Goal: Task Accomplishment & Management: Manage account settings

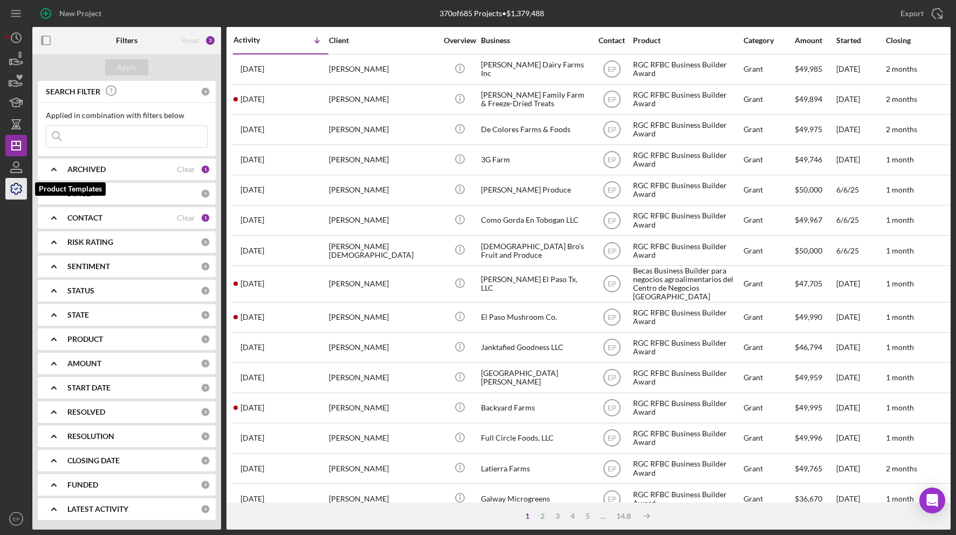
click at [17, 191] on icon "button" at bounding box center [16, 188] width 27 height 27
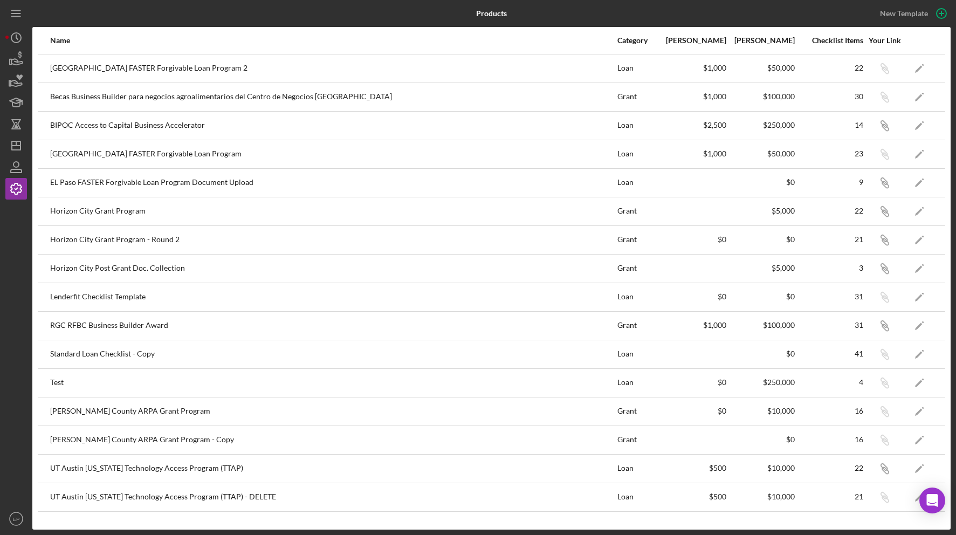
click at [78, 321] on div "RGC RFBC Business Builder Award" at bounding box center [333, 325] width 566 height 27
click at [76, 324] on div "RGC RFBC Business Builder Award" at bounding box center [333, 325] width 566 height 27
click at [50, 327] on div "RGC RFBC Business Builder Award" at bounding box center [333, 325] width 566 height 27
click at [16, 190] on icon "button" at bounding box center [16, 188] width 27 height 27
click at [918, 321] on icon "Icon/Edit" at bounding box center [920, 325] width 24 height 24
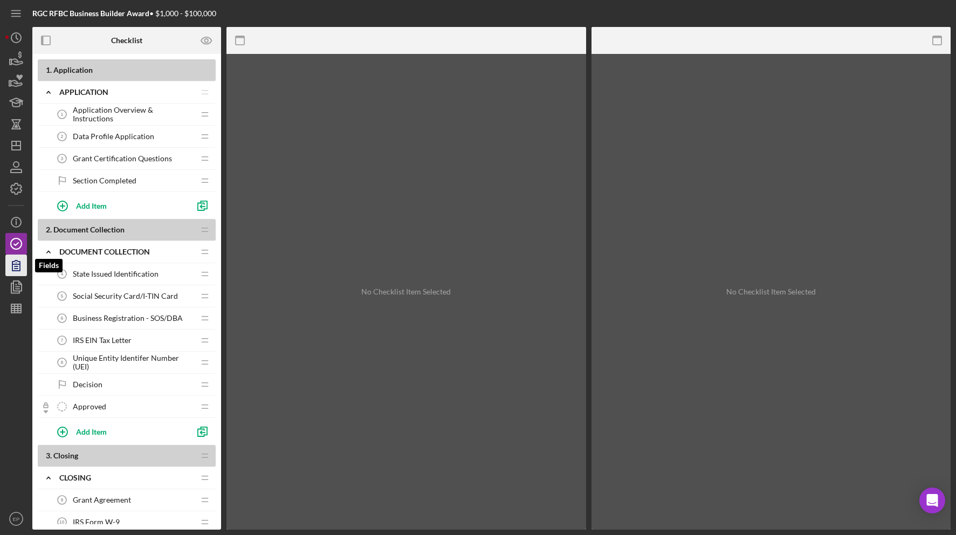
click at [20, 264] on icon "button" at bounding box center [16, 265] width 8 height 10
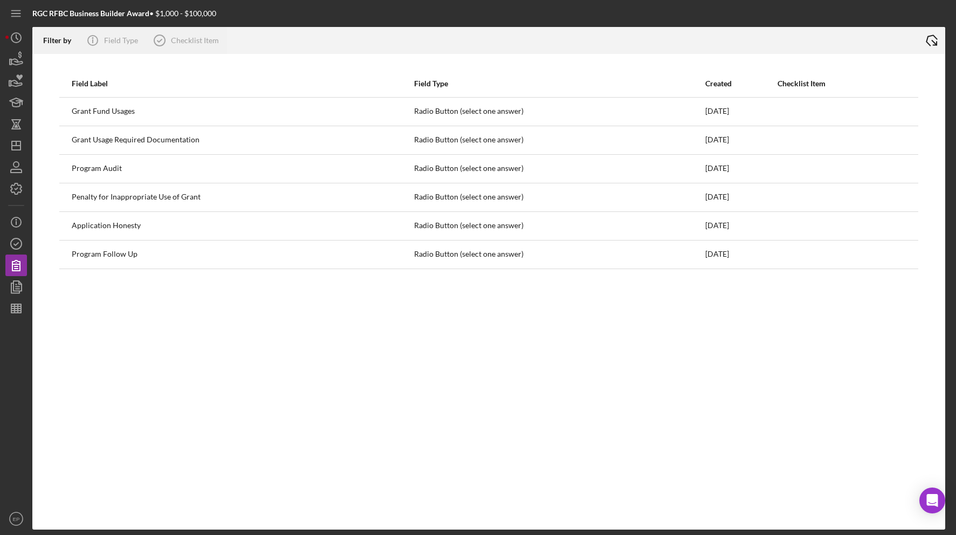
click at [936, 42] on icon "Icon/Export" at bounding box center [931, 40] width 27 height 27
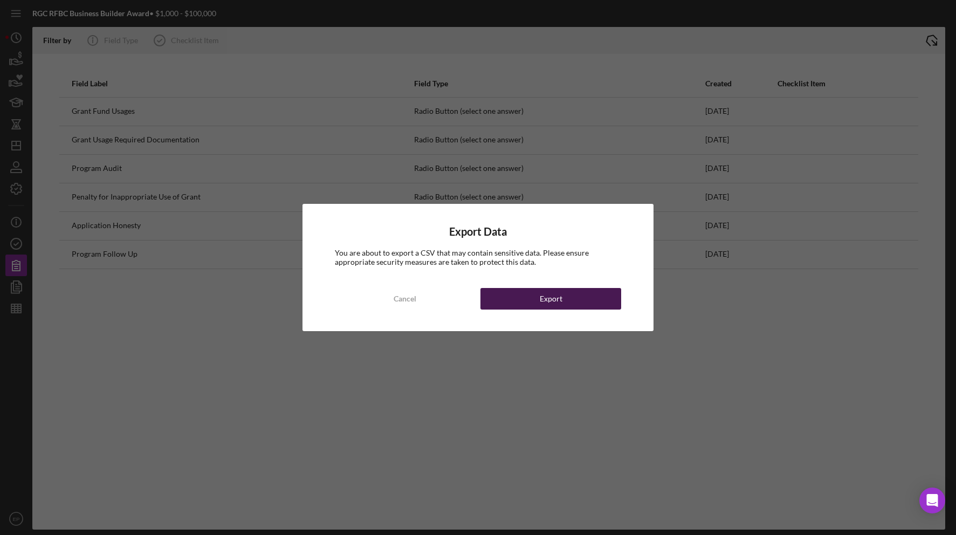
click at [542, 300] on div "Export" at bounding box center [551, 299] width 23 height 22
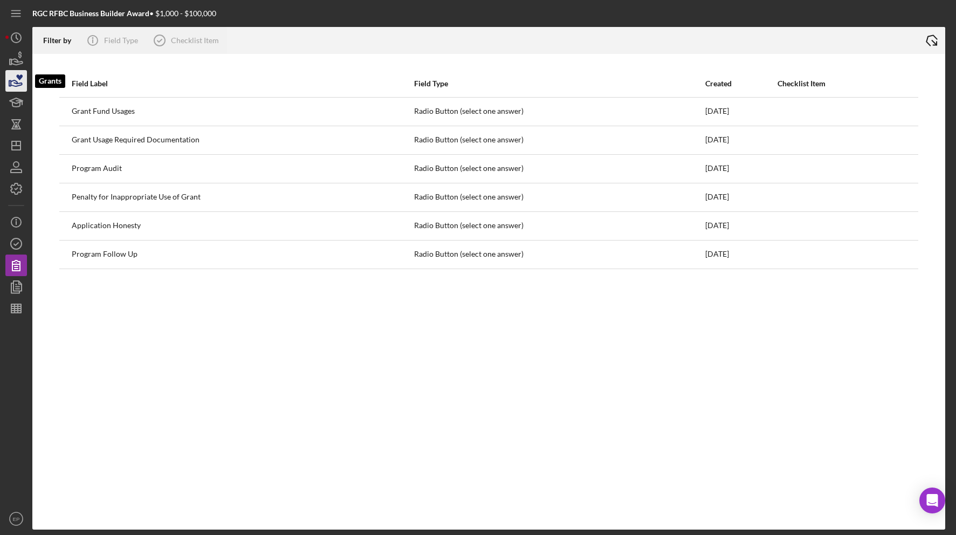
click at [17, 79] on icon "button" at bounding box center [16, 80] width 27 height 27
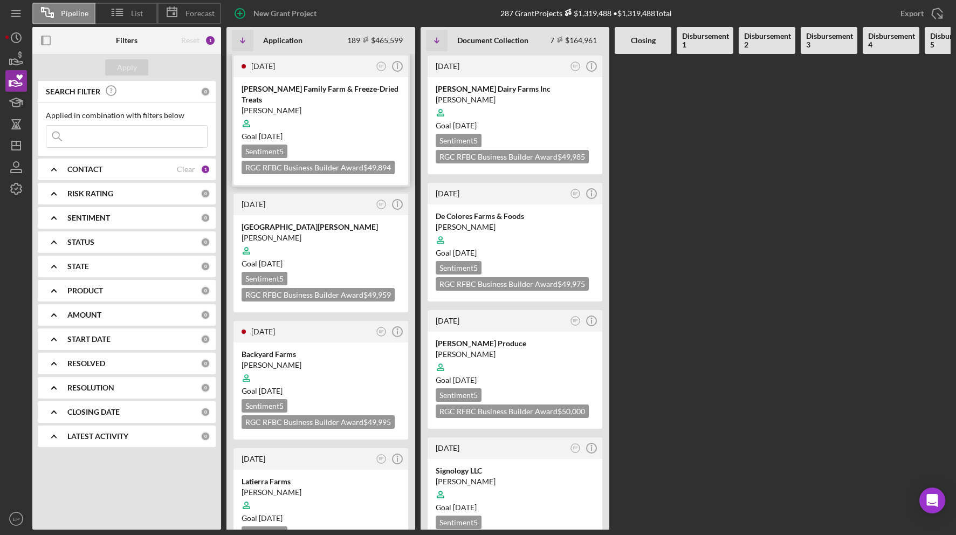
click at [322, 58] on div "[DATE] EP Icon/Info" at bounding box center [320, 67] width 175 height 22
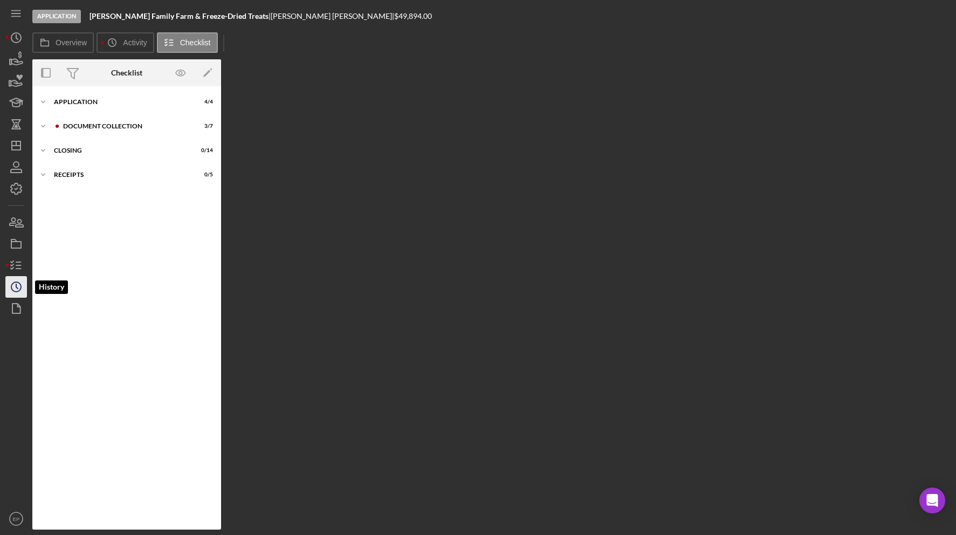
click at [13, 289] on icon "Icon/History" at bounding box center [16, 286] width 27 height 27
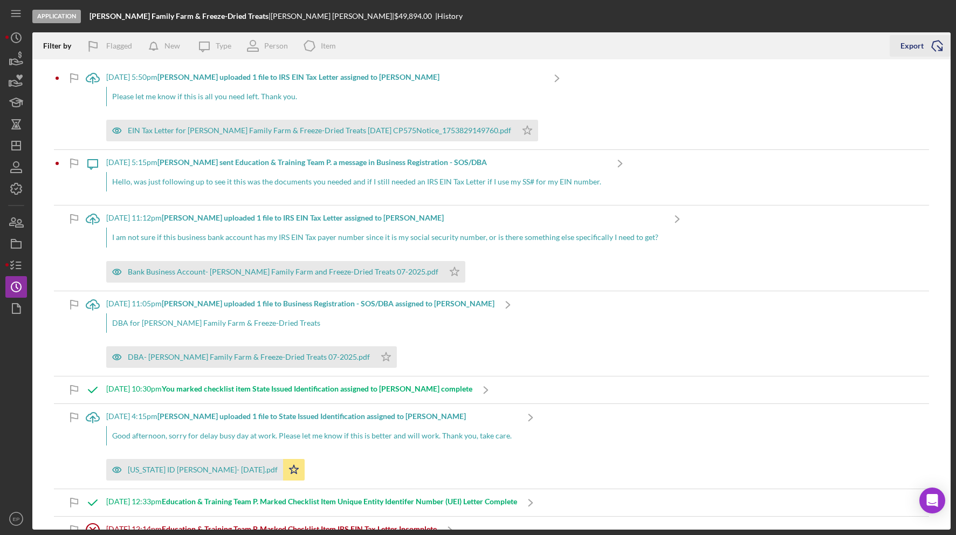
click at [938, 46] on icon "Icon/Export" at bounding box center [937, 45] width 27 height 27
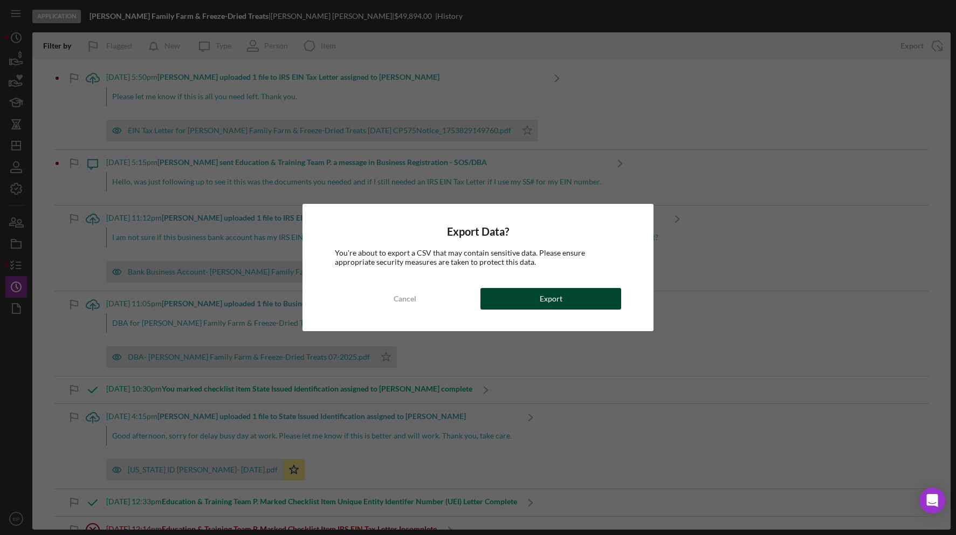
click at [546, 297] on div "Export" at bounding box center [551, 299] width 23 height 22
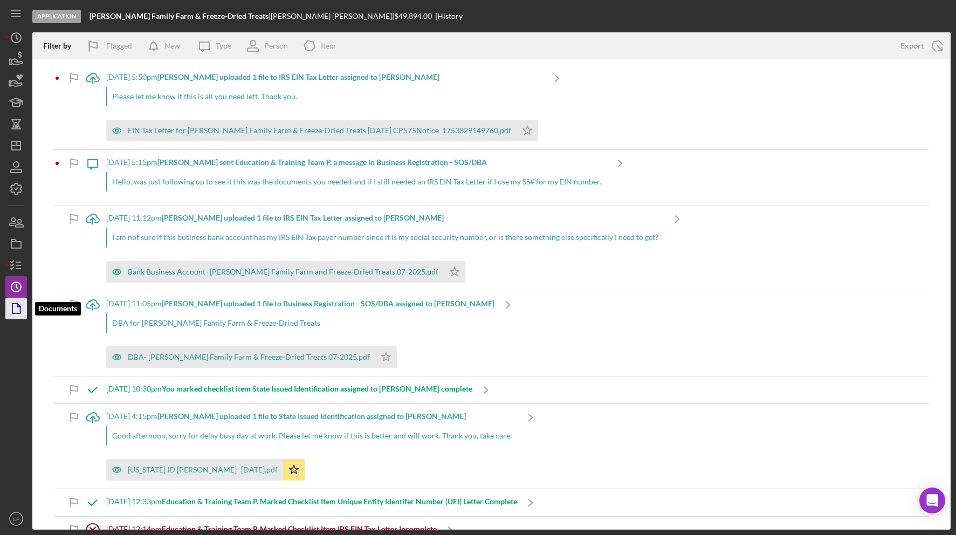
click at [19, 305] on polygon "button" at bounding box center [16, 309] width 8 height 10
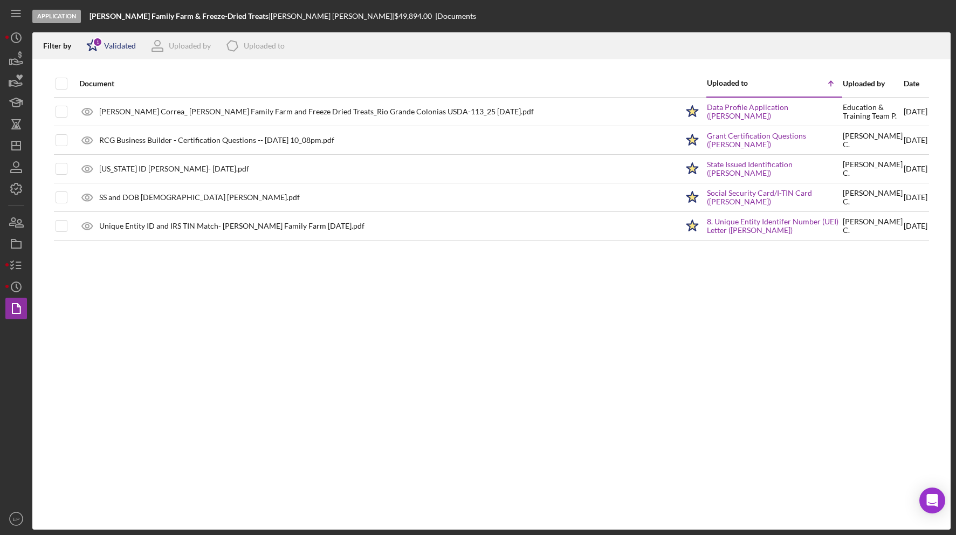
click at [118, 44] on div "Validated" at bounding box center [120, 46] width 32 height 9
click at [116, 84] on div "Validated" at bounding box center [119, 85] width 32 height 9
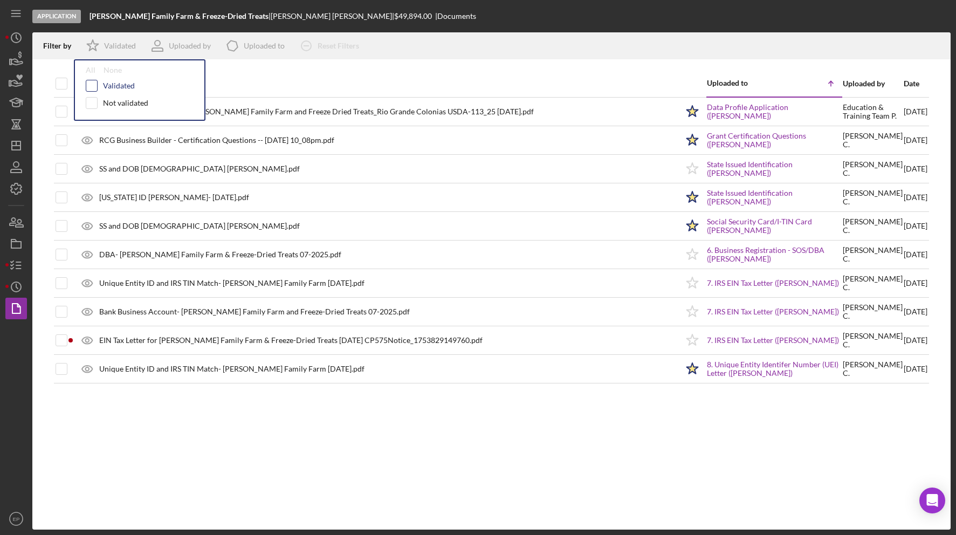
click at [95, 85] on input "checkbox" at bounding box center [91, 85] width 11 height 11
checkbox input "true"
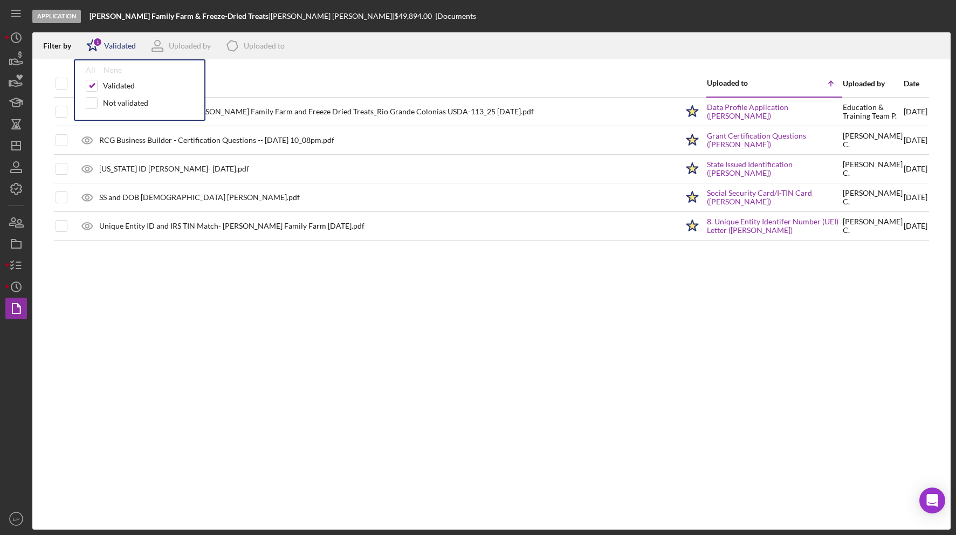
click at [119, 42] on div "Validated" at bounding box center [120, 46] width 32 height 9
click at [109, 49] on div "Validated" at bounding box center [120, 46] width 32 height 9
click at [113, 102] on div "Not validated" at bounding box center [125, 103] width 45 height 9
checkbox input "true"
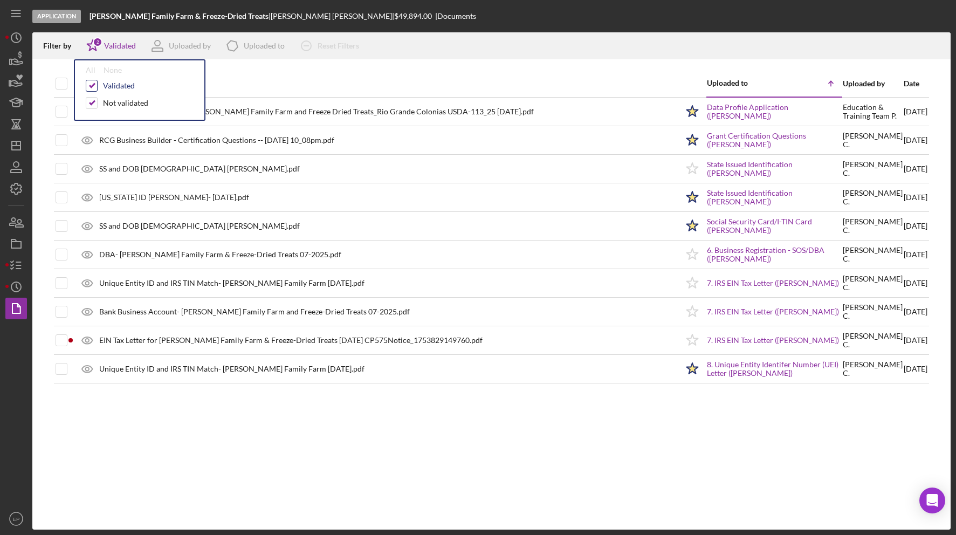
click at [93, 85] on input "checkbox" at bounding box center [91, 85] width 11 height 11
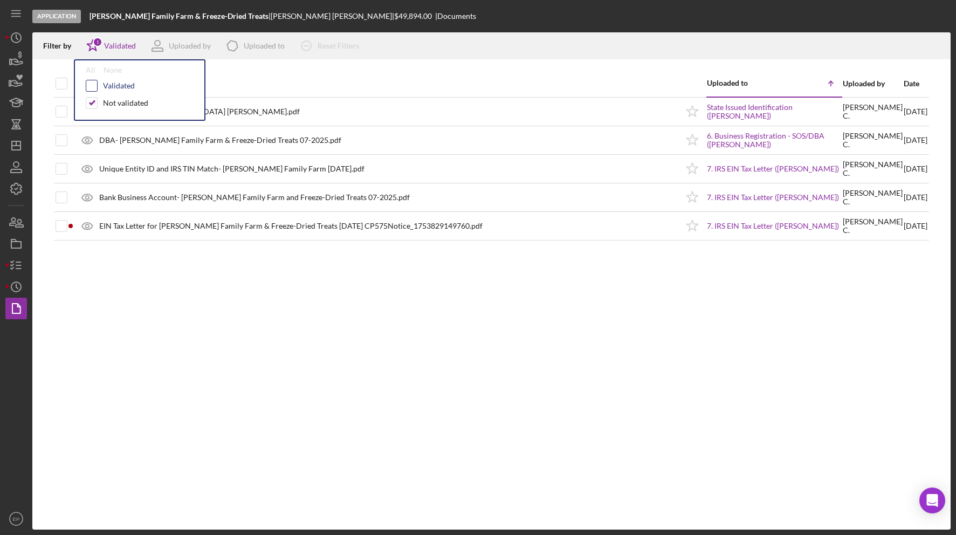
click at [95, 86] on input "checkbox" at bounding box center [91, 85] width 11 height 11
checkbox input "true"
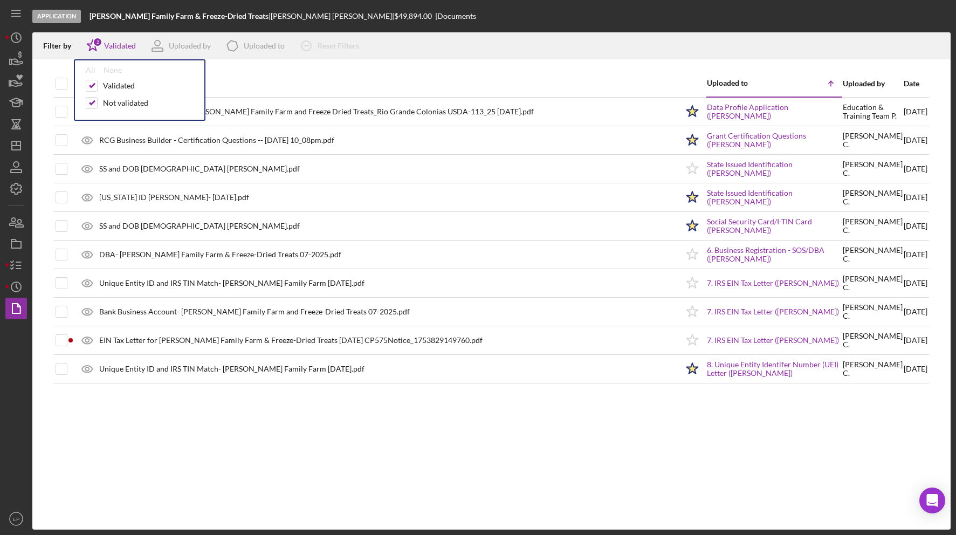
click at [345, 77] on div "Document" at bounding box center [378, 84] width 599 height 26
click at [57, 85] on input "checkbox" at bounding box center [61, 83] width 11 height 11
checkbox input "true"
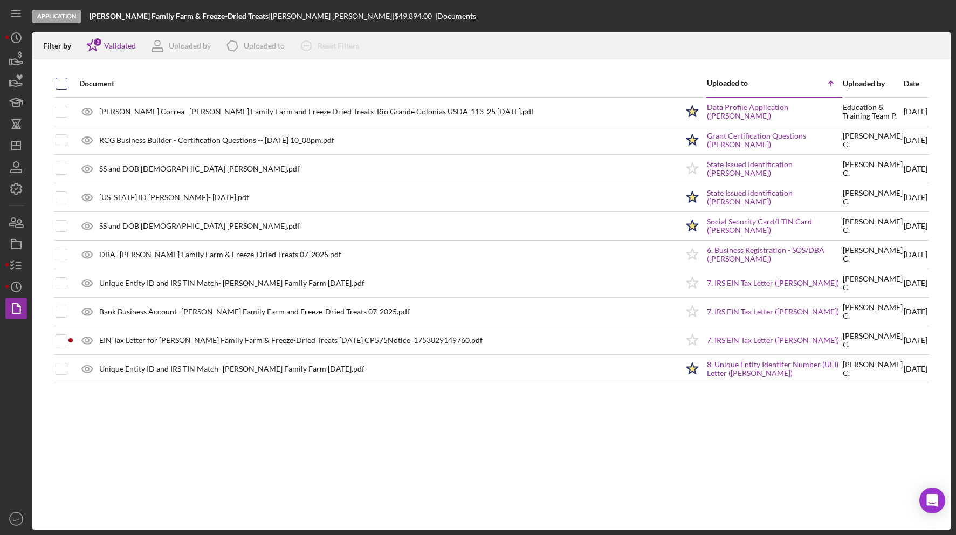
checkbox input "true"
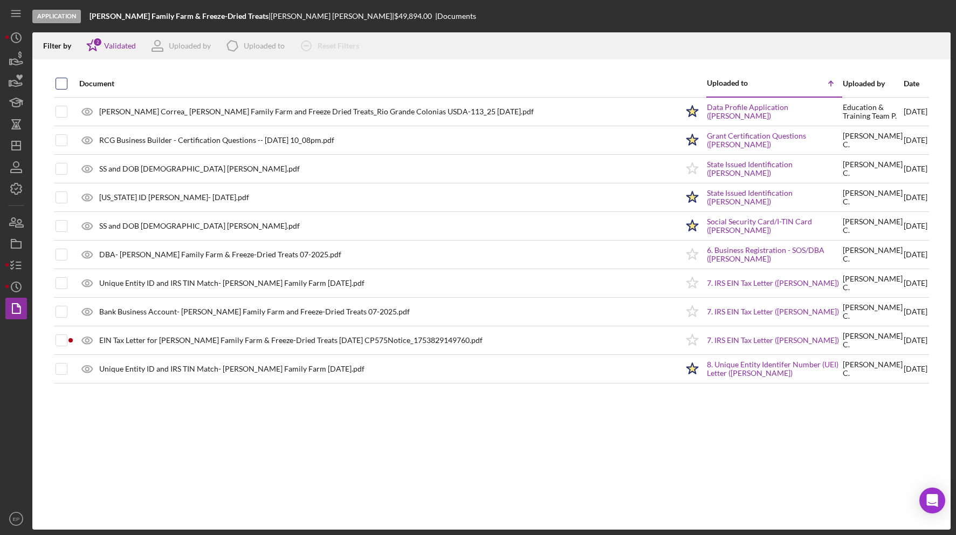
checkbox input "true"
click at [935, 44] on icon "Icon/Download" at bounding box center [937, 46] width 24 height 24
click at [19, 84] on icon "button" at bounding box center [16, 80] width 27 height 27
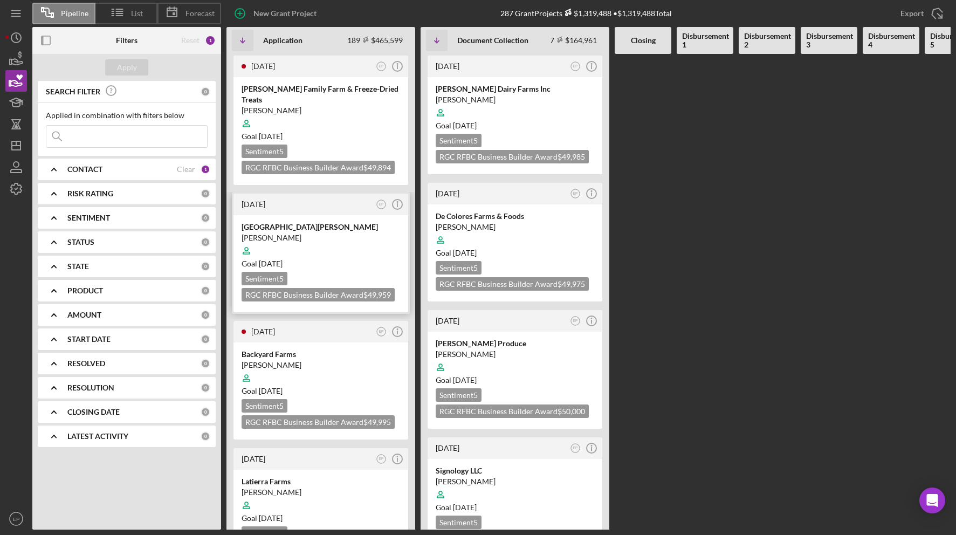
click at [340, 215] on div "[GEOGRAPHIC_DATA][PERSON_NAME] and Ranch [PERSON_NAME] Goal [DATE] Sentiment 5 …" at bounding box center [320, 263] width 175 height 97
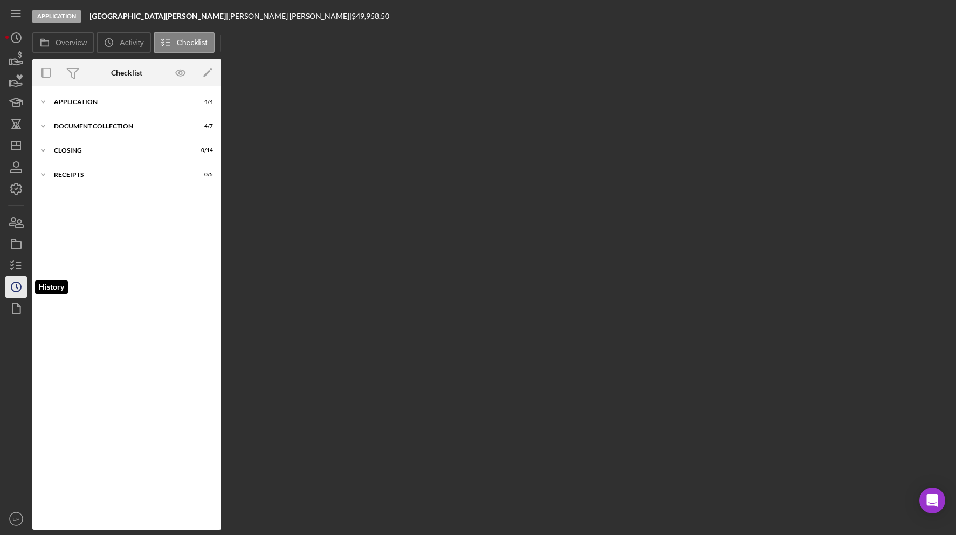
click at [16, 278] on icon "Icon/History" at bounding box center [16, 286] width 27 height 27
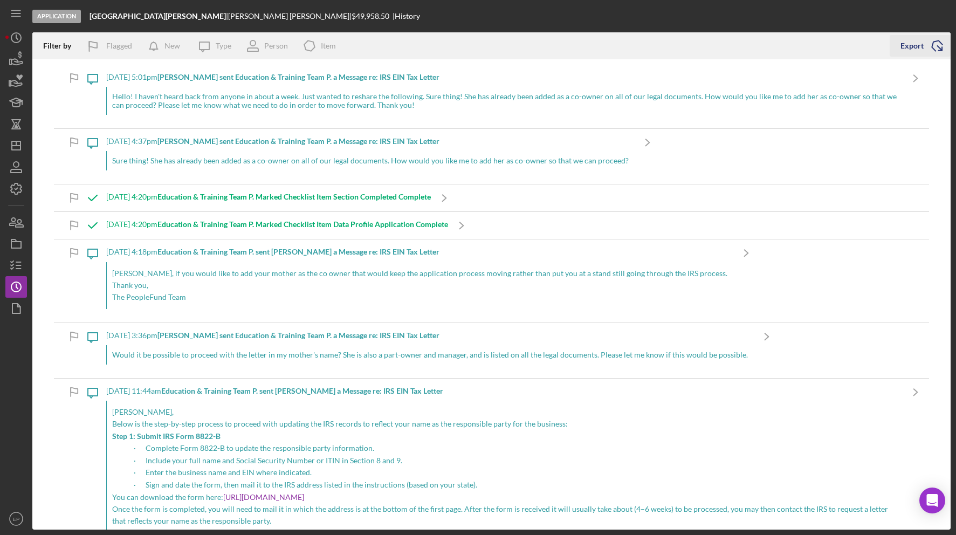
click at [907, 49] on div "Export" at bounding box center [912, 46] width 23 height 22
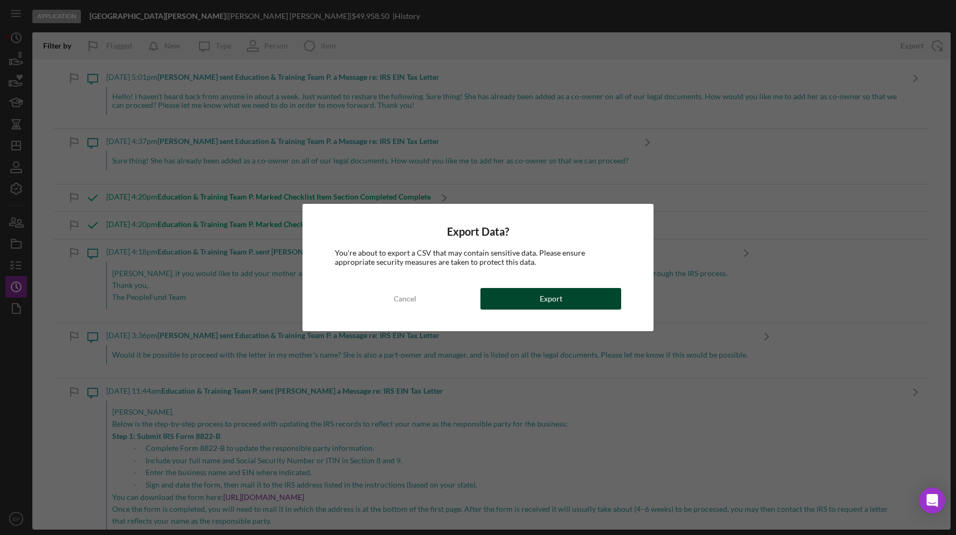
click at [560, 303] on div "Export" at bounding box center [551, 299] width 23 height 22
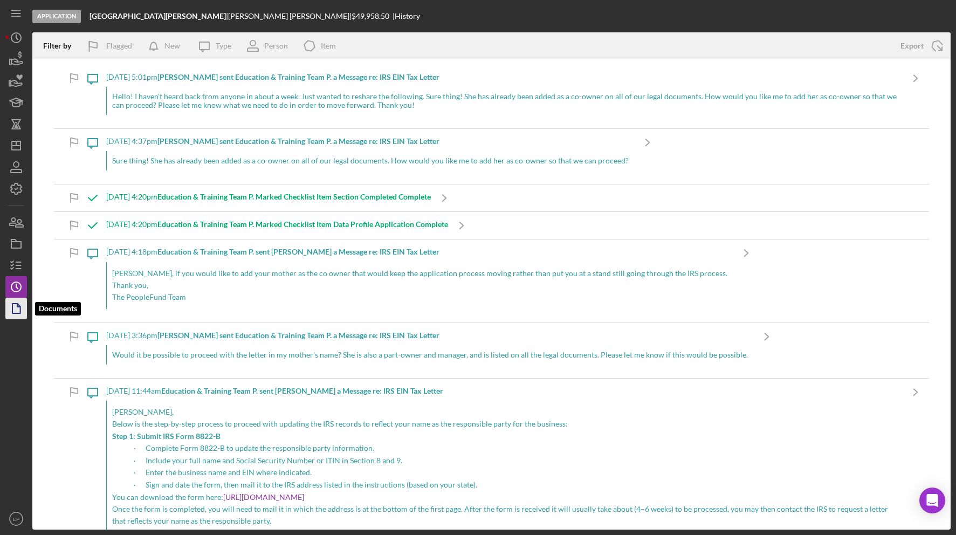
click at [13, 310] on icon "button" at bounding box center [16, 308] width 27 height 27
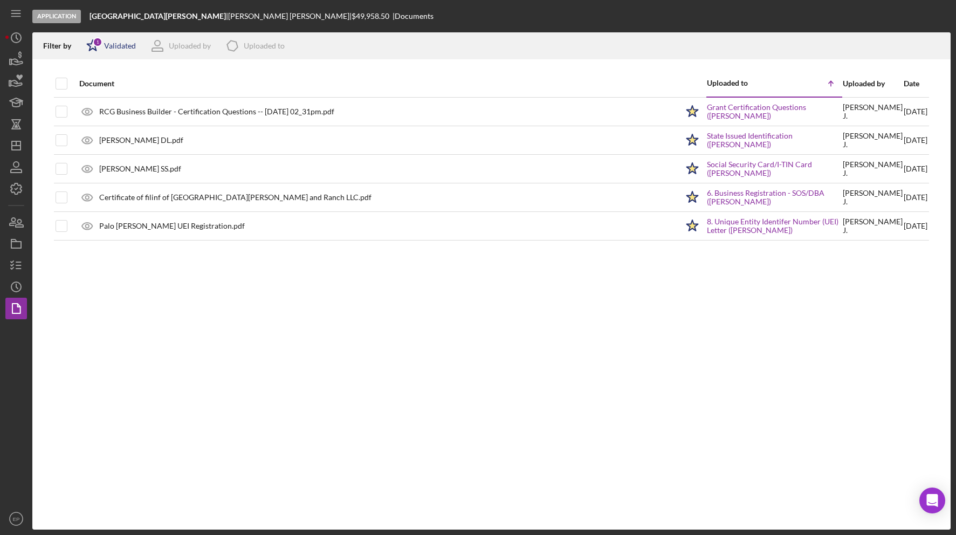
click at [104, 44] on icon "Icon/Star" at bounding box center [92, 45] width 27 height 27
click at [92, 102] on input "checkbox" at bounding box center [91, 103] width 11 height 11
checkbox input "true"
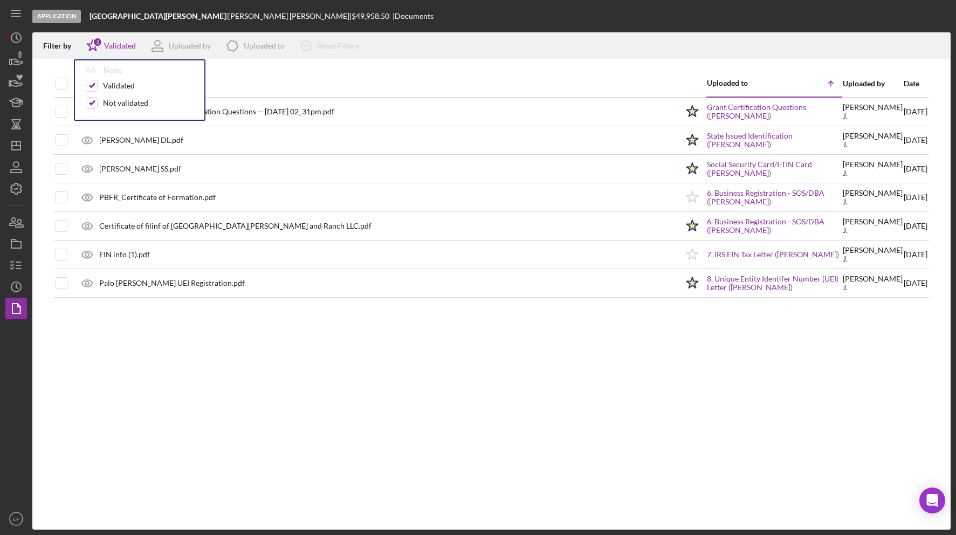
click at [241, 78] on div "Document" at bounding box center [378, 84] width 599 height 26
drag, startPoint x: 60, startPoint y: 83, endPoint x: 69, endPoint y: 87, distance: 10.1
click at [61, 83] on input "checkbox" at bounding box center [61, 83] width 11 height 11
checkbox input "true"
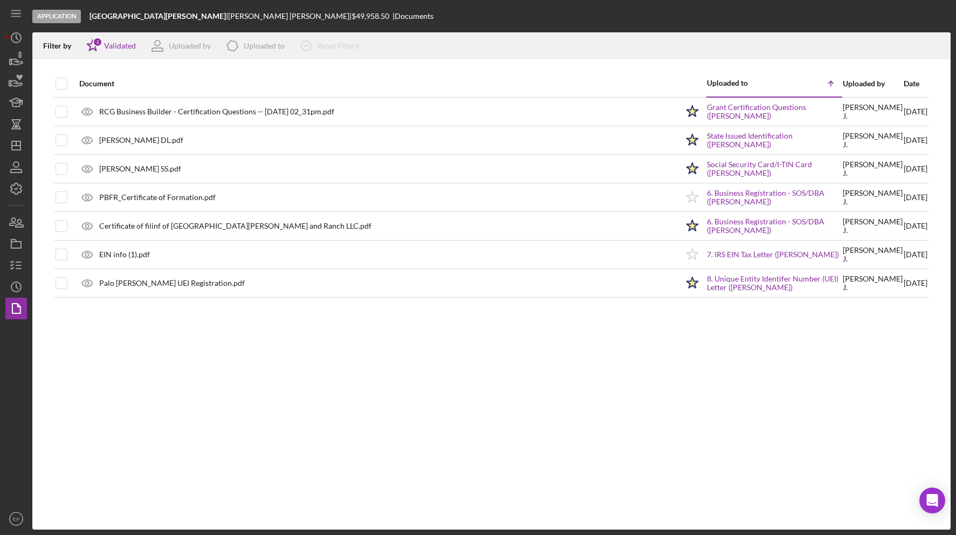
checkbox input "true"
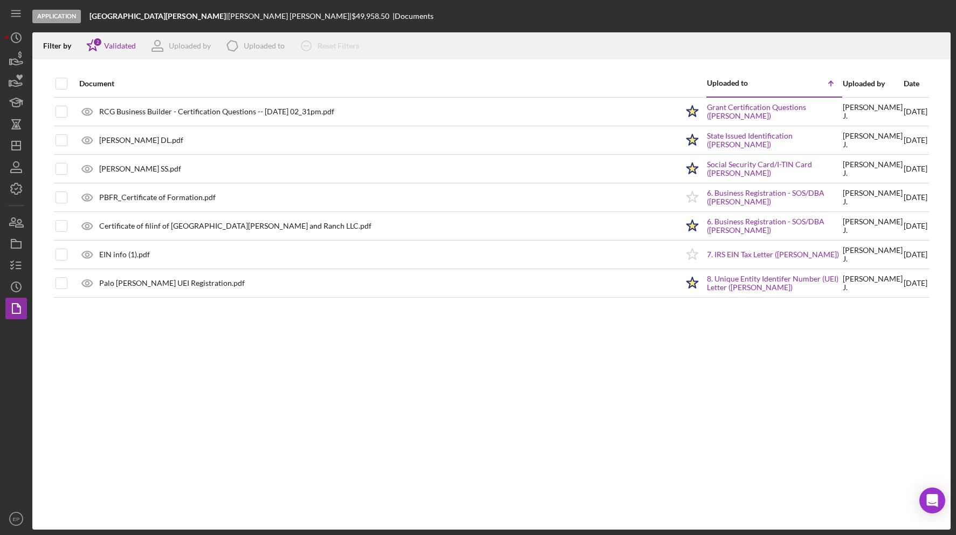
checkbox input "true"
click at [942, 43] on icon "Icon/Download" at bounding box center [937, 46] width 24 height 24
click at [15, 86] on icon "button" at bounding box center [16, 83] width 11 height 6
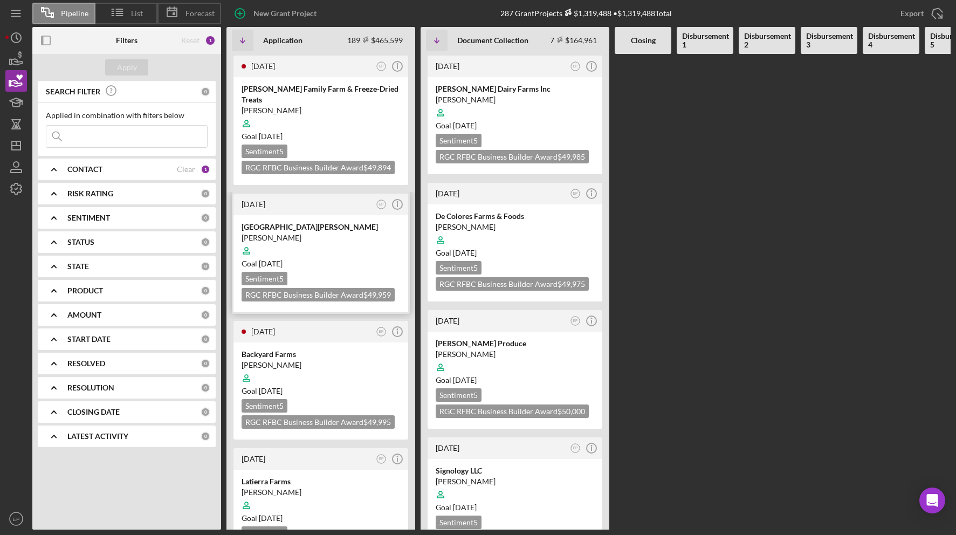
scroll to position [55, 0]
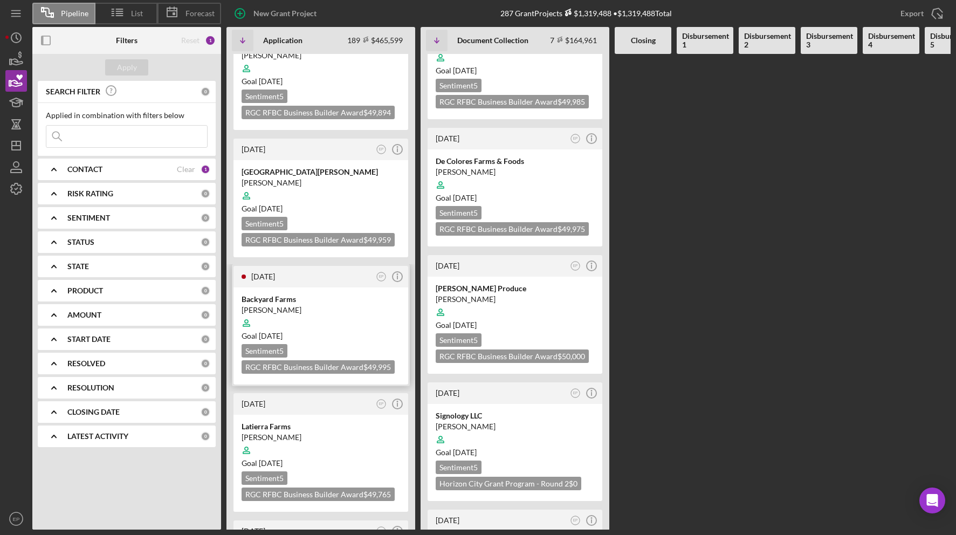
click at [319, 294] on div "Backyard Farms" at bounding box center [321, 299] width 159 height 11
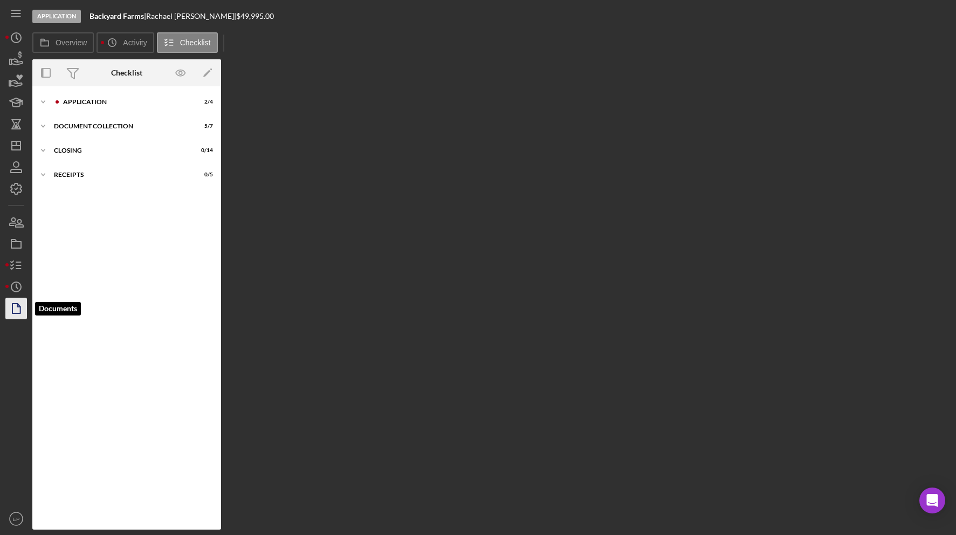
click at [12, 307] on polygon "button" at bounding box center [16, 309] width 8 height 10
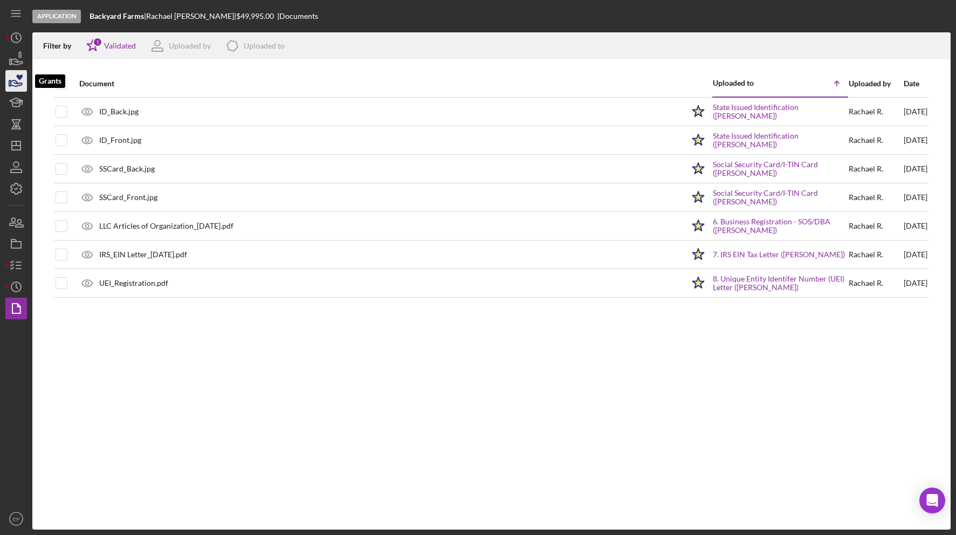
click at [20, 86] on icon "button" at bounding box center [16, 83] width 11 height 6
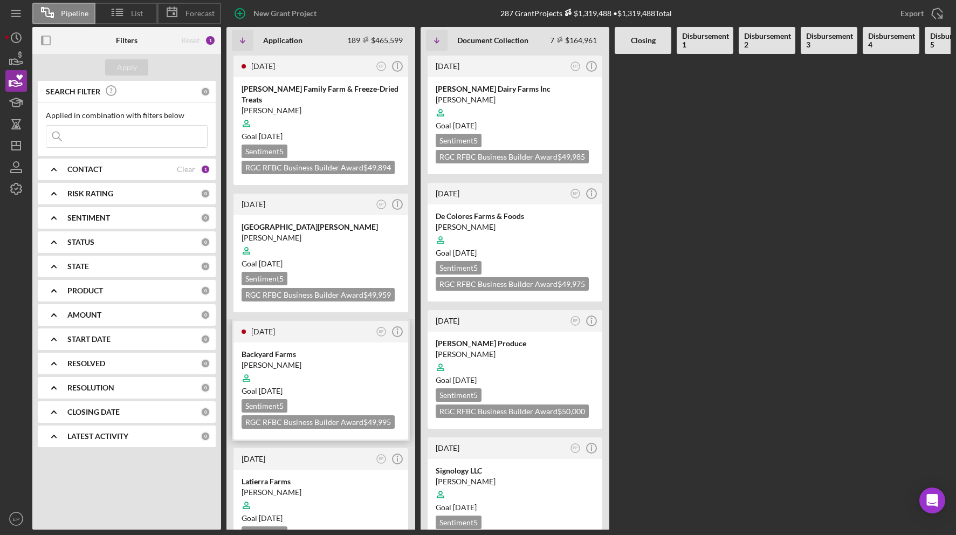
click at [319, 349] on div "Backyard Farms" at bounding box center [321, 354] width 159 height 11
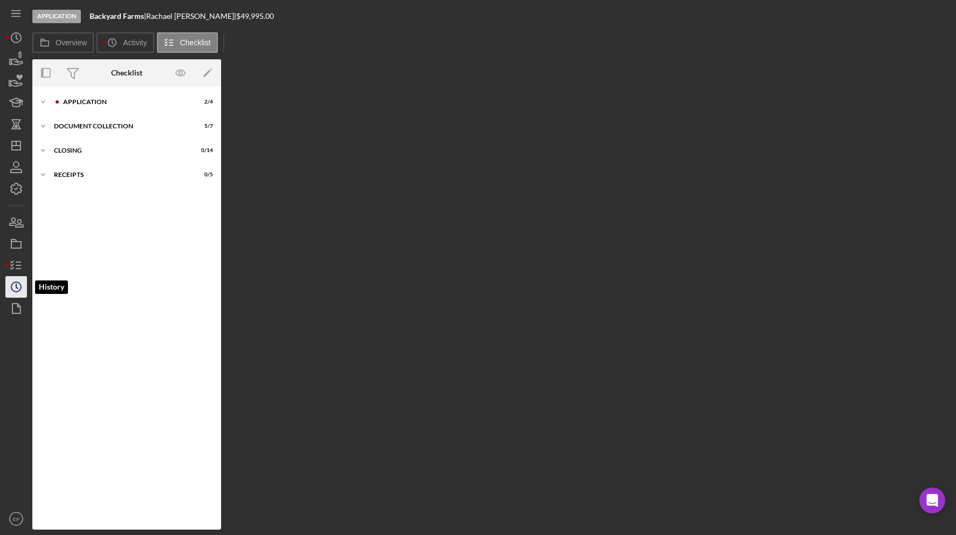
click at [20, 287] on icon "Icon/History" at bounding box center [16, 286] width 27 height 27
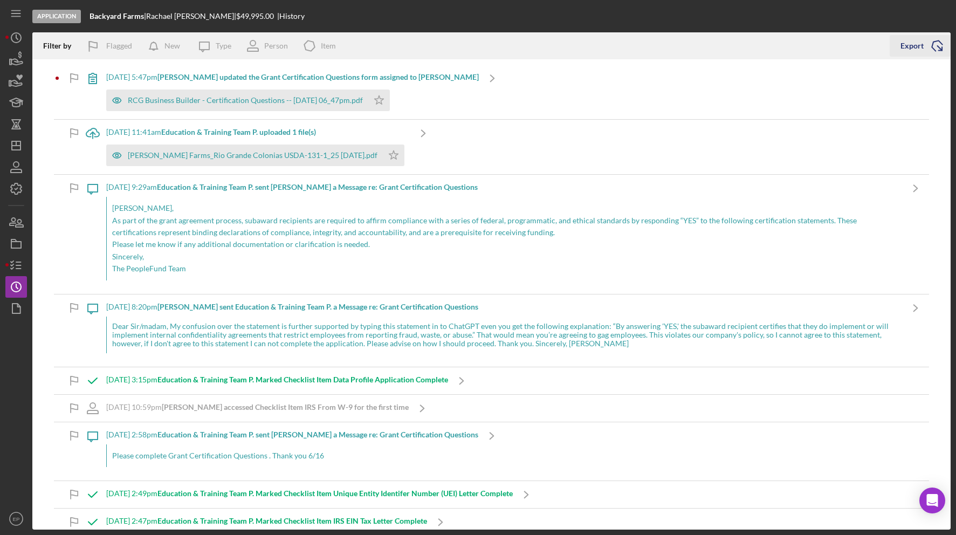
click at [916, 49] on div "Export" at bounding box center [912, 46] width 23 height 22
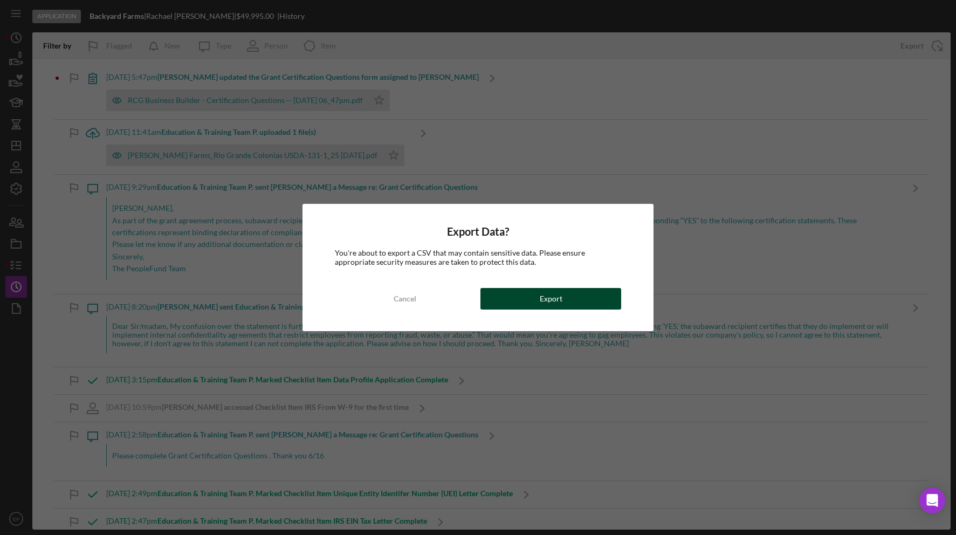
click at [567, 300] on button "Export" at bounding box center [550, 299] width 141 height 22
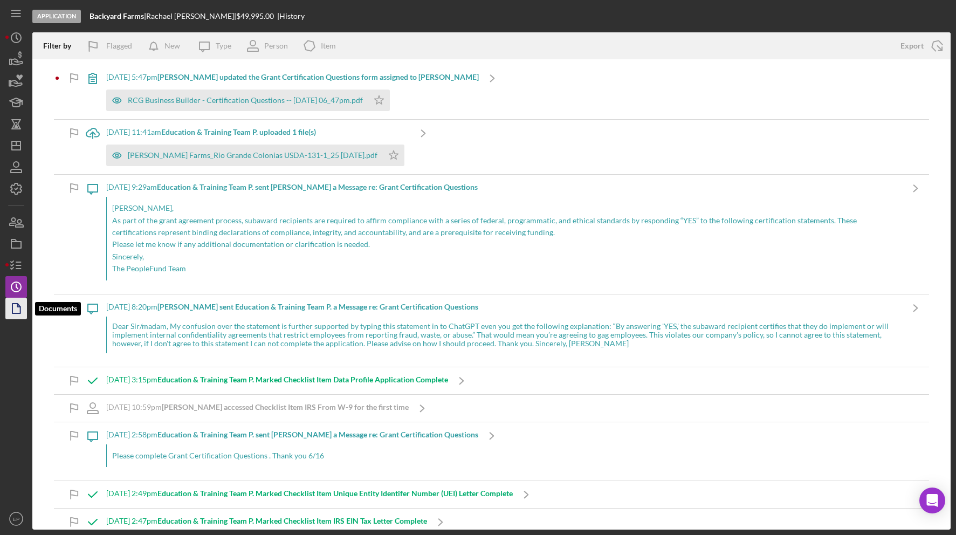
click at [13, 309] on icon "button" at bounding box center [16, 308] width 27 height 27
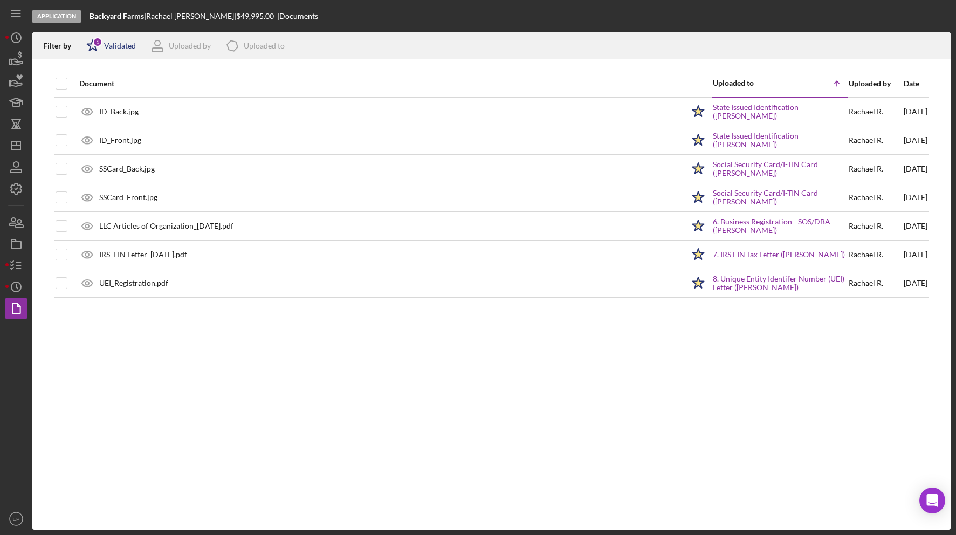
click at [110, 42] on div "Validated" at bounding box center [120, 46] width 32 height 9
click at [92, 102] on input "checkbox" at bounding box center [91, 103] width 11 height 11
checkbox input "true"
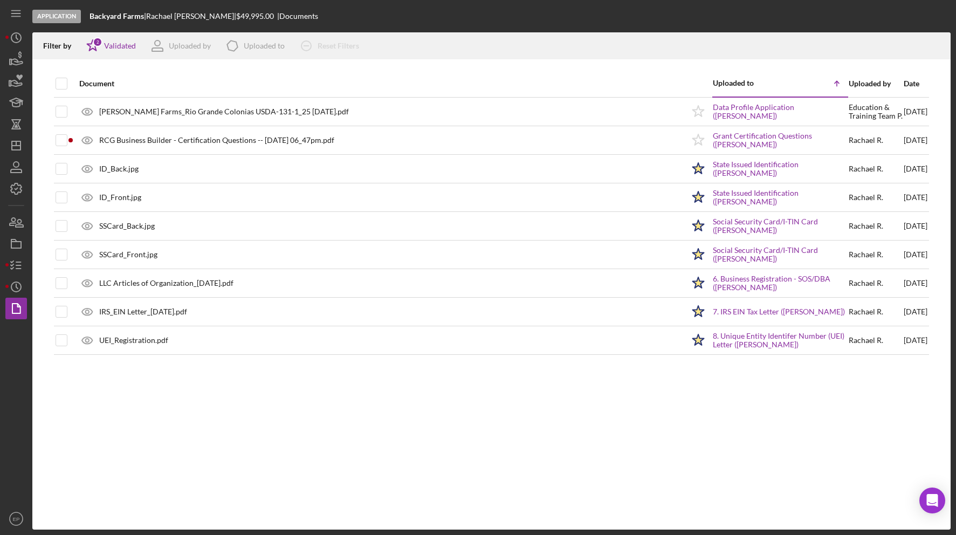
drag, startPoint x: 264, startPoint y: 78, endPoint x: 109, endPoint y: 93, distance: 155.0
click at [260, 78] on div "Document" at bounding box center [381, 84] width 605 height 26
click at [67, 87] on div at bounding box center [62, 84] width 12 height 12
click at [65, 85] on input "checkbox" at bounding box center [61, 83] width 11 height 11
checkbox input "true"
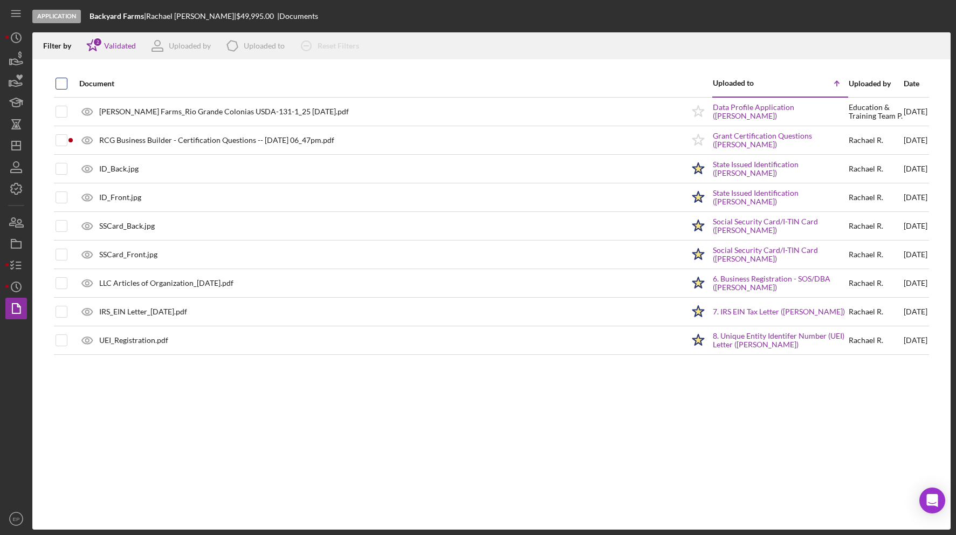
checkbox input "true"
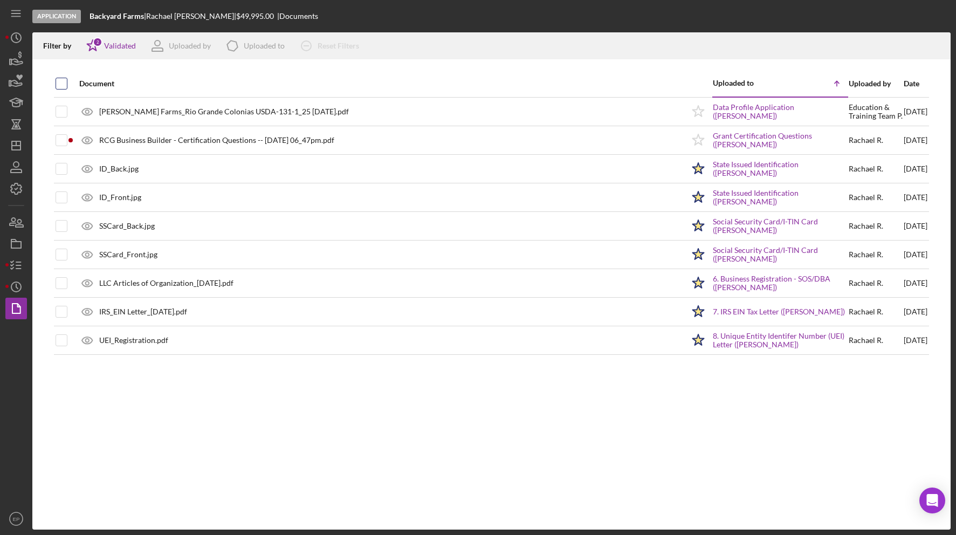
checkbox input "true"
click at [938, 48] on icon "Icon/Download" at bounding box center [937, 46] width 24 height 24
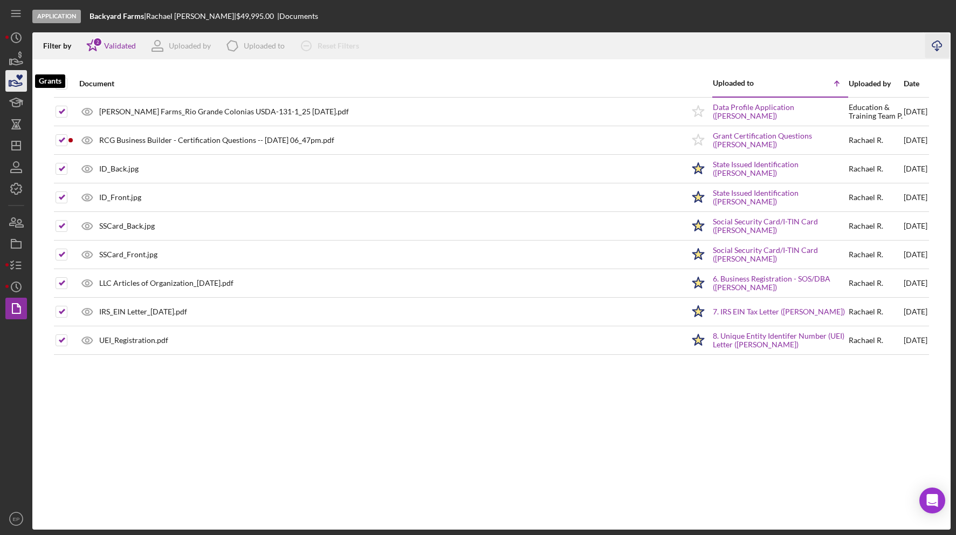
click at [18, 80] on icon "button" at bounding box center [16, 80] width 27 height 27
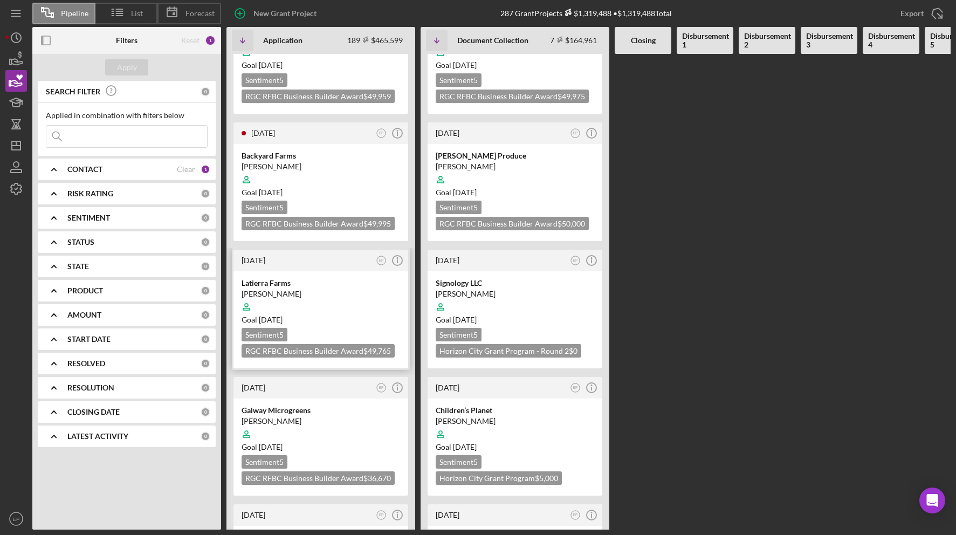
scroll to position [220, 0]
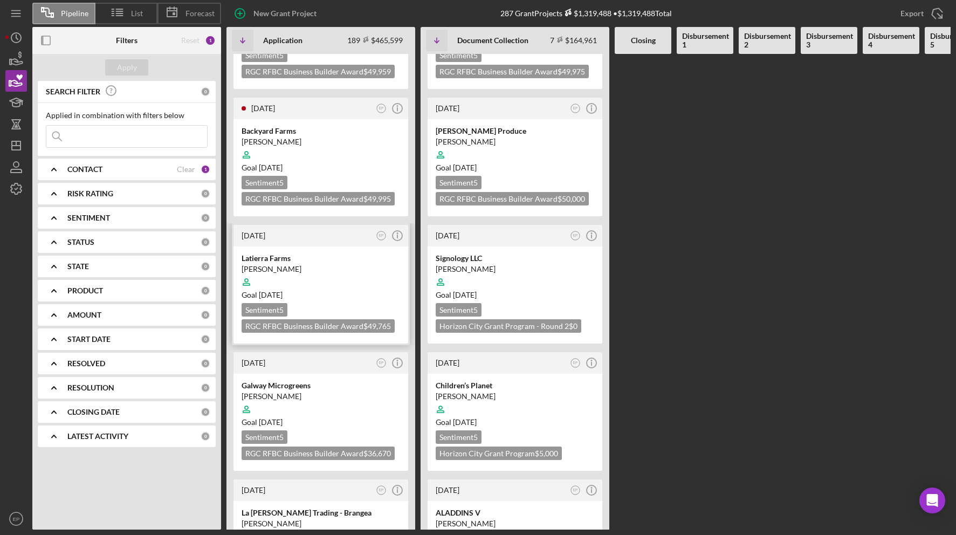
click at [341, 264] on div "[PERSON_NAME]" at bounding box center [321, 269] width 159 height 11
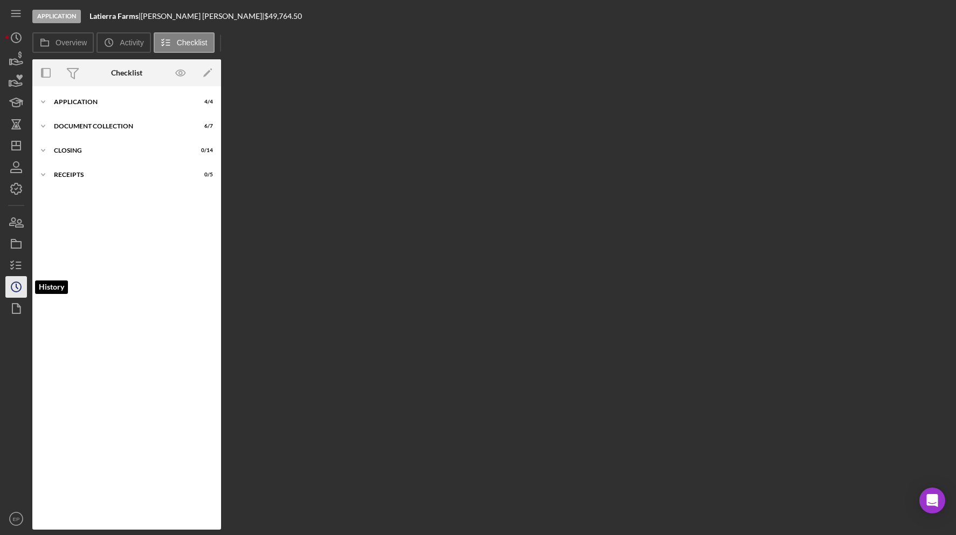
click at [19, 288] on icon "Icon/History" at bounding box center [16, 286] width 27 height 27
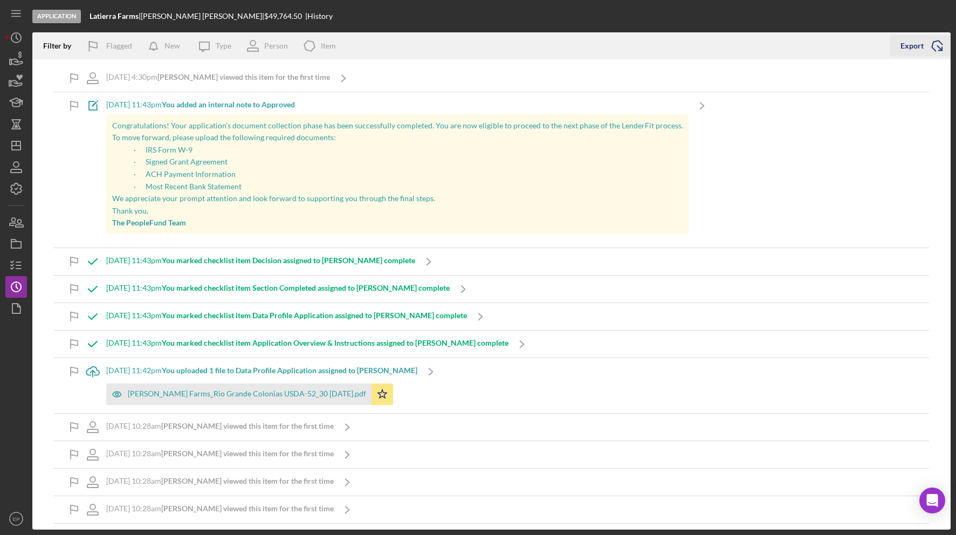
click at [916, 48] on div "Export" at bounding box center [912, 46] width 23 height 22
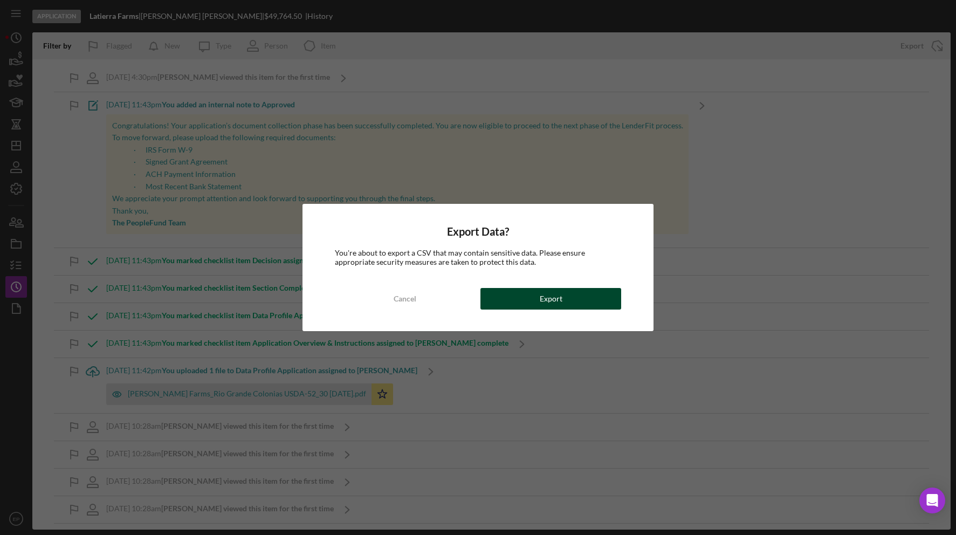
click at [563, 301] on button "Export" at bounding box center [550, 299] width 141 height 22
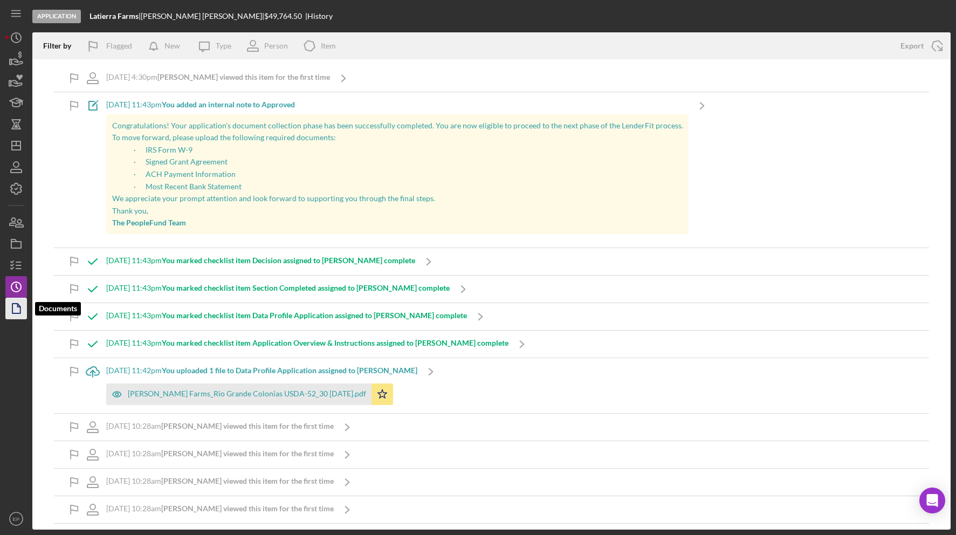
click at [12, 312] on polygon "button" at bounding box center [16, 309] width 8 height 10
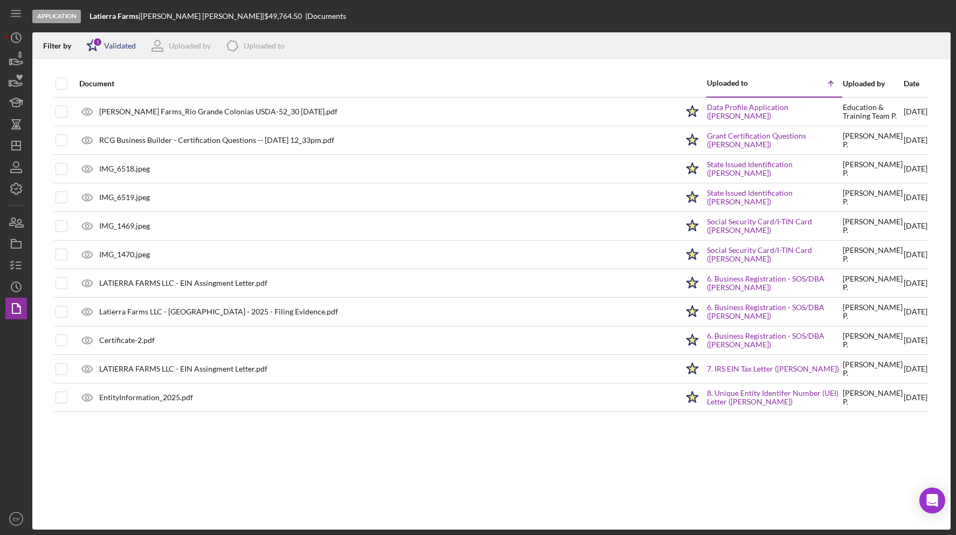
click at [116, 48] on div "Validated" at bounding box center [120, 46] width 32 height 9
click at [96, 103] on input "checkbox" at bounding box center [91, 103] width 11 height 11
checkbox input "true"
click at [229, 80] on div "Document" at bounding box center [378, 83] width 599 height 9
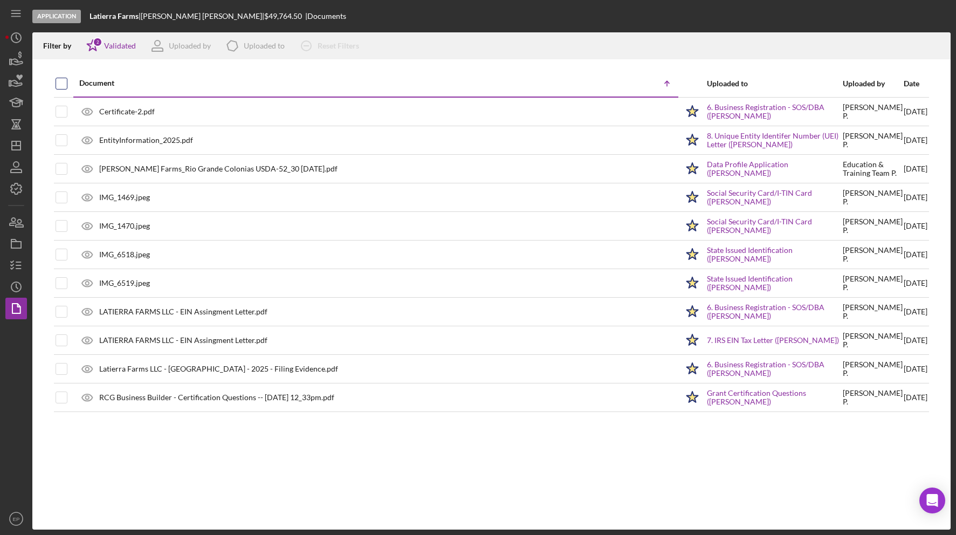
click at [60, 85] on input "checkbox" at bounding box center [61, 83] width 11 height 11
checkbox input "true"
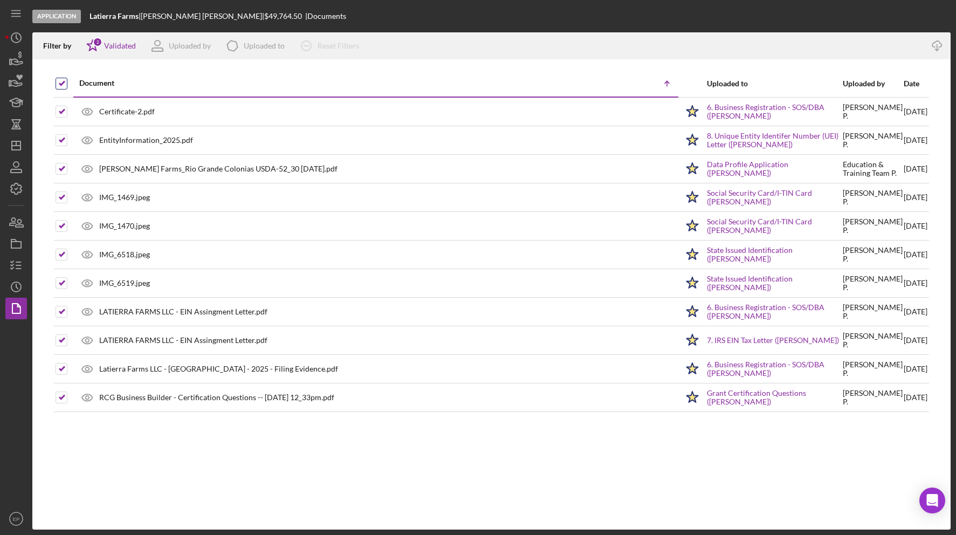
checkbox input "true"
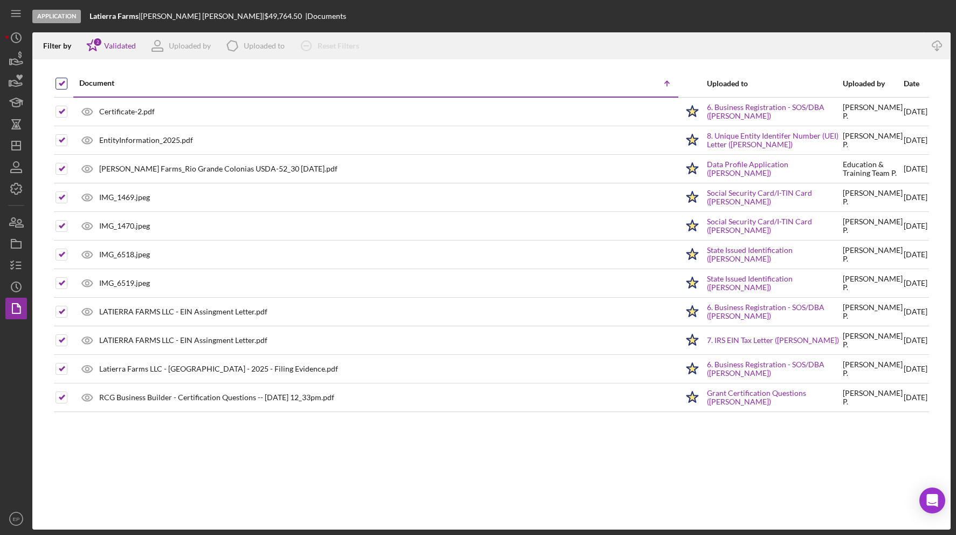
checkbox input "true"
click at [935, 43] on icon "Icon/Download" at bounding box center [937, 46] width 24 height 24
click at [13, 84] on icon "button" at bounding box center [16, 80] width 27 height 27
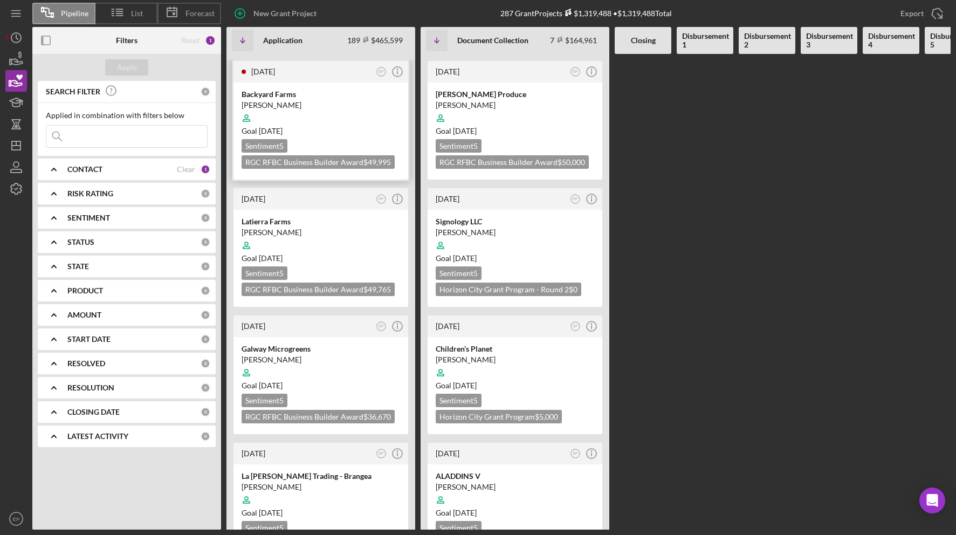
scroll to position [275, 0]
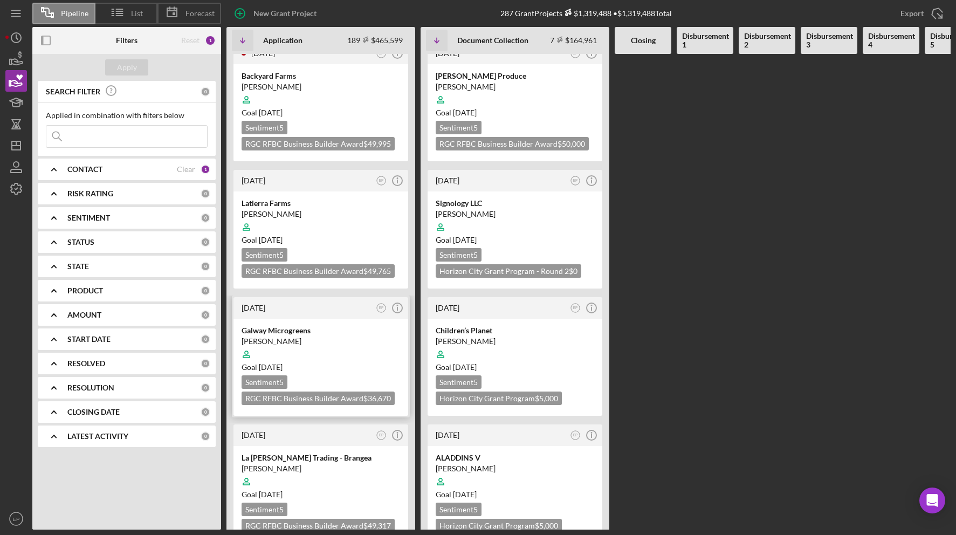
click at [325, 344] on div at bounding box center [321, 354] width 159 height 20
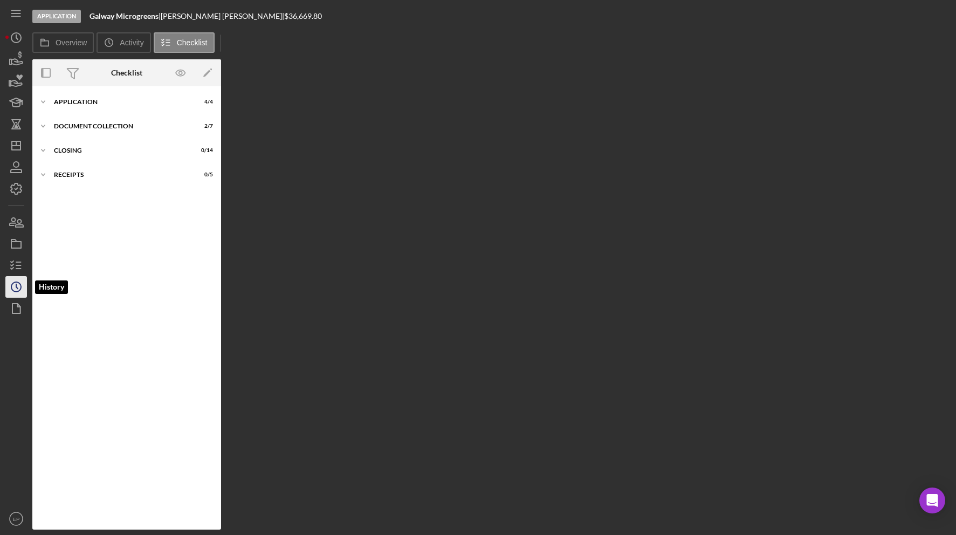
click at [17, 286] on icon "Icon/History" at bounding box center [16, 286] width 27 height 27
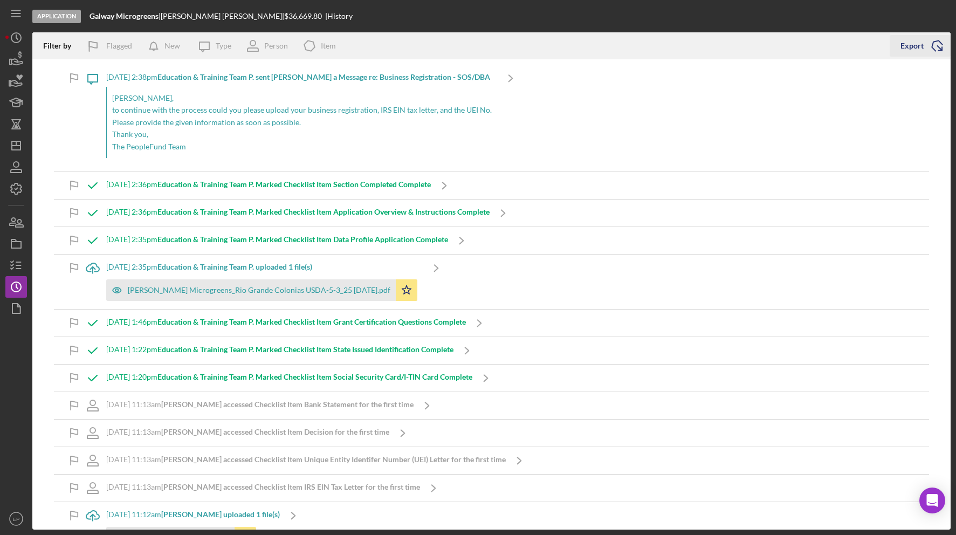
click at [908, 45] on div "Export" at bounding box center [912, 46] width 23 height 22
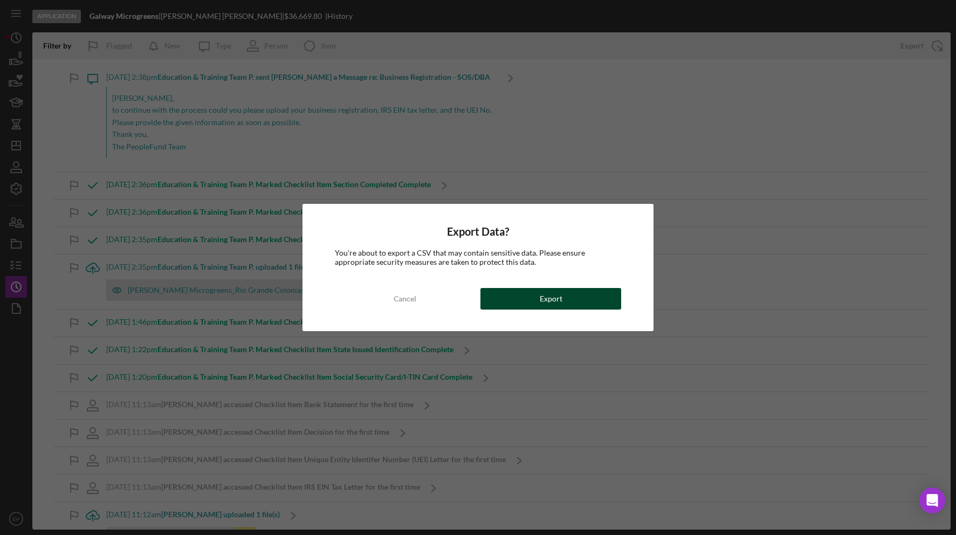
click at [544, 303] on div "Export" at bounding box center [551, 299] width 23 height 22
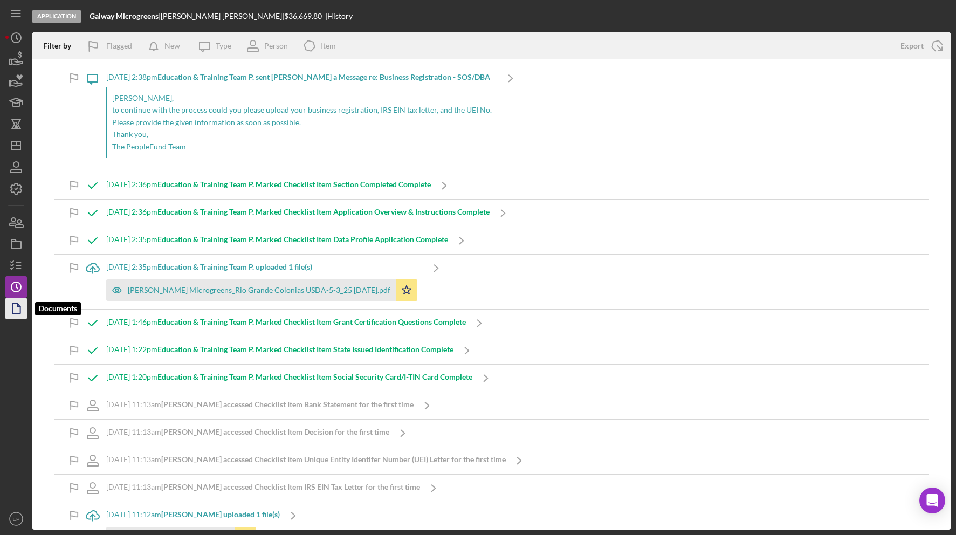
click at [18, 311] on icon "button" at bounding box center [16, 308] width 27 height 27
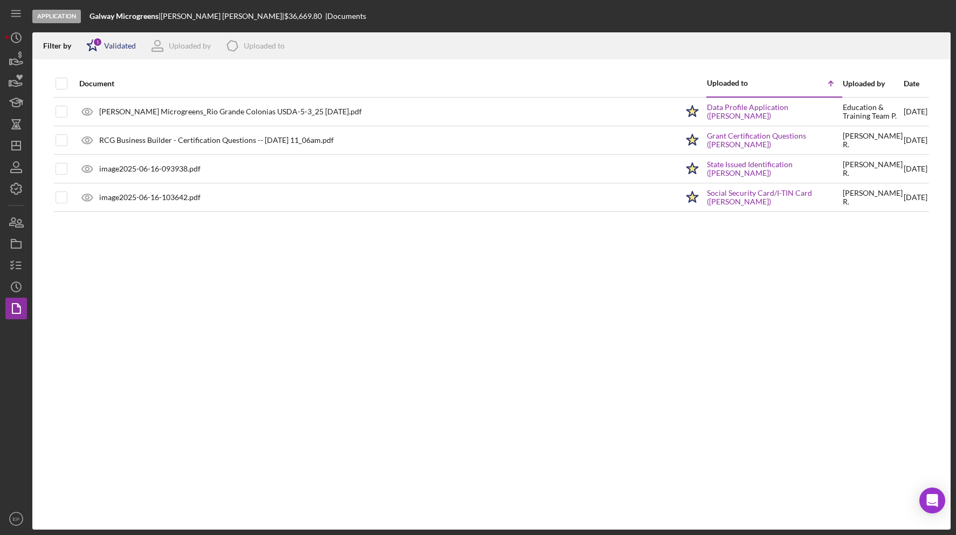
click at [112, 45] on div "Validated" at bounding box center [120, 46] width 32 height 9
click at [89, 105] on input "checkbox" at bounding box center [91, 103] width 11 height 11
checkbox input "true"
click at [287, 80] on div "Document" at bounding box center [378, 83] width 599 height 9
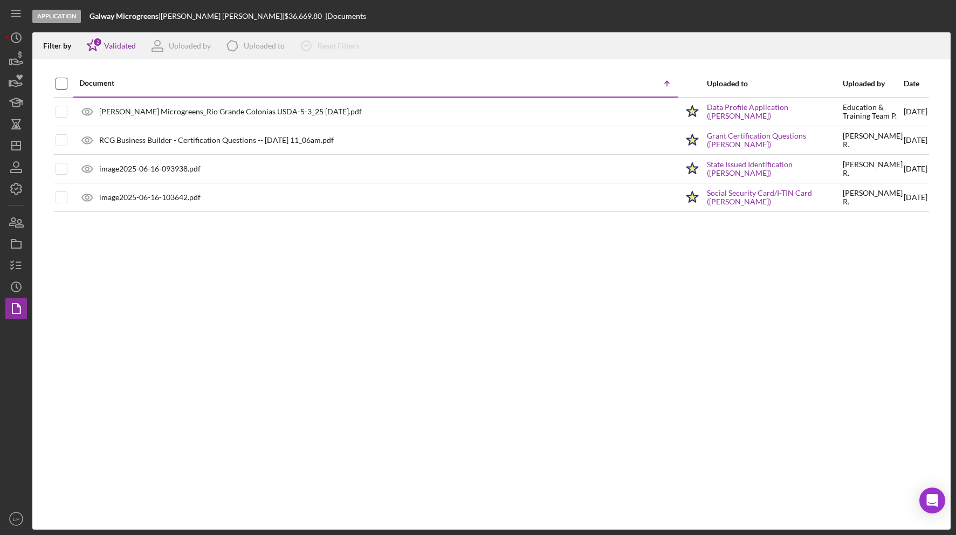
click at [62, 80] on input "checkbox" at bounding box center [61, 83] width 11 height 11
checkbox input "true"
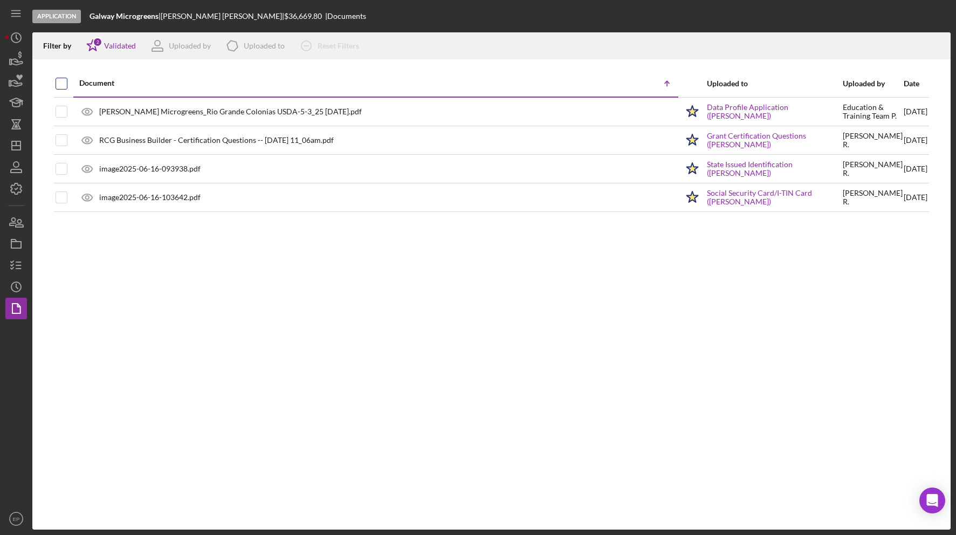
checkbox input "true"
click at [937, 40] on icon "Icon/Download" at bounding box center [937, 46] width 24 height 24
click at [13, 79] on icon "button" at bounding box center [16, 80] width 27 height 27
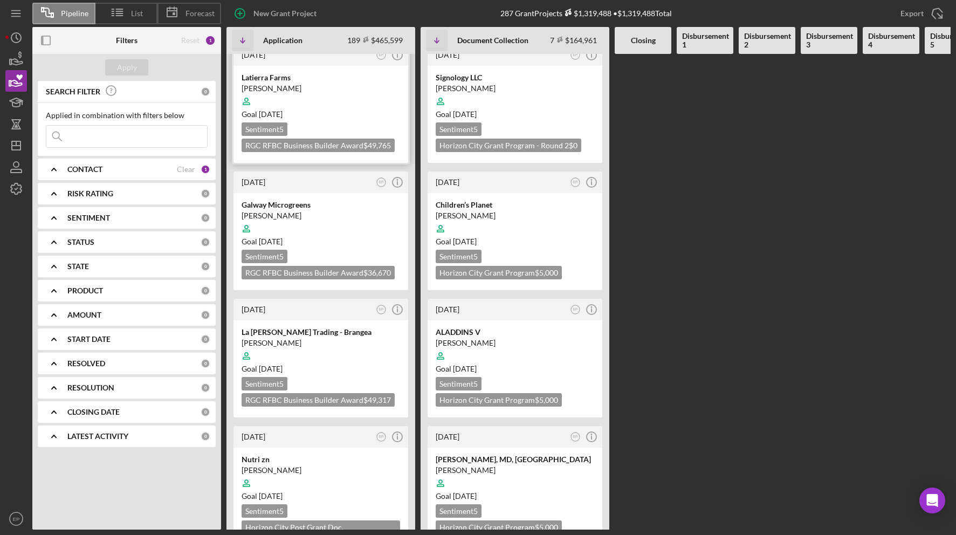
scroll to position [495, 0]
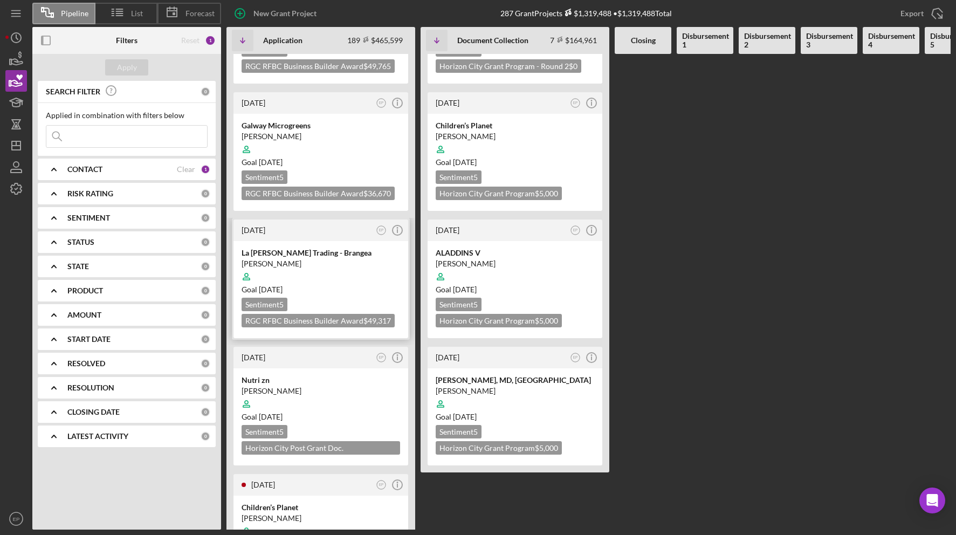
click at [341, 266] on div at bounding box center [321, 276] width 159 height 20
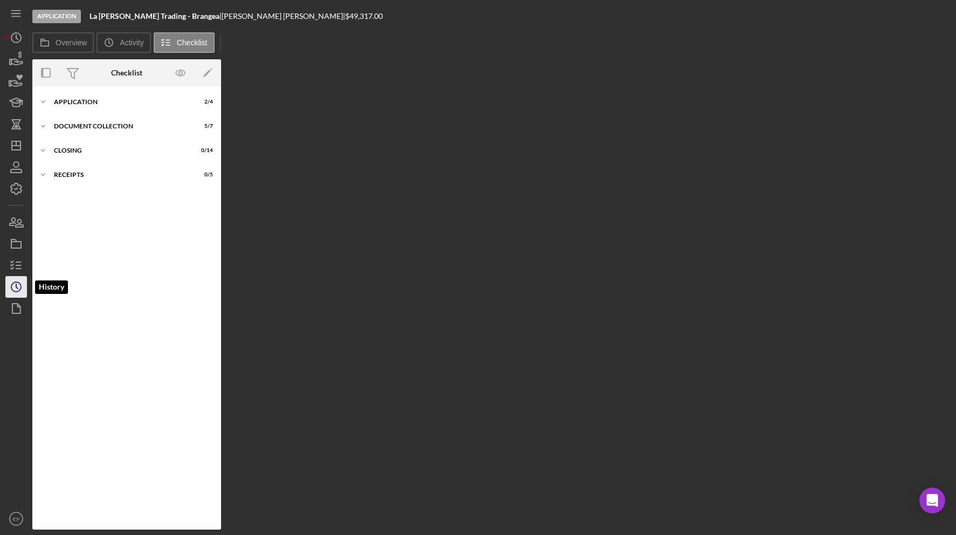
click at [21, 283] on icon "Icon/History" at bounding box center [16, 286] width 27 height 27
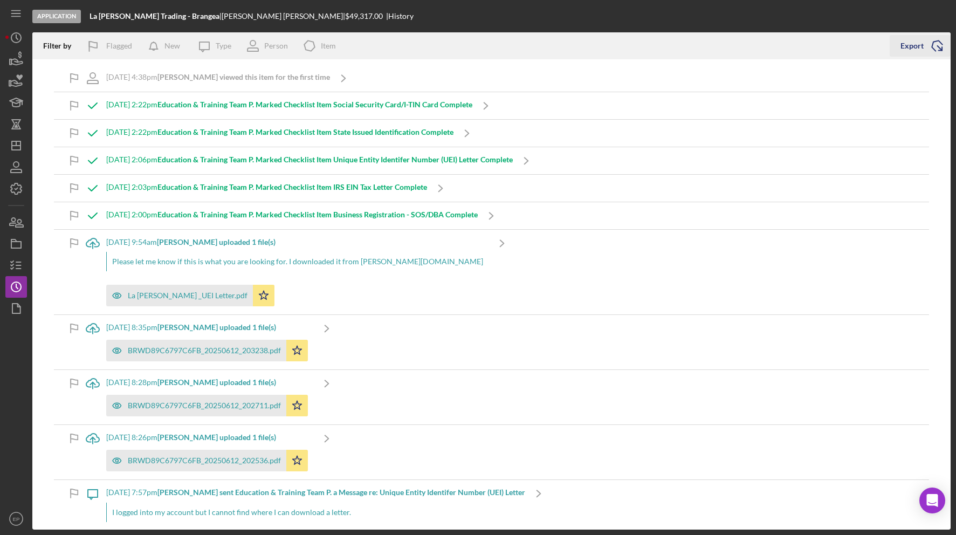
click at [911, 45] on div "Export" at bounding box center [912, 46] width 23 height 22
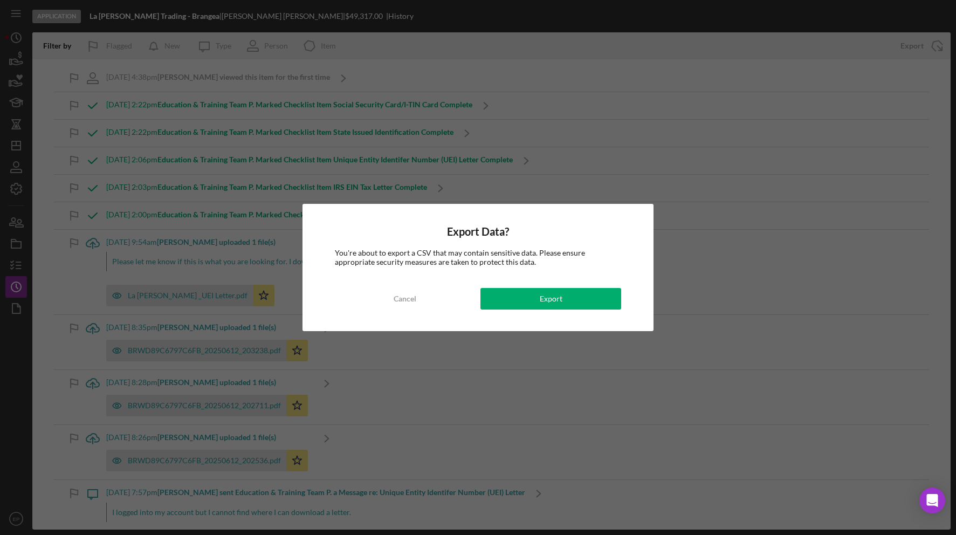
drag, startPoint x: 535, startPoint y: 300, endPoint x: 540, endPoint y: 296, distance: 5.7
click at [538, 298] on button "Export" at bounding box center [550, 299] width 141 height 22
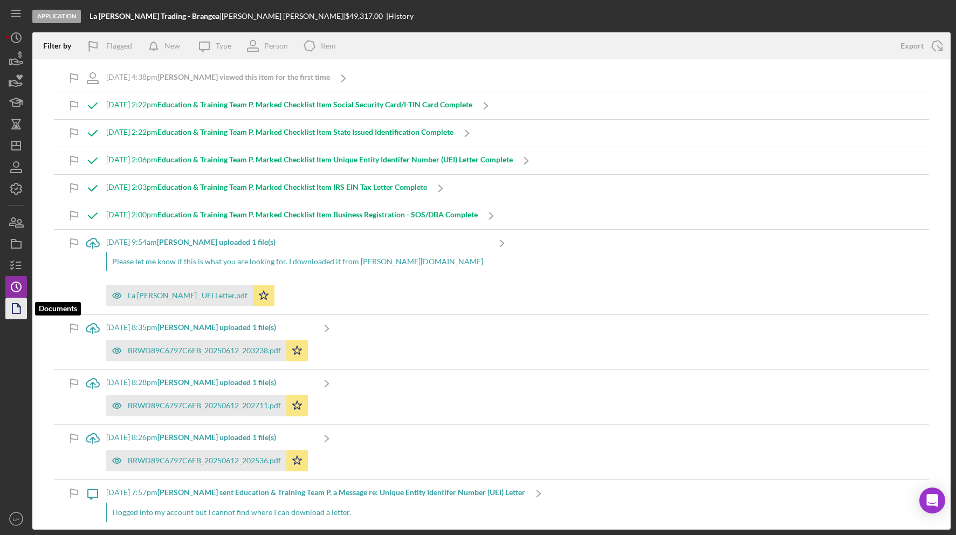
click at [13, 305] on polygon "button" at bounding box center [16, 309] width 8 height 10
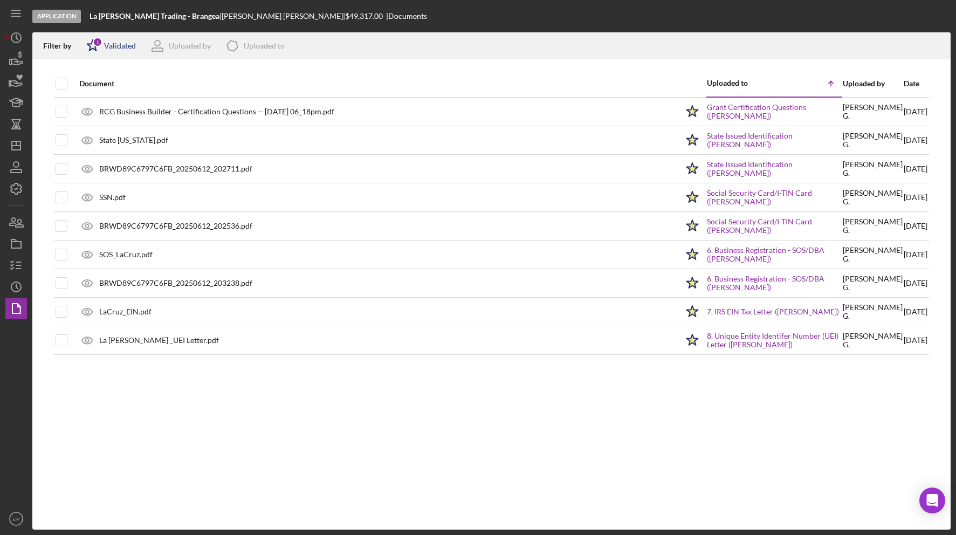
click at [93, 46] on icon "Icon/Star" at bounding box center [92, 45] width 27 height 27
click at [94, 104] on input "checkbox" at bounding box center [91, 103] width 11 height 11
checkbox input "true"
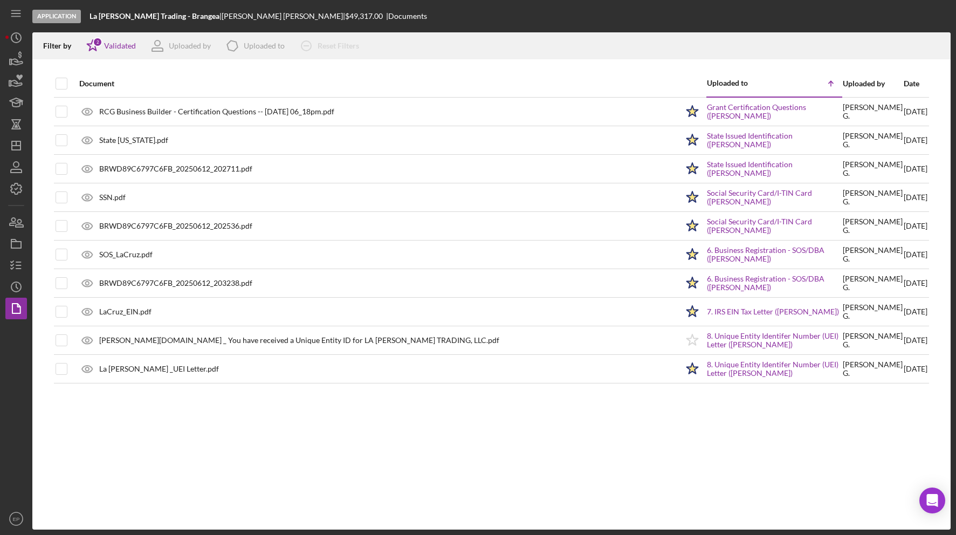
drag, startPoint x: 270, startPoint y: 65, endPoint x: 264, endPoint y: 69, distance: 6.9
click at [270, 65] on div at bounding box center [491, 64] width 918 height 11
click at [59, 80] on input "checkbox" at bounding box center [61, 83] width 11 height 11
checkbox input "true"
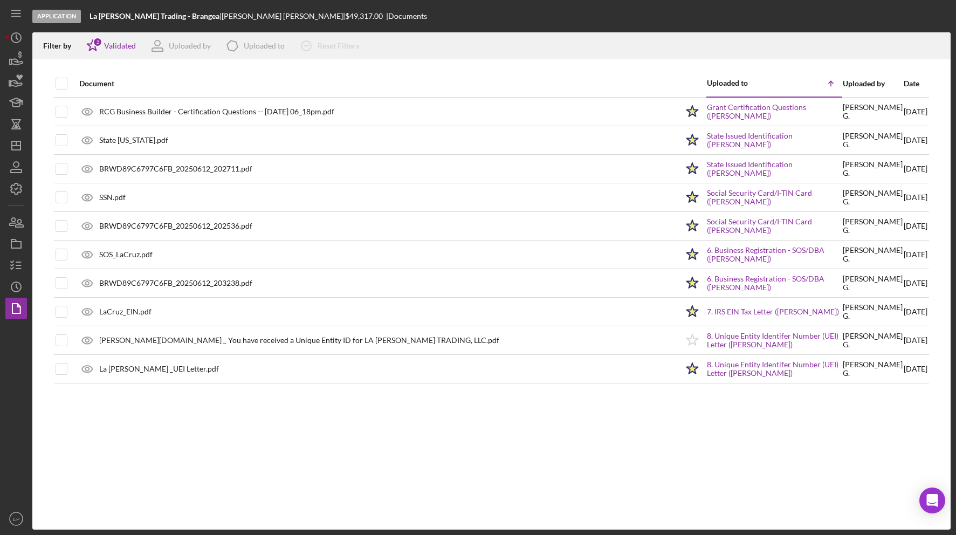
checkbox input "true"
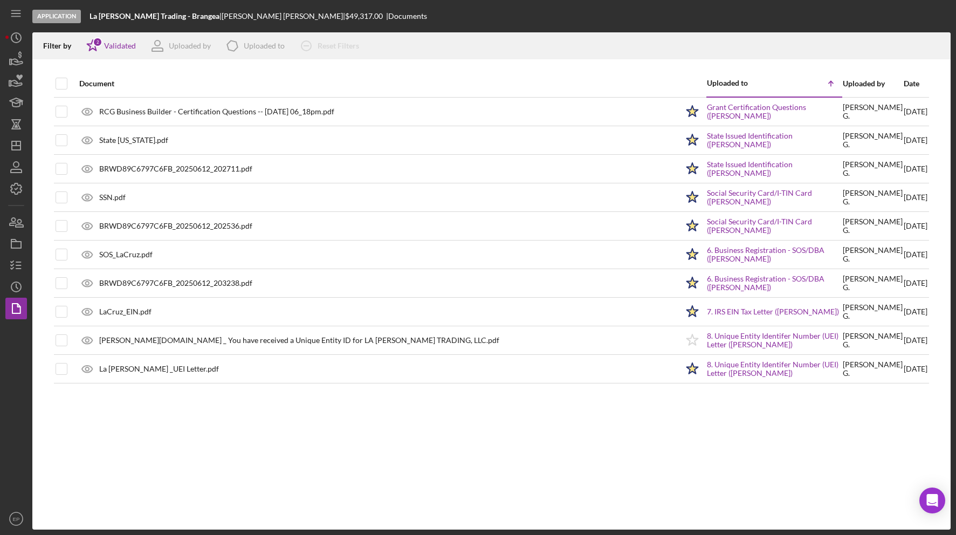
checkbox input "true"
click at [938, 43] on icon "Icon/Download" at bounding box center [937, 46] width 24 height 24
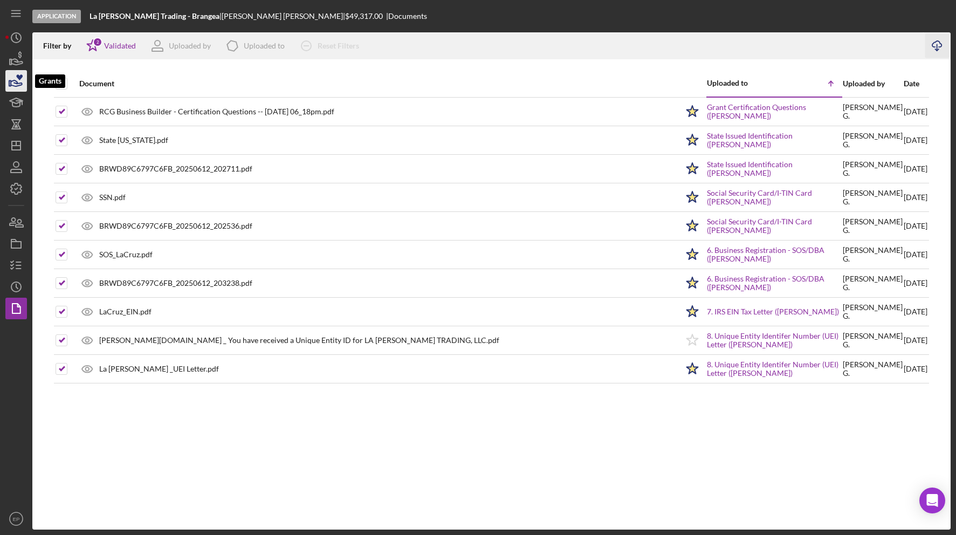
click at [17, 80] on icon "button" at bounding box center [16, 80] width 27 height 27
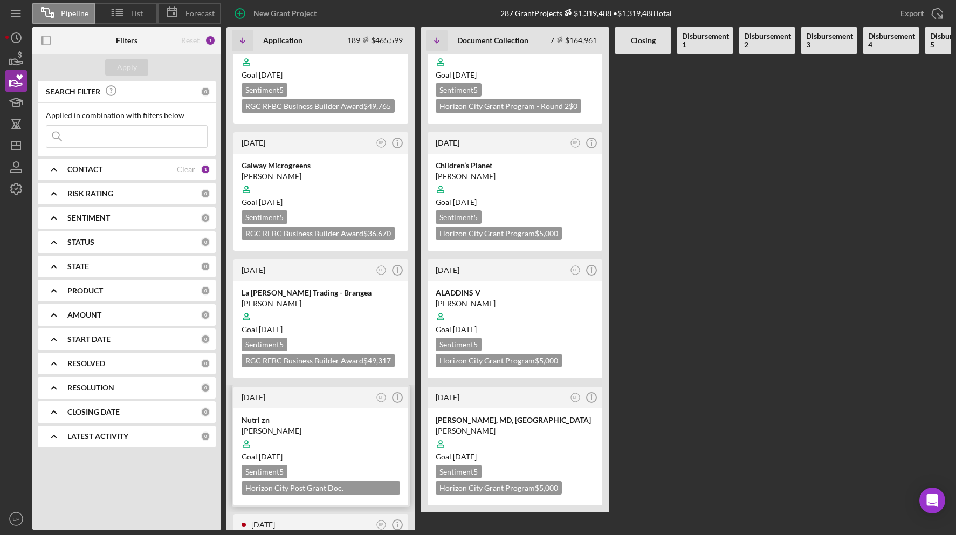
scroll to position [495, 0]
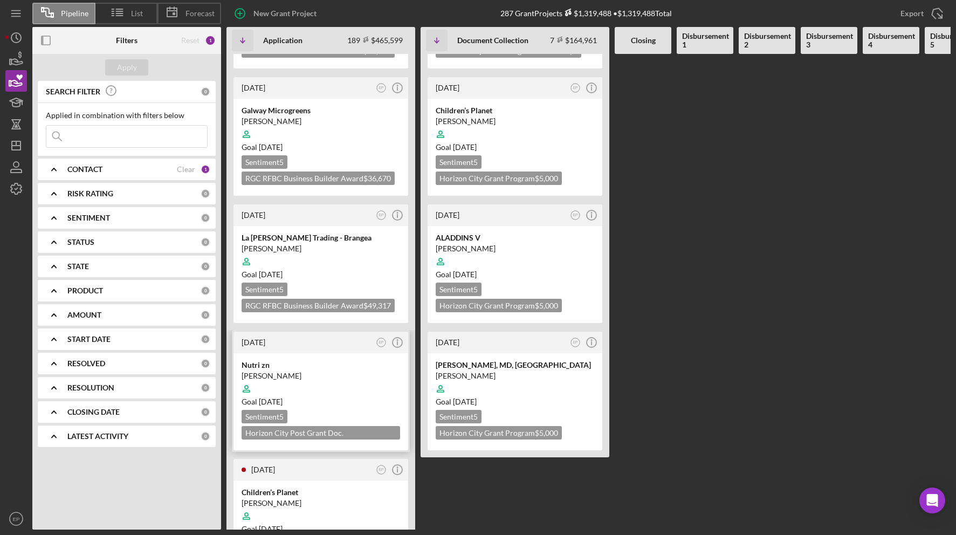
click at [342, 379] on div at bounding box center [321, 389] width 159 height 20
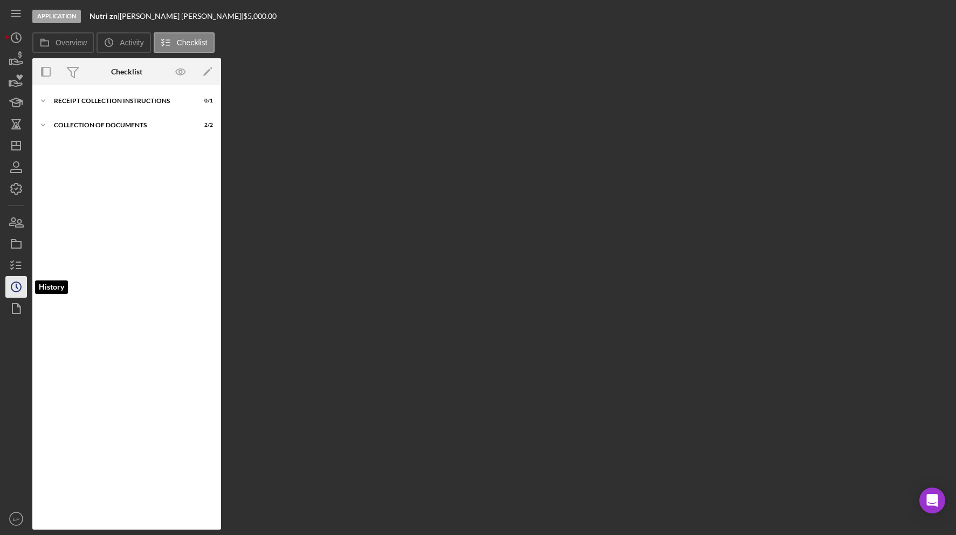
click at [20, 283] on icon "Icon/History" at bounding box center [16, 286] width 27 height 27
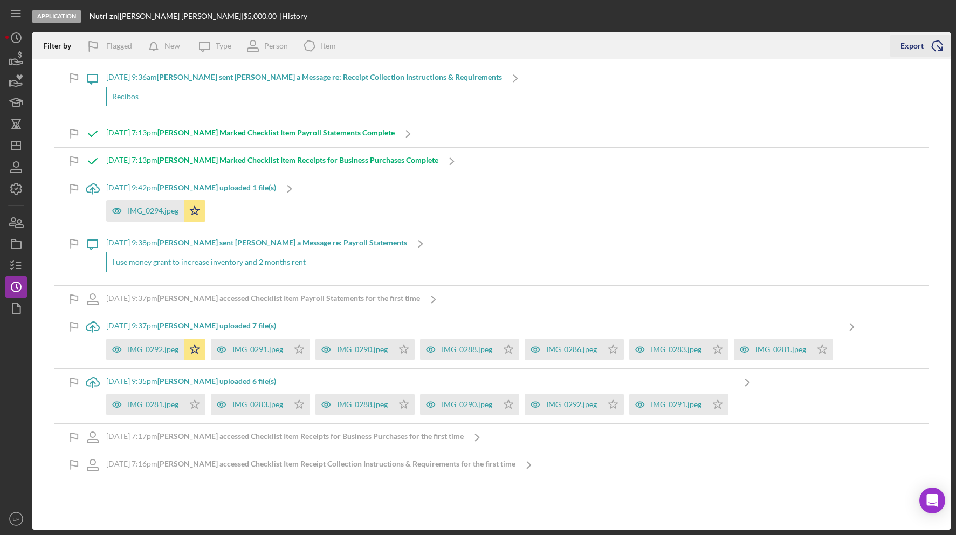
click at [903, 42] on div "Export" at bounding box center [912, 46] width 23 height 22
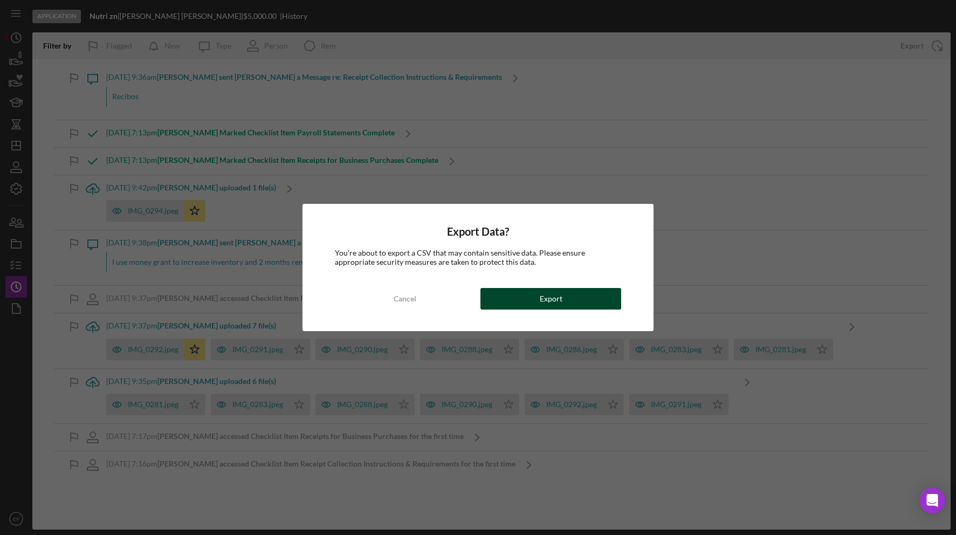
click at [573, 297] on button "Export" at bounding box center [550, 299] width 141 height 22
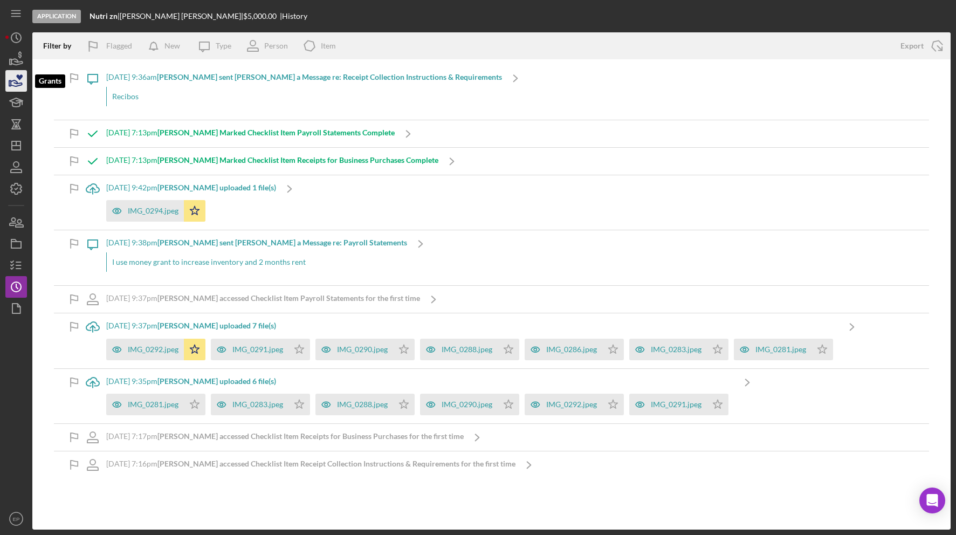
click at [16, 83] on icon "button" at bounding box center [16, 83] width 11 height 6
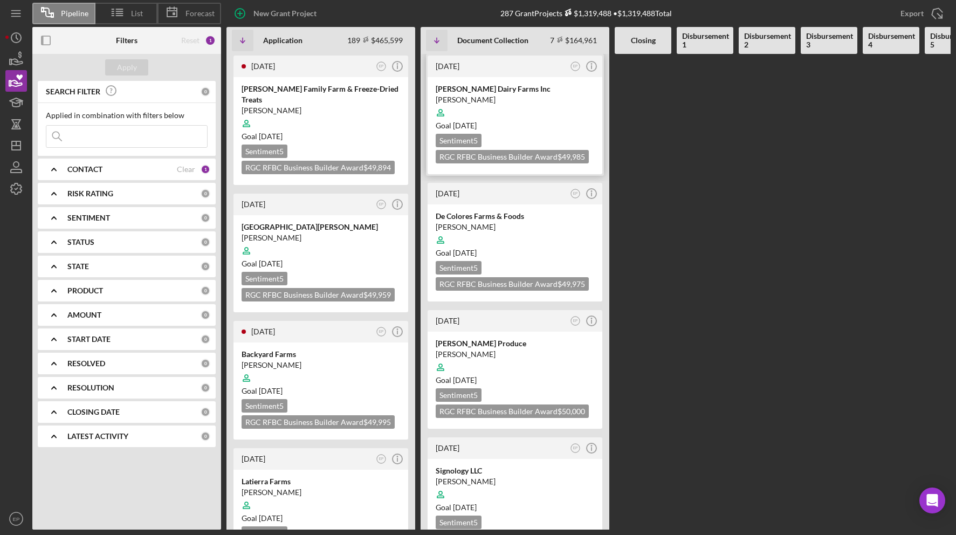
click at [539, 110] on div at bounding box center [515, 112] width 159 height 20
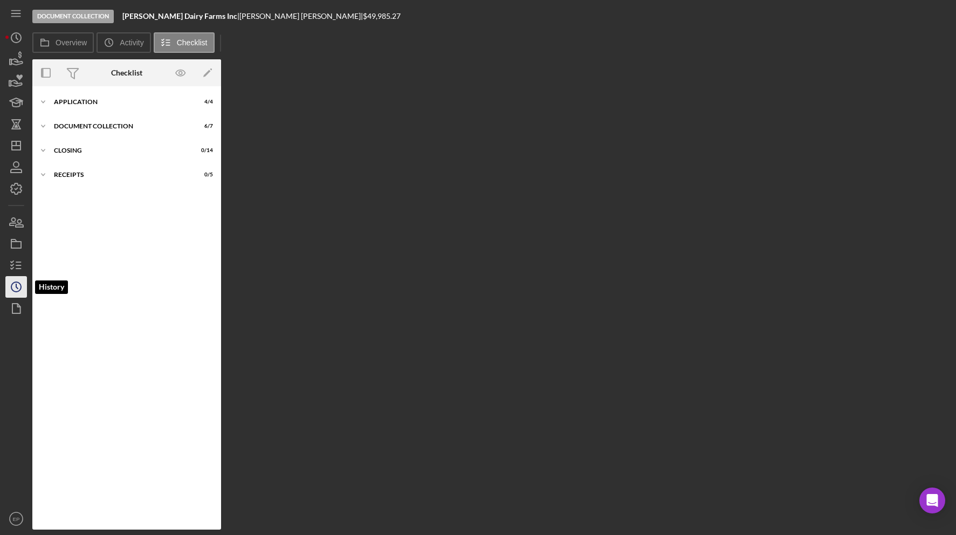
click at [18, 286] on icon "Icon/History" at bounding box center [16, 286] width 27 height 27
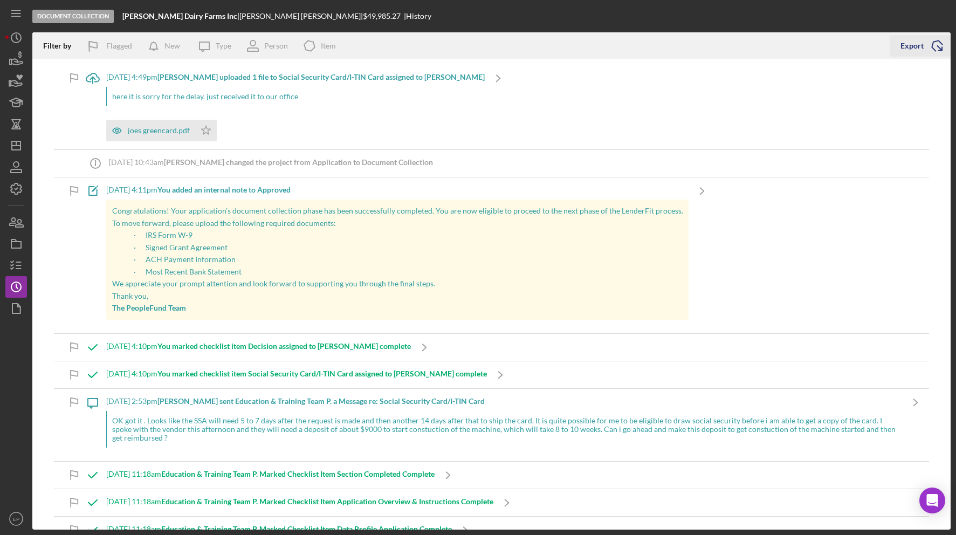
click at [911, 42] on div "Export" at bounding box center [912, 46] width 23 height 22
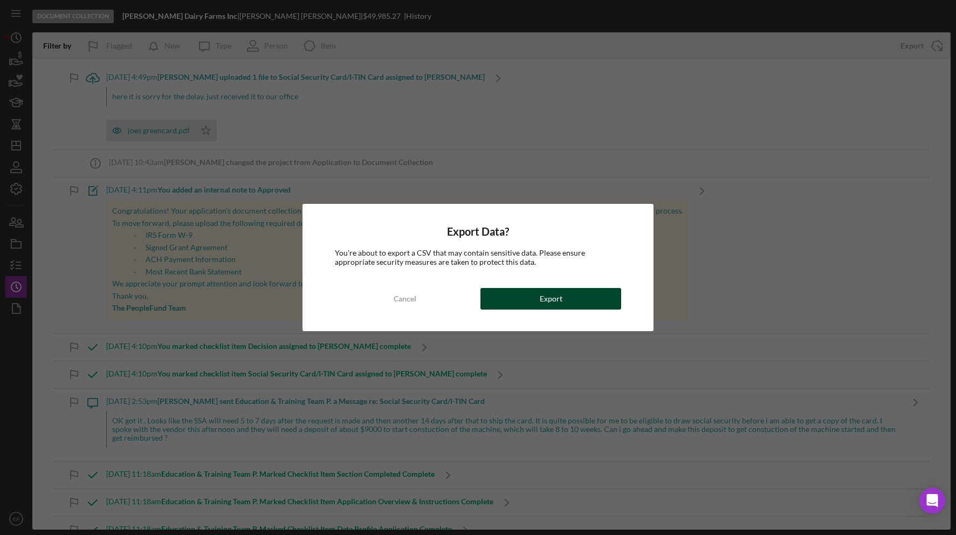
click at [555, 301] on div "Export" at bounding box center [551, 299] width 23 height 22
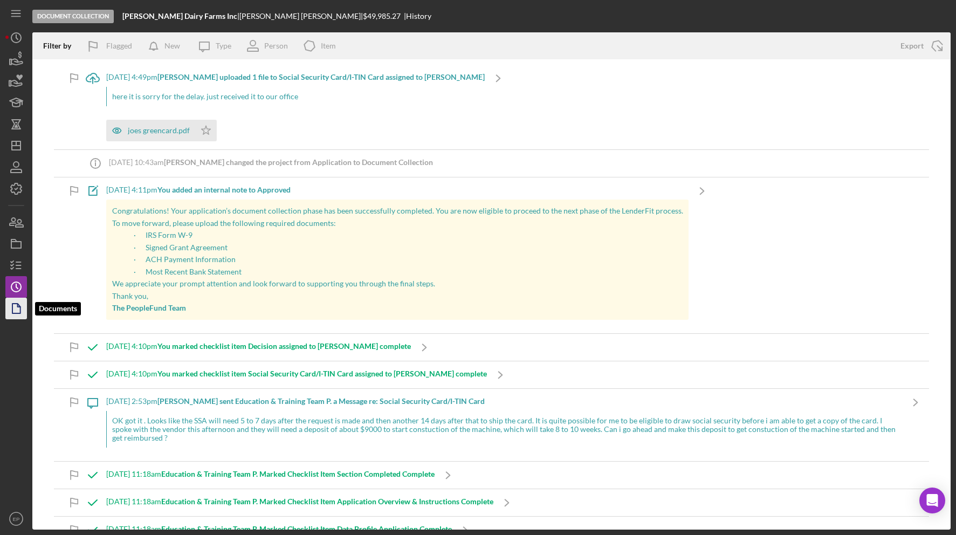
click at [19, 309] on icon "button" at bounding box center [16, 308] width 27 height 27
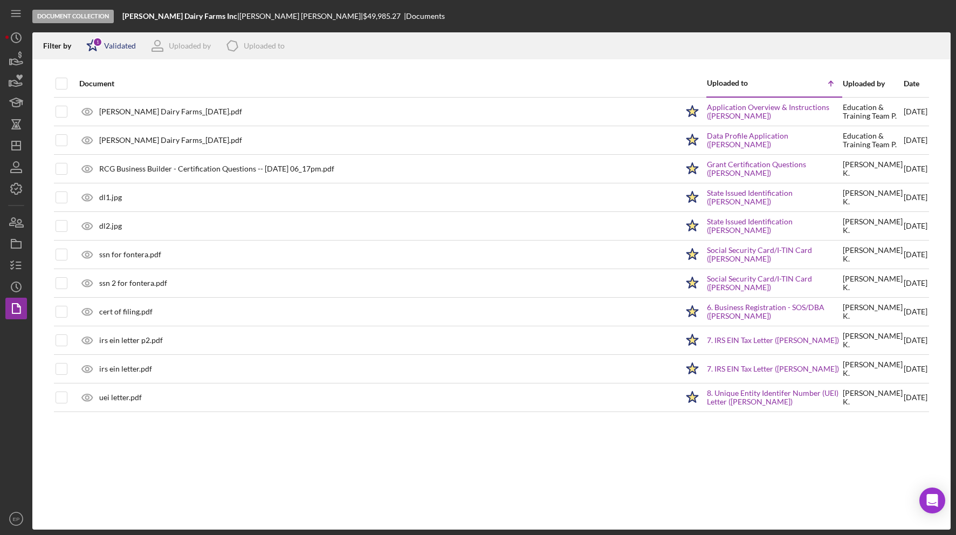
click at [119, 46] on div "Validated" at bounding box center [120, 46] width 32 height 9
click at [91, 106] on input "checkbox" at bounding box center [91, 103] width 11 height 11
checkbox input "true"
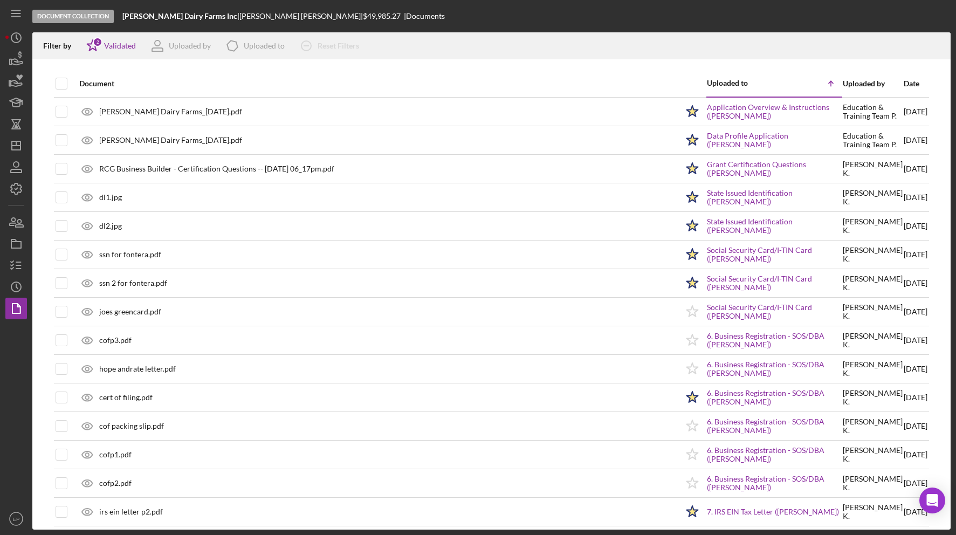
click at [276, 81] on div "Document" at bounding box center [378, 83] width 599 height 9
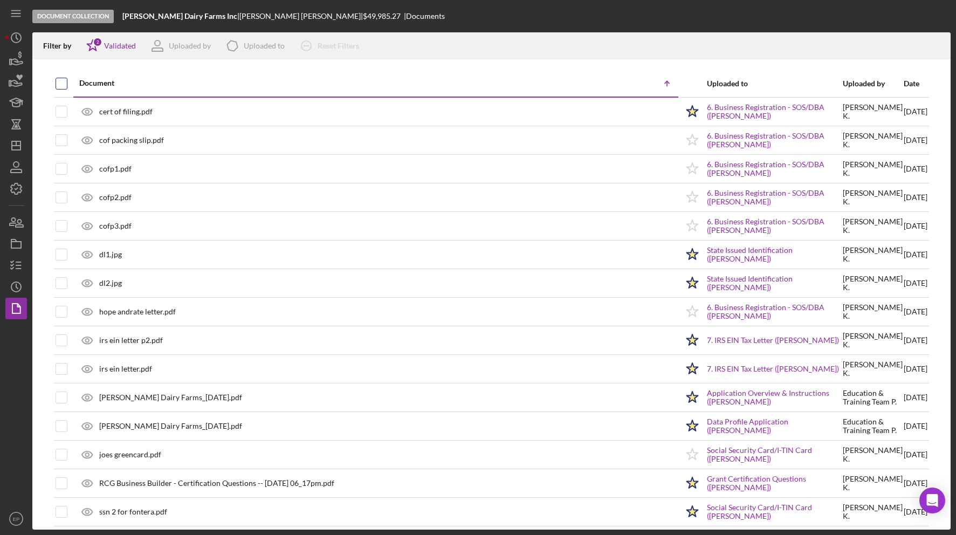
click at [61, 83] on input "checkbox" at bounding box center [61, 83] width 11 height 11
checkbox input "true"
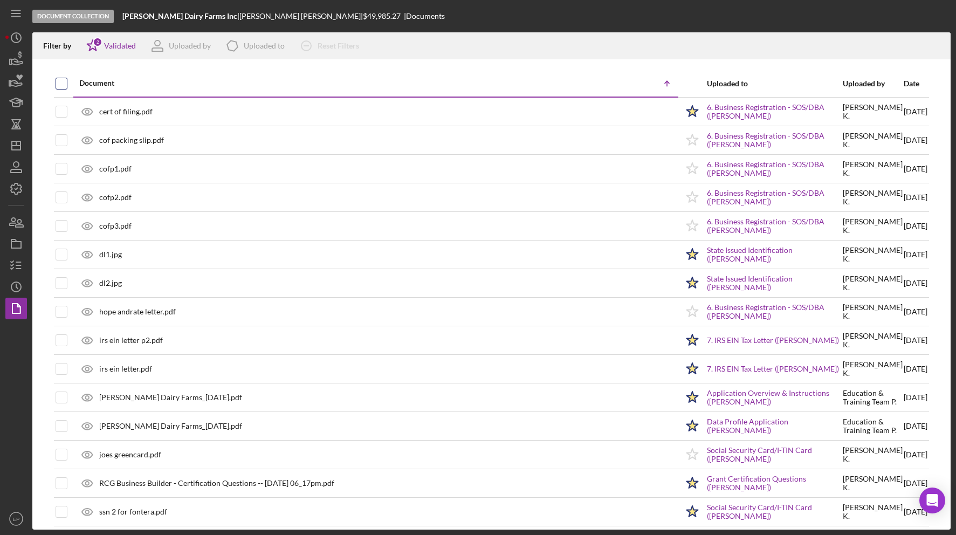
checkbox input "true"
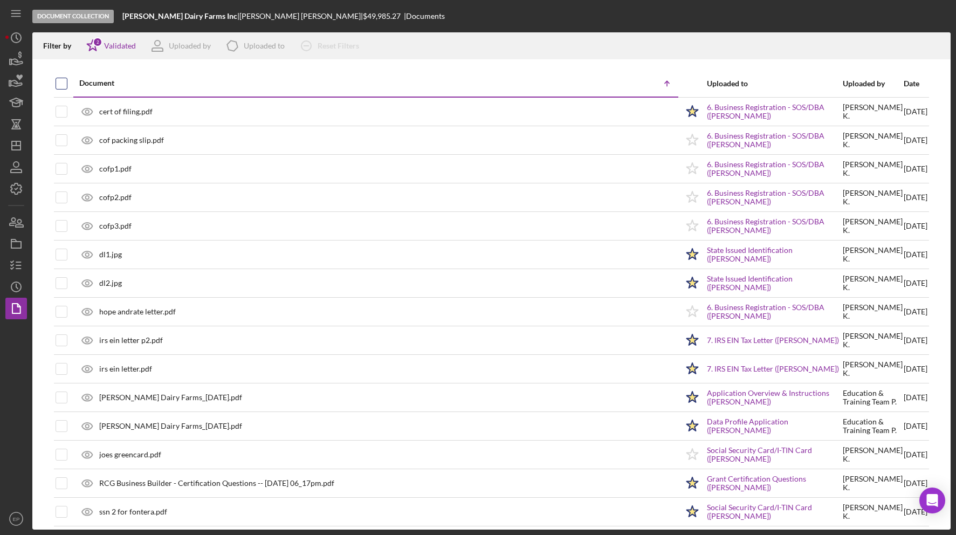
checkbox input "true"
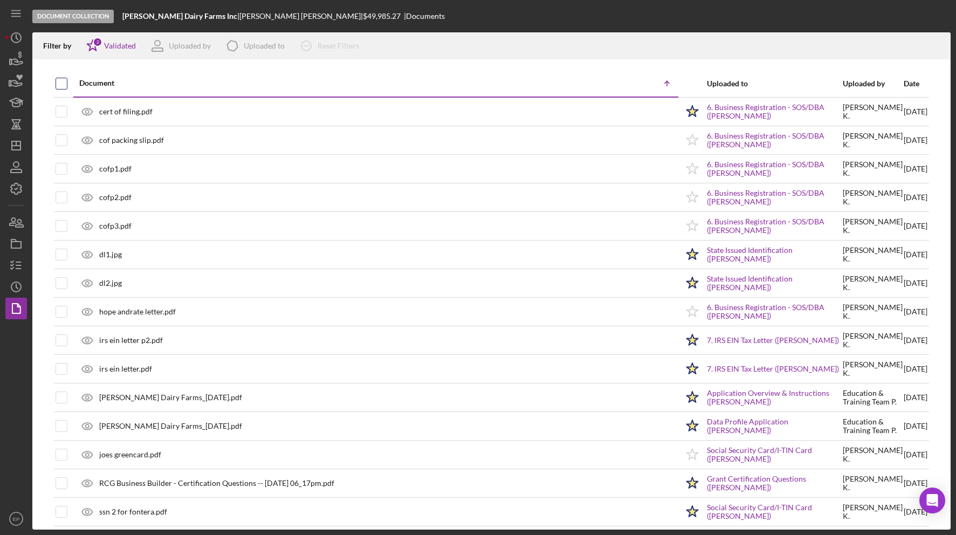
checkbox input "true"
click at [938, 44] on icon "Icon/Download" at bounding box center [937, 46] width 24 height 24
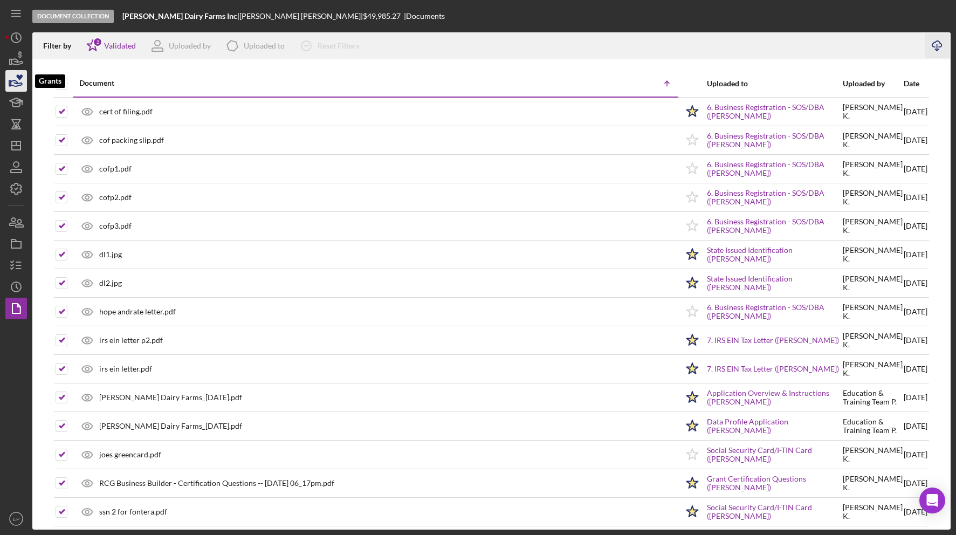
click at [16, 85] on icon "button" at bounding box center [16, 80] width 27 height 27
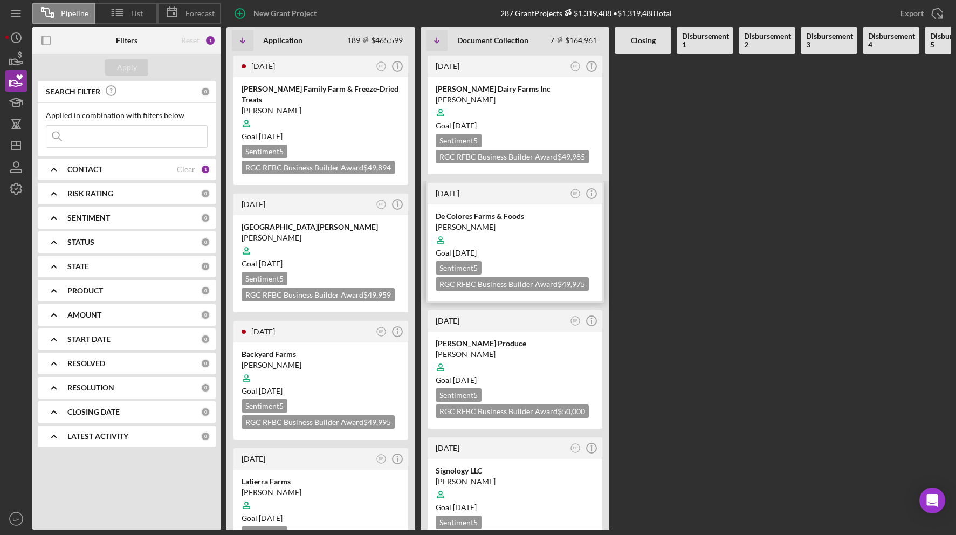
click at [521, 238] on div at bounding box center [515, 240] width 159 height 20
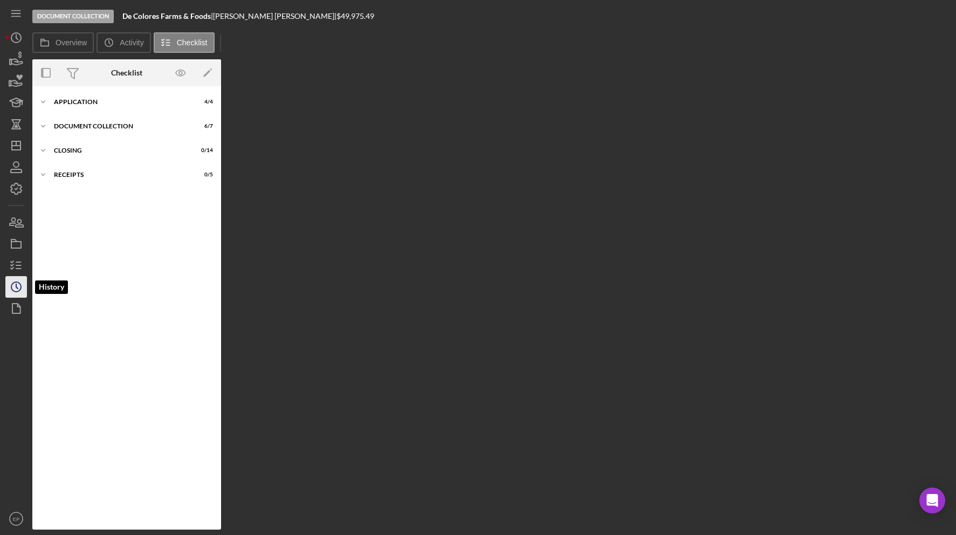
click at [19, 286] on icon "Icon/History" at bounding box center [16, 286] width 27 height 27
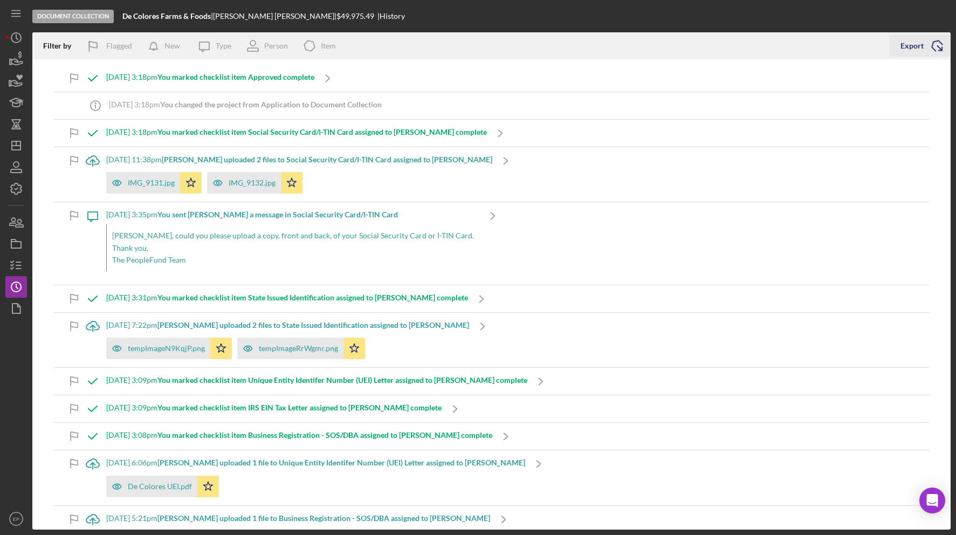
click at [911, 48] on div "Export" at bounding box center [912, 46] width 23 height 22
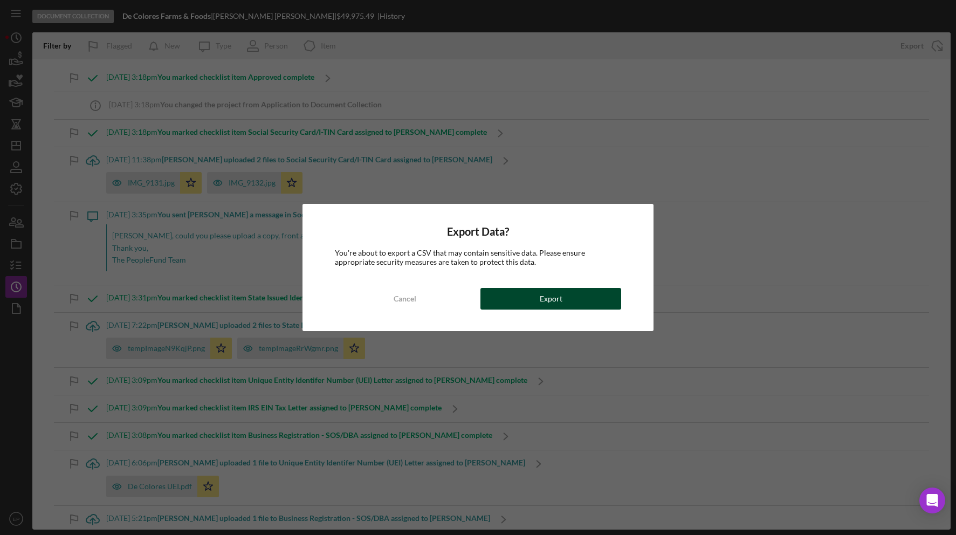
click at [523, 299] on button "Export" at bounding box center [550, 299] width 141 height 22
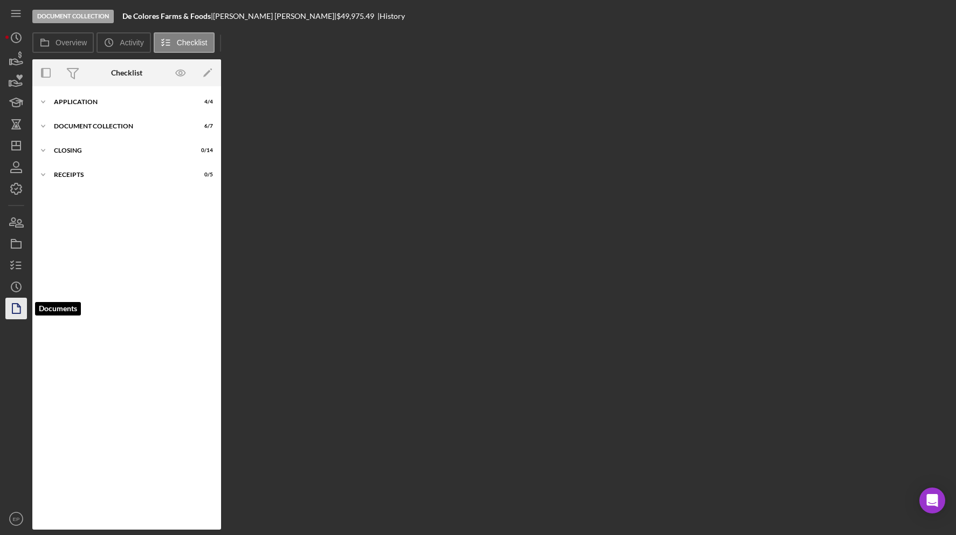
click at [14, 311] on icon "button" at bounding box center [16, 308] width 27 height 27
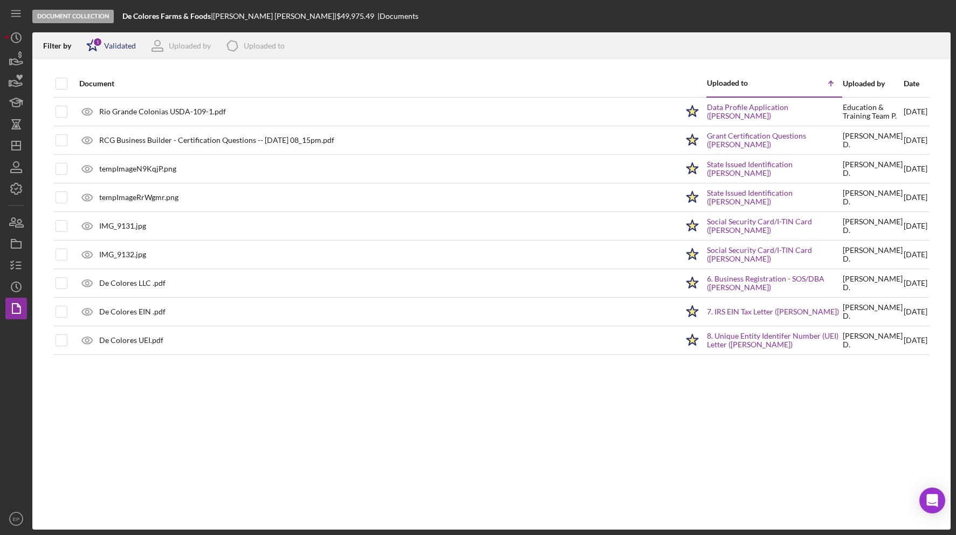
click at [111, 41] on div "Icon/Star 1 Validated" at bounding box center [107, 45] width 57 height 27
click at [111, 102] on div "Not validated" at bounding box center [125, 103] width 45 height 9
checkbox input "true"
click at [260, 81] on div "Document" at bounding box center [378, 83] width 599 height 9
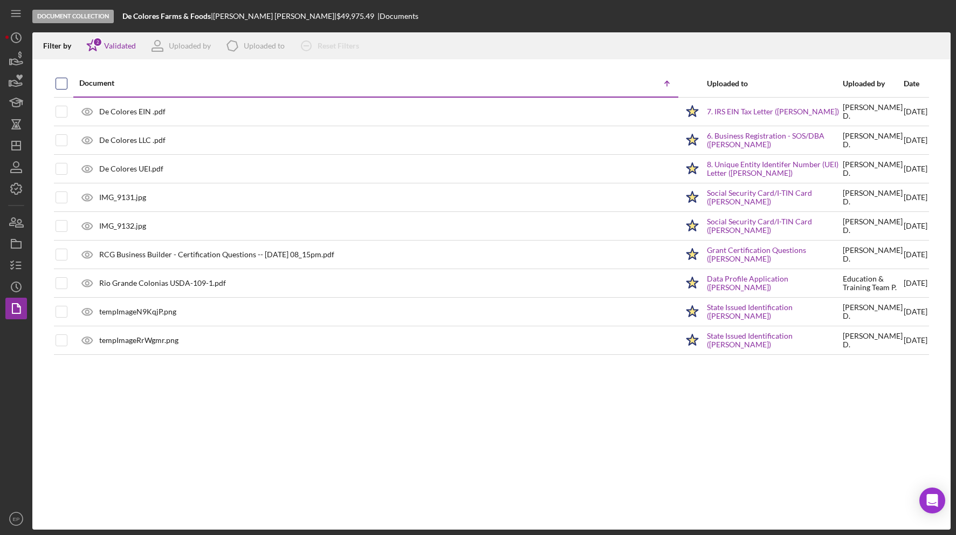
click at [60, 82] on input "checkbox" at bounding box center [61, 83] width 11 height 11
checkbox input "true"
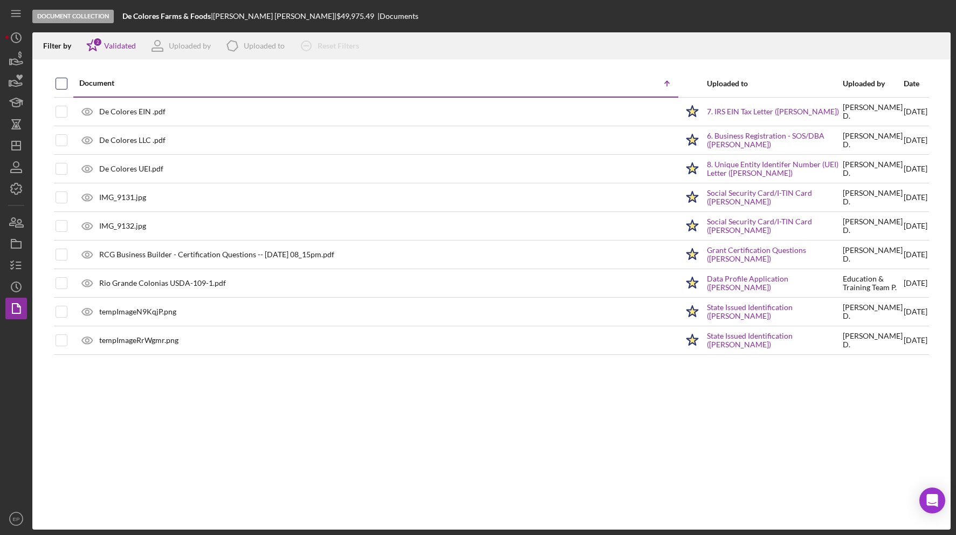
checkbox input "true"
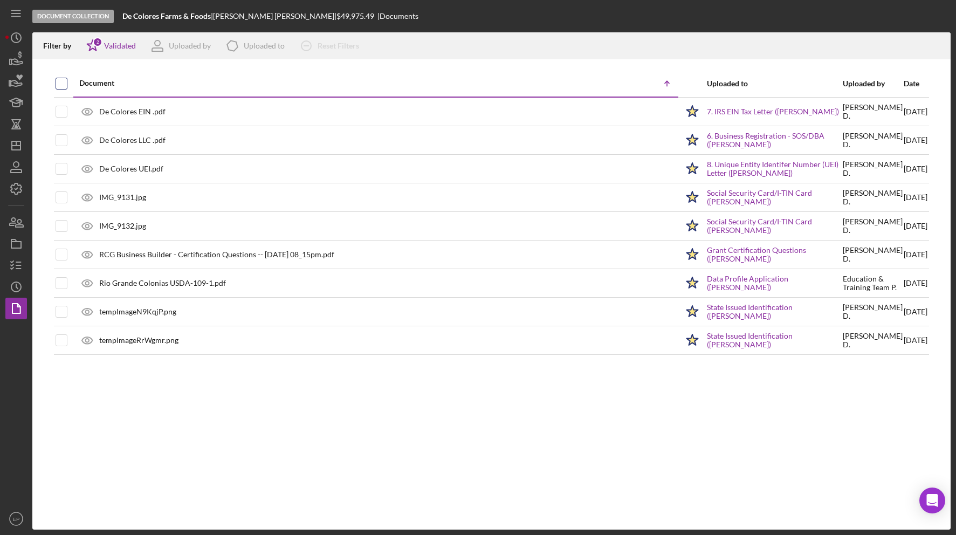
checkbox input "true"
click at [932, 45] on icon "Icon/Download" at bounding box center [937, 46] width 24 height 24
click at [16, 77] on icon "button" at bounding box center [16, 80] width 27 height 27
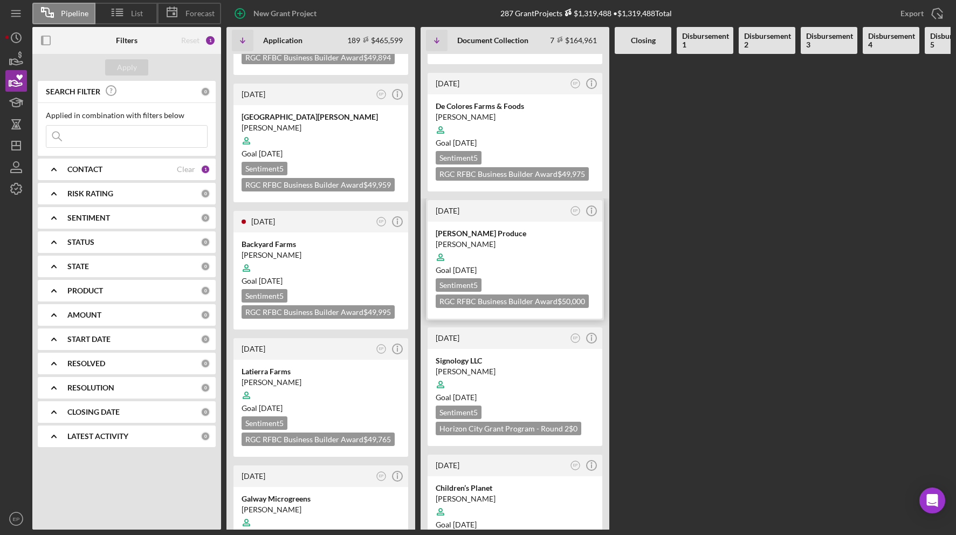
scroll to position [165, 0]
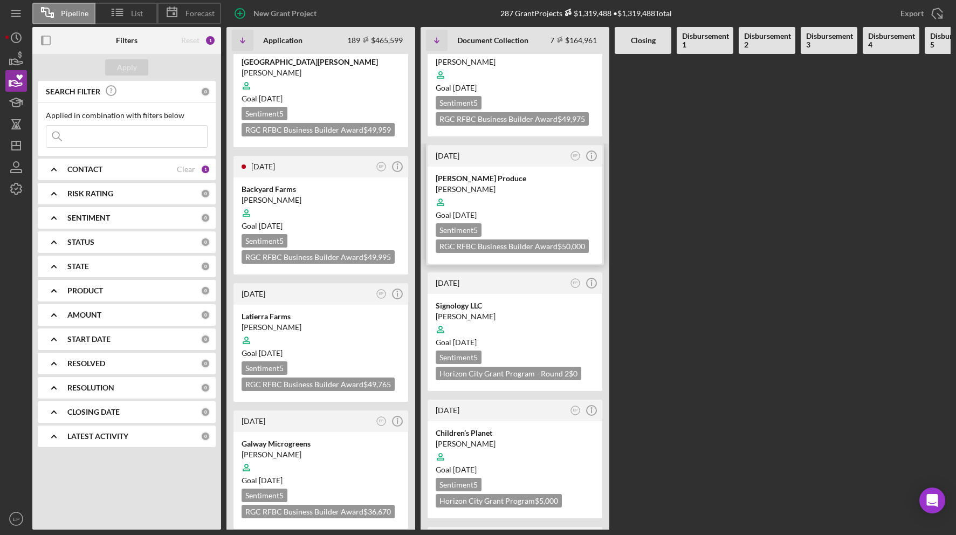
click at [520, 206] on div at bounding box center [515, 202] width 159 height 20
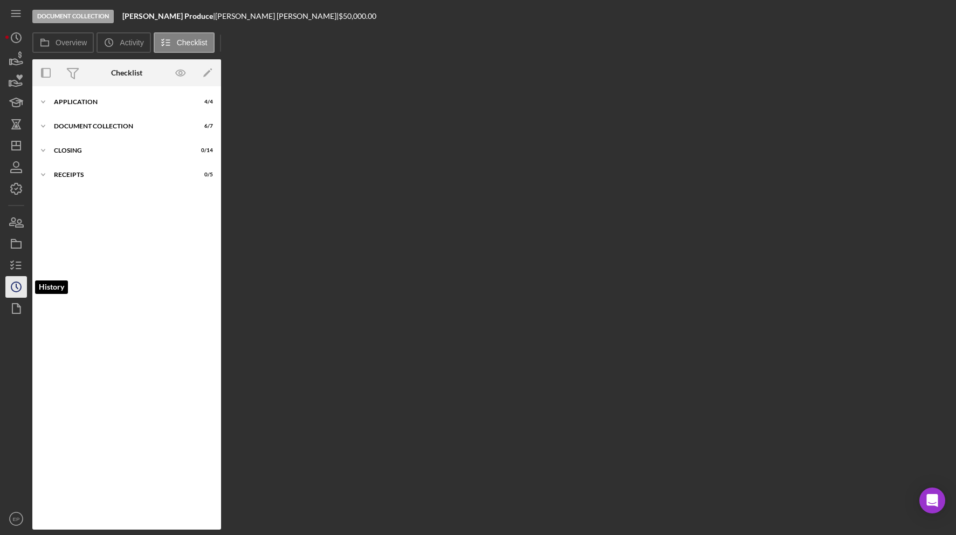
click at [16, 285] on polyline "button" at bounding box center [17, 286] width 2 height 4
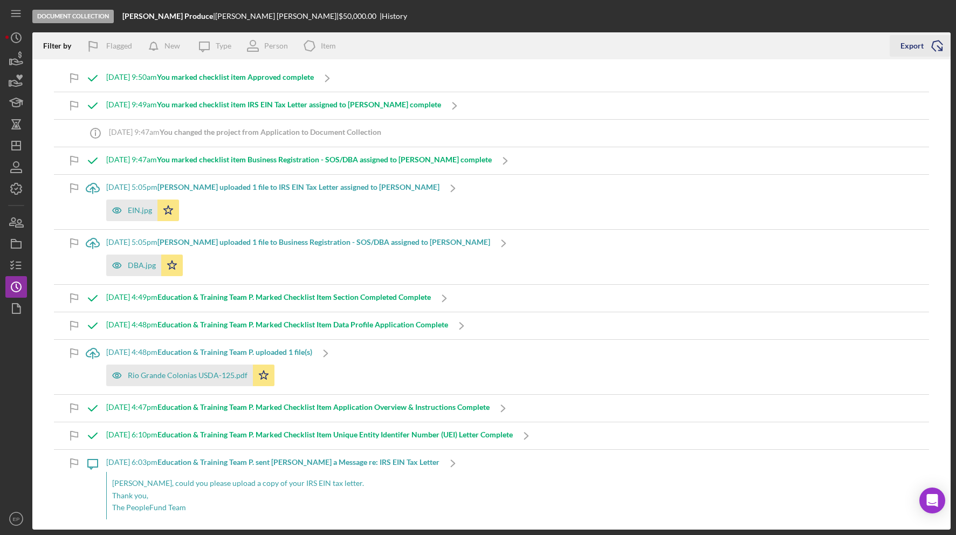
click at [906, 45] on div "Export" at bounding box center [912, 46] width 23 height 22
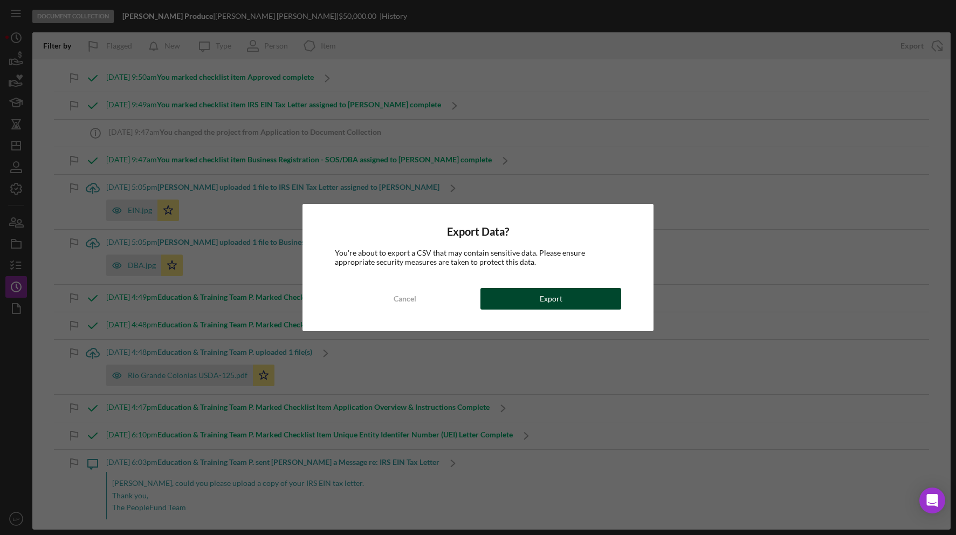
click at [561, 295] on div "Export" at bounding box center [551, 299] width 23 height 22
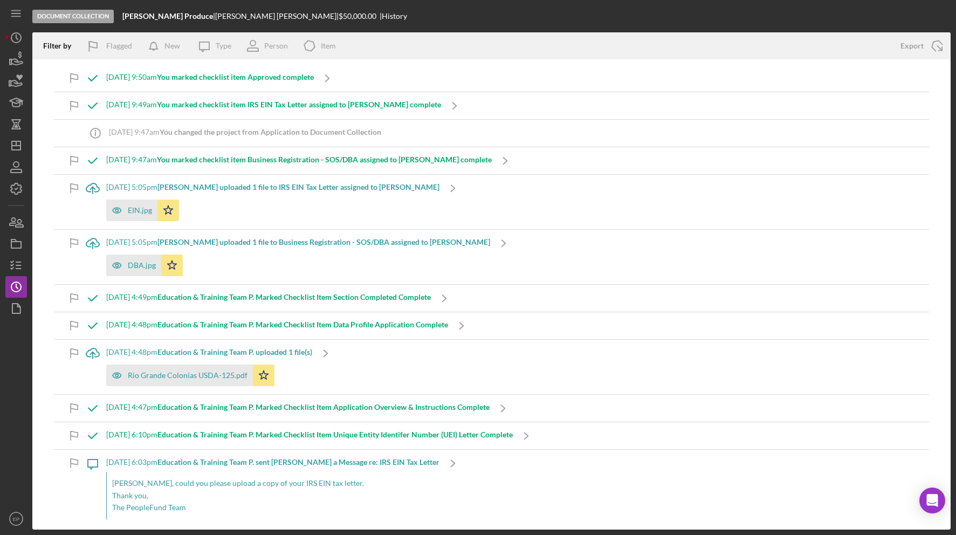
drag, startPoint x: 710, startPoint y: 153, endPoint x: 663, endPoint y: 120, distance: 57.7
click at [663, 120] on div "[DATE] 9:50am You marked checklist item Approved complete Icon/Navigate [DATE] …" at bounding box center [491, 294] width 918 height 470
click at [16, 305] on icon "button" at bounding box center [16, 308] width 27 height 27
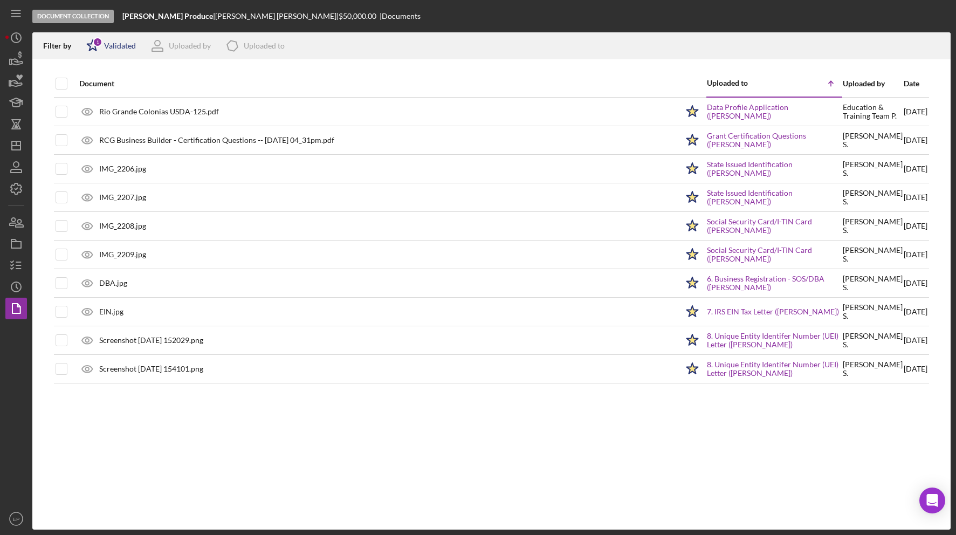
click at [108, 46] on div "Validated" at bounding box center [120, 46] width 32 height 9
click at [125, 99] on div "Not validated" at bounding box center [125, 103] width 45 height 9
checkbox input "true"
click at [237, 84] on div "Document" at bounding box center [378, 83] width 599 height 9
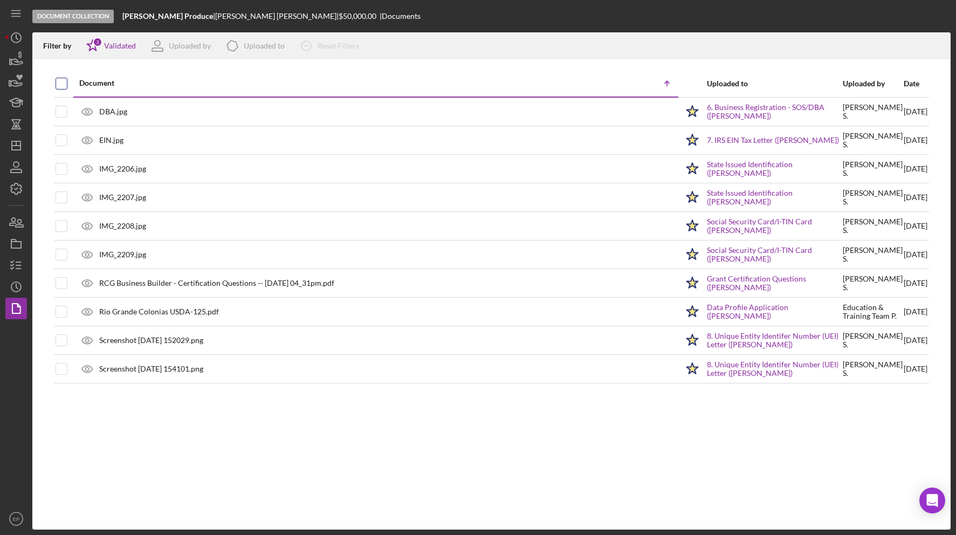
click at [62, 84] on input "checkbox" at bounding box center [61, 83] width 11 height 11
checkbox input "true"
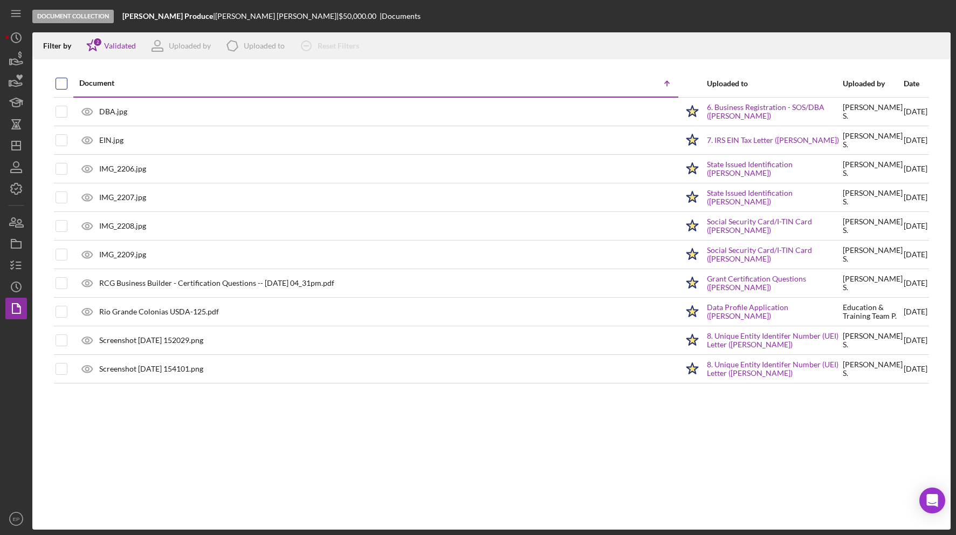
checkbox input "true"
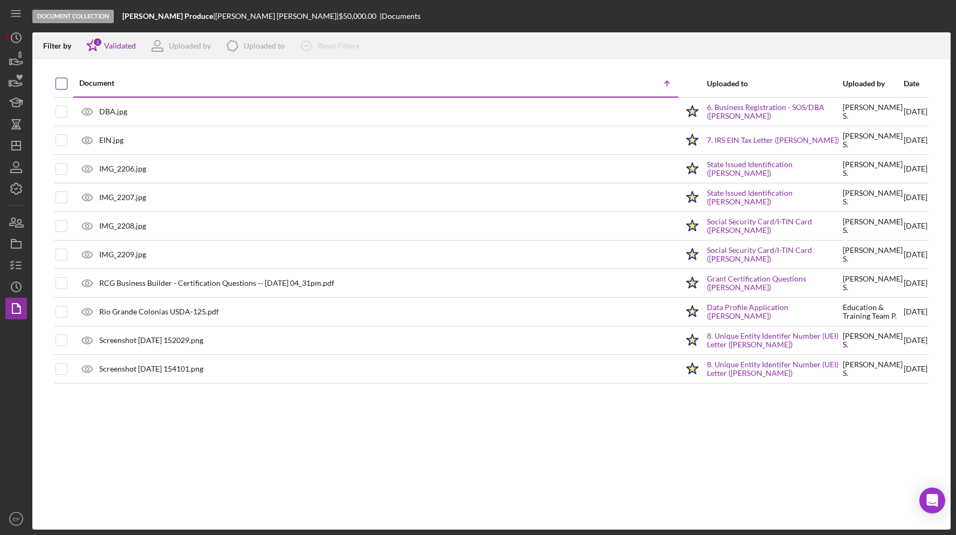
checkbox input "true"
click at [937, 45] on line "button" at bounding box center [937, 47] width 0 height 6
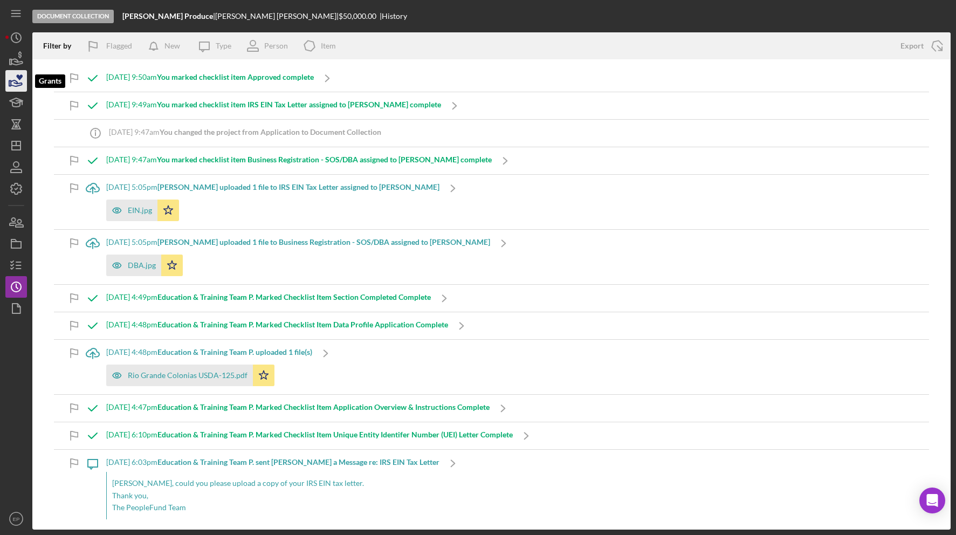
click at [18, 84] on icon "button" at bounding box center [16, 83] width 11 height 6
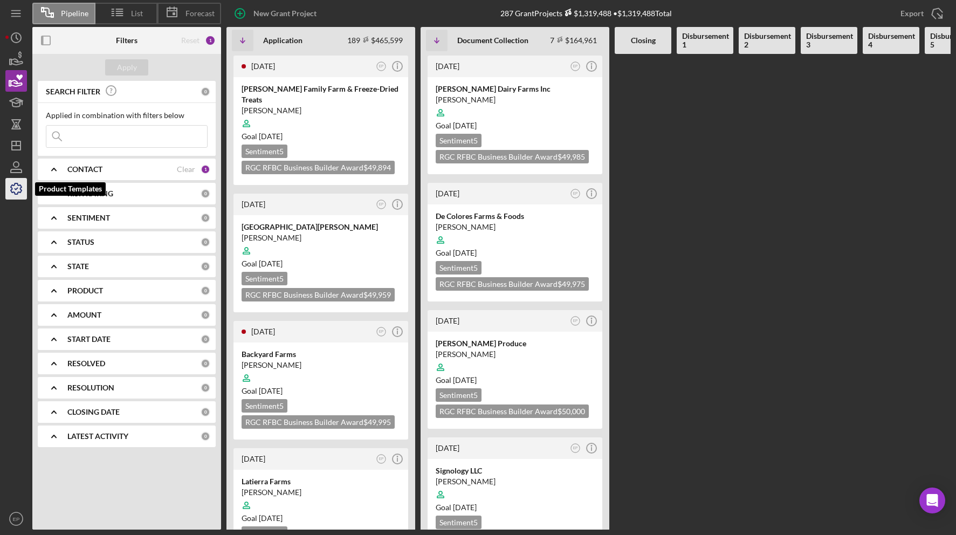
click at [16, 189] on polyline "button" at bounding box center [16, 189] width 3 height 2
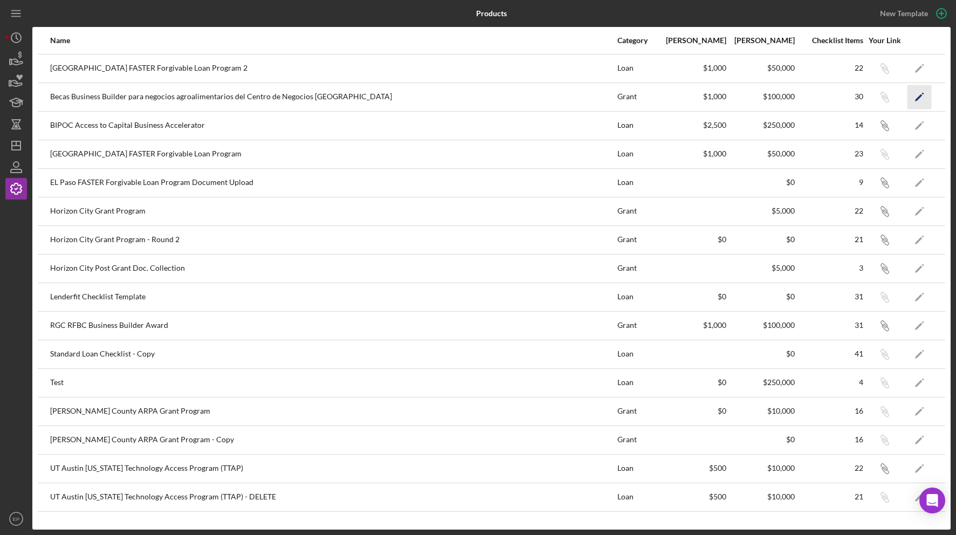
click at [925, 93] on icon "Icon/Edit" at bounding box center [920, 97] width 24 height 24
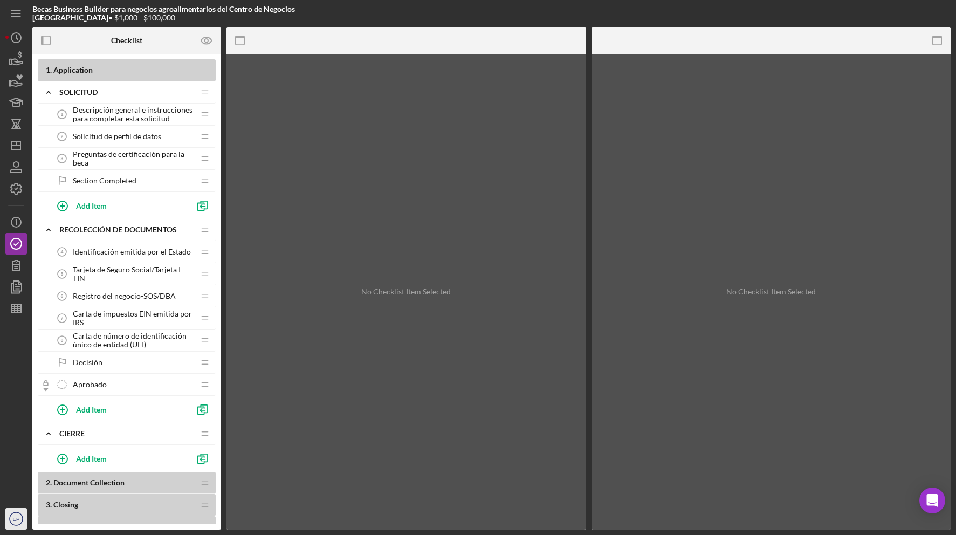
click at [17, 521] on text "EP" at bounding box center [16, 519] width 7 height 6
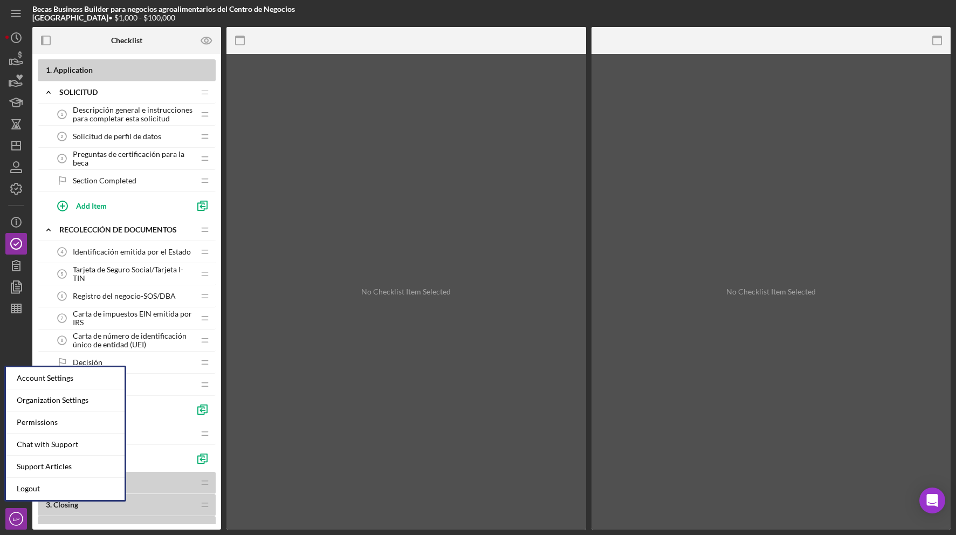
drag, startPoint x: 20, startPoint y: 340, endPoint x: 21, endPoint y: 331, distance: 9.2
click at [20, 338] on div at bounding box center [16, 413] width 22 height 189
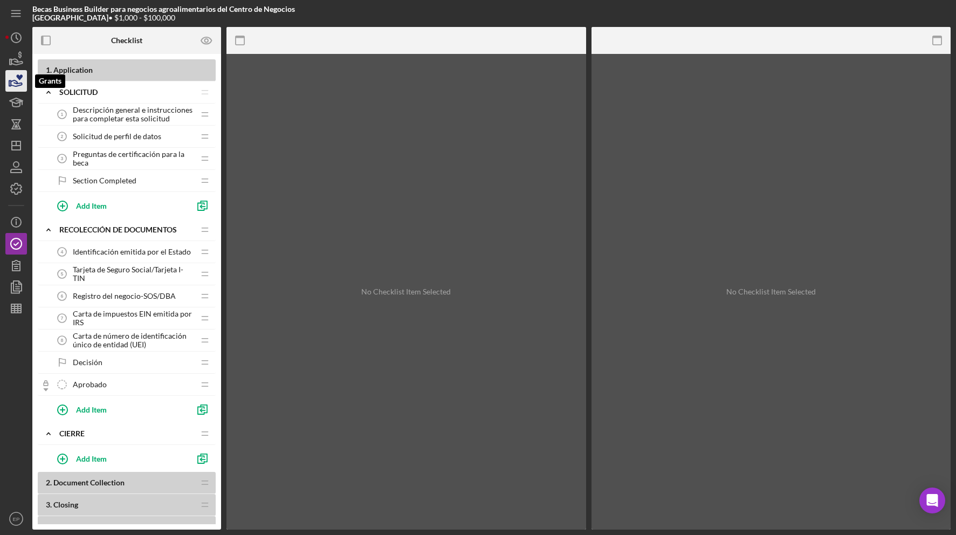
click at [13, 82] on icon "button" at bounding box center [16, 80] width 27 height 27
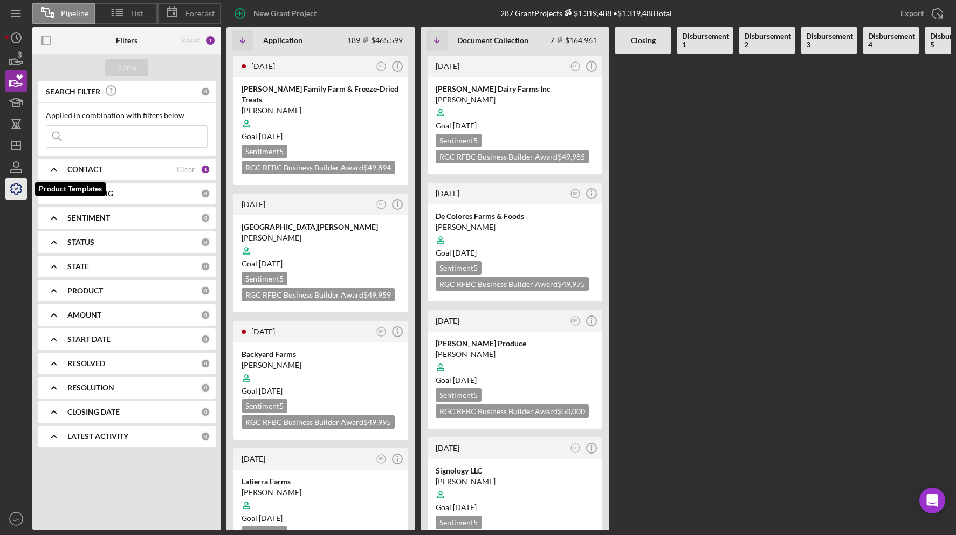
click at [16, 188] on icon "button" at bounding box center [16, 188] width 27 height 27
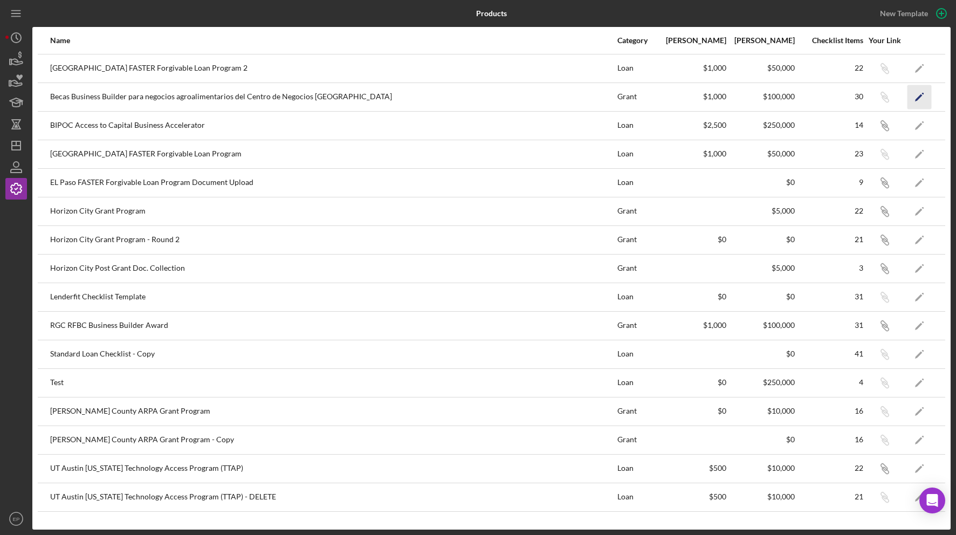
click at [916, 98] on icon "Icon/Edit" at bounding box center [920, 97] width 24 height 24
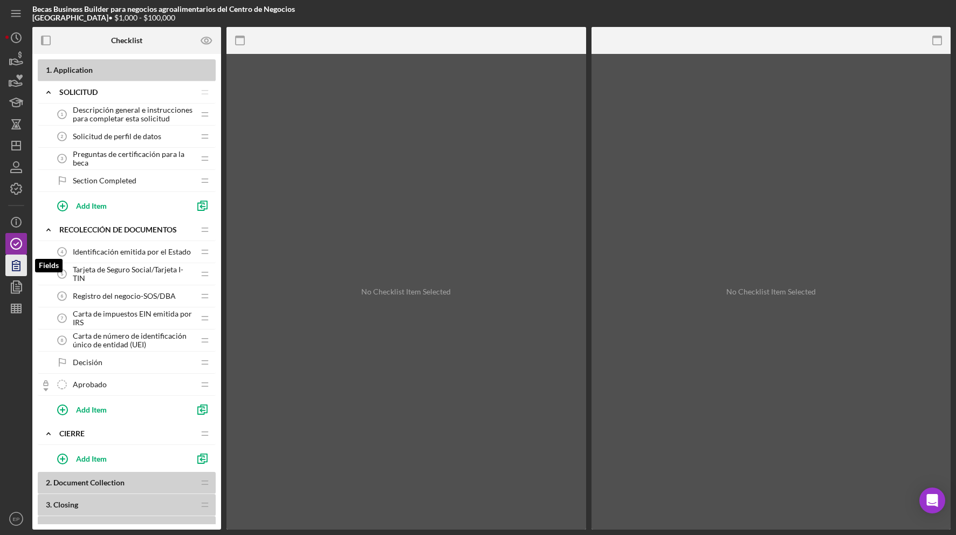
click at [25, 265] on icon "button" at bounding box center [16, 265] width 27 height 27
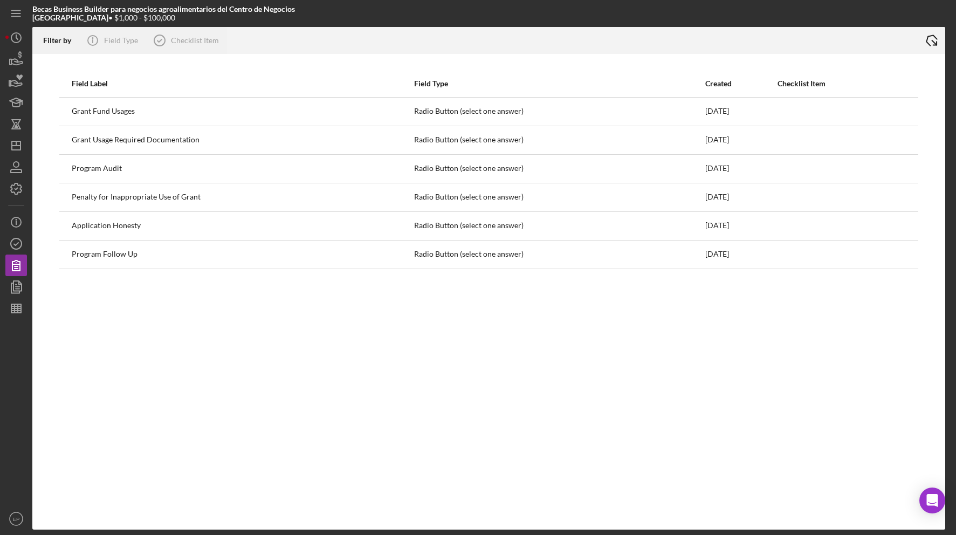
click at [930, 40] on icon "Icon/Export" at bounding box center [931, 40] width 27 height 27
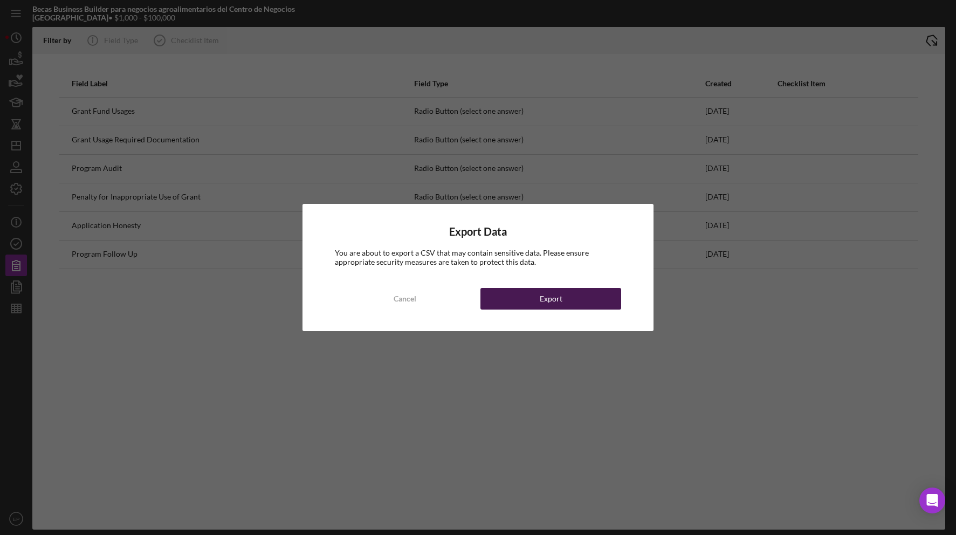
click at [557, 296] on div "Export" at bounding box center [551, 299] width 23 height 22
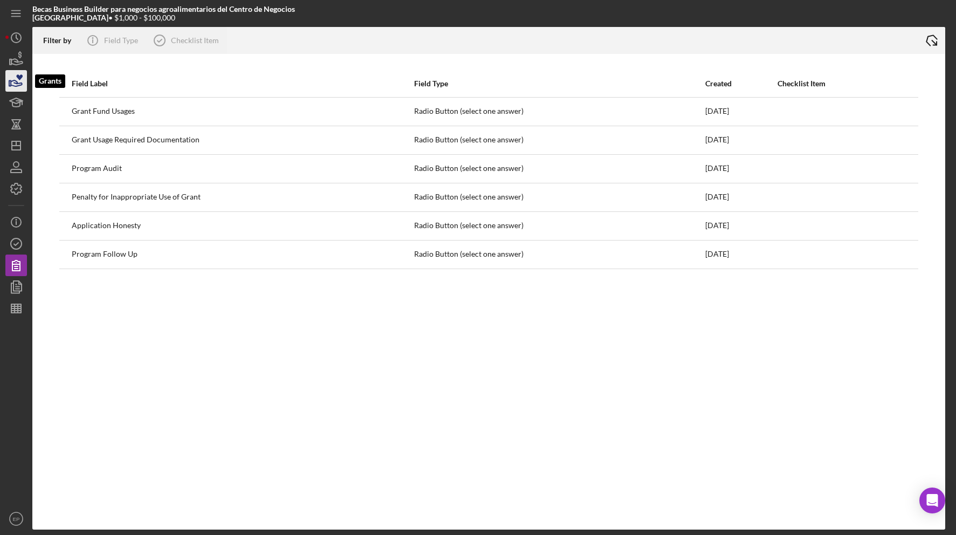
click at [15, 81] on icon "button" at bounding box center [16, 80] width 27 height 27
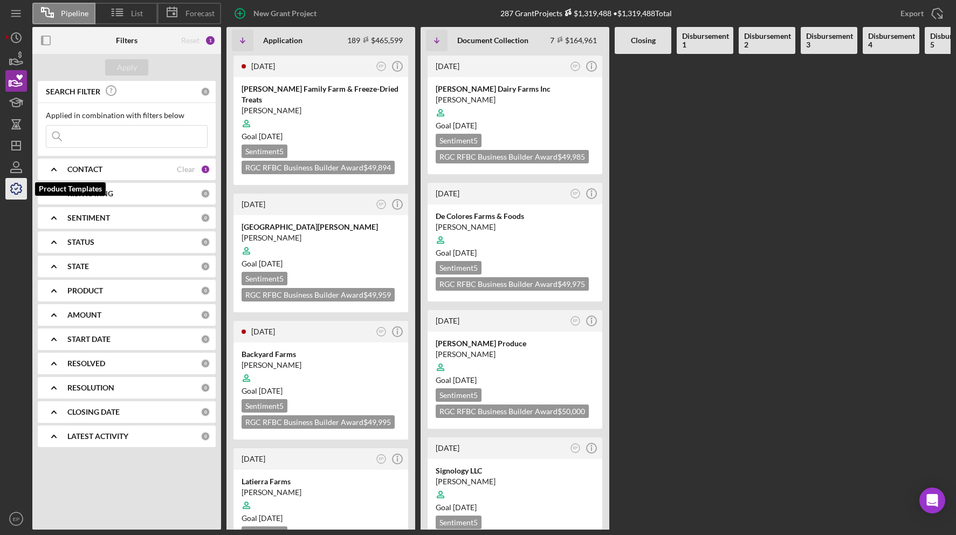
click at [15, 189] on polyline "button" at bounding box center [16, 189] width 3 height 2
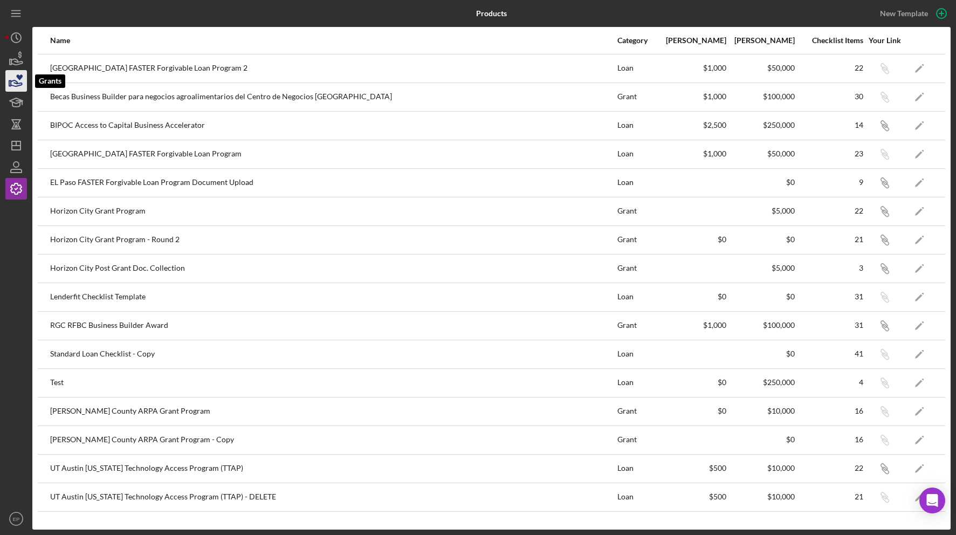
click at [19, 83] on icon "button" at bounding box center [16, 80] width 27 height 27
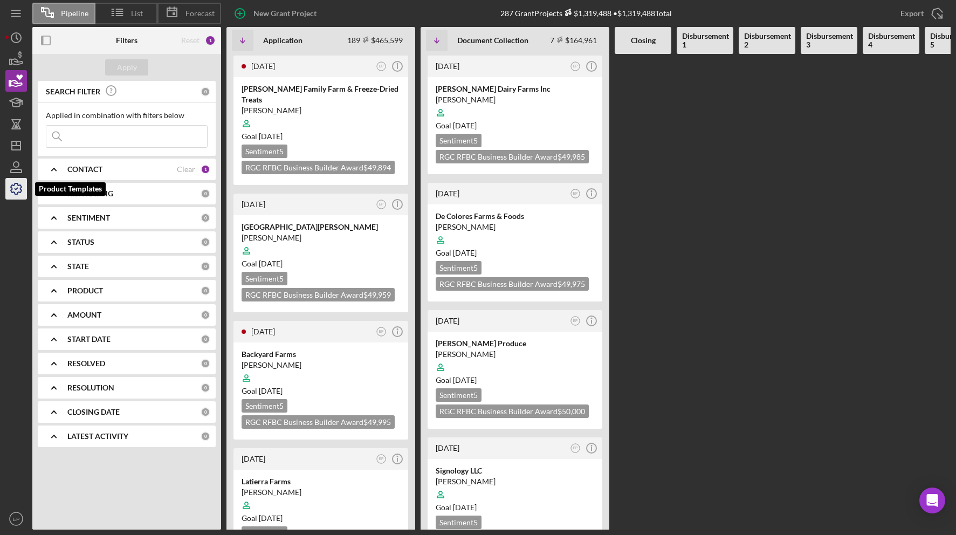
click at [13, 193] on icon "button" at bounding box center [16, 188] width 27 height 27
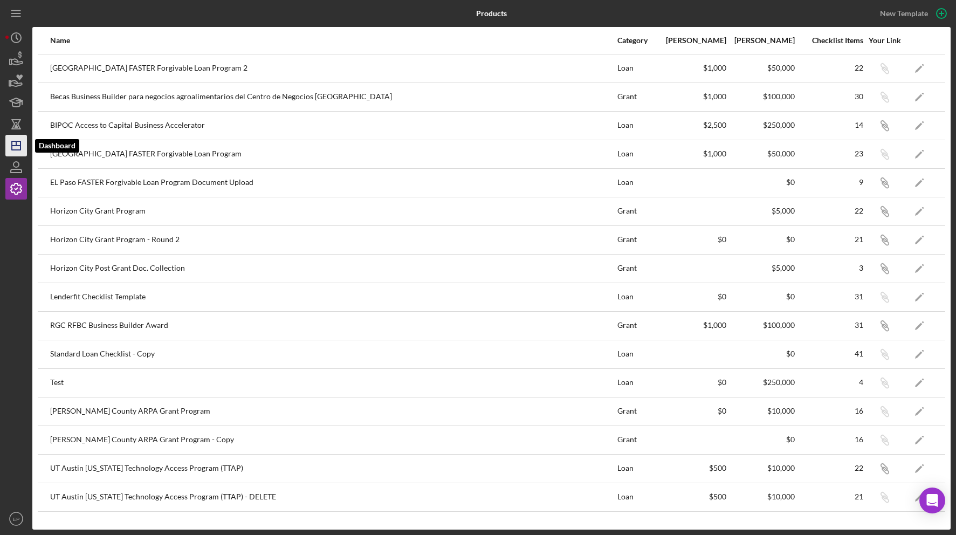
click at [16, 147] on icon "Icon/Dashboard" at bounding box center [16, 145] width 27 height 27
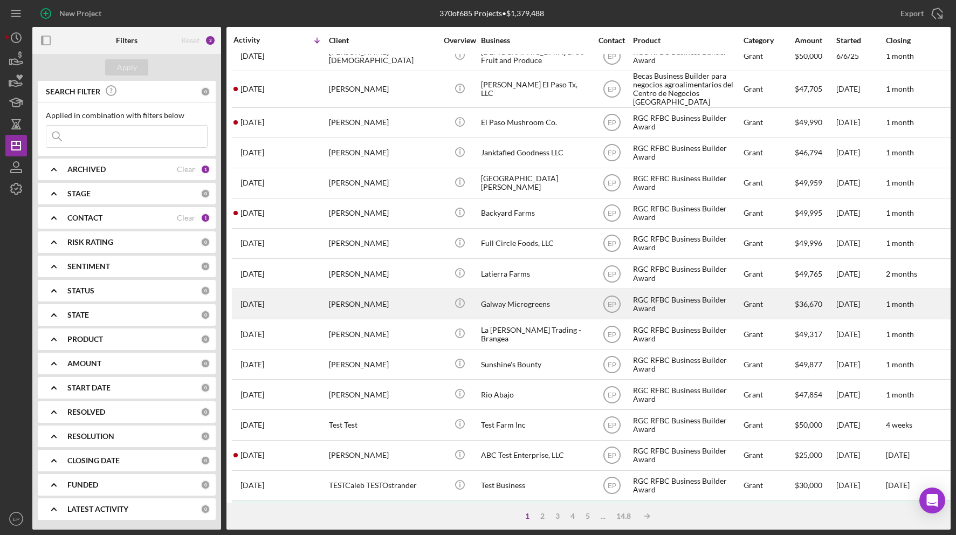
scroll to position [107, 0]
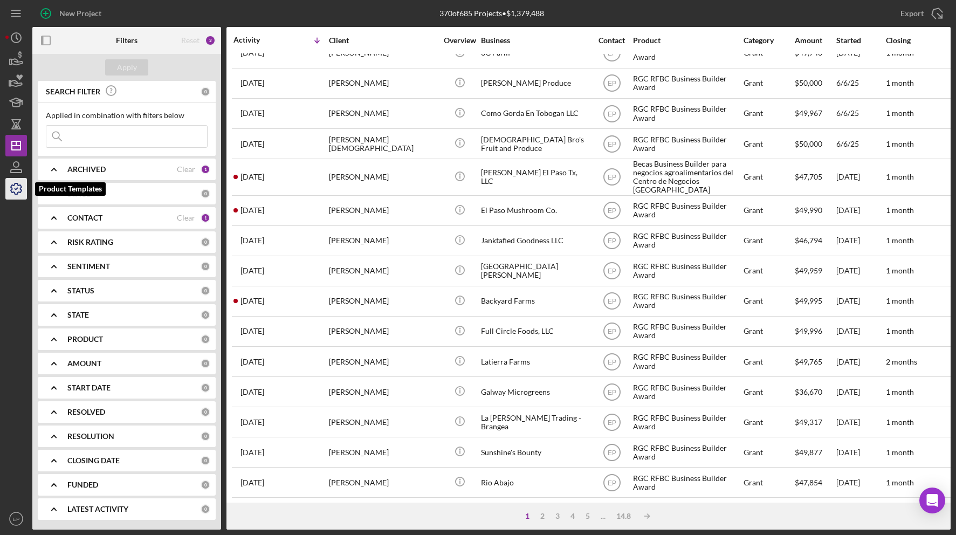
click at [16, 187] on icon "button" at bounding box center [16, 188] width 27 height 27
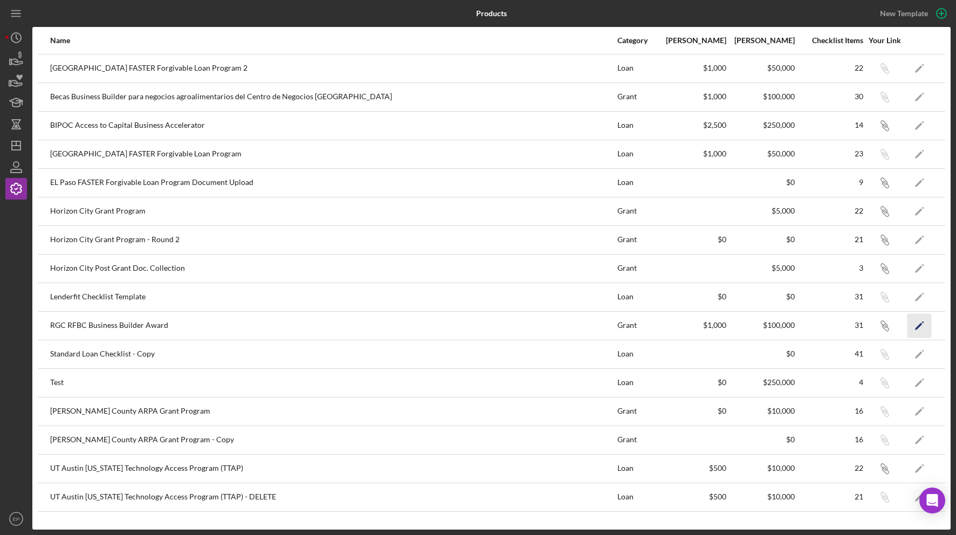
click at [922, 326] on icon "Icon/Edit" at bounding box center [920, 325] width 24 height 24
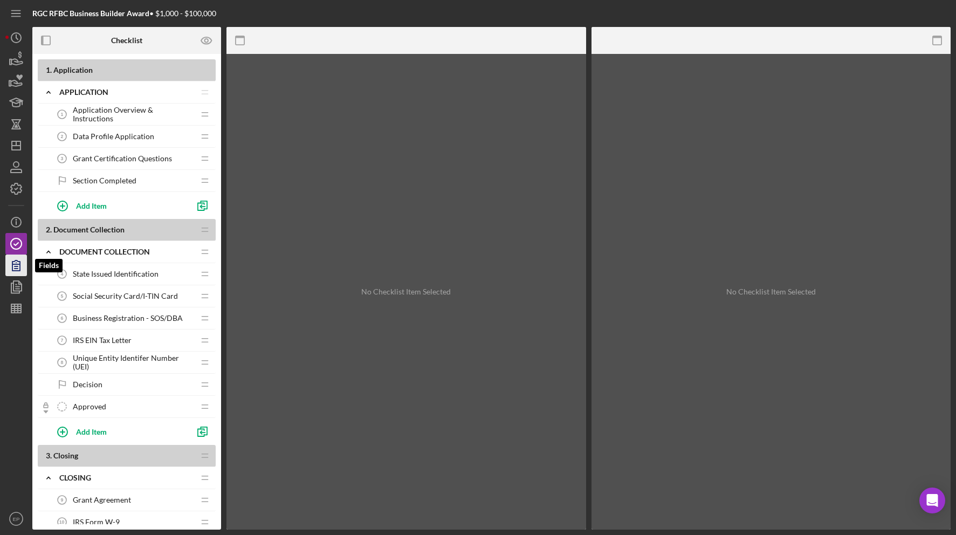
click at [18, 267] on icon "button" at bounding box center [16, 265] width 27 height 27
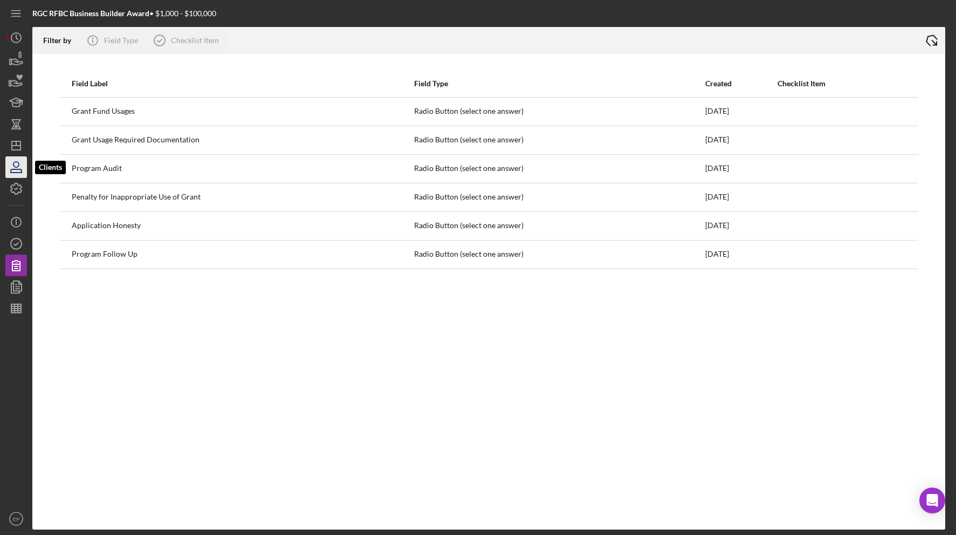
click at [19, 167] on icon "button" at bounding box center [16, 167] width 27 height 27
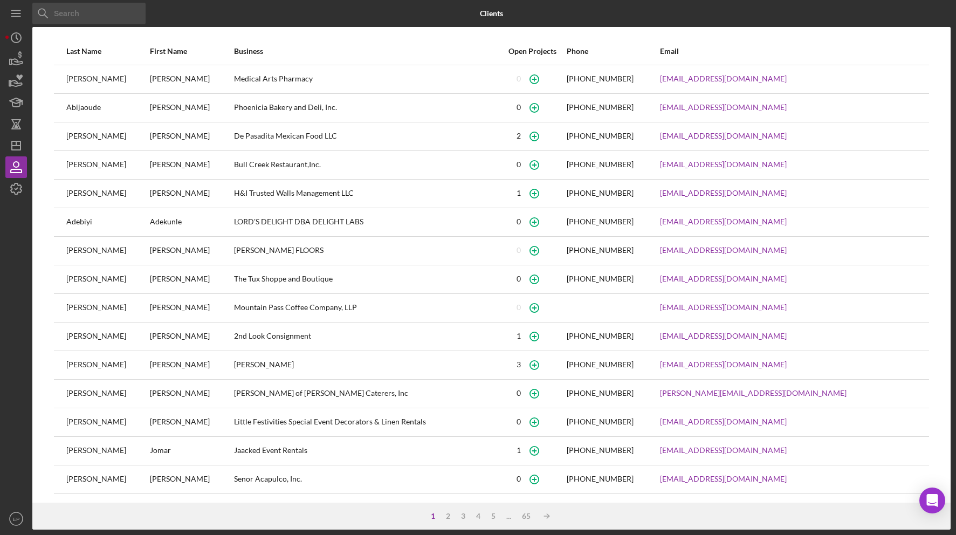
scroll to position [2, 0]
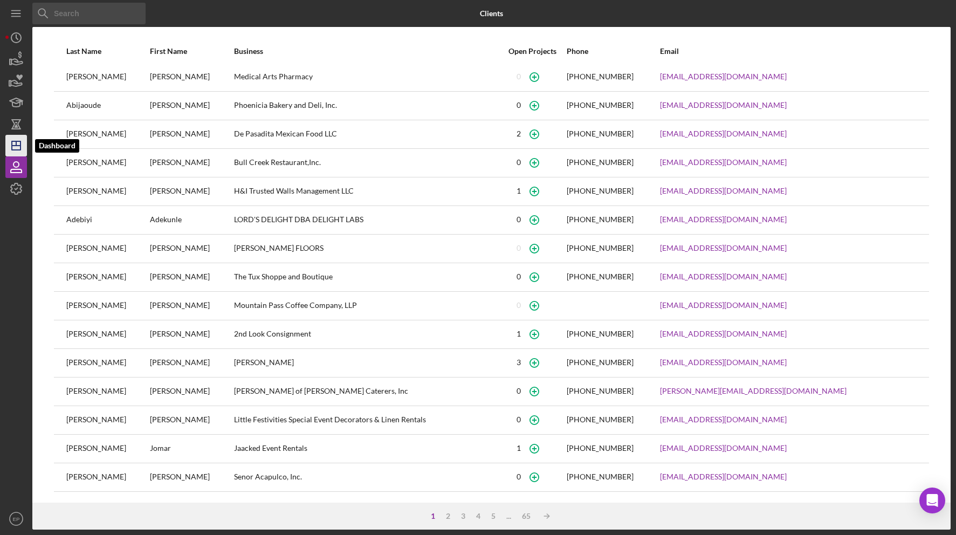
click at [16, 142] on line "button" at bounding box center [16, 143] width 0 height 4
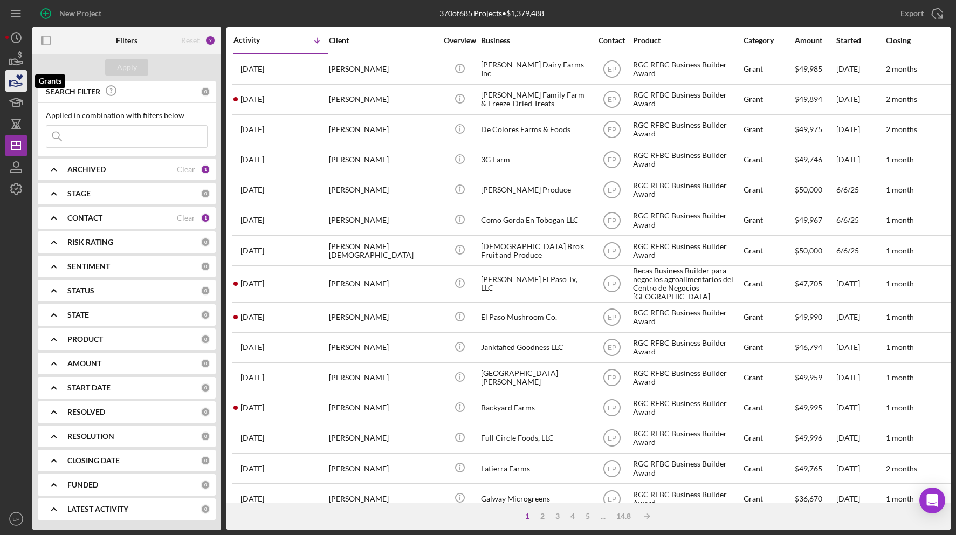
click at [11, 80] on icon "button" at bounding box center [16, 80] width 27 height 27
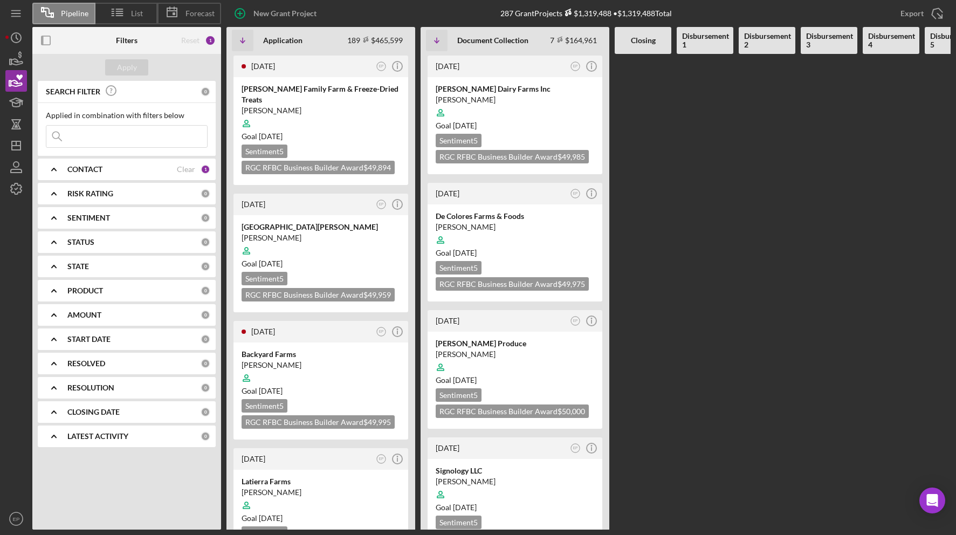
click at [70, 11] on span "Pipeline" at bounding box center [75, 13] width 28 height 9
click at [133, 16] on span "List" at bounding box center [137, 13] width 12 height 9
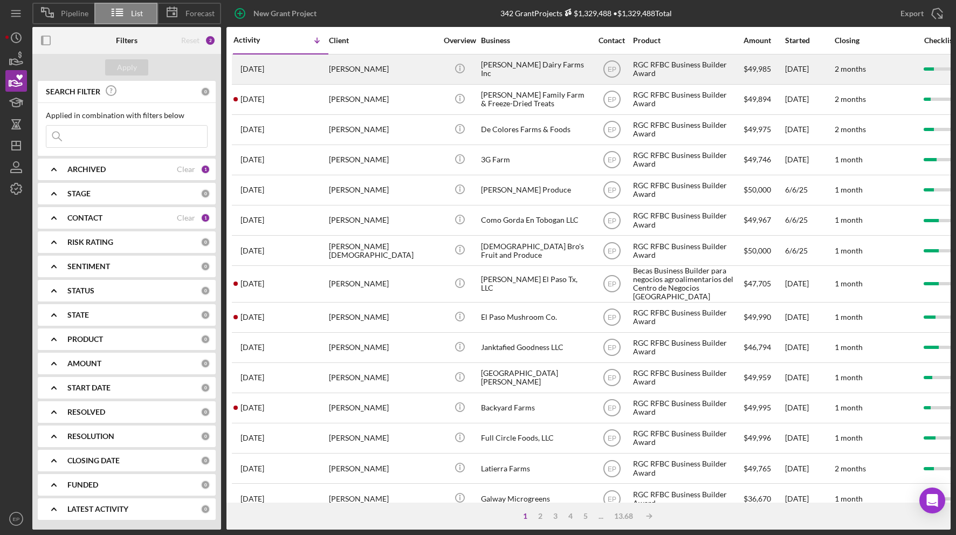
click at [361, 68] on div "[PERSON_NAME]" at bounding box center [383, 69] width 108 height 29
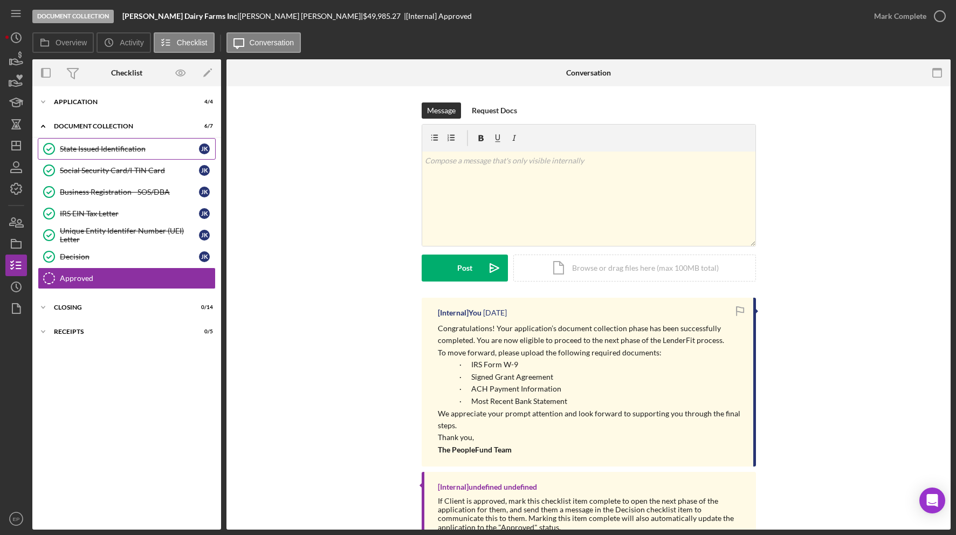
click at [124, 149] on div "State Issued Identification" at bounding box center [129, 149] width 139 height 9
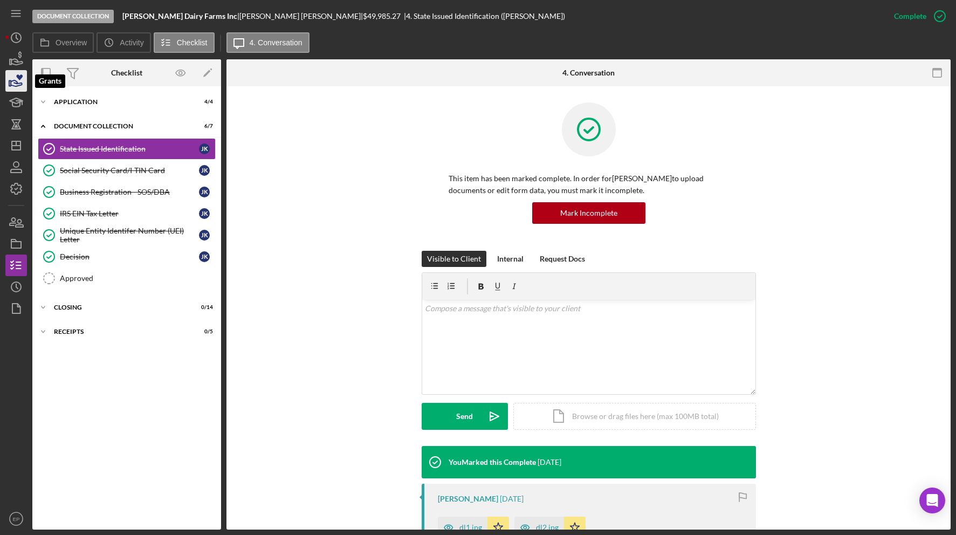
click at [13, 81] on icon "button" at bounding box center [16, 80] width 27 height 27
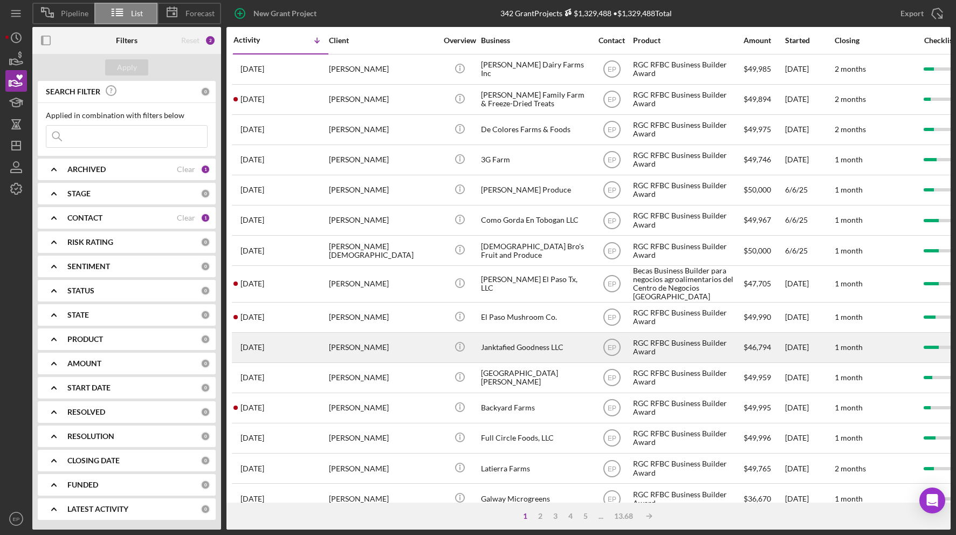
click at [371, 333] on div "[PERSON_NAME]" at bounding box center [383, 347] width 108 height 29
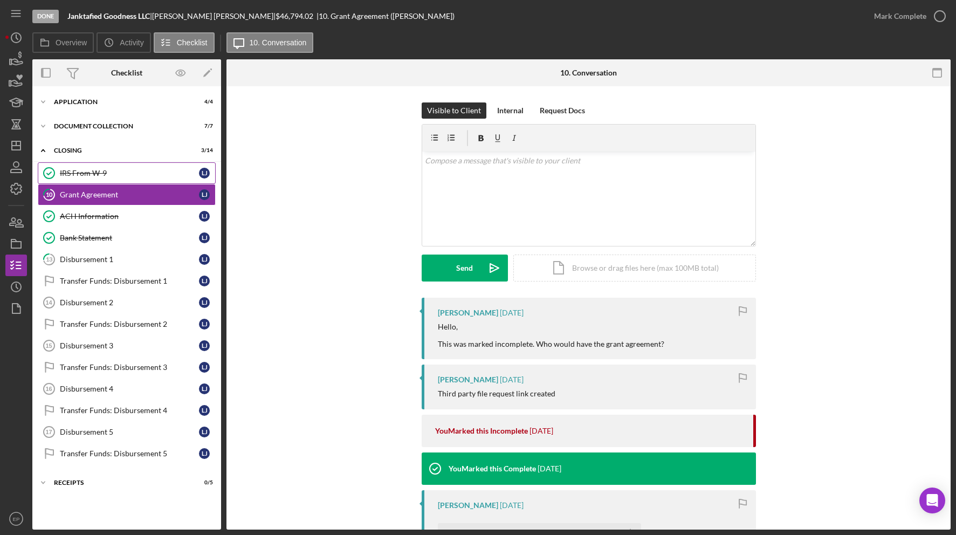
click at [99, 175] on div "IRS From W-9" at bounding box center [129, 173] width 139 height 9
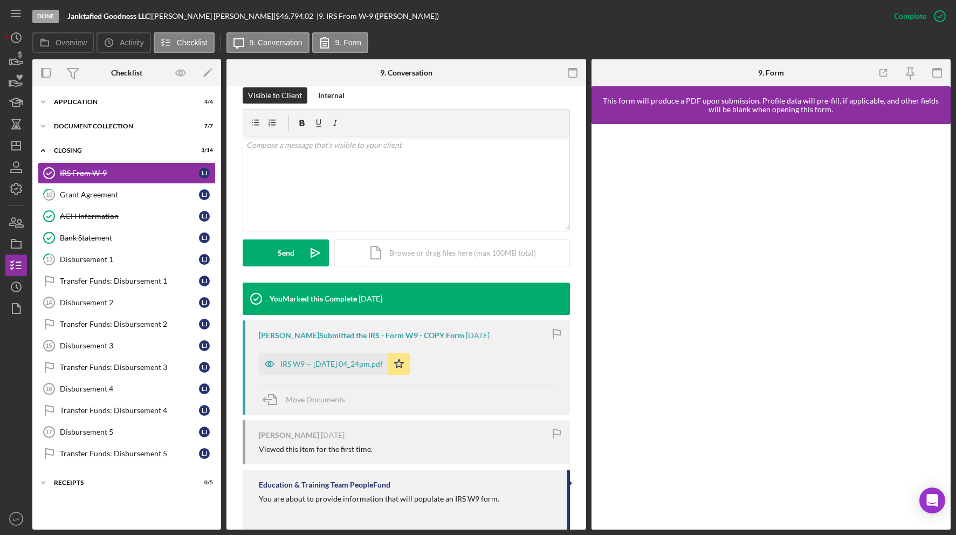
scroll to position [165, 0]
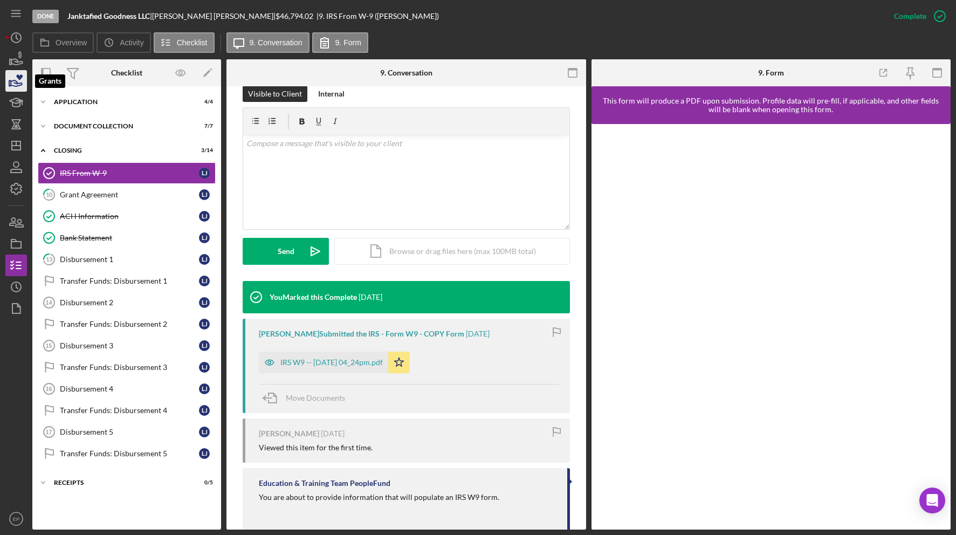
click at [15, 81] on icon "button" at bounding box center [16, 80] width 27 height 27
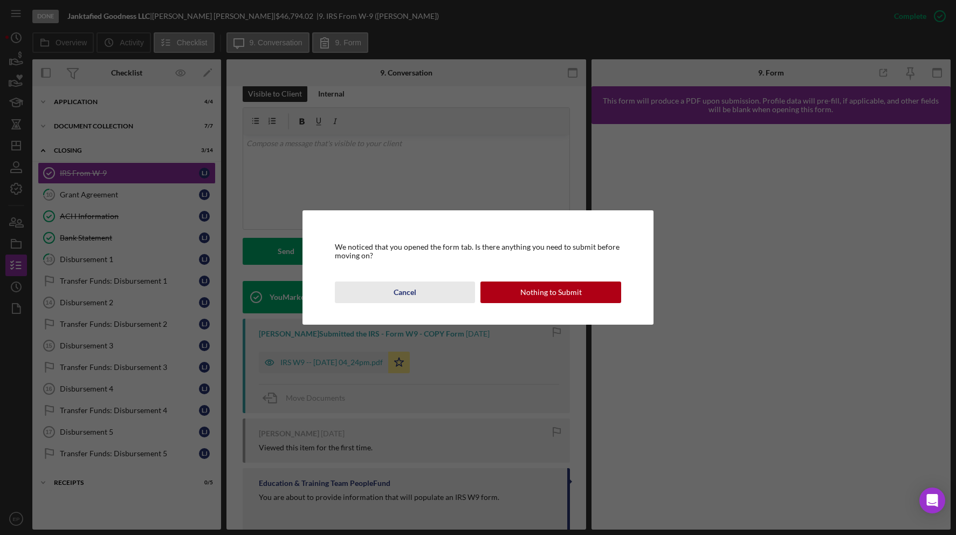
click at [413, 293] on div "Cancel" at bounding box center [405, 292] width 23 height 22
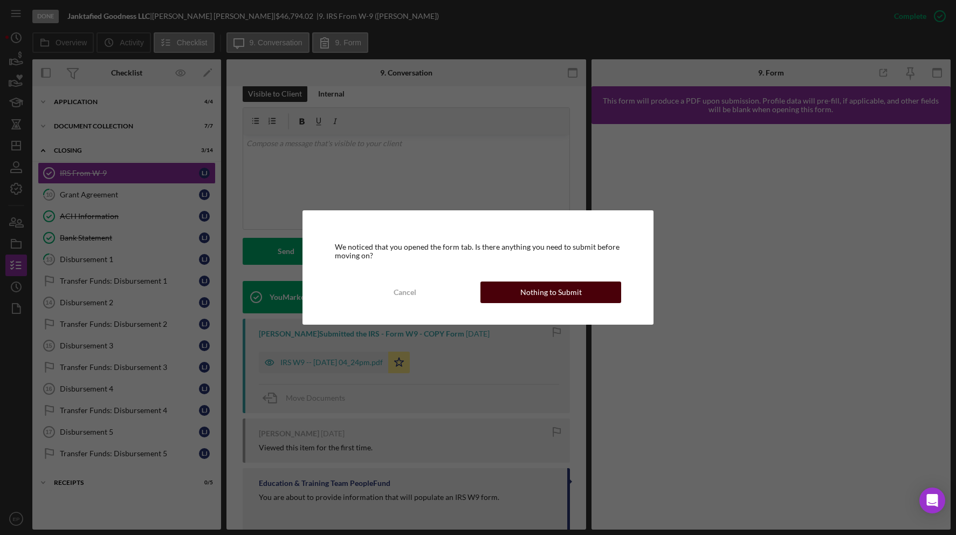
click at [501, 292] on button "Nothing to Submit" at bounding box center [550, 292] width 141 height 22
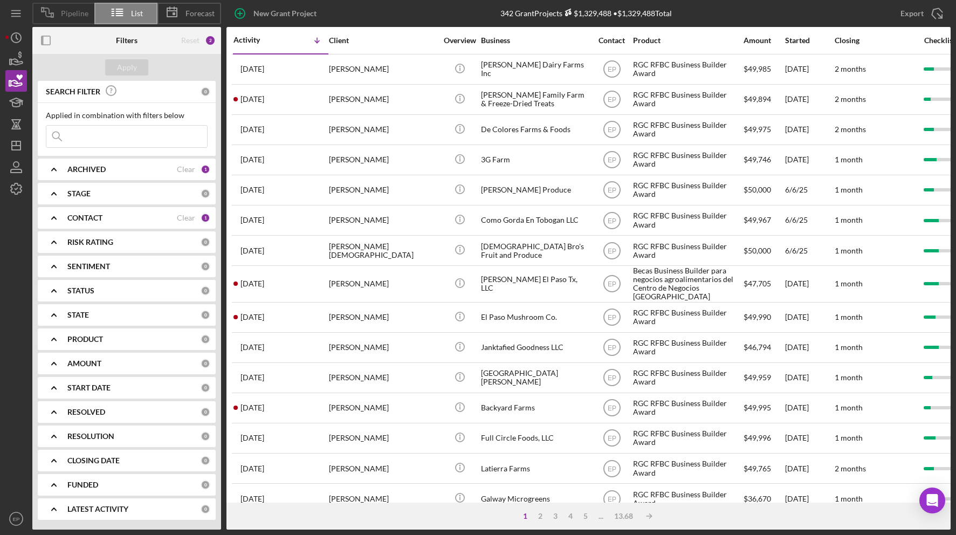
click at [62, 13] on span "Pipeline" at bounding box center [75, 13] width 28 height 9
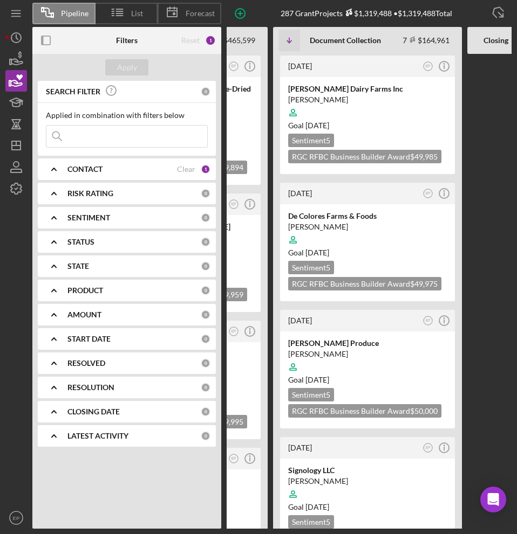
click at [485, 36] on b "Closing" at bounding box center [495, 40] width 25 height 9
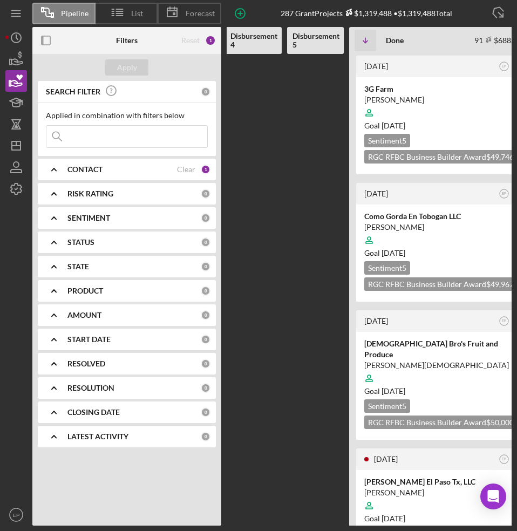
scroll to position [0, 670]
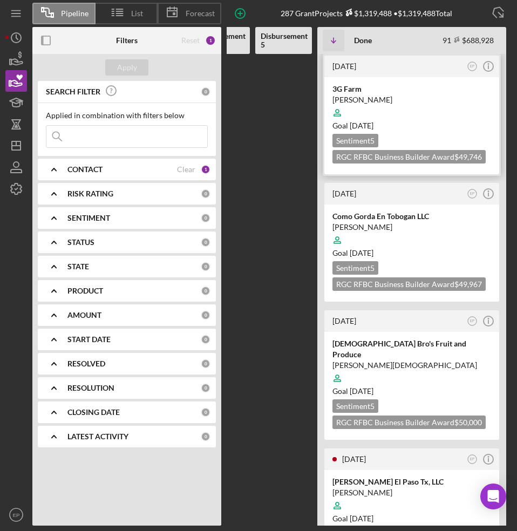
click at [411, 119] on div at bounding box center [411, 112] width 159 height 20
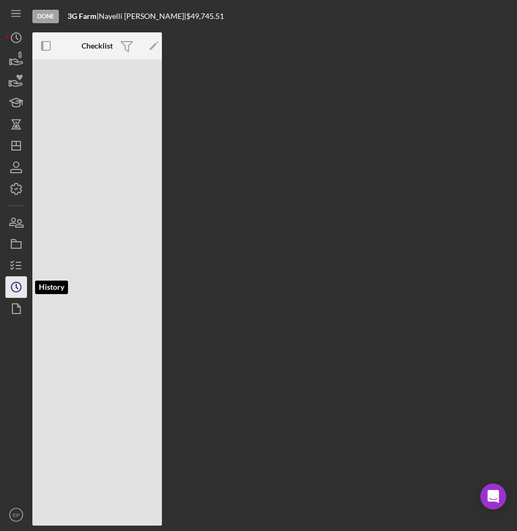
click at [17, 287] on polyline "button" at bounding box center [17, 286] width 2 height 4
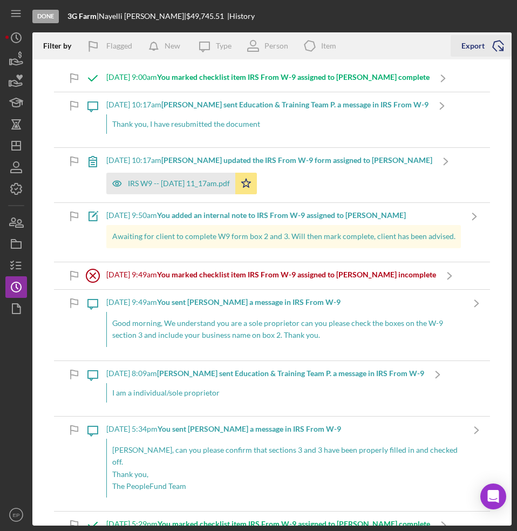
click at [475, 47] on div "Export" at bounding box center [472, 46] width 23 height 22
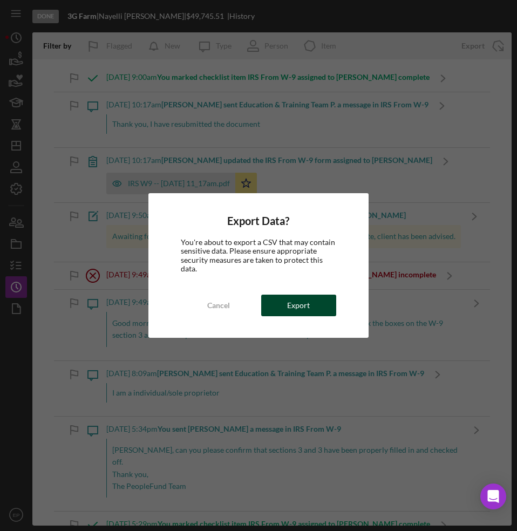
click at [284, 306] on button "Export" at bounding box center [298, 305] width 75 height 22
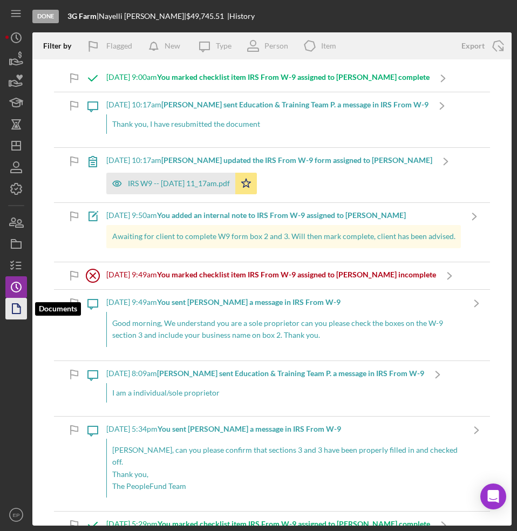
click at [17, 311] on icon "button" at bounding box center [16, 308] width 27 height 27
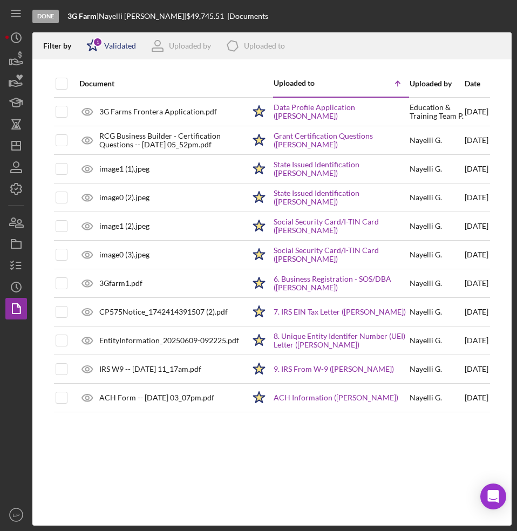
click at [114, 48] on div "Validated" at bounding box center [120, 46] width 32 height 9
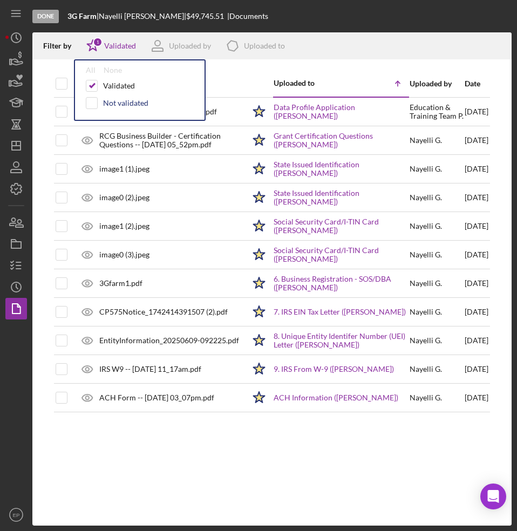
click at [111, 101] on div "Not validated" at bounding box center [125, 103] width 45 height 9
checkbox input "true"
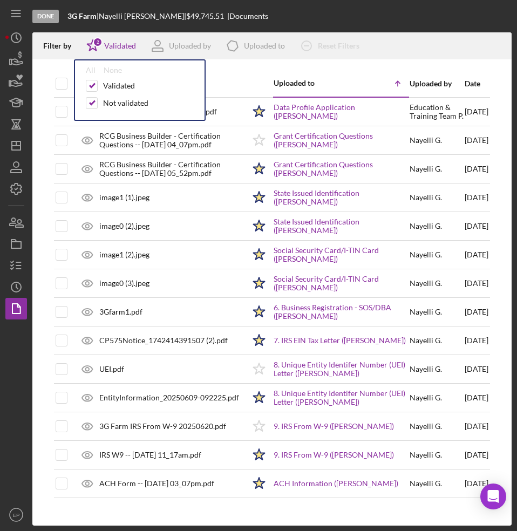
click at [222, 77] on div "Document" at bounding box center [161, 84] width 165 height 26
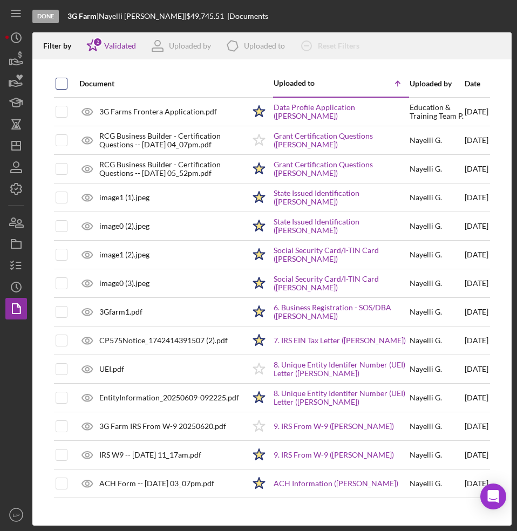
click at [57, 84] on input "checkbox" at bounding box center [61, 83] width 11 height 11
checkbox input "true"
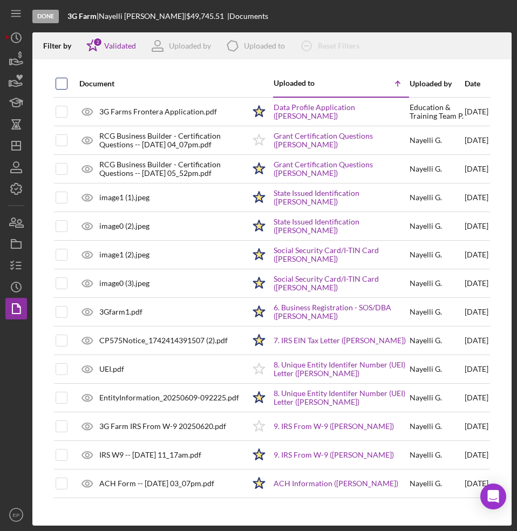
checkbox input "true"
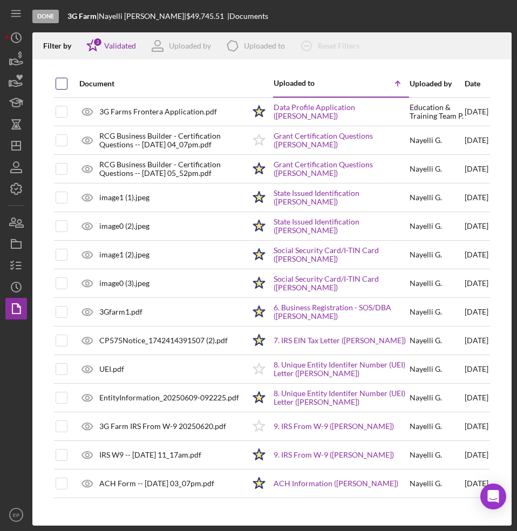
checkbox input "true"
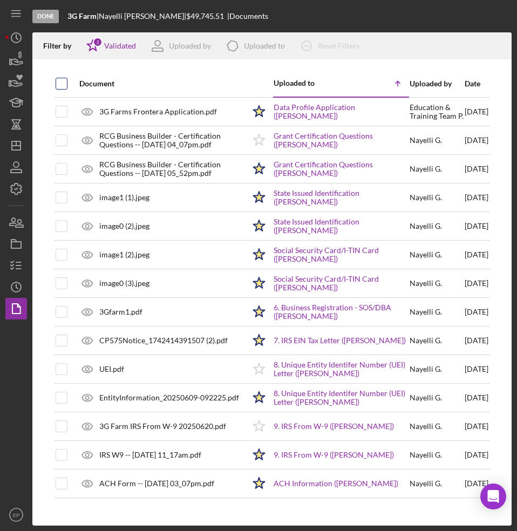
checkbox input "true"
click at [494, 41] on icon "Icon/Download" at bounding box center [498, 46] width 24 height 24
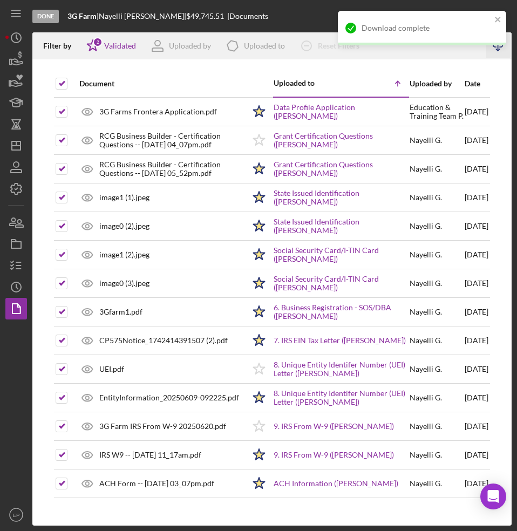
scroll to position [0, 6]
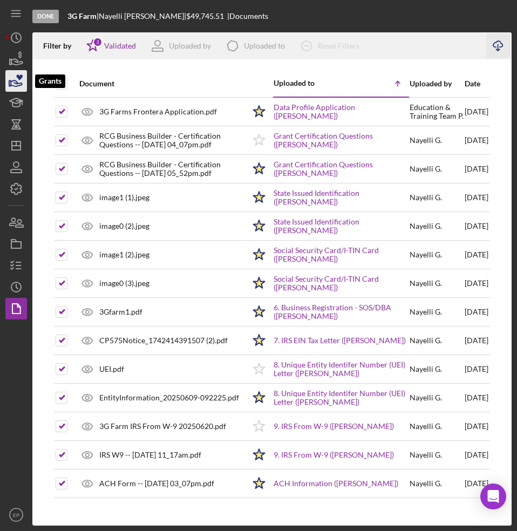
click at [16, 82] on icon "button" at bounding box center [16, 80] width 27 height 27
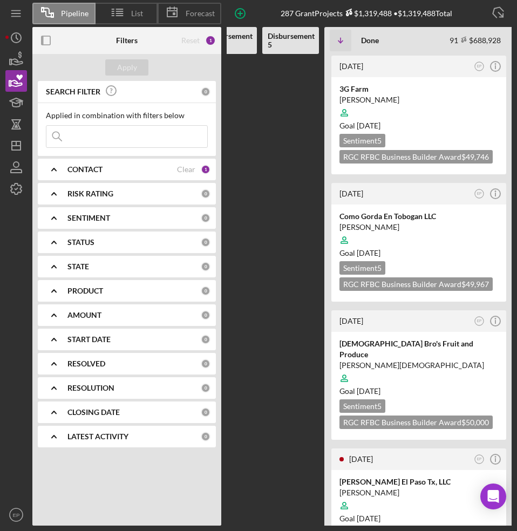
scroll to position [0, 670]
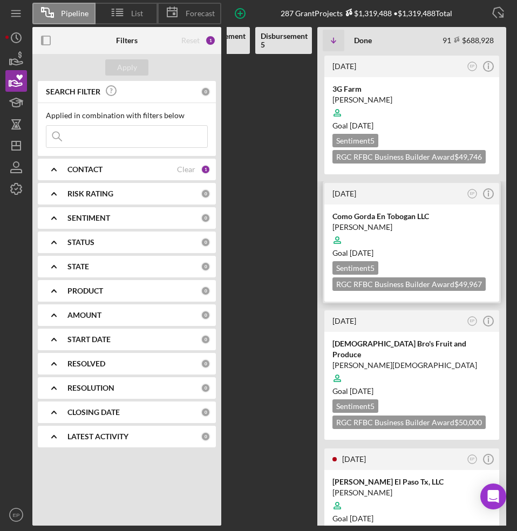
click at [434, 233] on div at bounding box center [411, 240] width 159 height 20
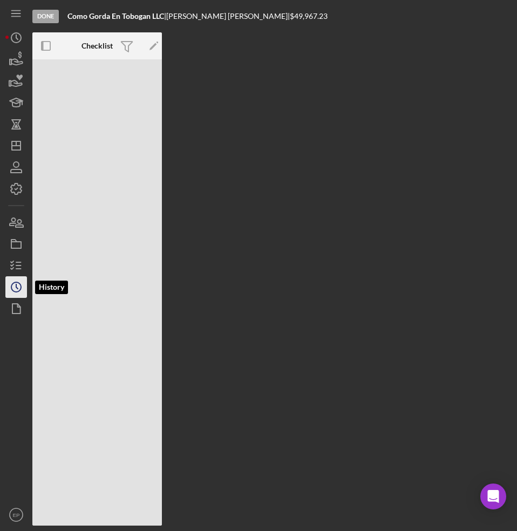
click at [15, 291] on icon "Icon/History" at bounding box center [16, 286] width 27 height 27
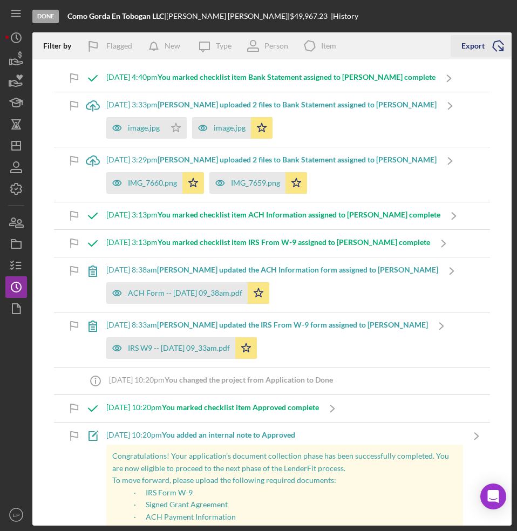
click at [476, 45] on div "Export" at bounding box center [472, 46] width 23 height 22
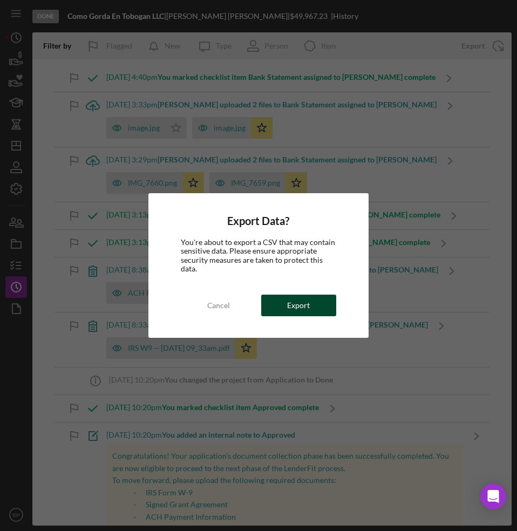
click at [305, 300] on div "Export" at bounding box center [298, 305] width 23 height 22
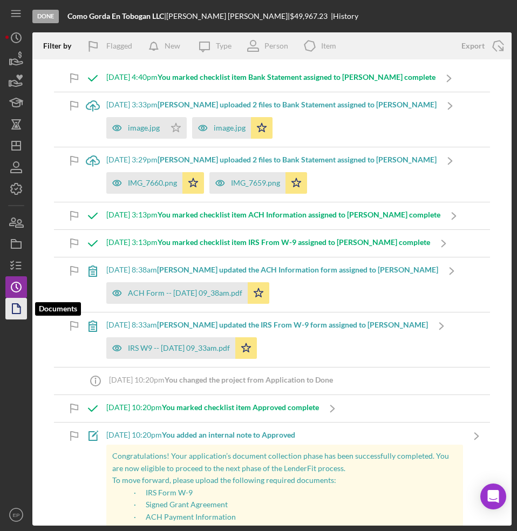
click at [18, 307] on icon "button" at bounding box center [19, 305] width 3 height 3
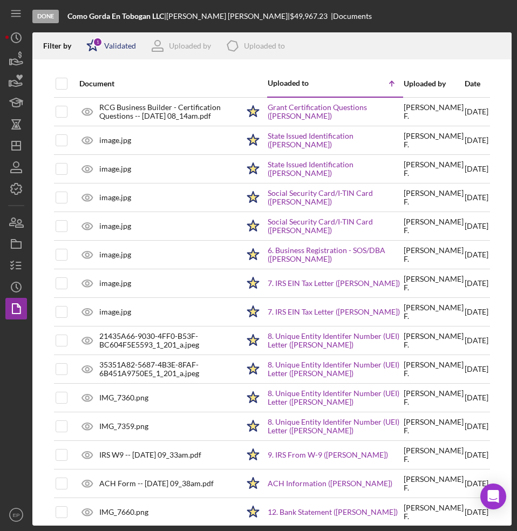
click at [126, 44] on div "Validated" at bounding box center [120, 46] width 32 height 9
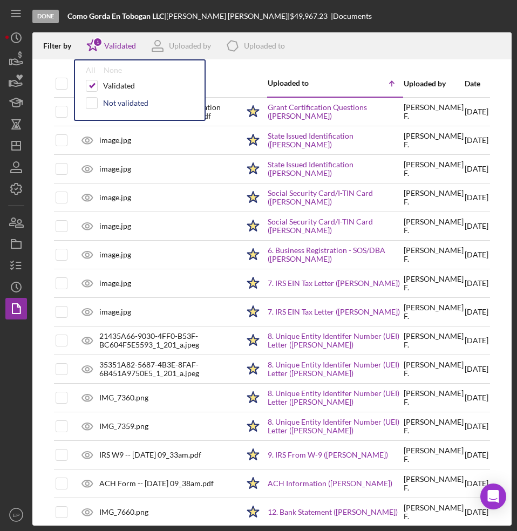
click at [105, 104] on div "Not validated" at bounding box center [125, 103] width 45 height 9
checkbox input "true"
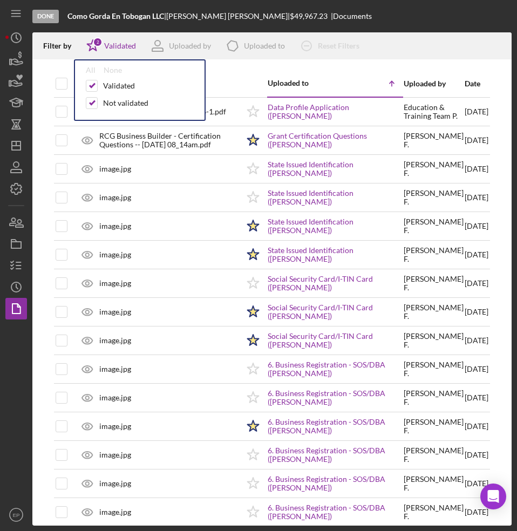
click at [243, 66] on div at bounding box center [271, 64] width 479 height 11
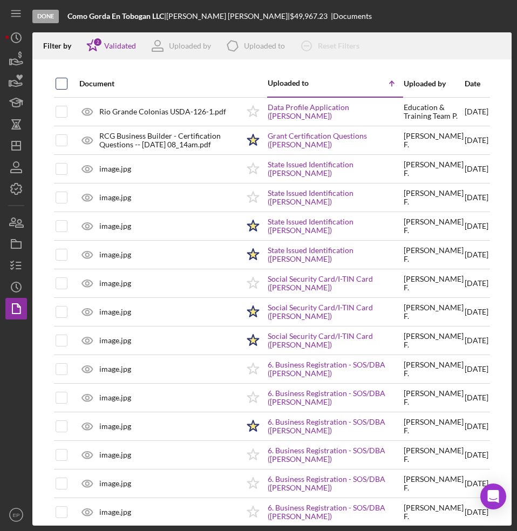
click at [61, 84] on input "checkbox" at bounding box center [61, 83] width 11 height 11
checkbox input "true"
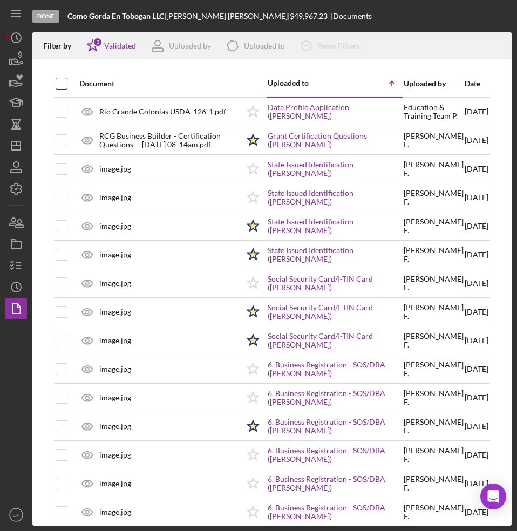
checkbox input "true"
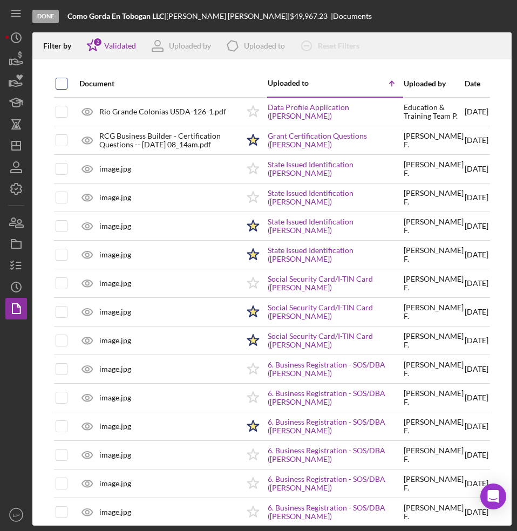
checkbox input "true"
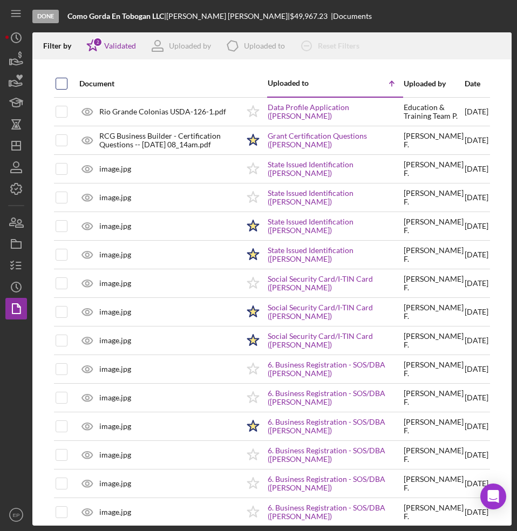
checkbox input "true"
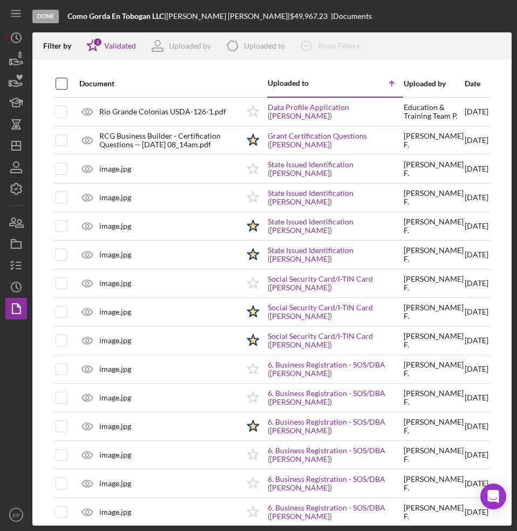
checkbox input "true"
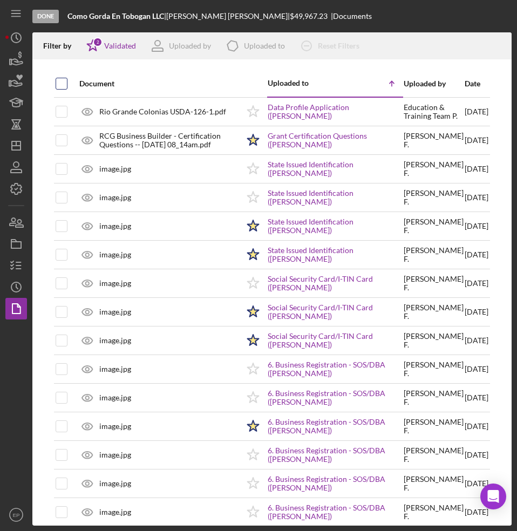
checkbox input "true"
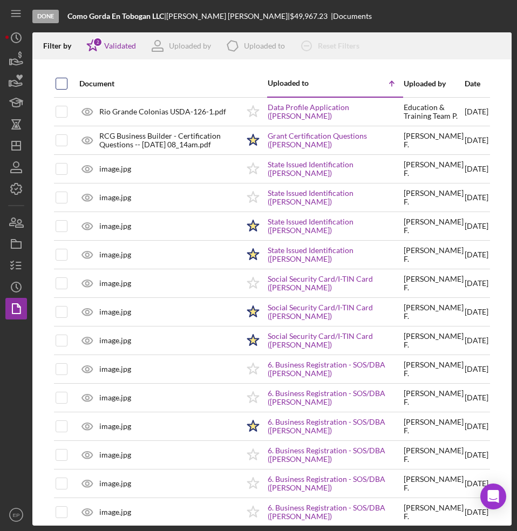
checkbox input "true"
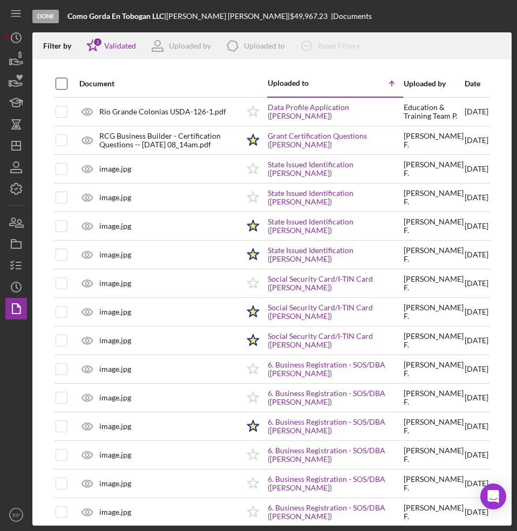
checkbox input "true"
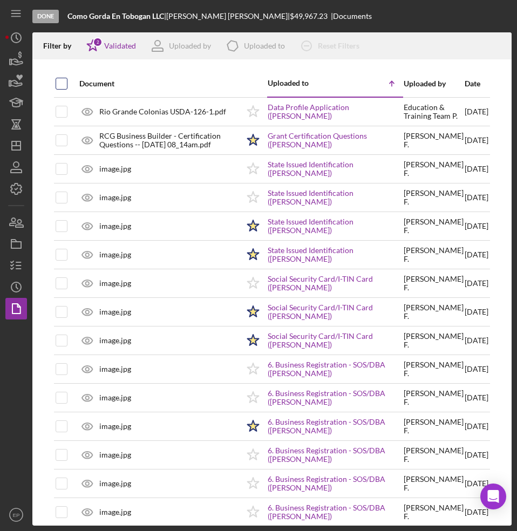
checkbox input "true"
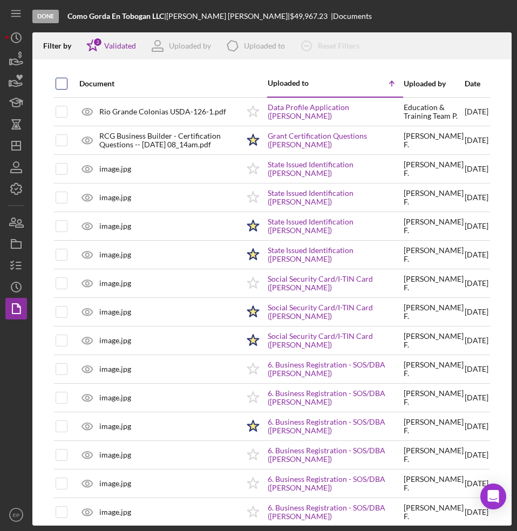
checkbox input "true"
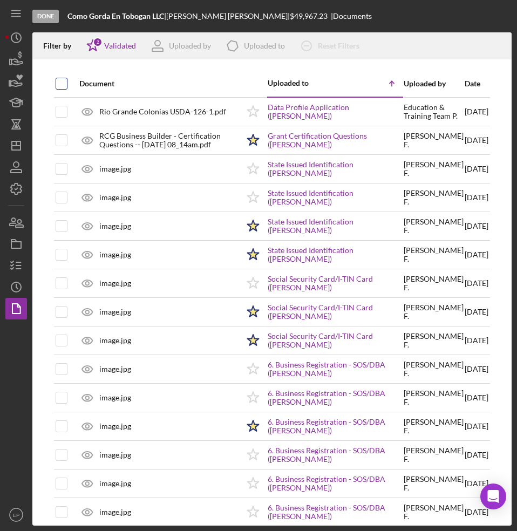
checkbox input "true"
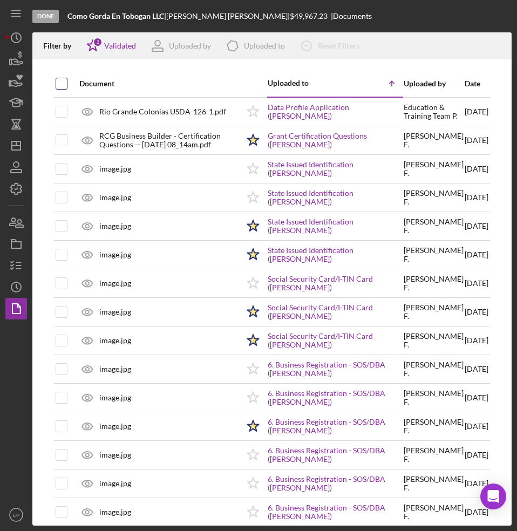
checkbox input "true"
click at [493, 46] on icon "button" at bounding box center [497, 44] width 9 height 6
click at [394, 32] on div "Filter by Icon/Star 2 Validated Uploaded by Icon/Product Uploaded to Icon/Clear…" at bounding box center [258, 45] width 452 height 27
click at [11, 78] on icon "button" at bounding box center [16, 80] width 27 height 27
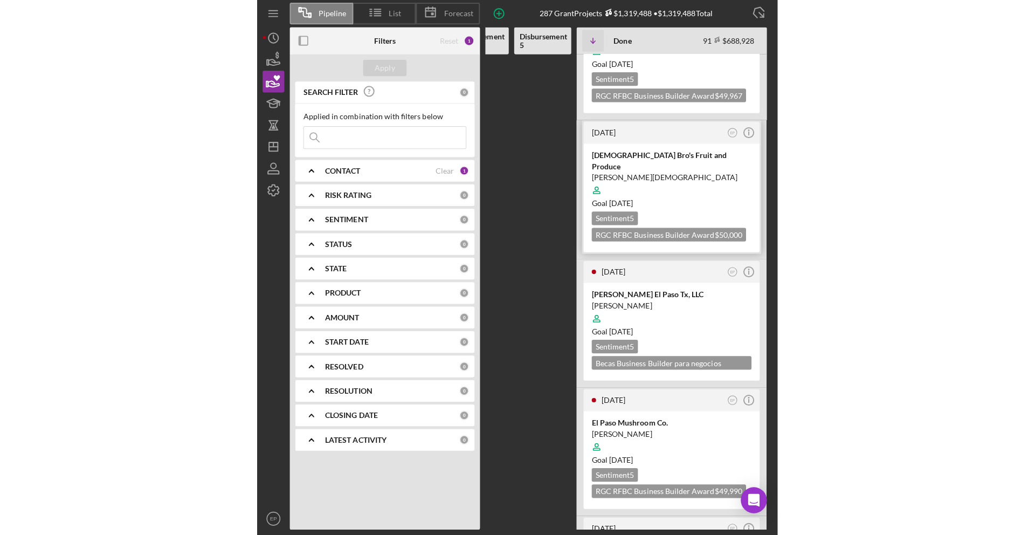
scroll to position [220, 0]
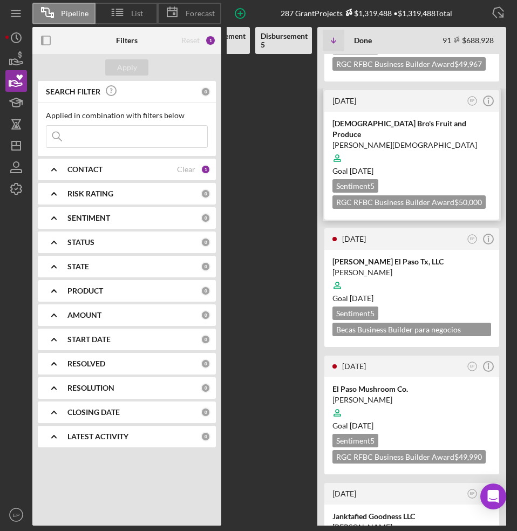
click at [415, 151] on div at bounding box center [411, 158] width 159 height 20
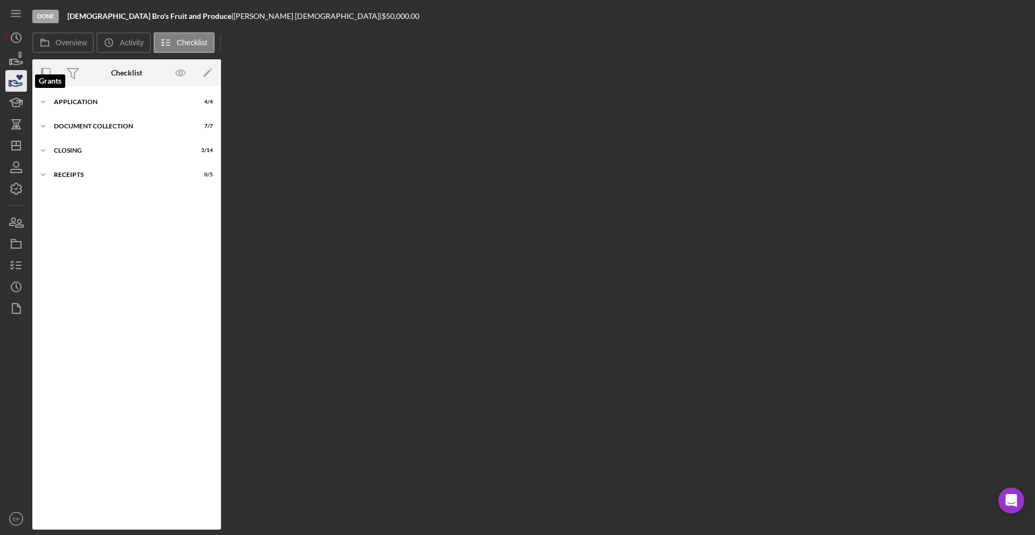
click at [12, 77] on icon "button" at bounding box center [16, 80] width 27 height 27
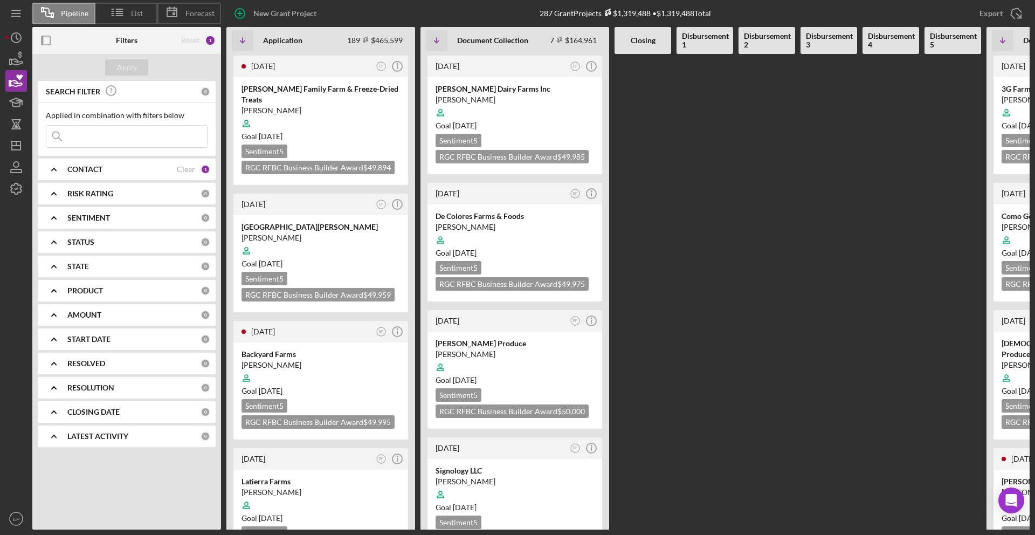
scroll to position [0, 151]
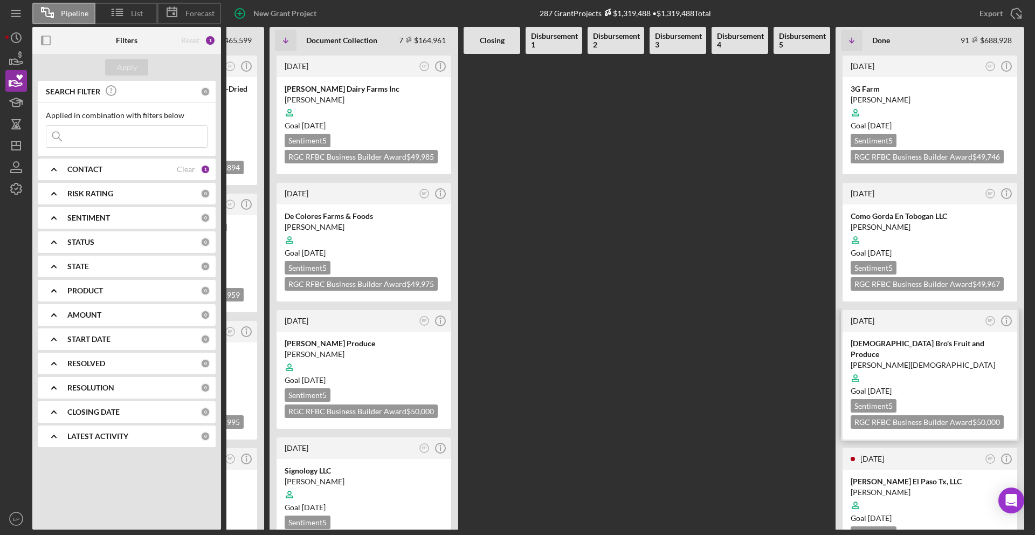
click at [924, 368] on div at bounding box center [930, 378] width 159 height 20
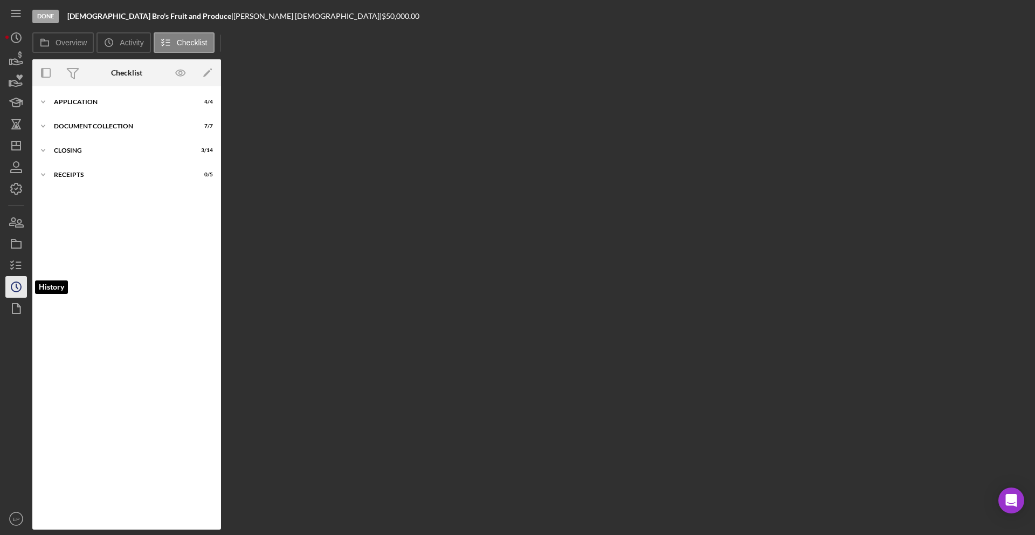
click at [21, 286] on circle "button" at bounding box center [16, 287] width 10 height 10
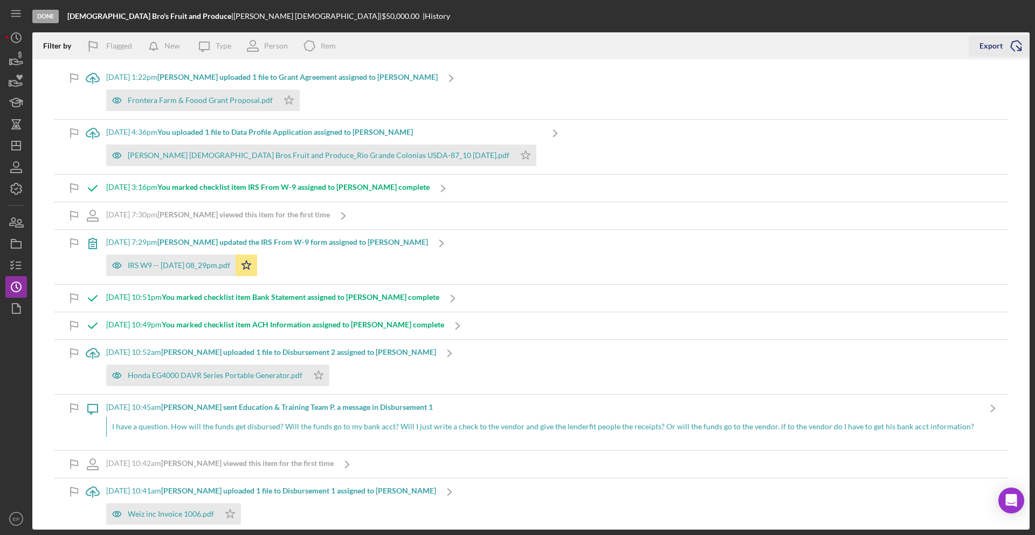
click at [956, 44] on div "Export" at bounding box center [991, 46] width 23 height 22
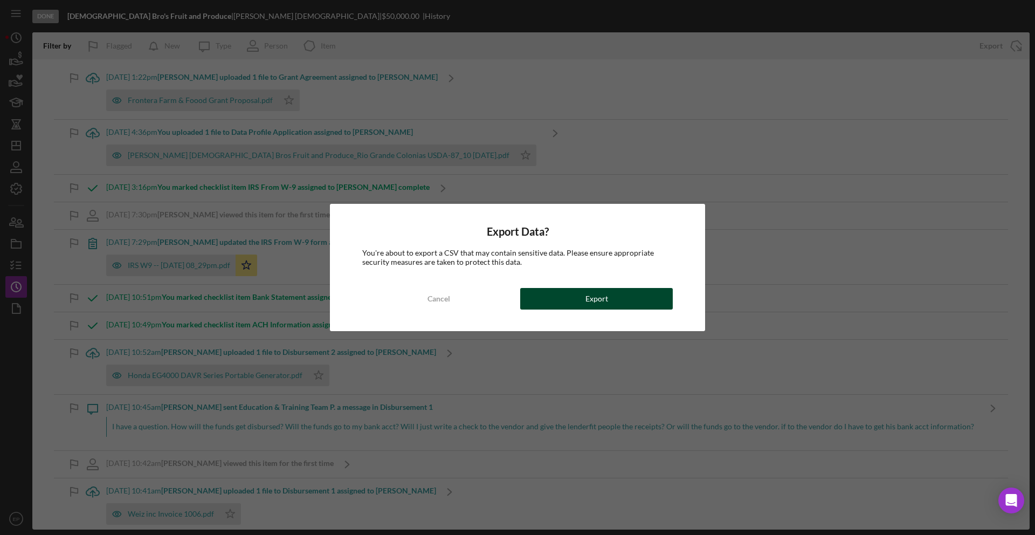
click at [581, 297] on button "Export" at bounding box center [596, 299] width 153 height 22
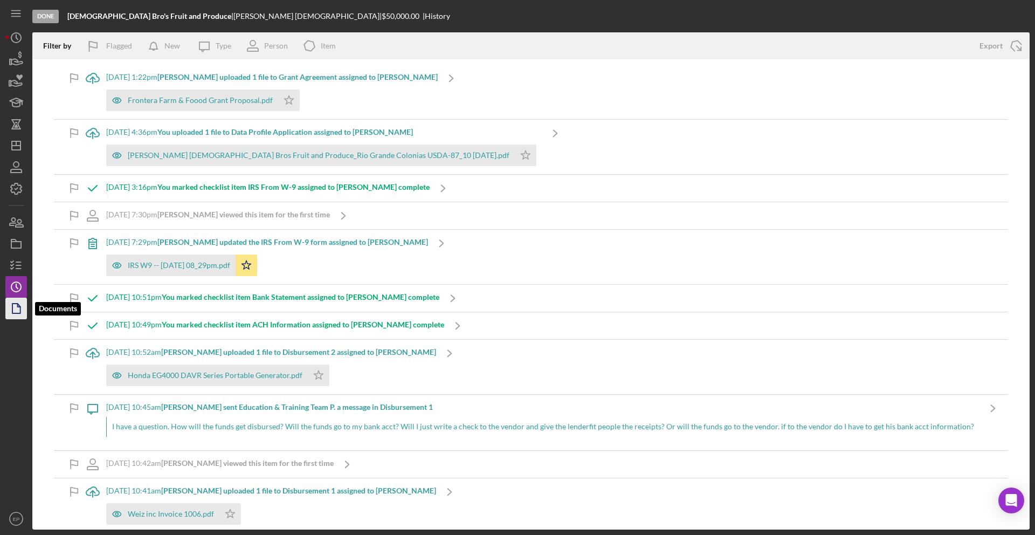
click at [12, 310] on polygon "button" at bounding box center [16, 309] width 8 height 10
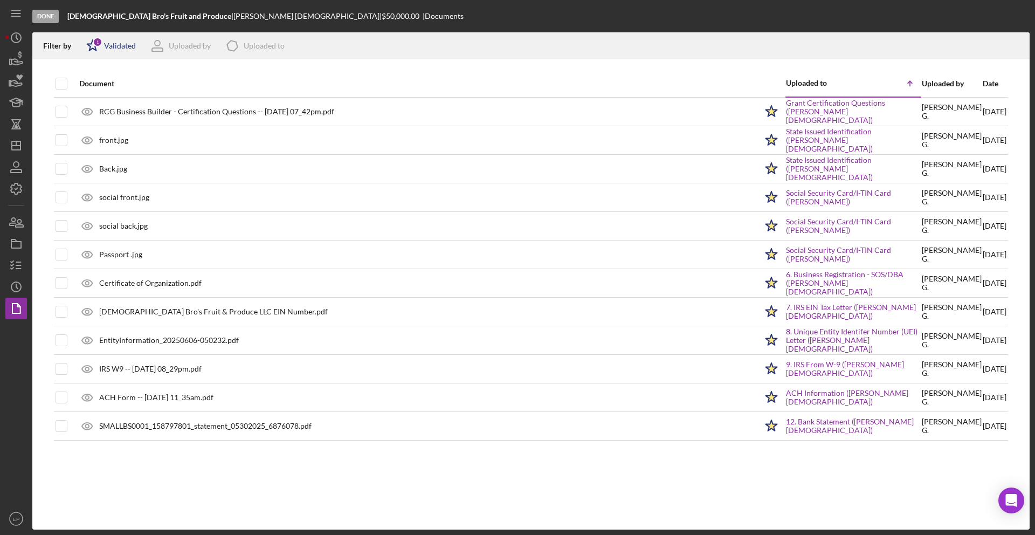
click at [113, 45] on div "Validated" at bounding box center [120, 46] width 32 height 9
click at [90, 102] on input "checkbox" at bounding box center [91, 103] width 11 height 11
checkbox input "true"
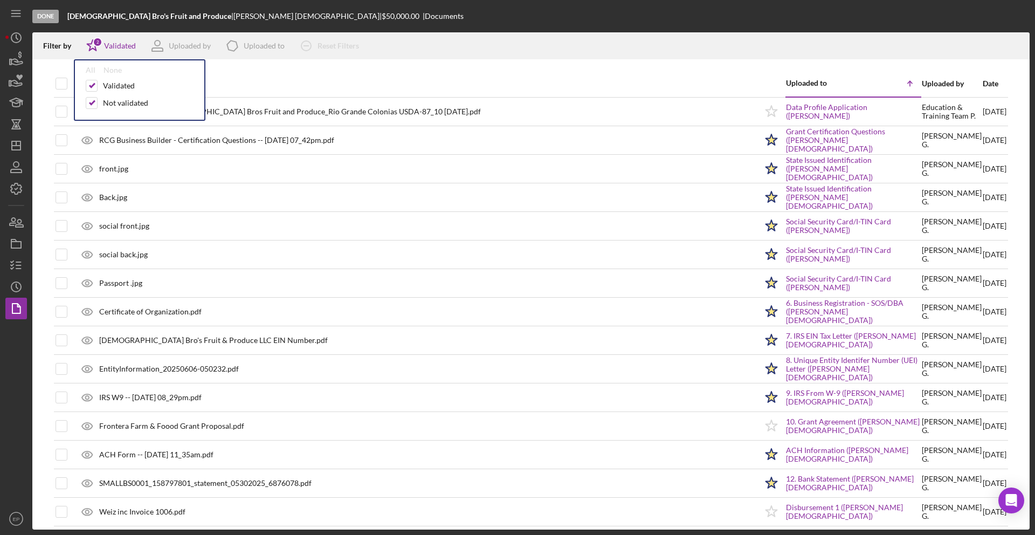
click at [265, 74] on div "Document" at bounding box center [418, 84] width 678 height 26
click at [65, 83] on input "checkbox" at bounding box center [61, 83] width 11 height 11
checkbox input "true"
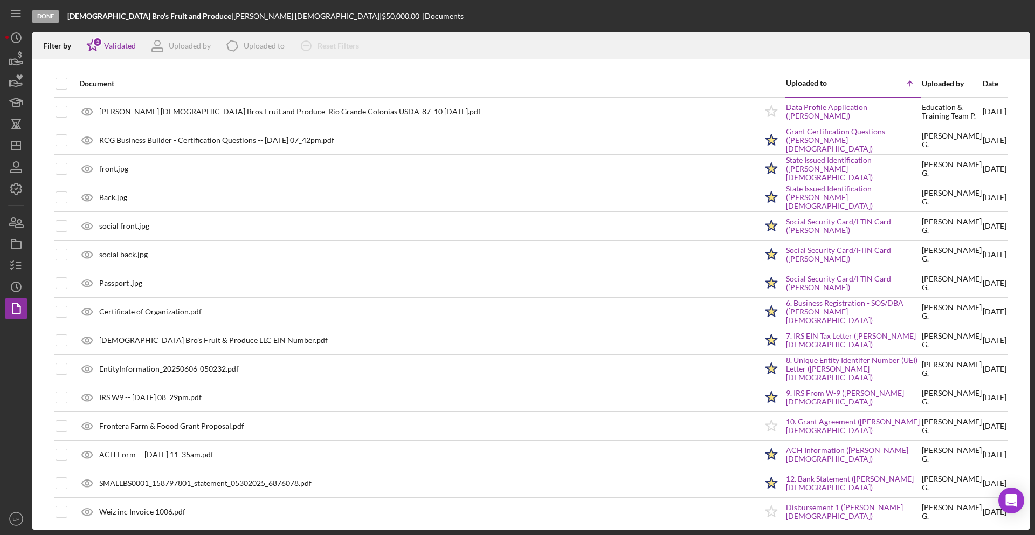
checkbox input "true"
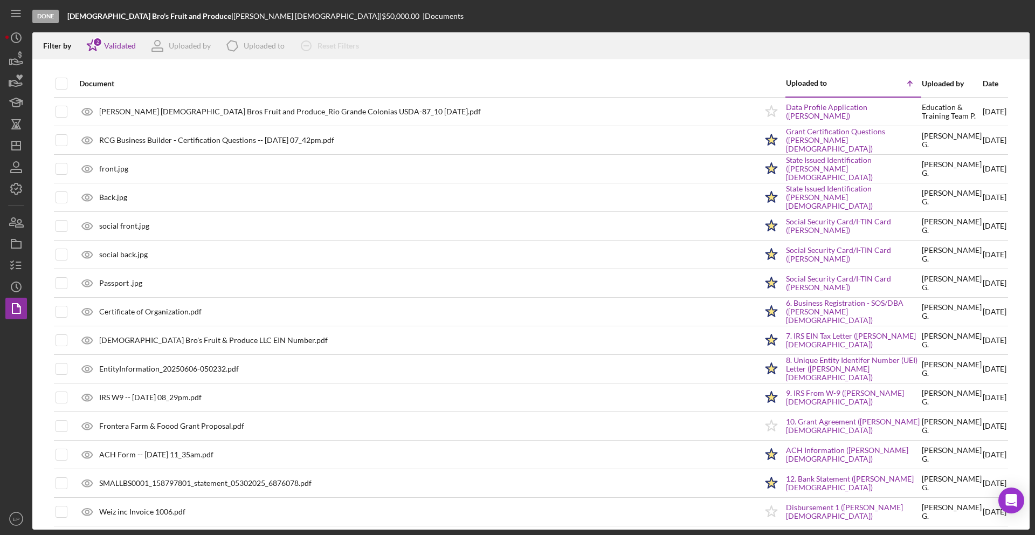
checkbox input "true"
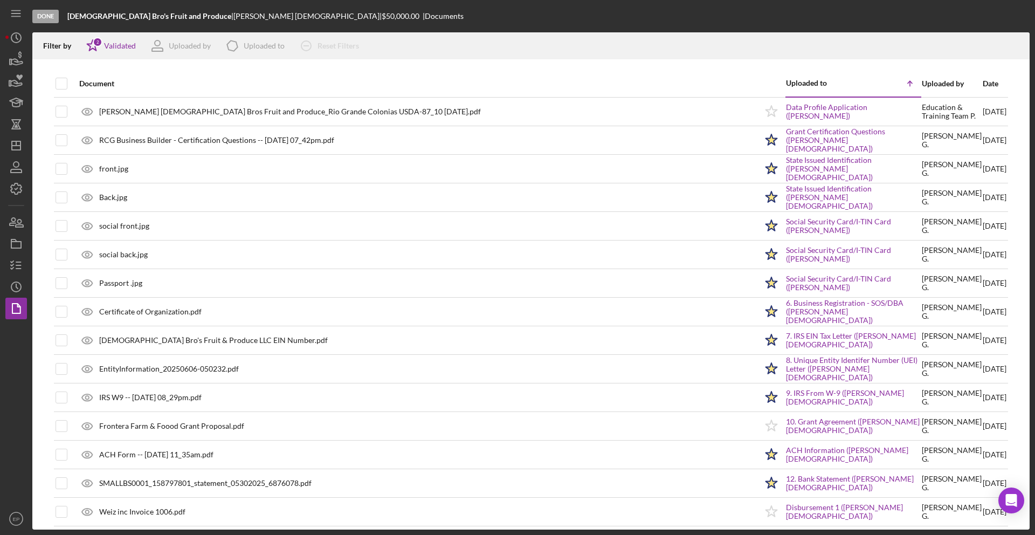
checkbox input "true"
click at [956, 43] on icon "Icon/Download" at bounding box center [1017, 46] width 24 height 24
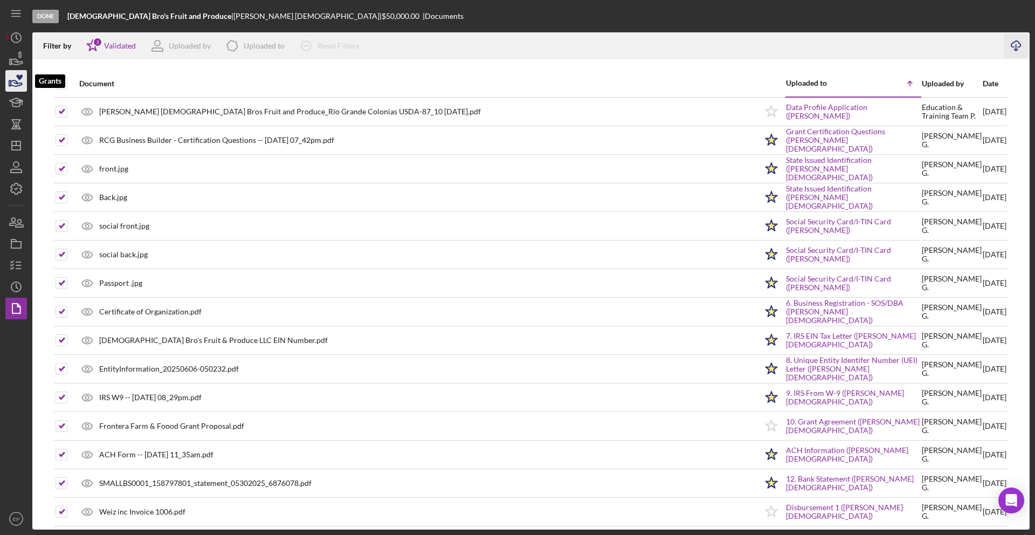
click at [12, 80] on icon "button" at bounding box center [16, 80] width 27 height 27
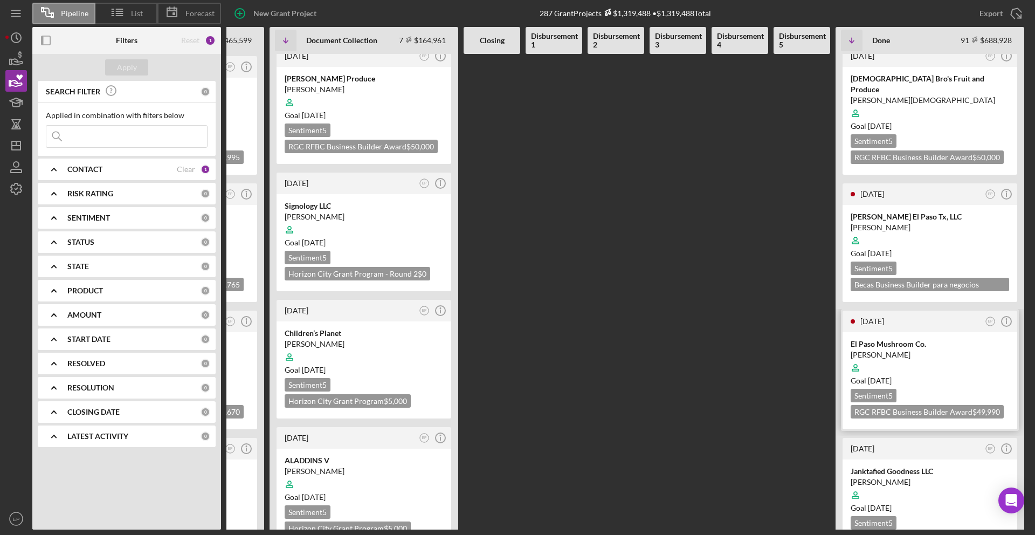
scroll to position [275, 0]
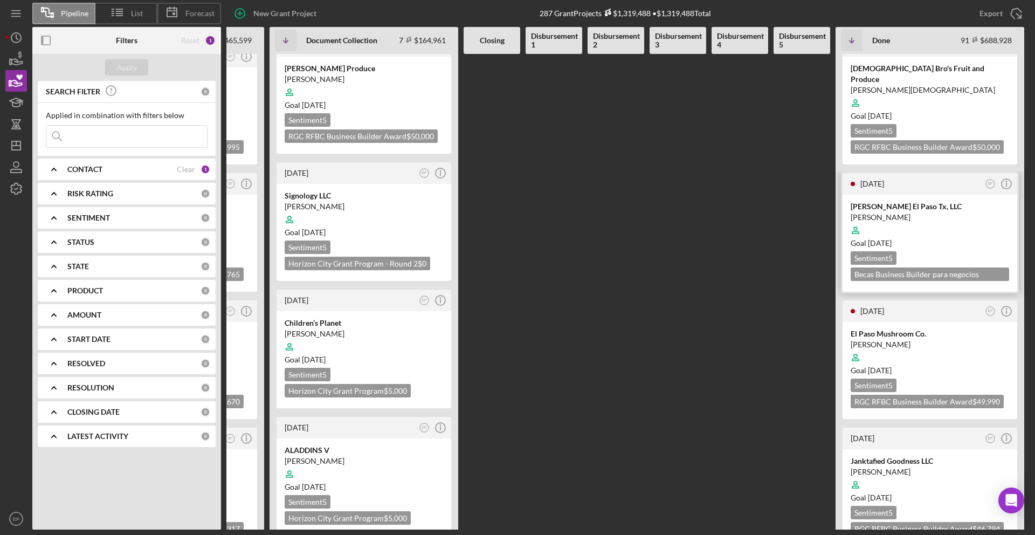
click at [928, 220] on div at bounding box center [930, 230] width 159 height 20
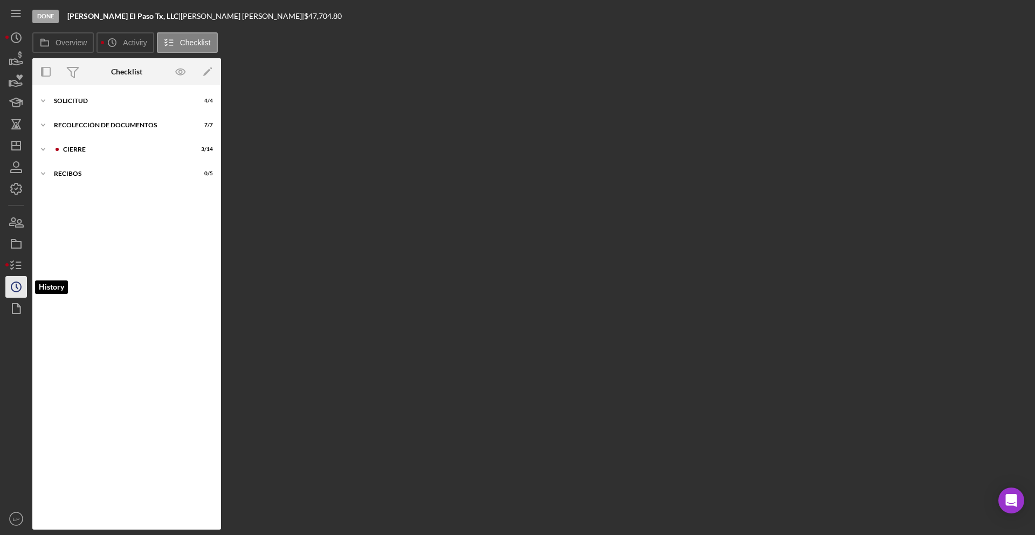
click at [16, 284] on polyline "button" at bounding box center [17, 286] width 2 height 4
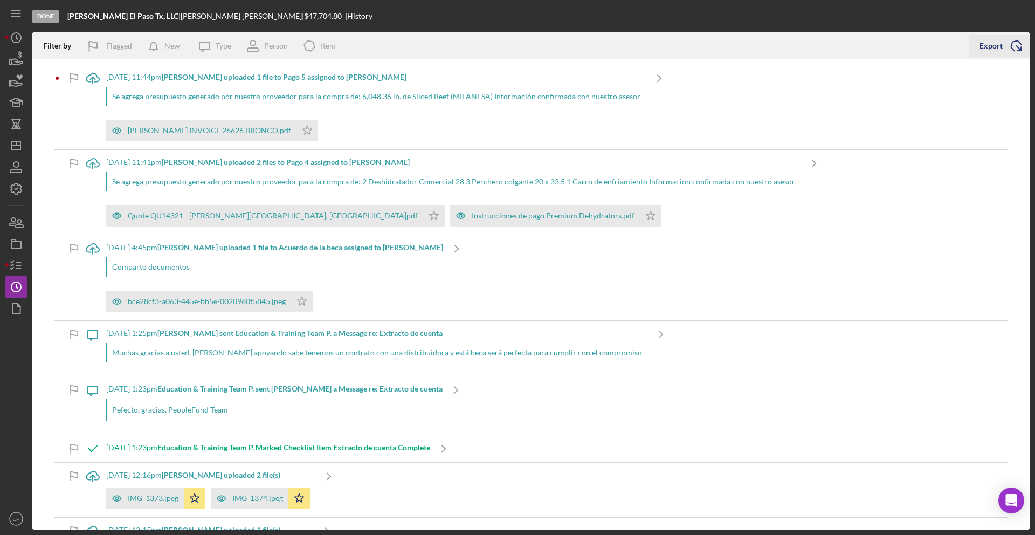
click at [956, 44] on div "Export" at bounding box center [991, 46] width 23 height 22
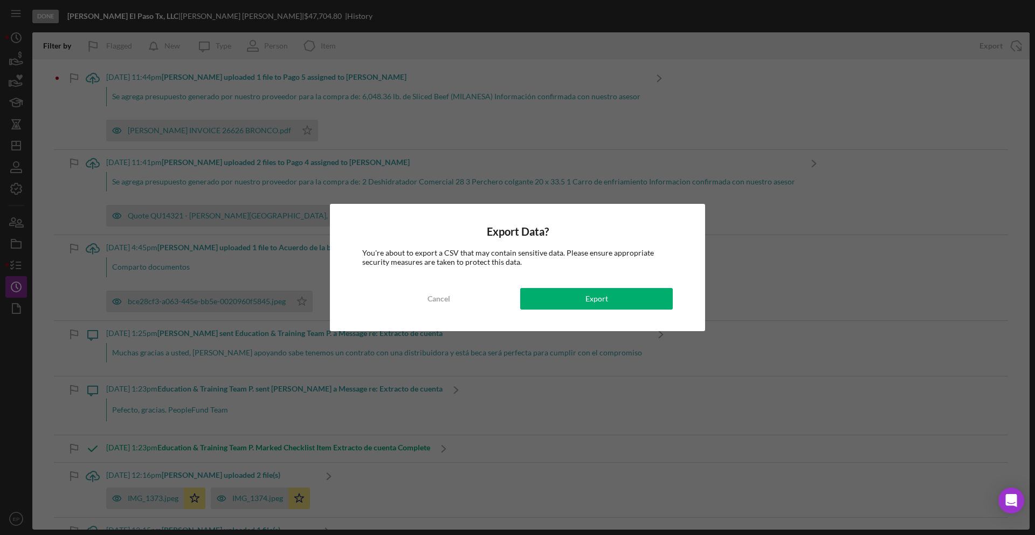
click at [553, 301] on button "Export" at bounding box center [596, 299] width 153 height 22
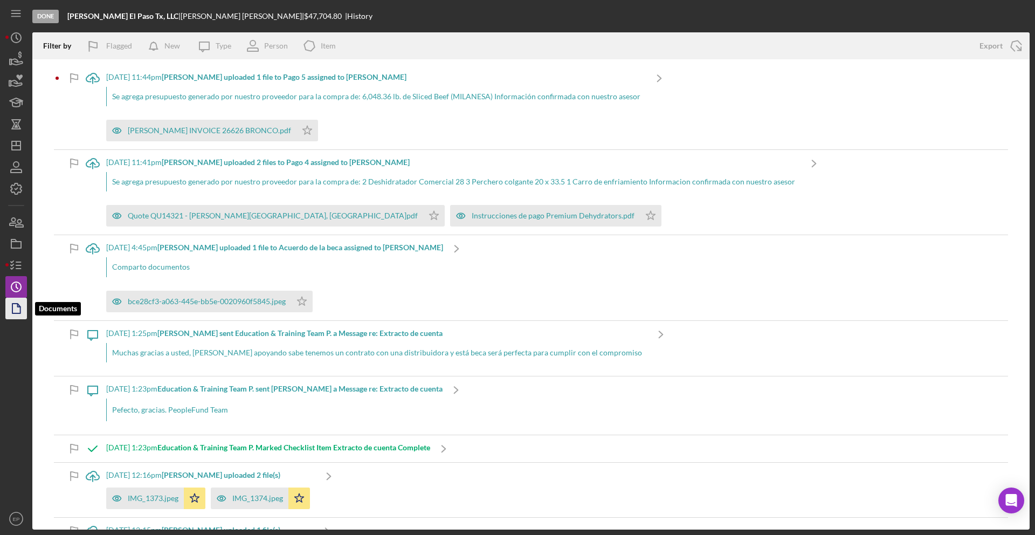
click at [20, 307] on icon "button" at bounding box center [19, 305] width 3 height 3
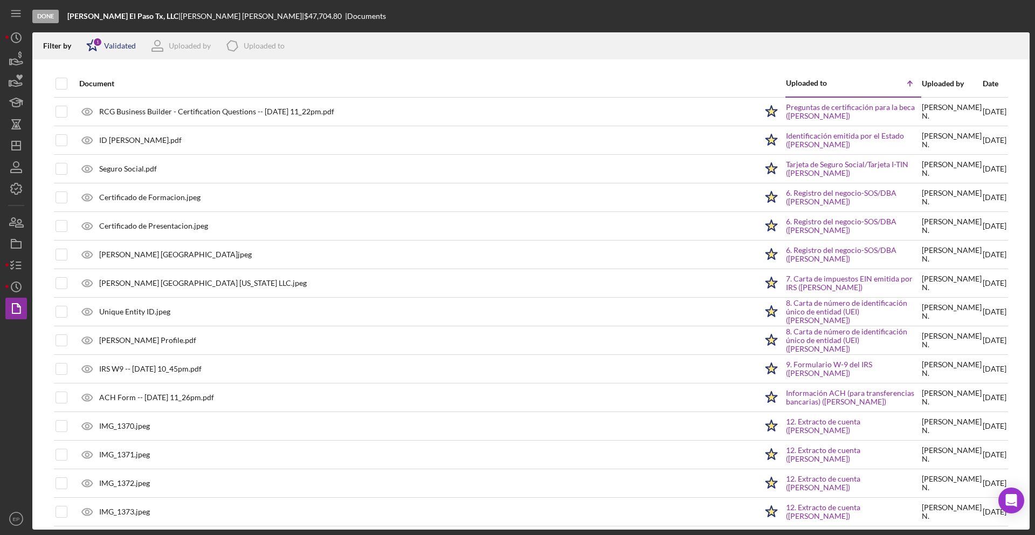
click at [112, 45] on div "Validated" at bounding box center [120, 46] width 32 height 9
click at [96, 100] on input "checkbox" at bounding box center [91, 103] width 11 height 11
checkbox input "true"
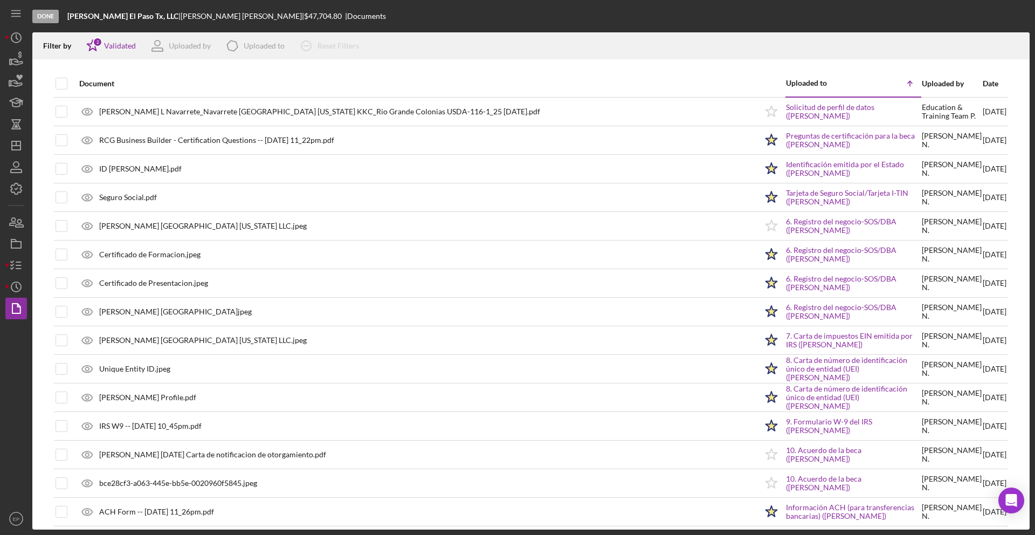
click at [339, 80] on div "Document" at bounding box center [418, 83] width 678 height 9
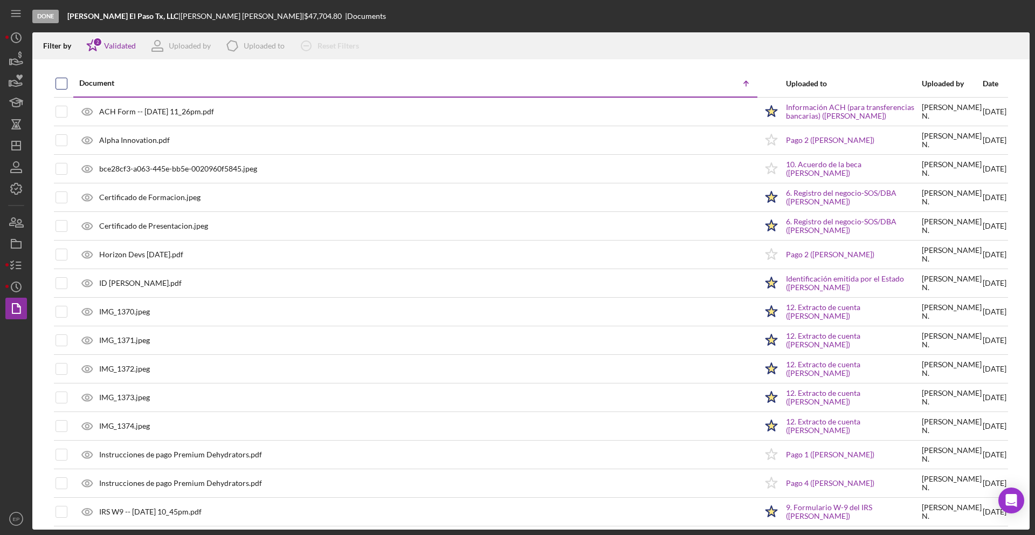
click at [63, 80] on input "checkbox" at bounding box center [61, 83] width 11 height 11
checkbox input "true"
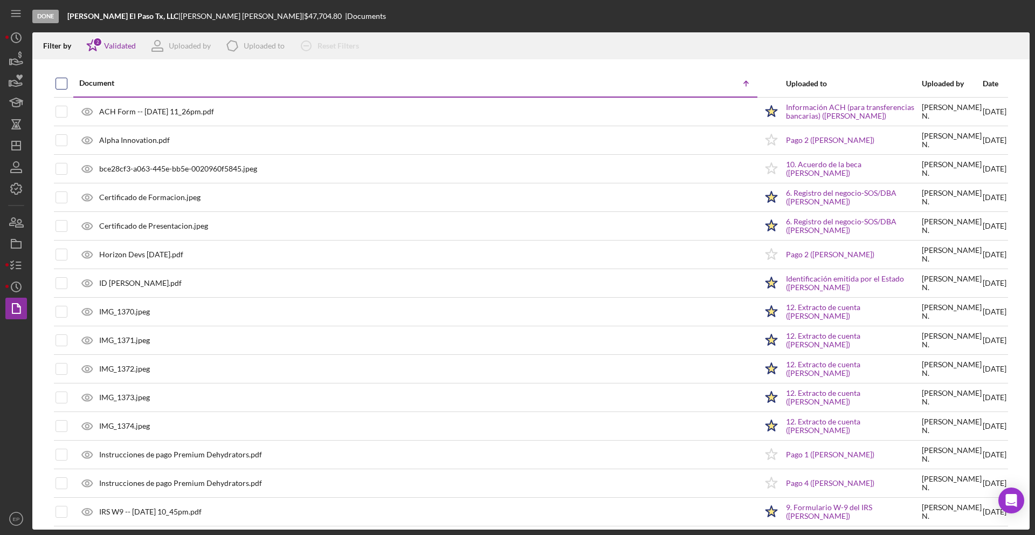
checkbox input "true"
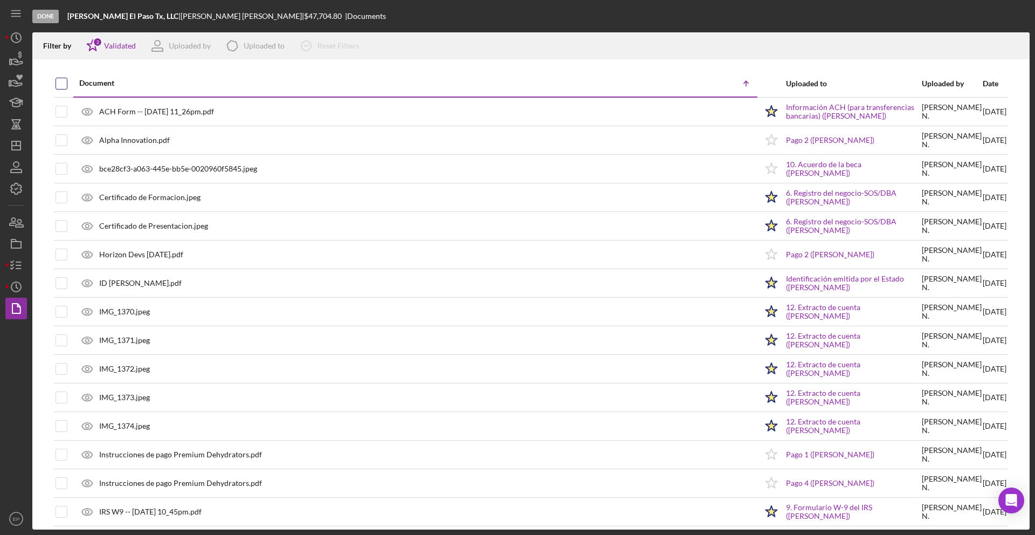
checkbox input "true"
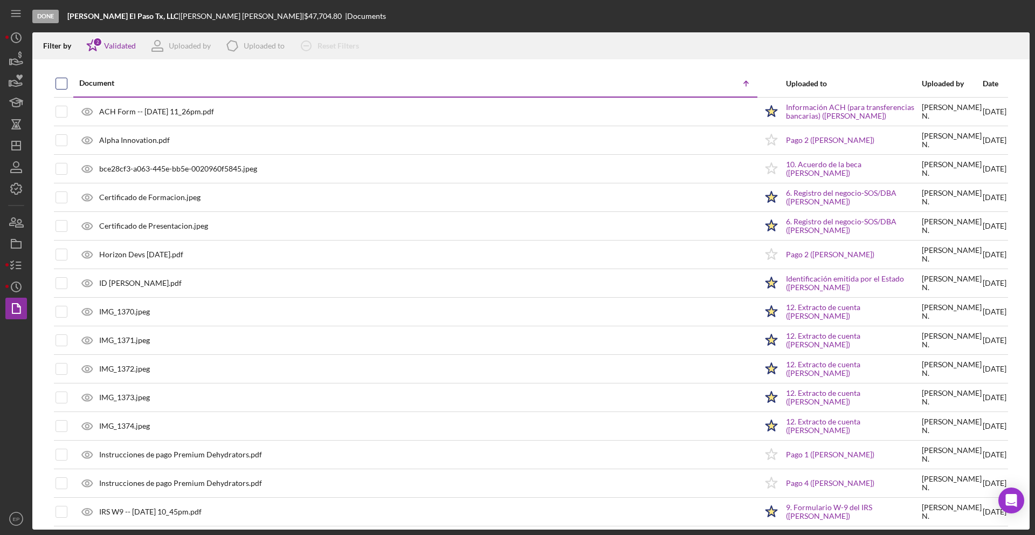
checkbox input "true"
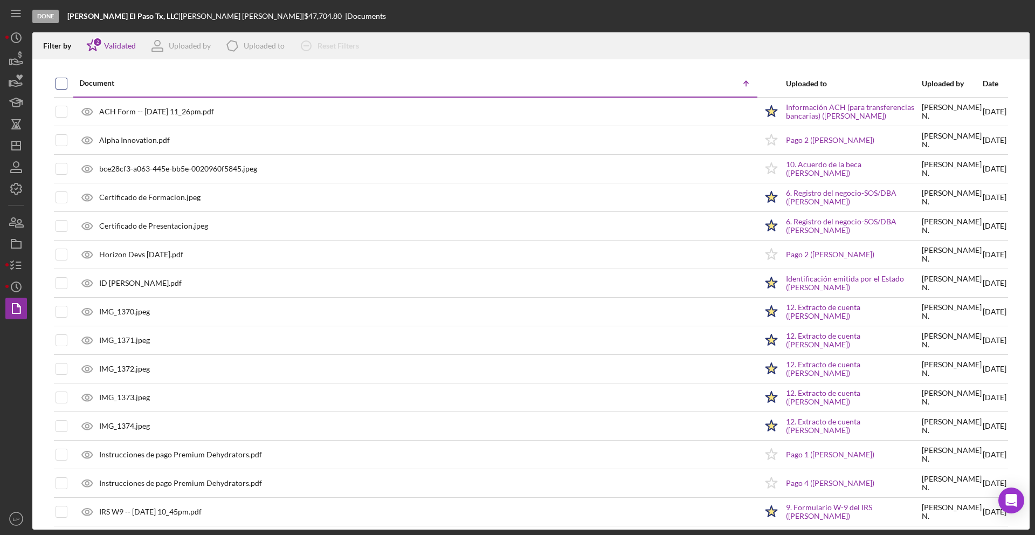
checkbox input "true"
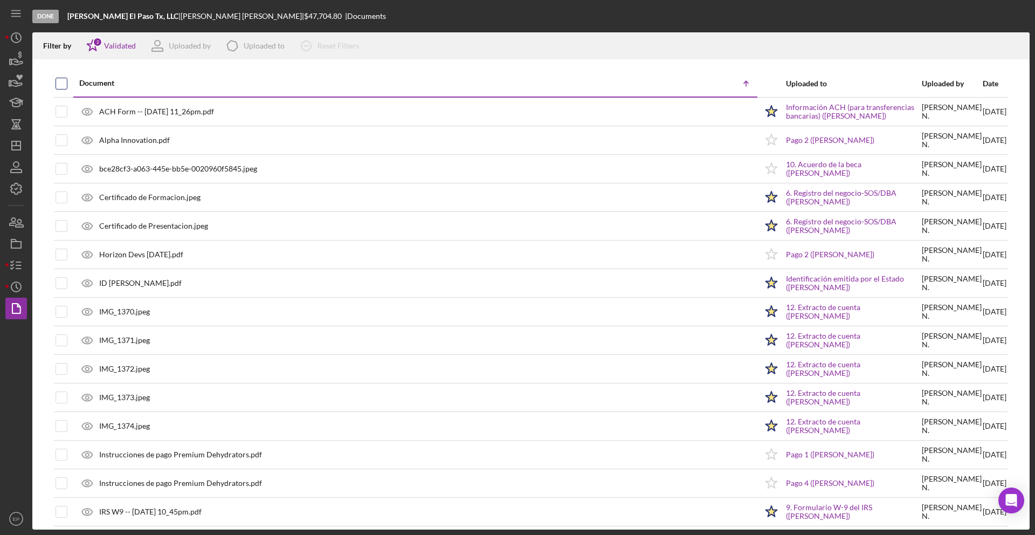
checkbox input "true"
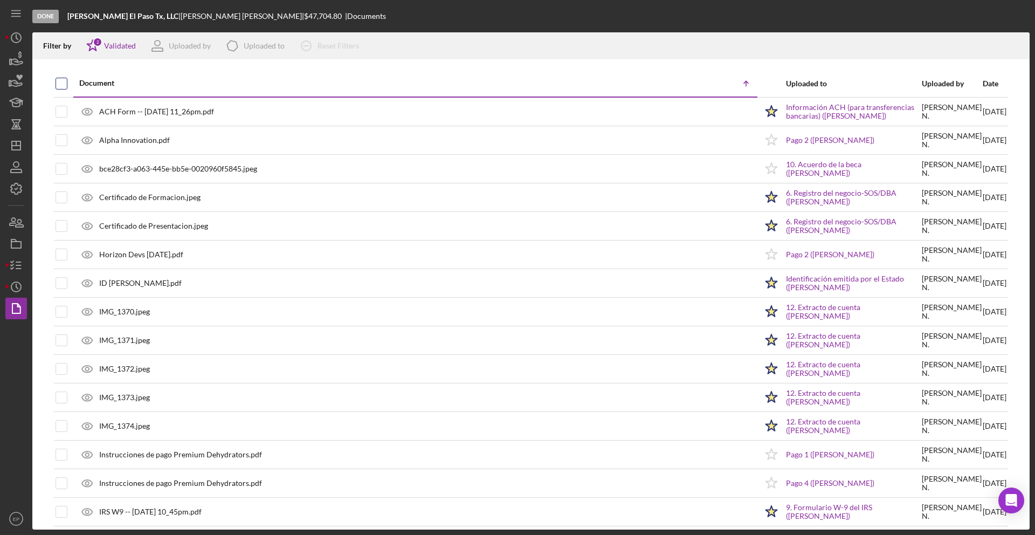
checkbox input "true"
click at [956, 43] on icon "Icon/Download" at bounding box center [1017, 46] width 24 height 24
click at [13, 80] on icon "button" at bounding box center [16, 80] width 27 height 27
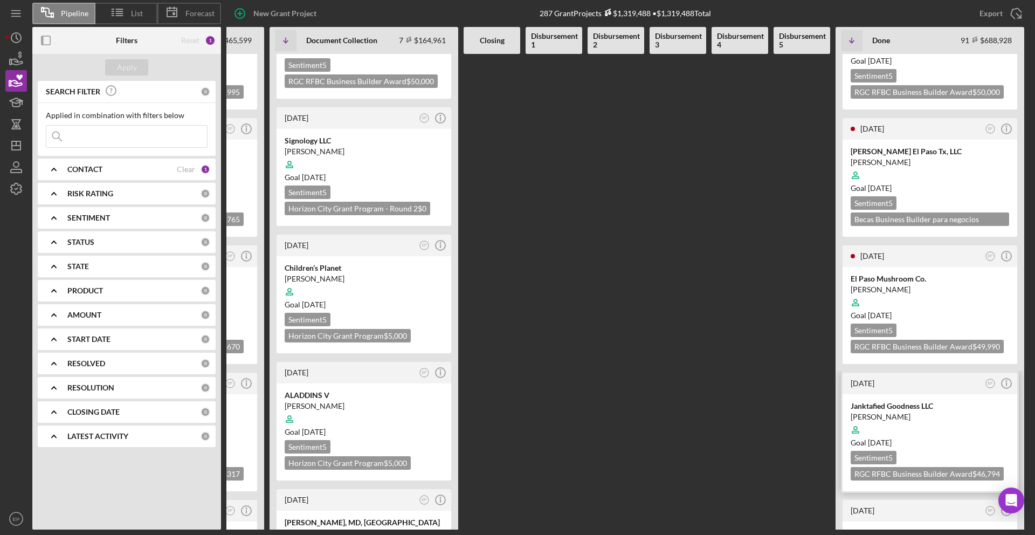
scroll to position [440, 0]
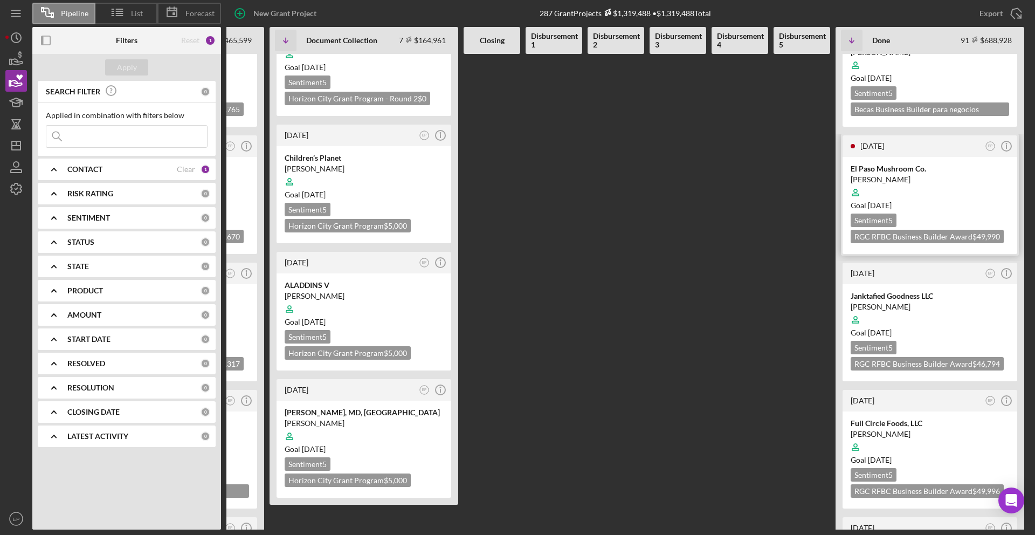
click at [892, 201] on time "[DATE]" at bounding box center [880, 205] width 24 height 9
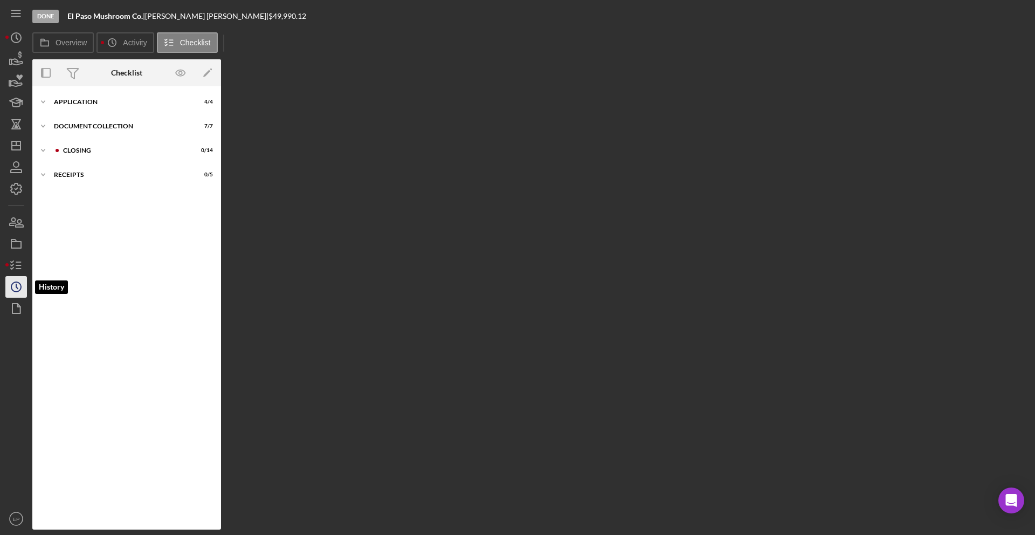
click at [17, 287] on polyline "button" at bounding box center [17, 286] width 2 height 4
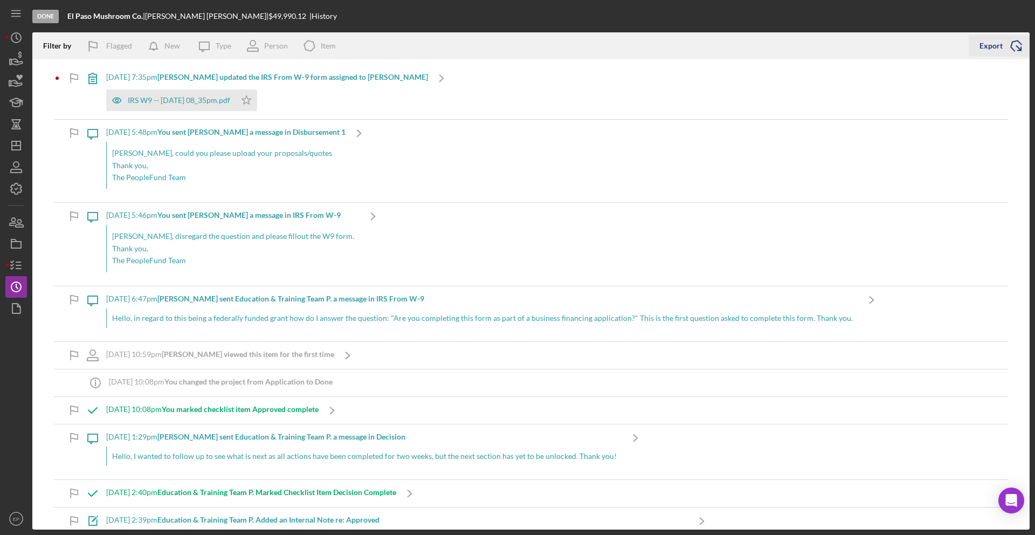
click at [956, 46] on div "Export" at bounding box center [991, 46] width 23 height 22
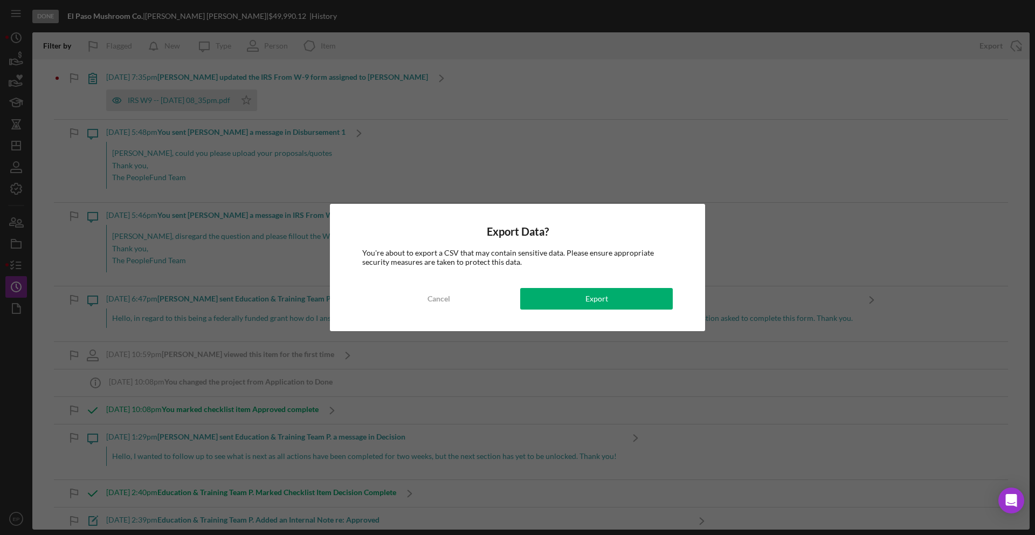
click at [605, 296] on div "Export" at bounding box center [597, 299] width 23 height 22
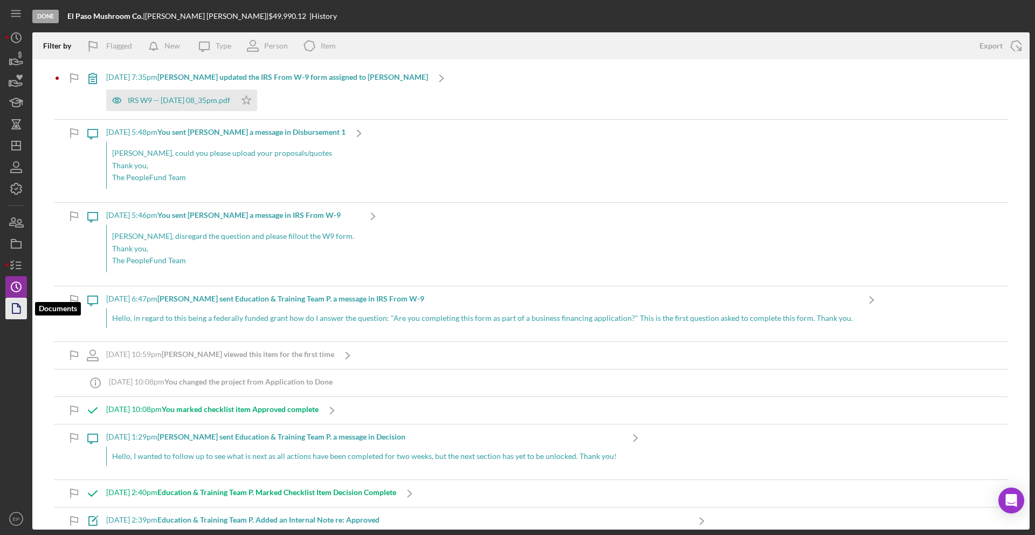
click at [17, 309] on icon "button" at bounding box center [16, 308] width 27 height 27
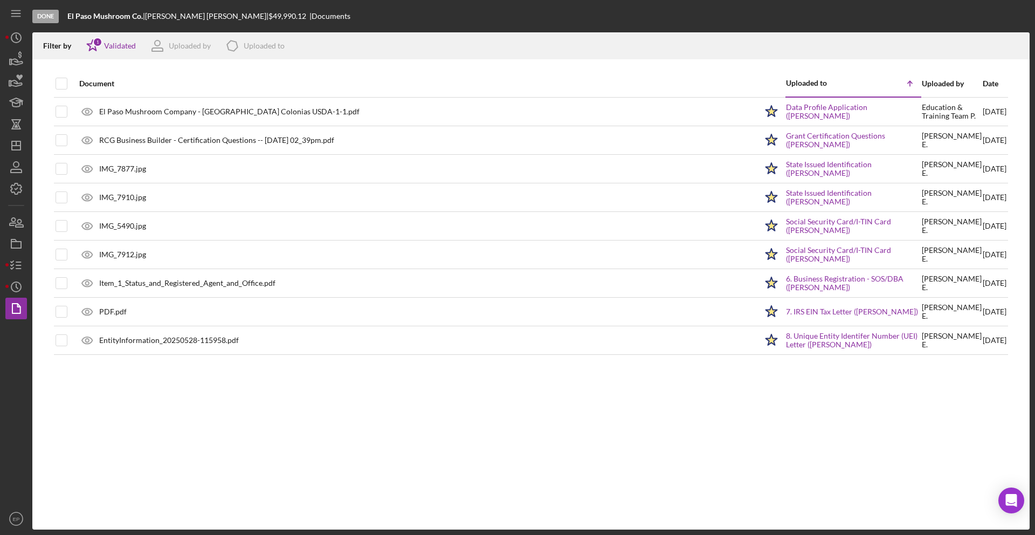
click at [86, 84] on div "Document" at bounding box center [418, 83] width 678 height 9
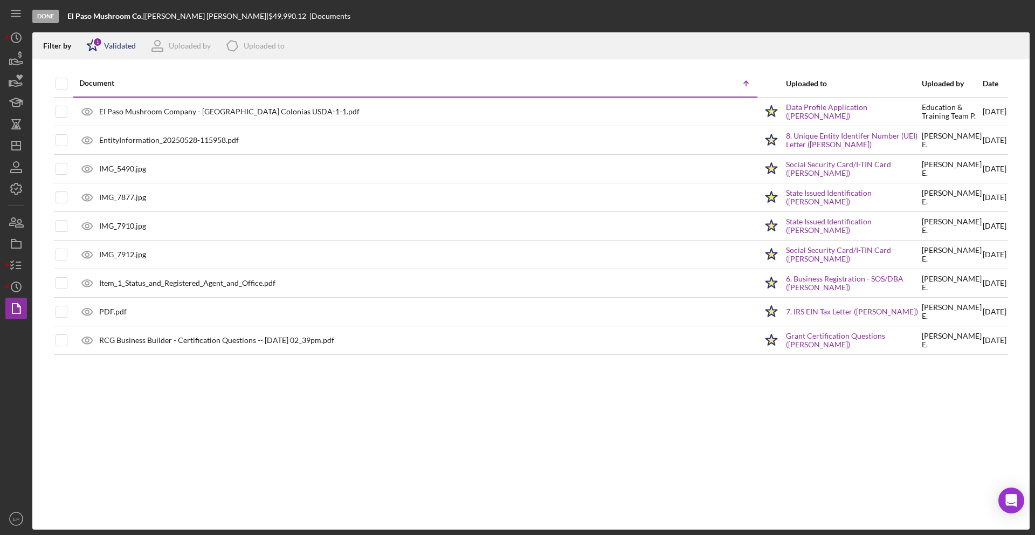
click at [120, 44] on div "Validated" at bounding box center [120, 46] width 32 height 9
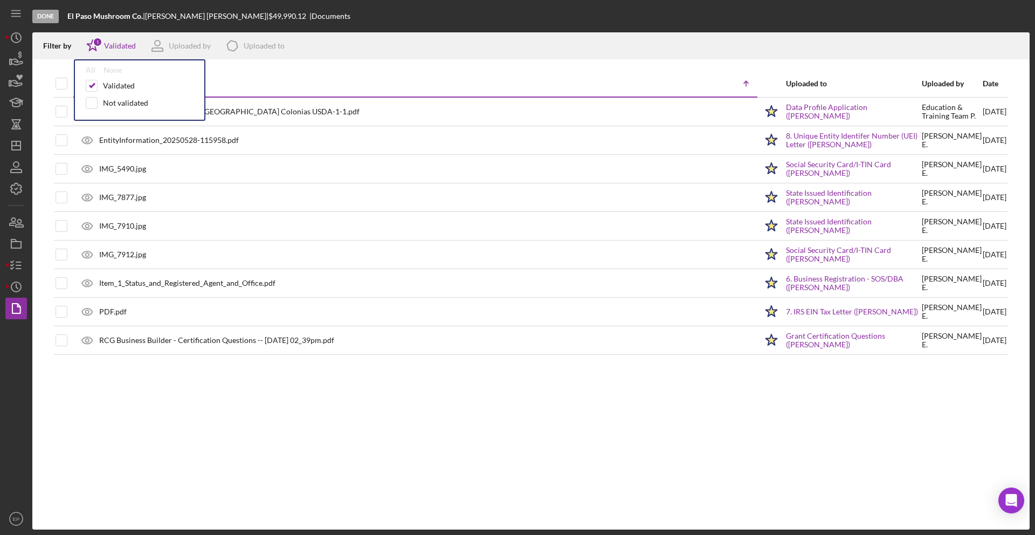
drag, startPoint x: 92, startPoint y: 103, endPoint x: 224, endPoint y: 78, distance: 134.0
click at [95, 103] on input "checkbox" at bounding box center [91, 103] width 11 height 11
checkbox input "true"
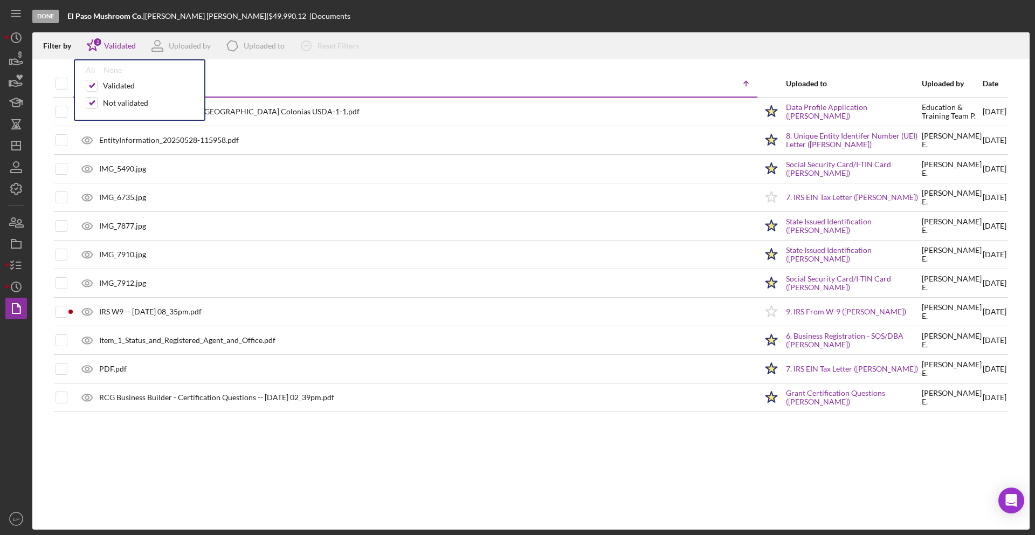
drag, startPoint x: 356, startPoint y: 76, endPoint x: 361, endPoint y: 81, distance: 6.9
click at [358, 76] on div "Document Icon/Table Sort Arrow" at bounding box center [418, 83] width 678 height 25
drag, startPoint x: 61, startPoint y: 83, endPoint x: 338, endPoint y: 74, distance: 276.2
click at [63, 81] on input "checkbox" at bounding box center [61, 83] width 11 height 11
checkbox input "true"
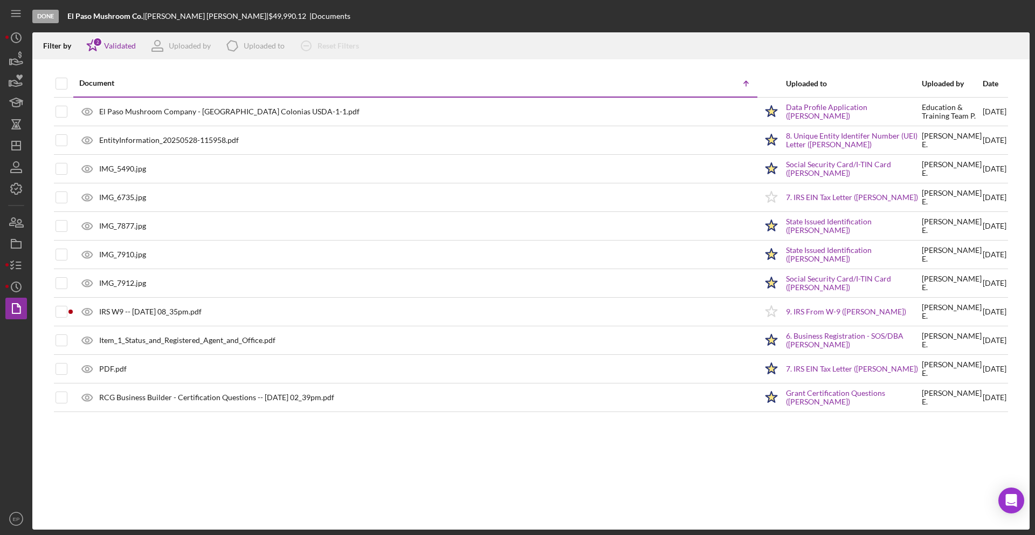
checkbox input "true"
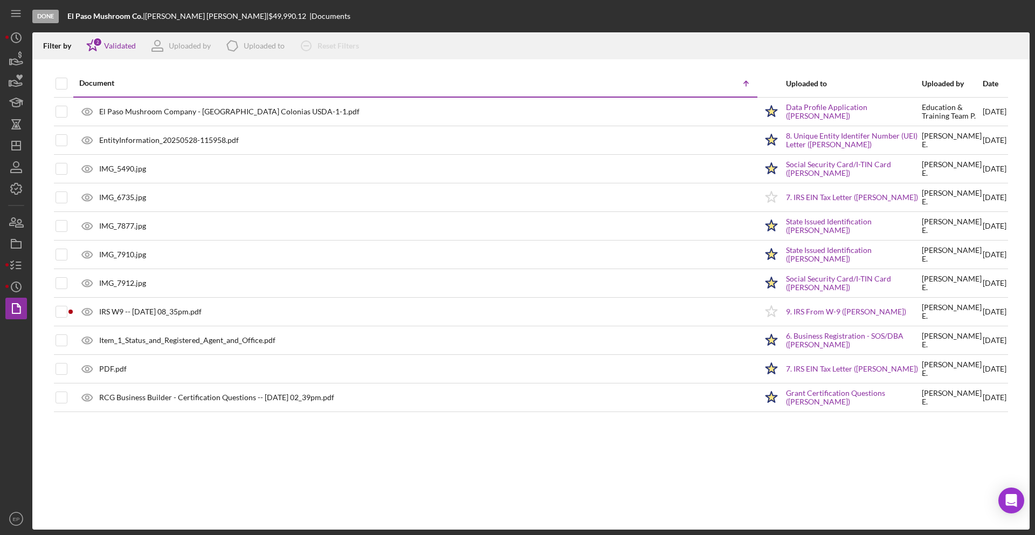
checkbox input "true"
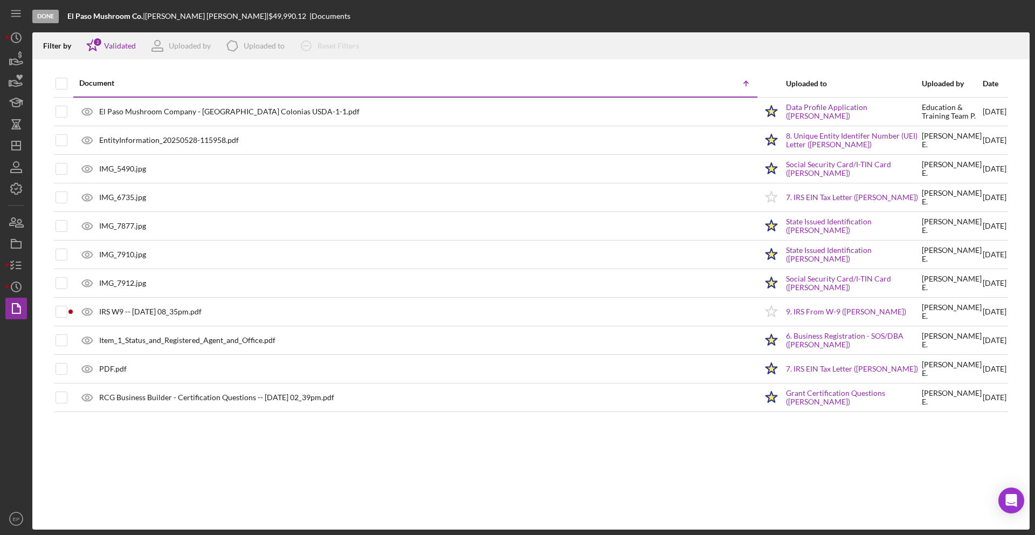
checkbox input "true"
click at [956, 38] on icon "Icon/Download" at bounding box center [1017, 46] width 24 height 24
click at [16, 83] on icon "button" at bounding box center [16, 80] width 27 height 27
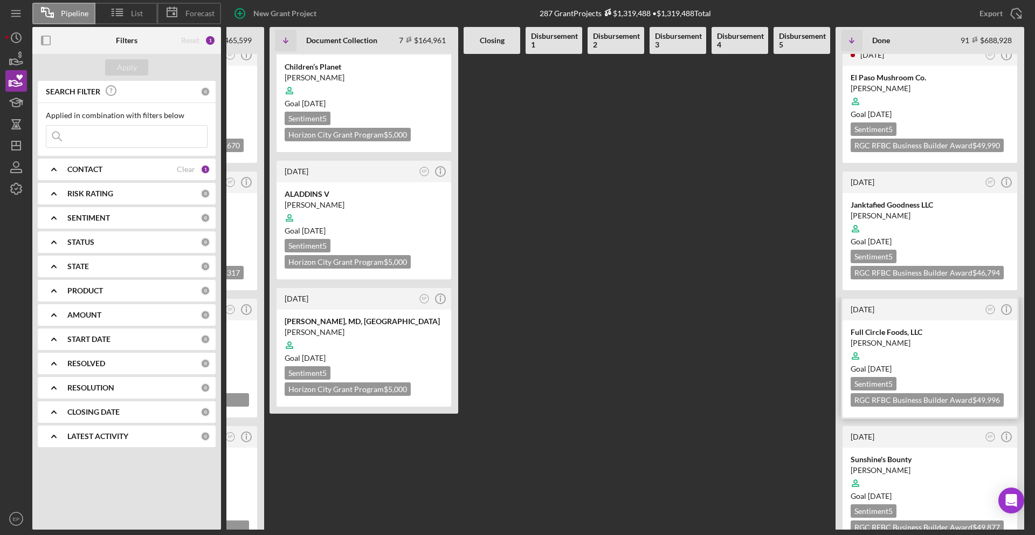
scroll to position [550, 0]
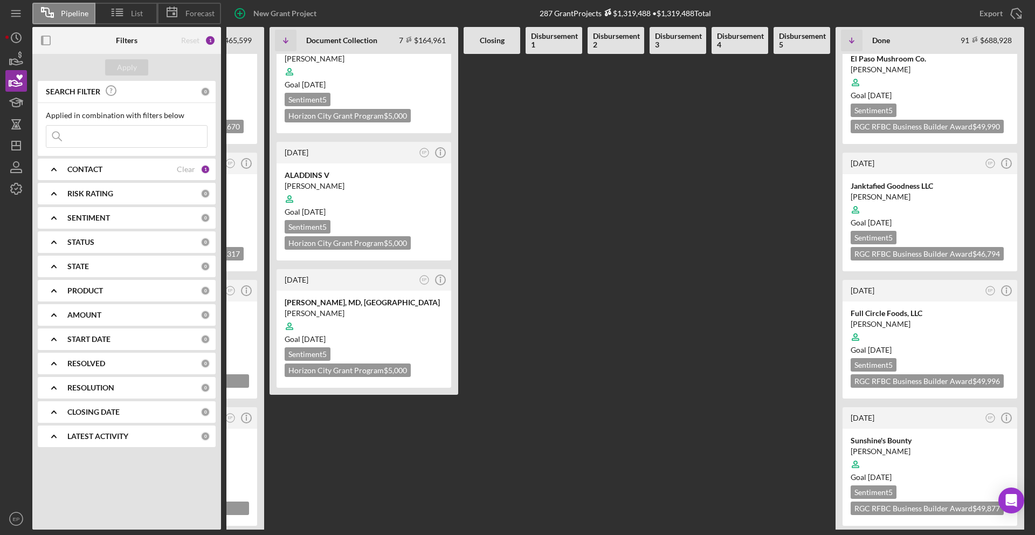
click at [903, 206] on div at bounding box center [930, 210] width 159 height 20
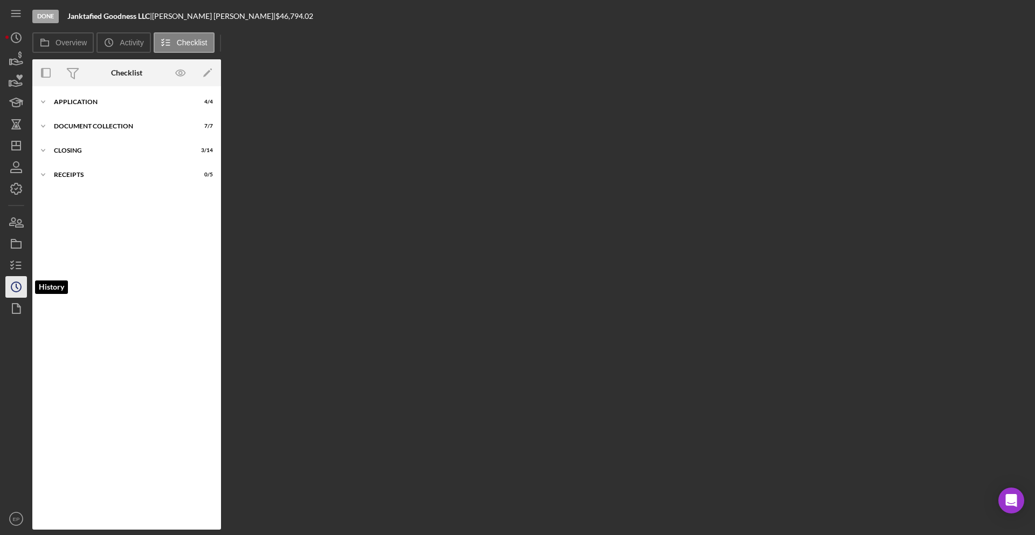
click at [19, 289] on icon "Icon/History" at bounding box center [16, 286] width 27 height 27
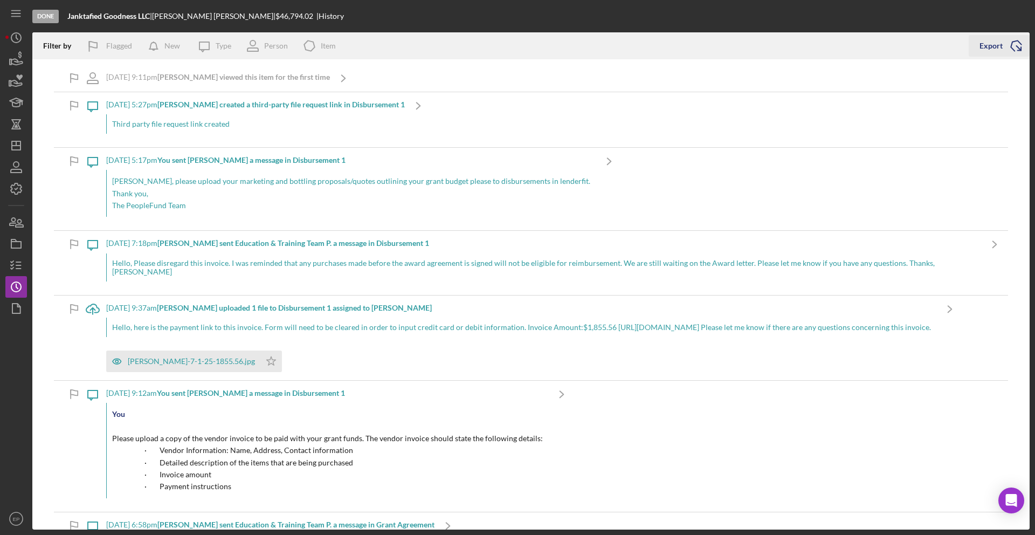
drag, startPoint x: 993, startPoint y: 51, endPoint x: 1004, endPoint y: 54, distance: 11.8
click at [956, 52] on div "Export" at bounding box center [991, 46] width 23 height 22
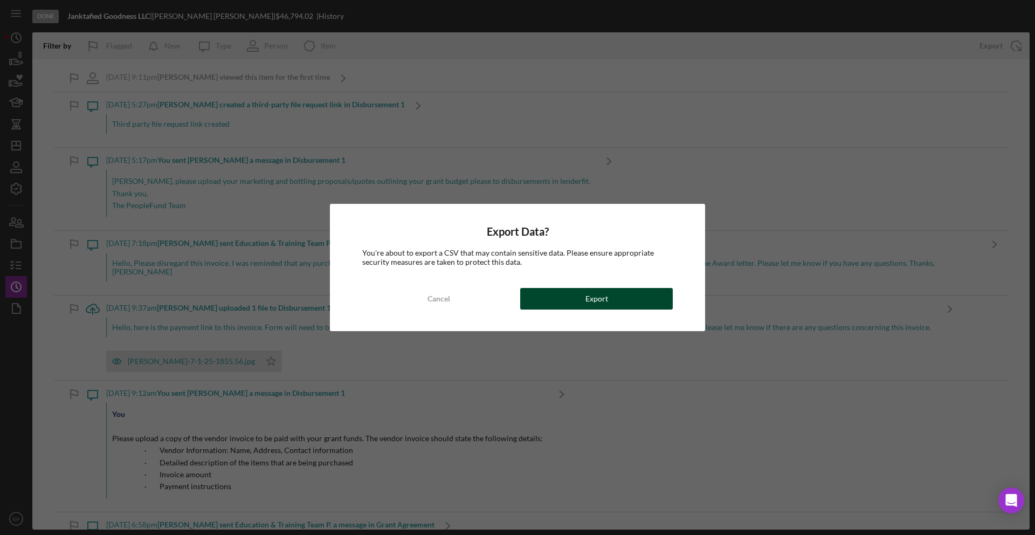
click at [586, 307] on div "Export" at bounding box center [597, 299] width 23 height 22
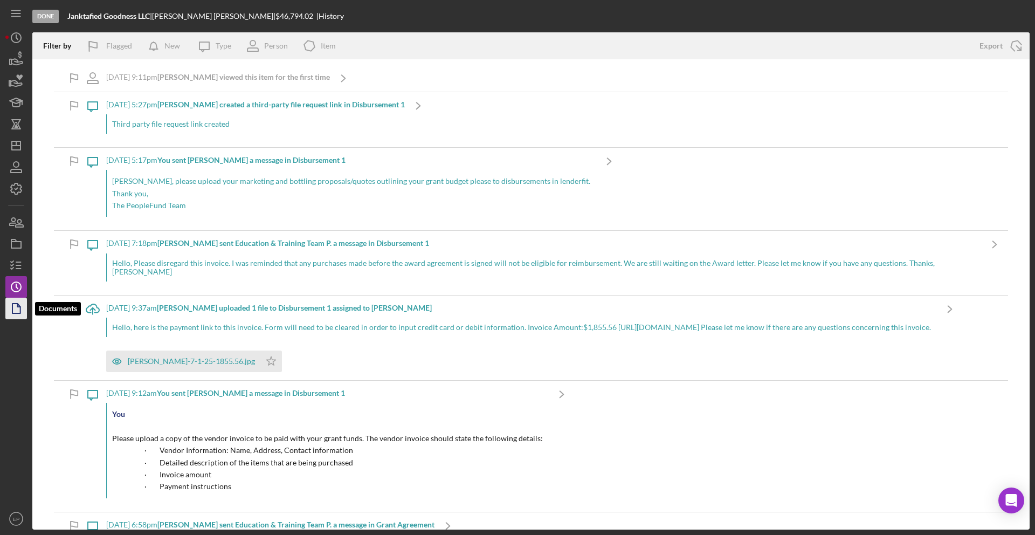
click at [24, 317] on icon "button" at bounding box center [16, 308] width 27 height 27
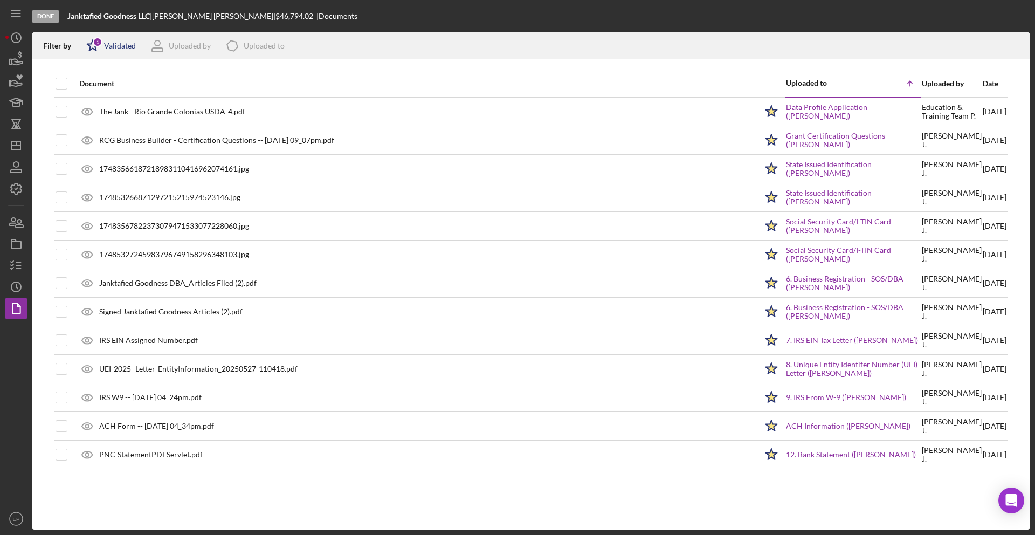
click at [116, 44] on div "Validated" at bounding box center [120, 46] width 32 height 9
click at [115, 102] on div "Not validated" at bounding box center [125, 103] width 45 height 9
checkbox input "true"
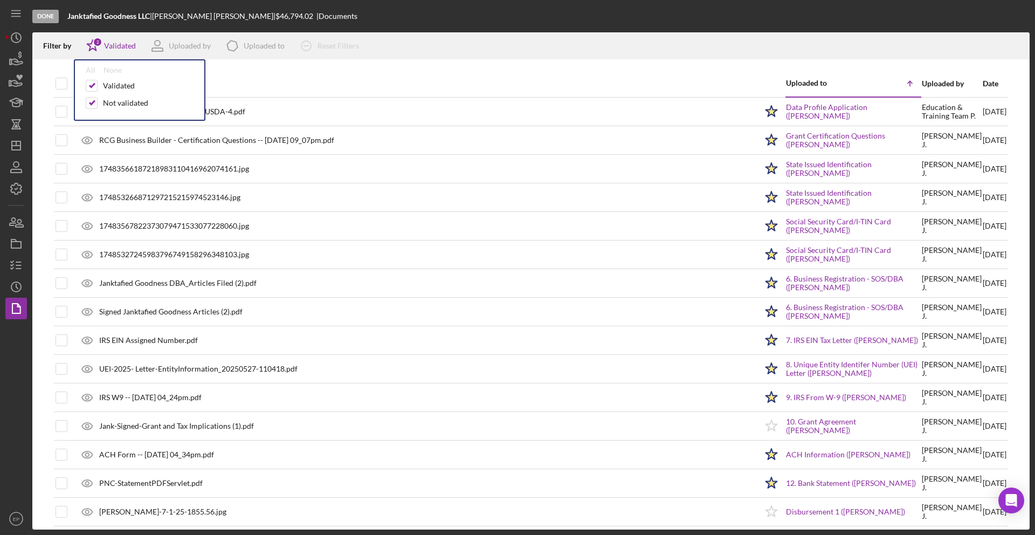
click at [276, 63] on div at bounding box center [531, 64] width 998 height 11
click at [60, 85] on input "checkbox" at bounding box center [61, 83] width 11 height 11
checkbox input "true"
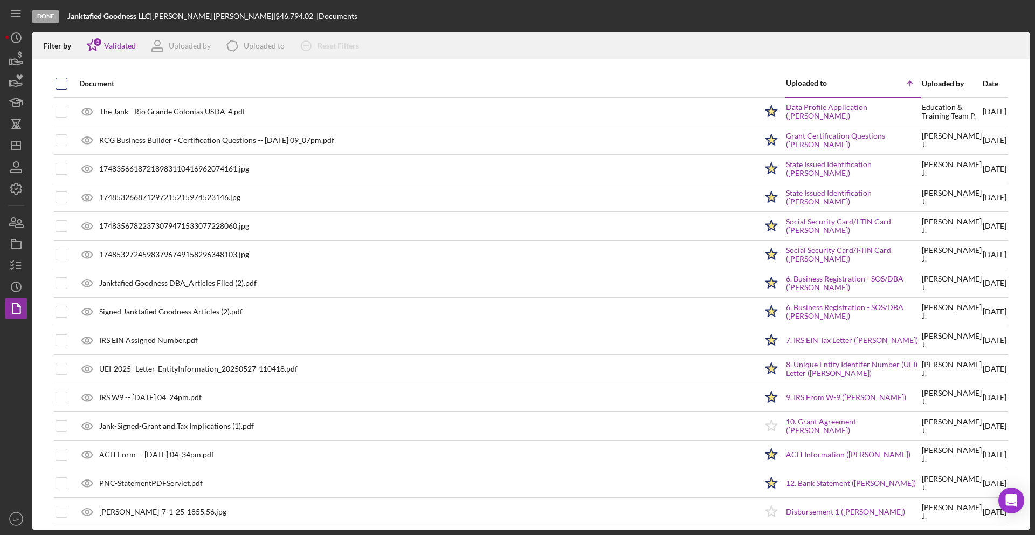
checkbox input "true"
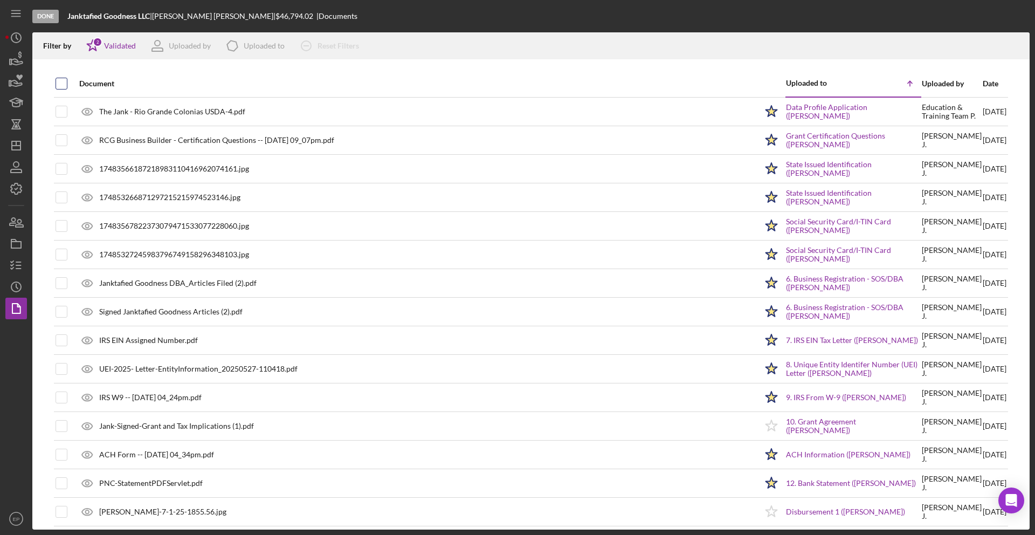
checkbox input "true"
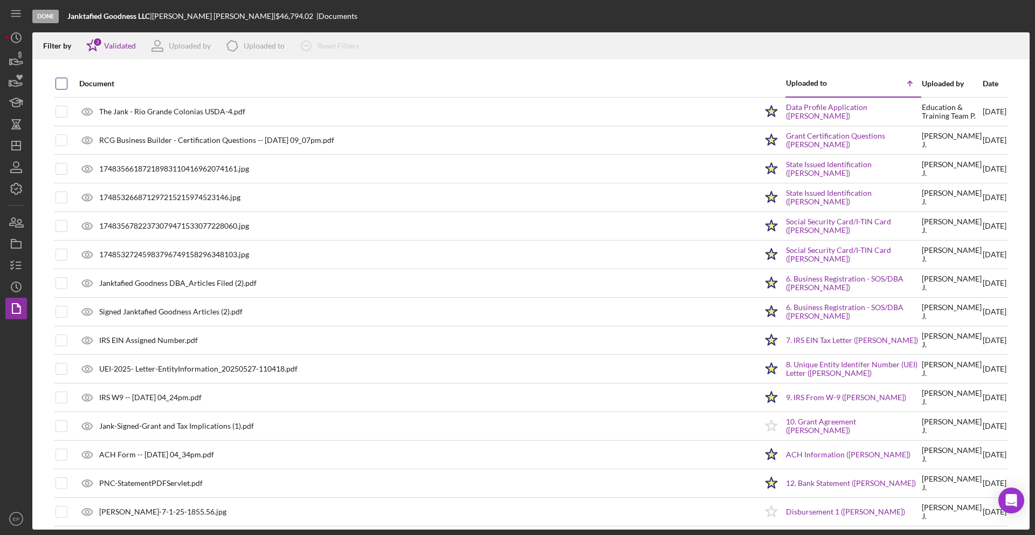
checkbox input "true"
click at [956, 44] on icon "button" at bounding box center [1016, 44] width 9 height 6
click at [46, 18] on div "Done" at bounding box center [45, 16] width 26 height 13
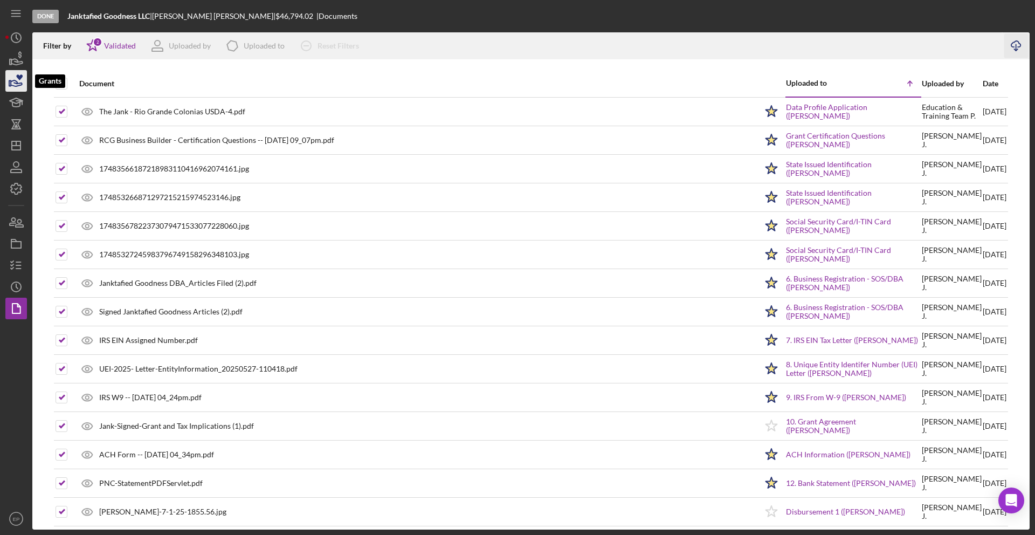
click at [17, 84] on icon "button" at bounding box center [16, 83] width 11 height 6
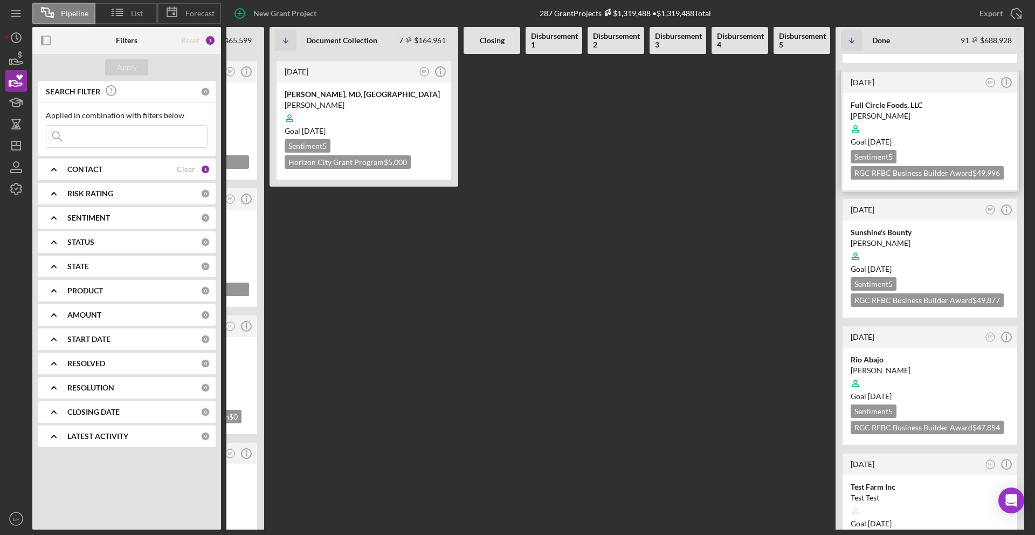
scroll to position [770, 0]
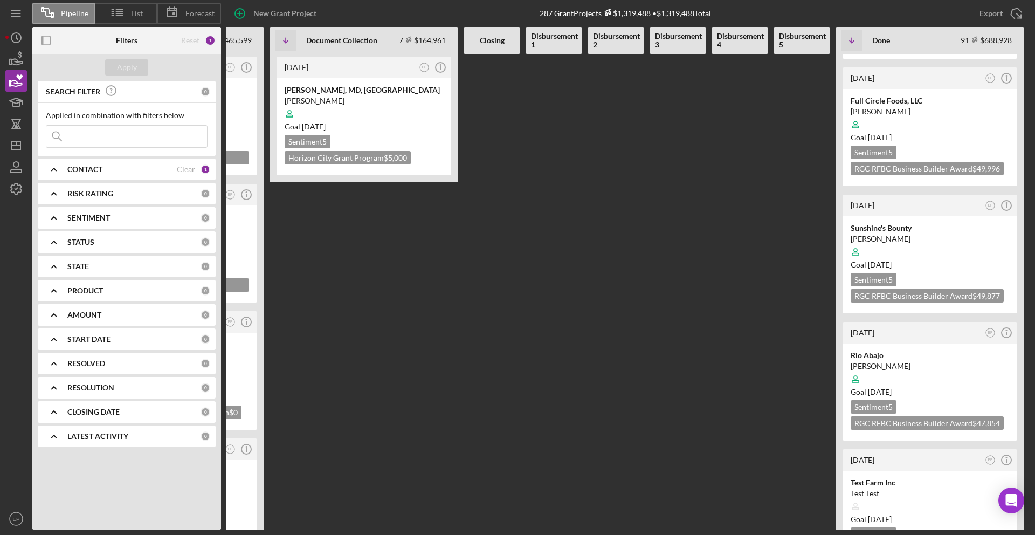
drag, startPoint x: 921, startPoint y: 99, endPoint x: 926, endPoint y: 100, distance: 5.5
click at [924, 114] on div at bounding box center [930, 124] width 159 height 20
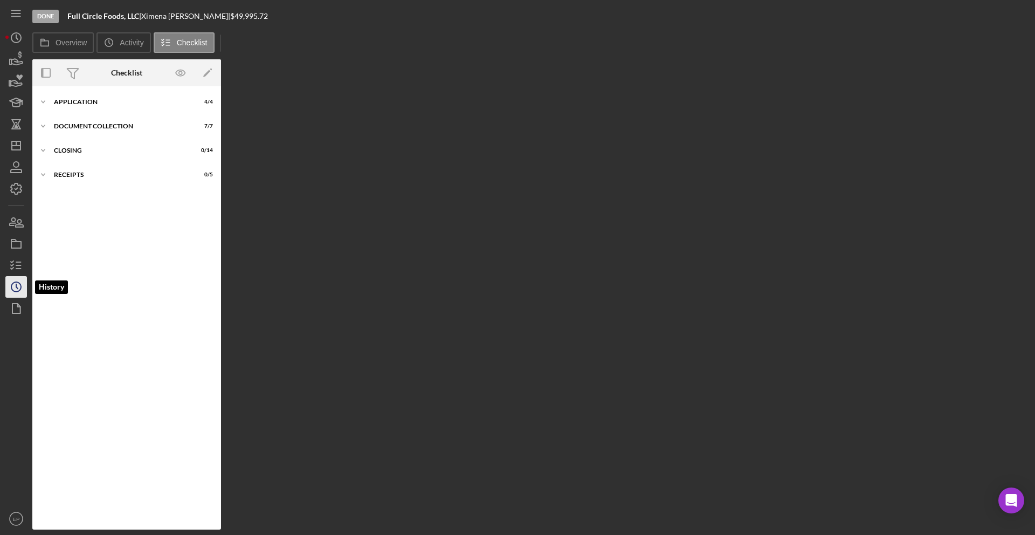
click at [17, 290] on icon "Icon/History" at bounding box center [16, 286] width 27 height 27
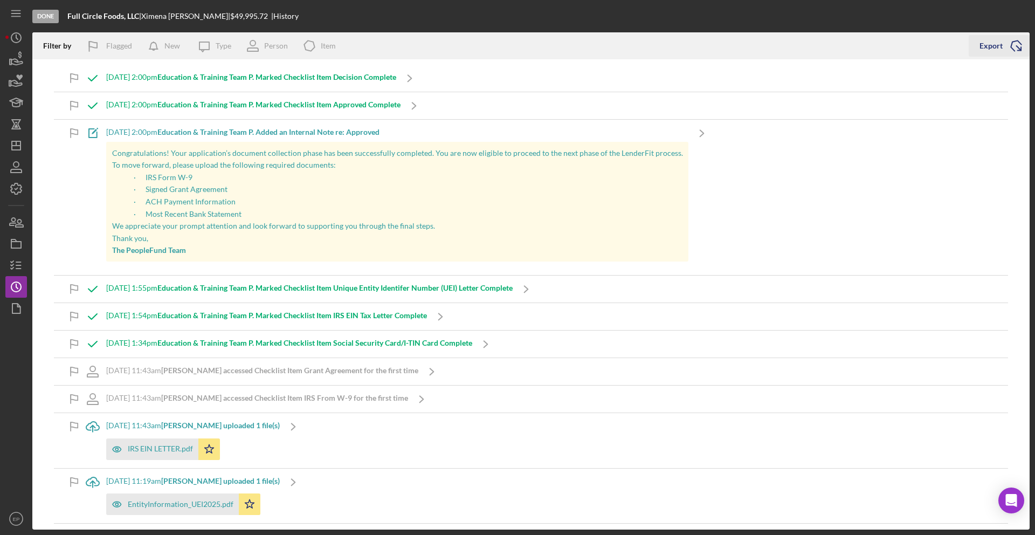
click at [956, 48] on div "Export" at bounding box center [991, 46] width 23 height 22
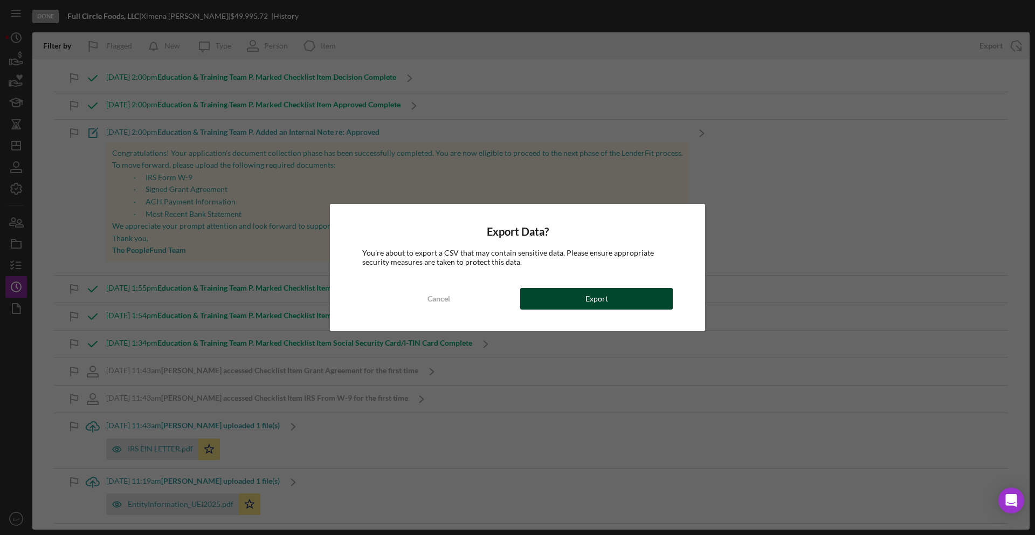
drag, startPoint x: 585, startPoint y: 298, endPoint x: 593, endPoint y: 295, distance: 8.5
click at [586, 298] on button "Export" at bounding box center [596, 299] width 153 height 22
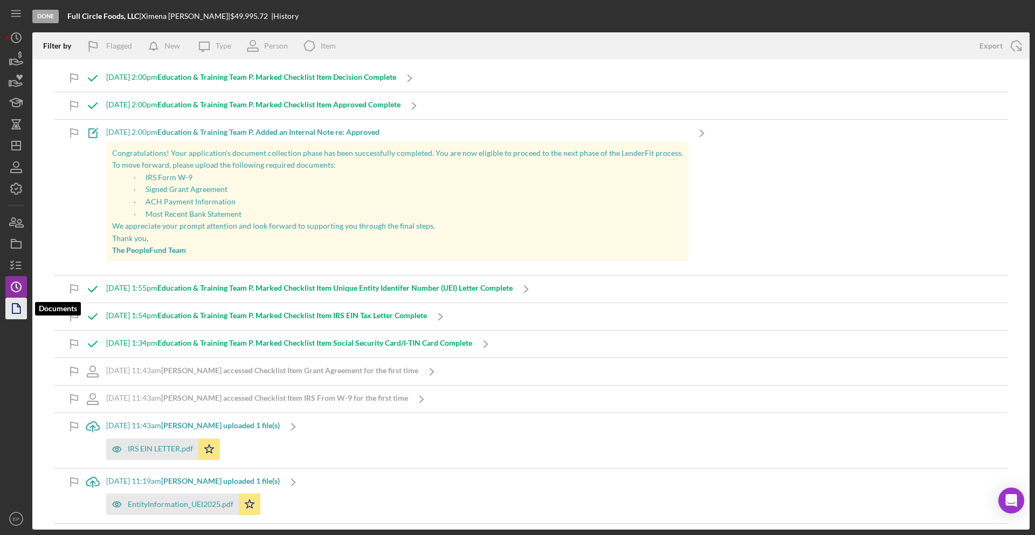
click at [17, 307] on icon "button" at bounding box center [16, 308] width 27 height 27
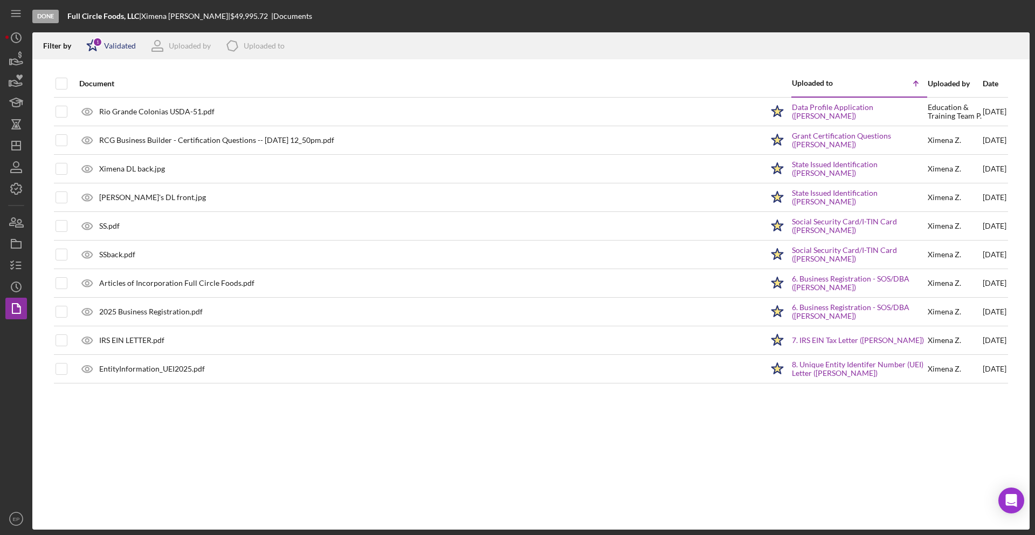
click at [111, 40] on div "Icon/Star 1 Validated" at bounding box center [107, 45] width 57 height 27
click at [139, 102] on div "Not validated" at bounding box center [125, 103] width 45 height 9
checkbox input "true"
click at [349, 71] on th "Document" at bounding box center [418, 83] width 690 height 27
click at [60, 80] on input "checkbox" at bounding box center [61, 83] width 11 height 11
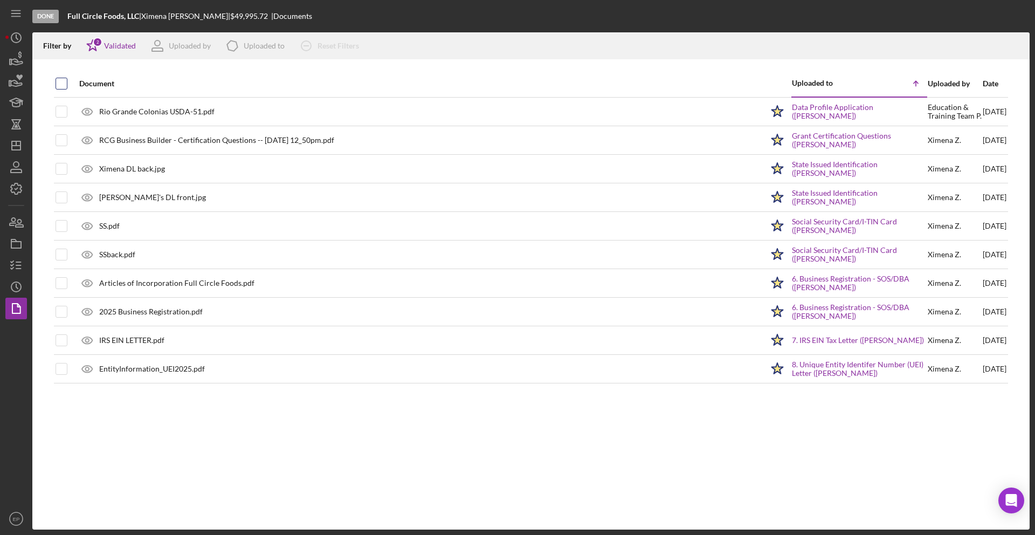
checkbox input "true"
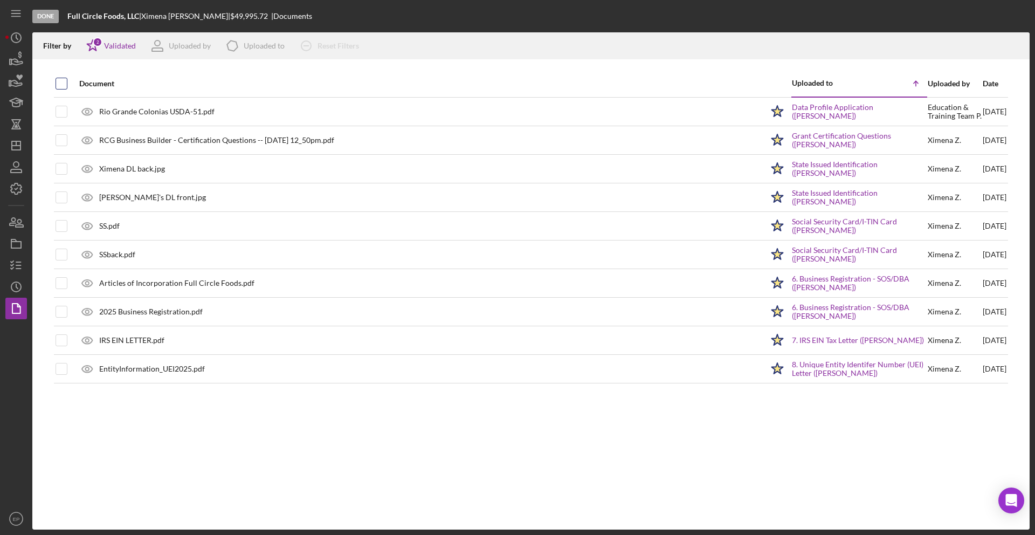
checkbox input "true"
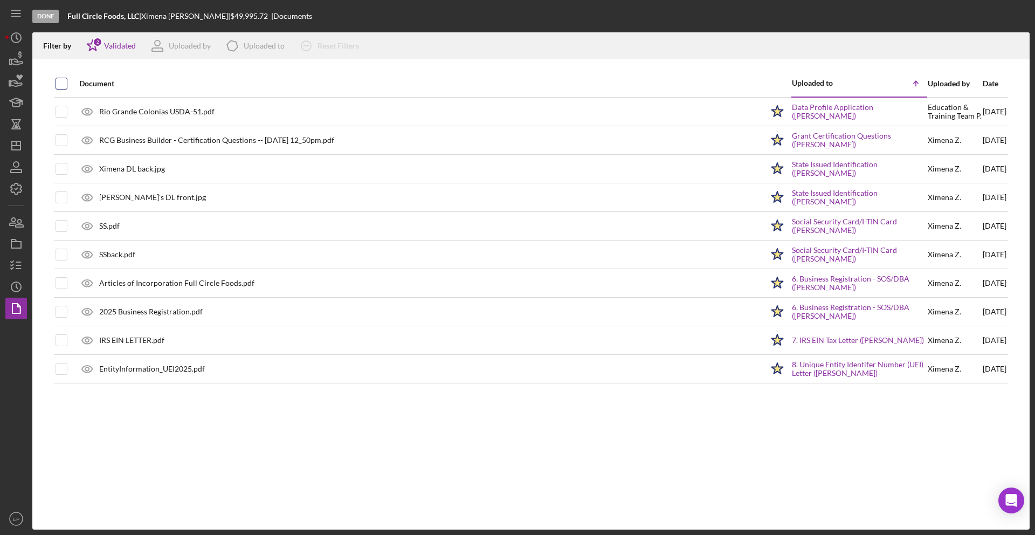
checkbox input "true"
click at [956, 45] on line "button" at bounding box center [1016, 47] width 0 height 6
click at [15, 84] on icon "button" at bounding box center [16, 80] width 27 height 27
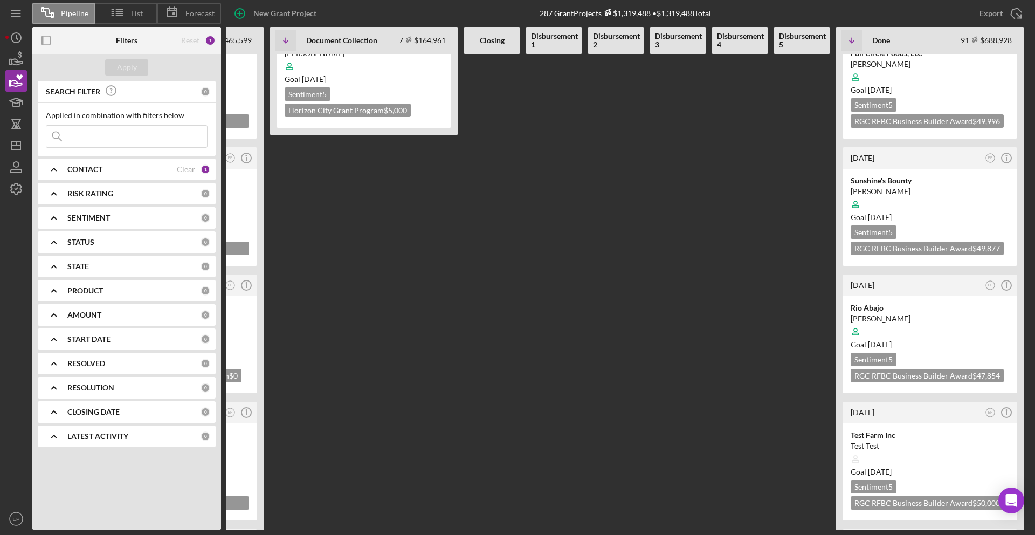
scroll to position [880, 0]
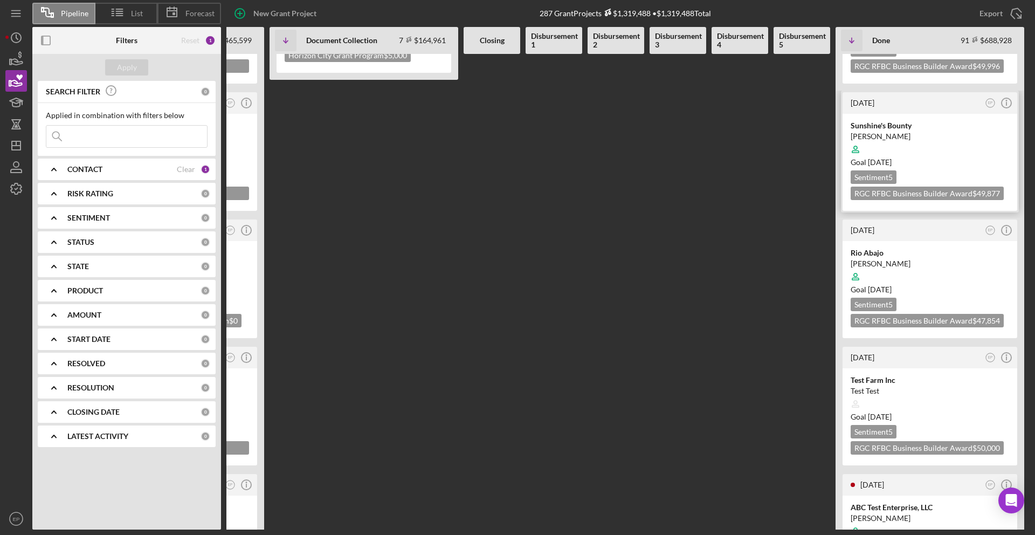
click at [921, 139] on div at bounding box center [930, 149] width 159 height 20
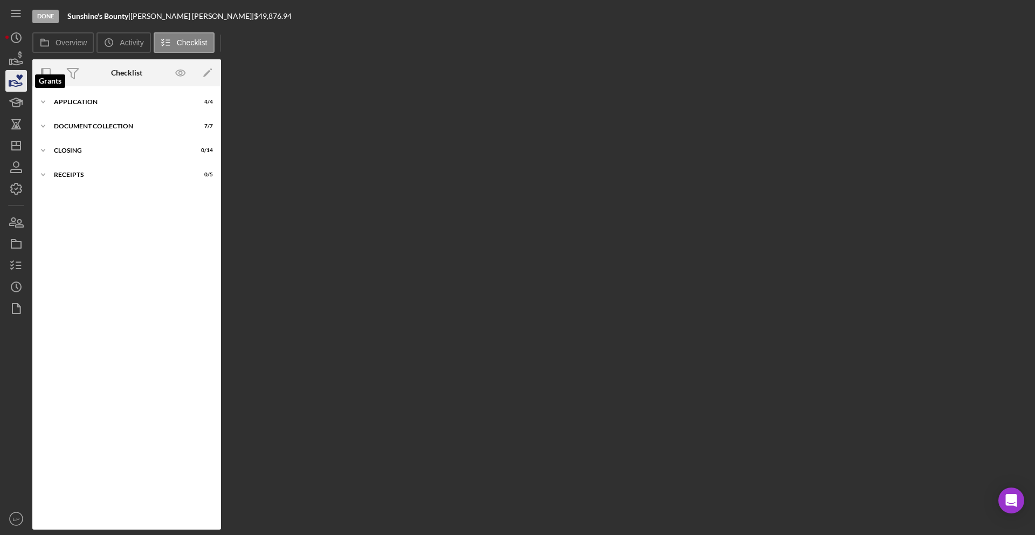
click at [15, 75] on icon "button" at bounding box center [16, 80] width 27 height 27
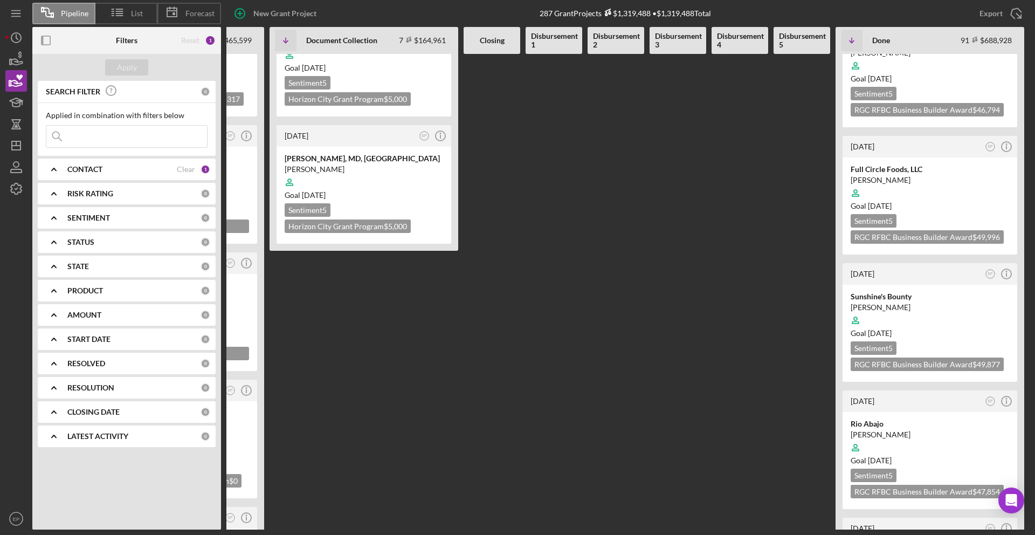
scroll to position [715, 0]
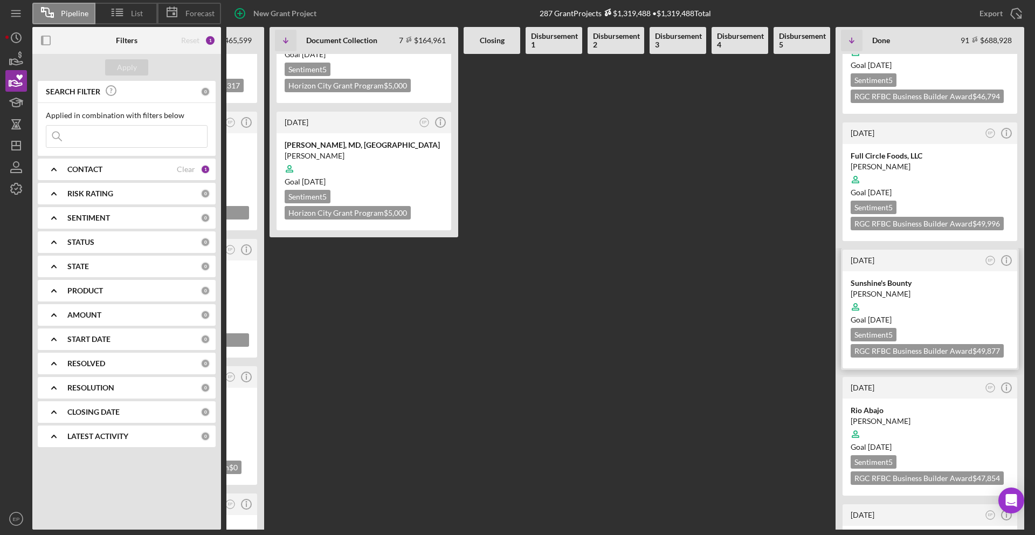
click at [943, 297] on div at bounding box center [930, 307] width 159 height 20
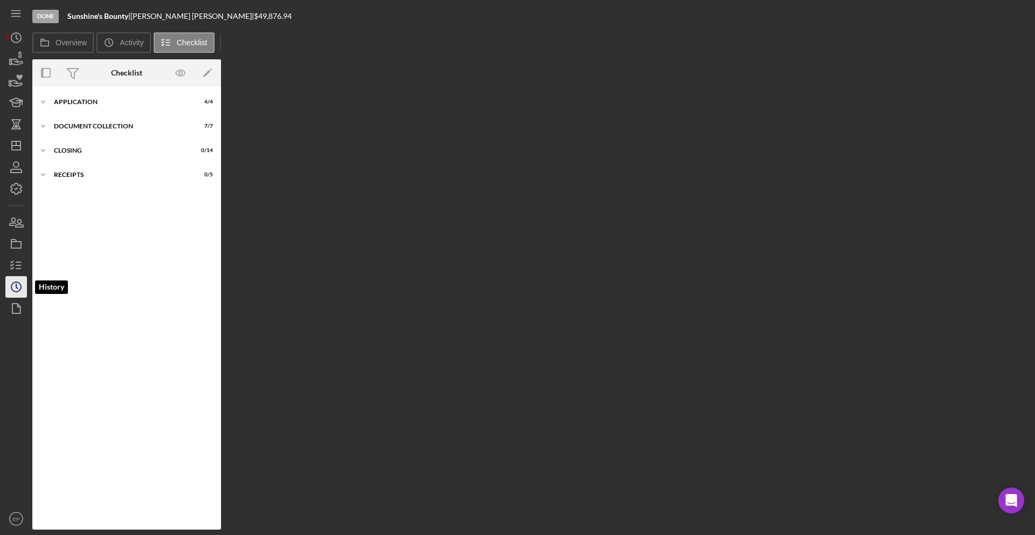
click at [17, 289] on icon "Icon/History" at bounding box center [16, 286] width 27 height 27
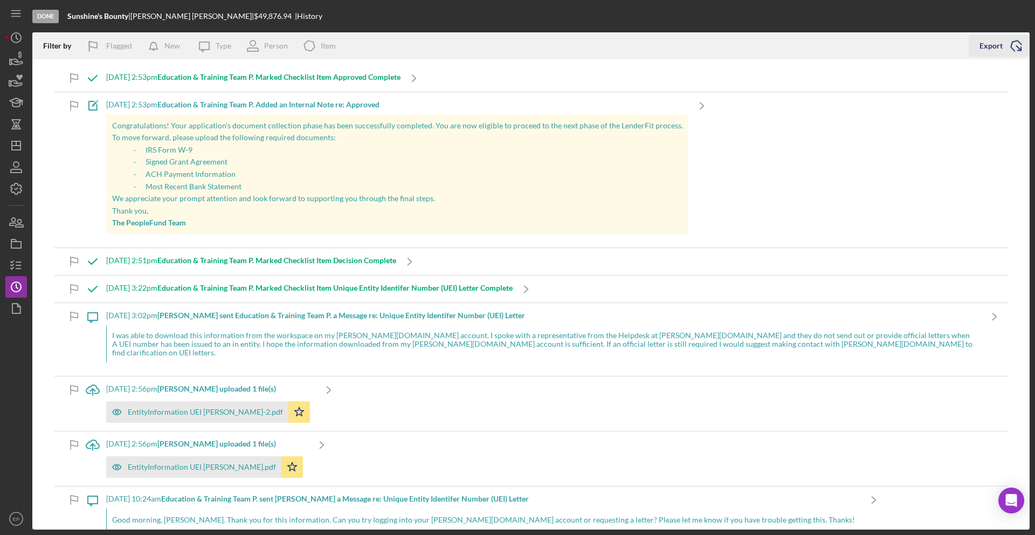
click at [956, 46] on div "Export" at bounding box center [991, 46] width 23 height 22
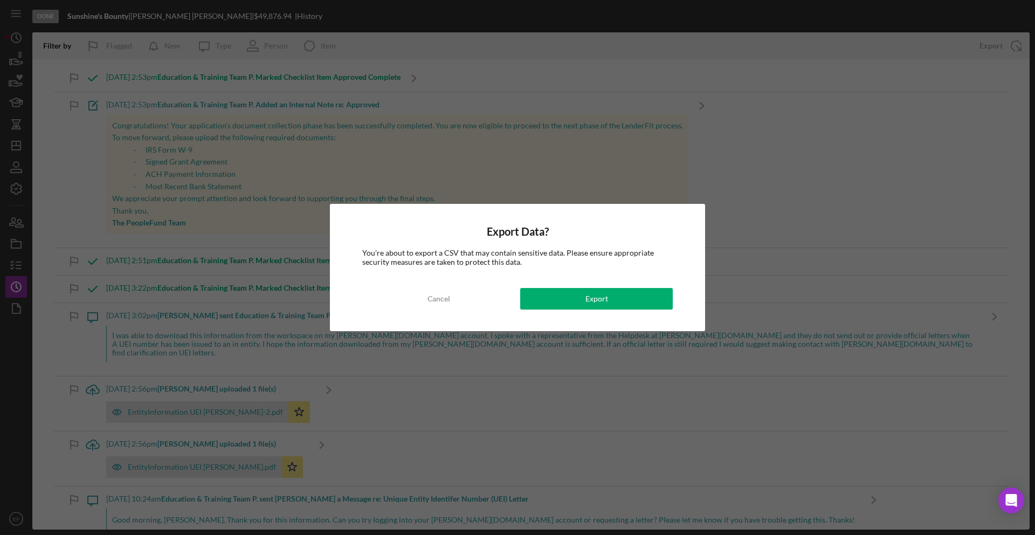
click at [545, 298] on button "Export" at bounding box center [596, 299] width 153 height 22
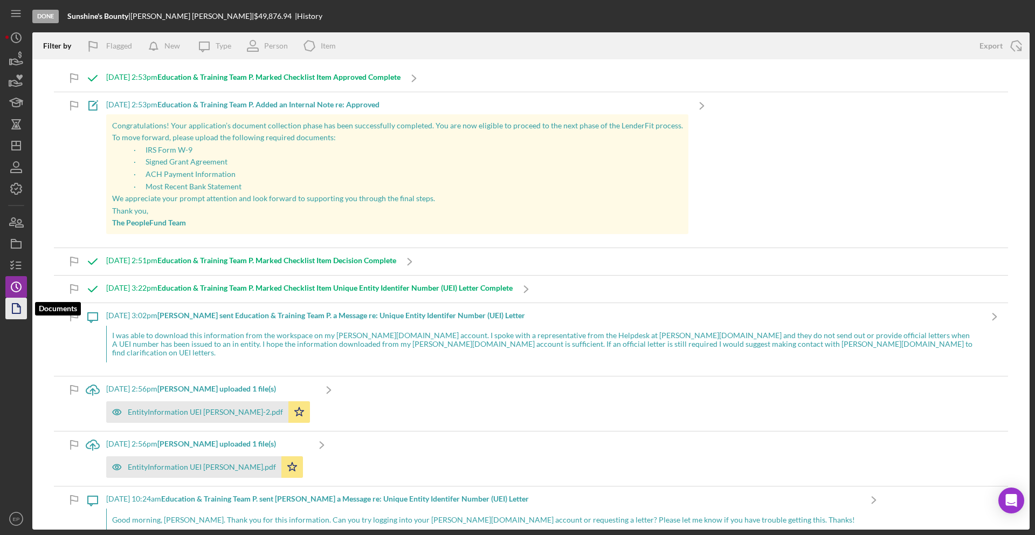
click at [18, 310] on icon "button" at bounding box center [16, 308] width 27 height 27
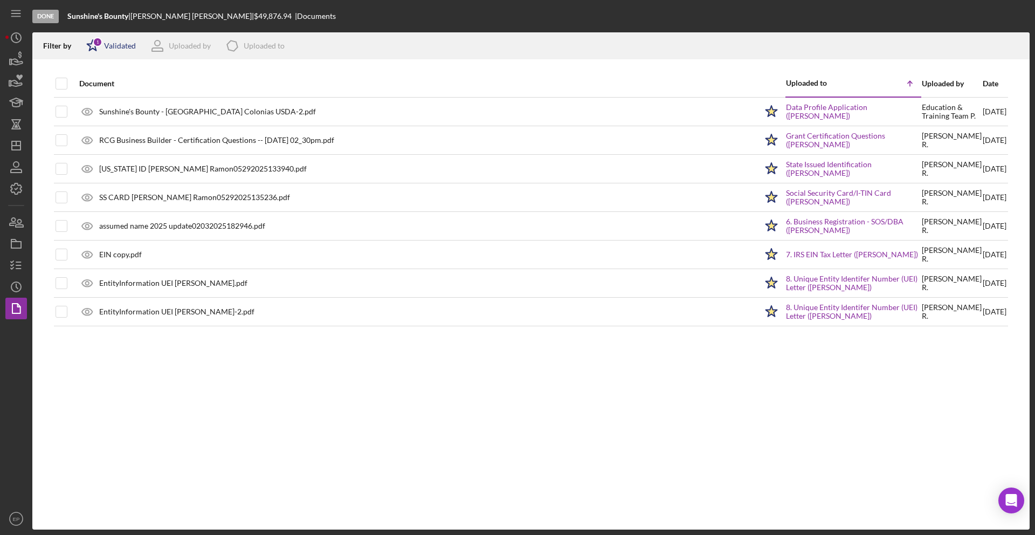
click at [119, 44] on div "Validated" at bounding box center [120, 46] width 32 height 9
click at [129, 100] on div "Not validated" at bounding box center [125, 103] width 45 height 9
checkbox input "true"
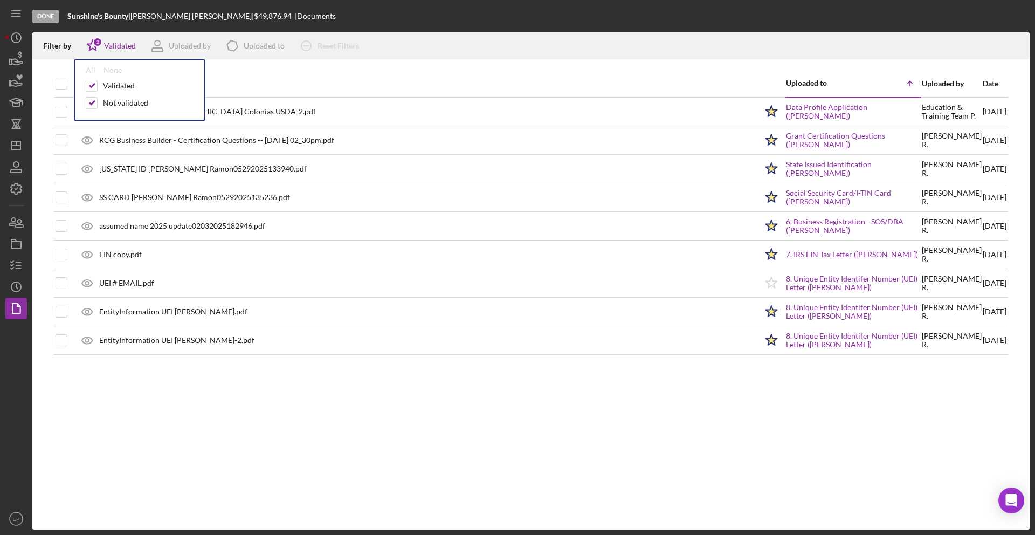
click at [266, 71] on th "Document" at bounding box center [415, 83] width 684 height 27
click at [57, 82] on input "checkbox" at bounding box center [61, 83] width 11 height 11
checkbox input "true"
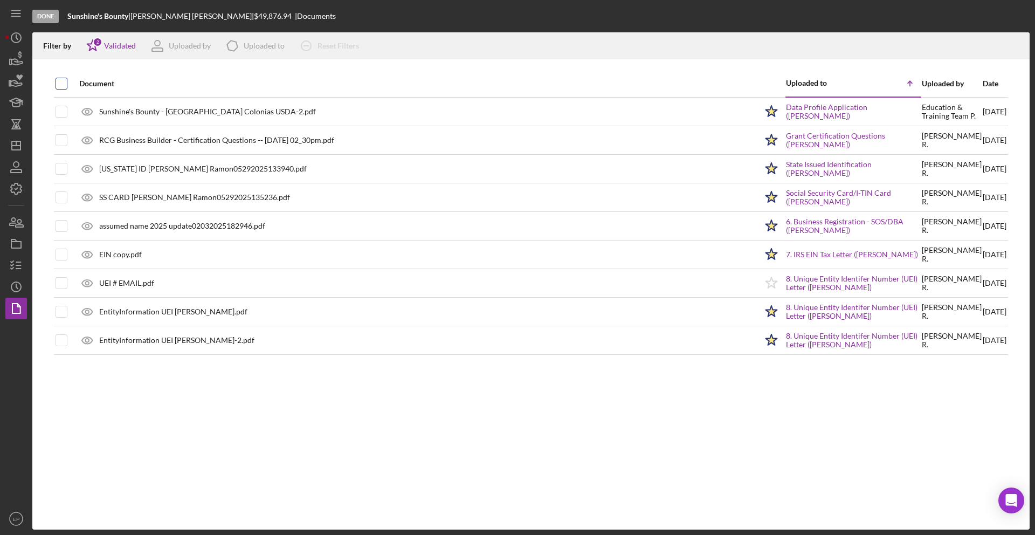
checkbox input "true"
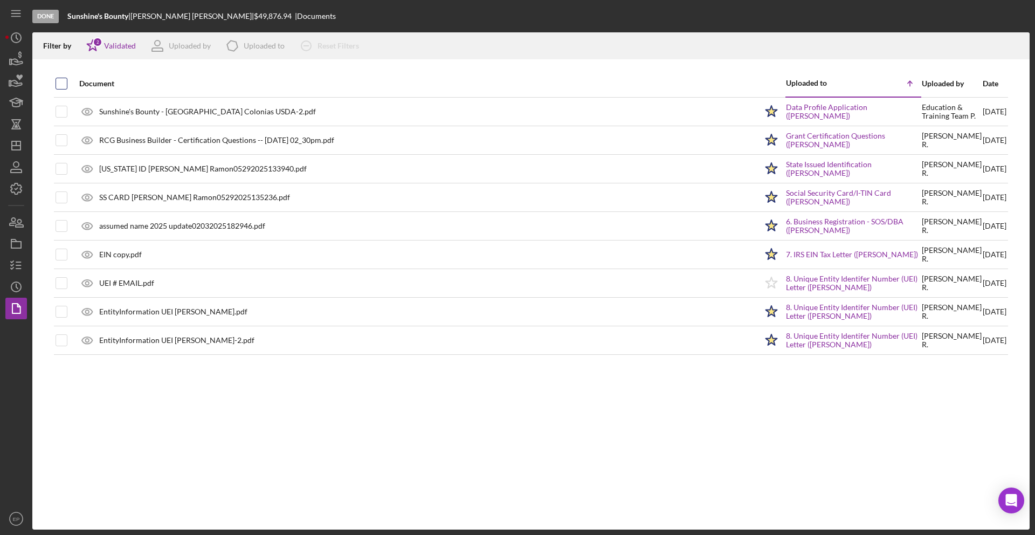
checkbox input "true"
click at [956, 45] on icon "Icon/Download" at bounding box center [1017, 46] width 24 height 24
click at [49, 18] on div "Done" at bounding box center [45, 16] width 26 height 13
click at [10, 78] on icon "button" at bounding box center [16, 80] width 27 height 27
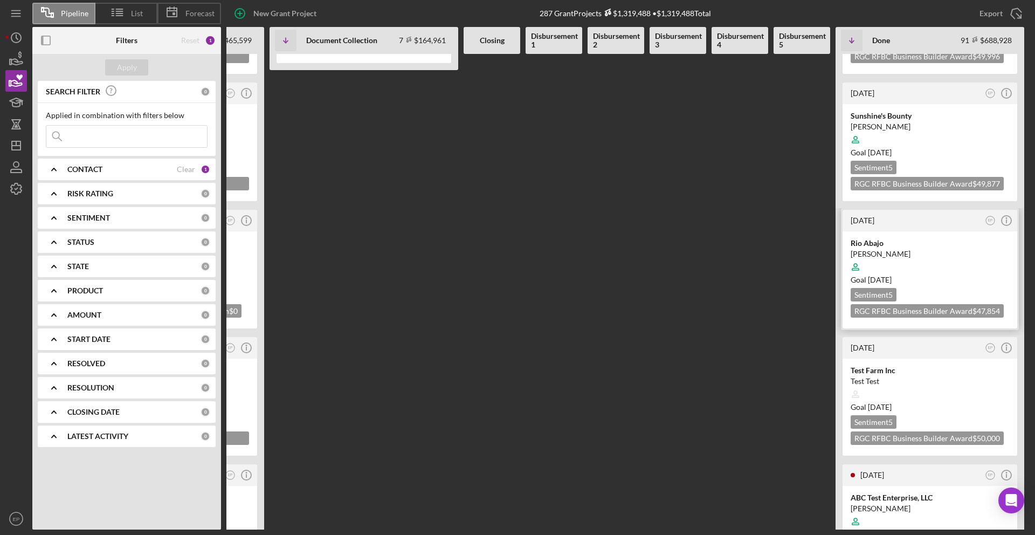
scroll to position [990, 0]
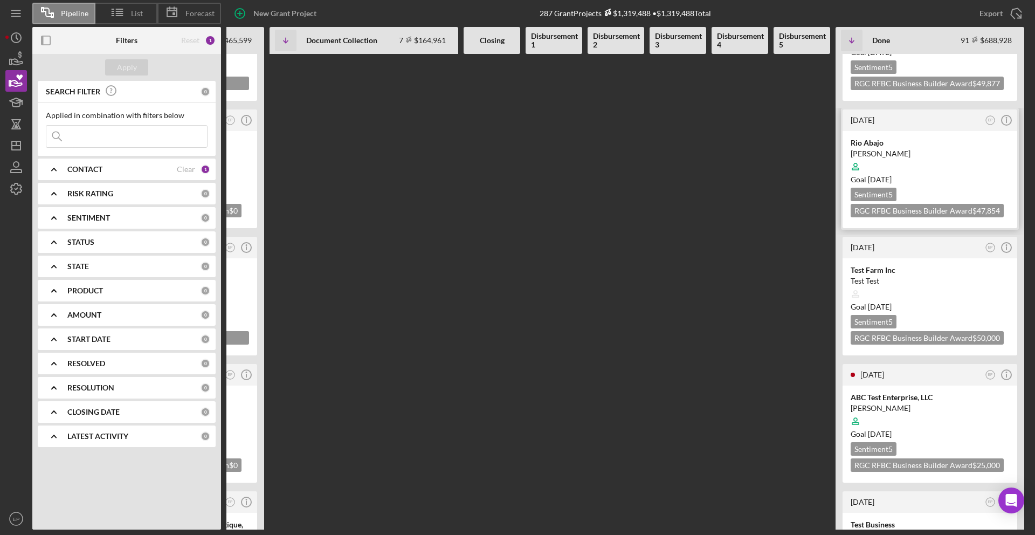
click at [937, 156] on div at bounding box center [930, 166] width 159 height 20
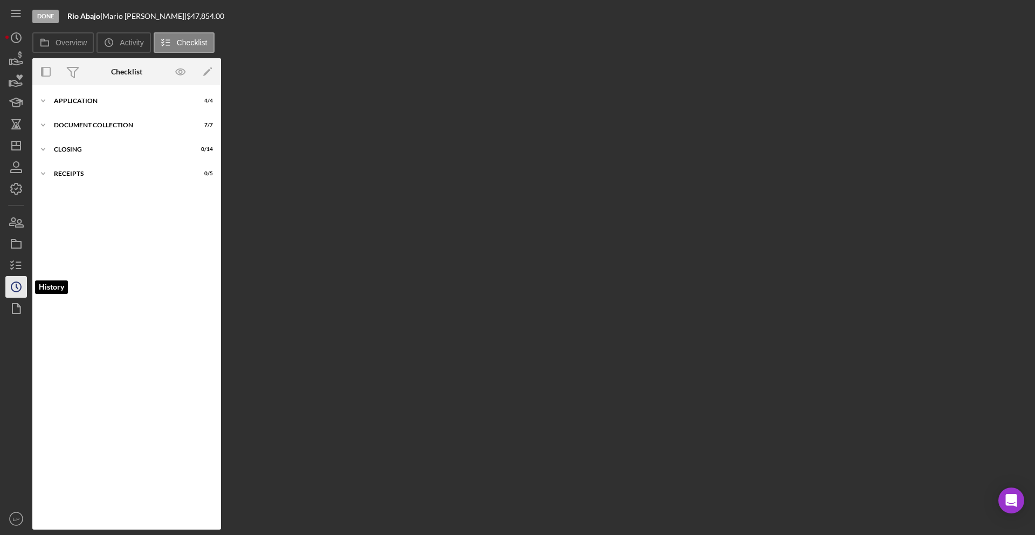
click at [16, 282] on circle "button" at bounding box center [16, 287] width 10 height 10
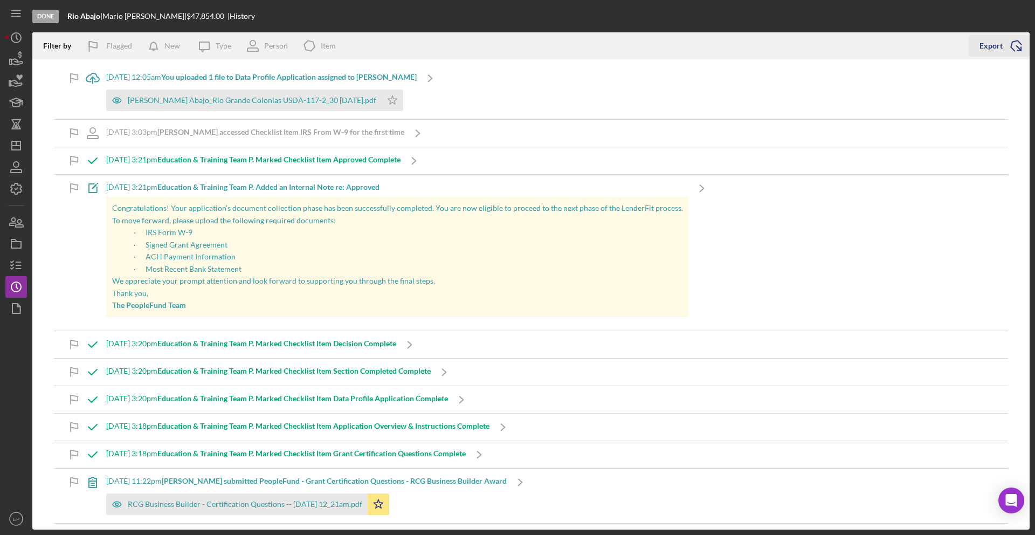
click at [956, 43] on div "Export" at bounding box center [991, 46] width 23 height 22
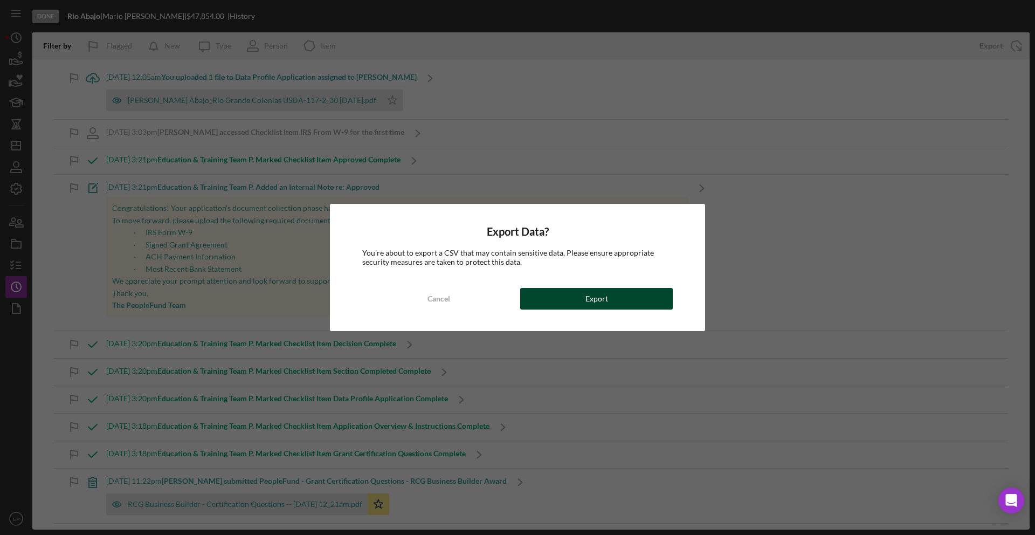
click at [584, 302] on button "Export" at bounding box center [596, 299] width 153 height 22
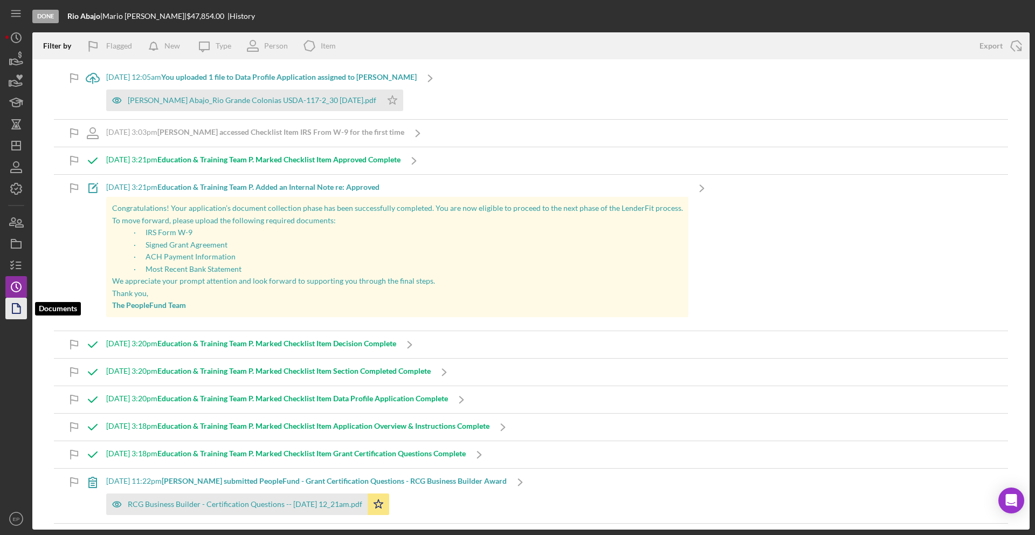
drag, startPoint x: 10, startPoint y: 310, endPoint x: 70, endPoint y: 278, distance: 67.8
click at [11, 310] on icon "button" at bounding box center [16, 308] width 27 height 27
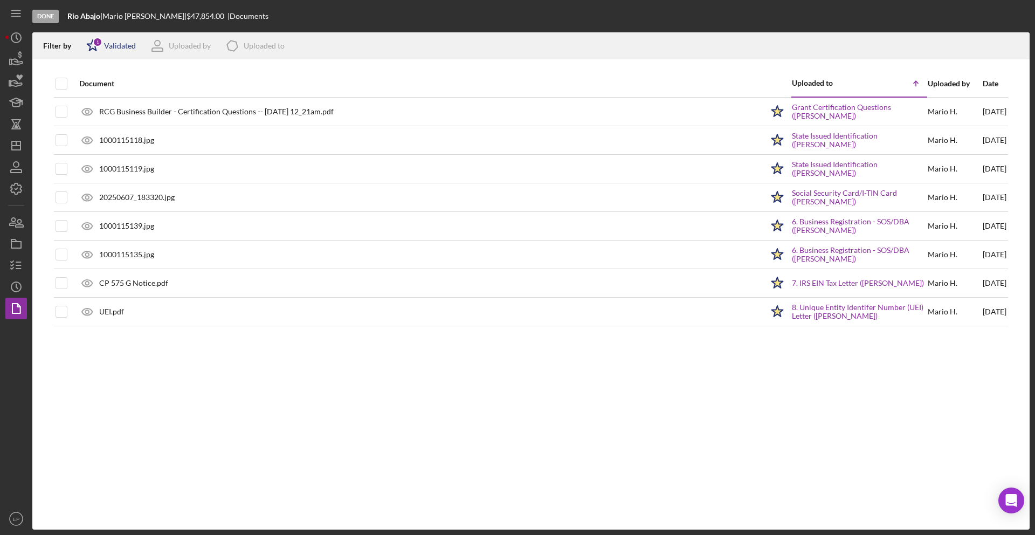
click at [109, 45] on div "Validated" at bounding box center [120, 46] width 32 height 9
click at [97, 104] on input "checkbox" at bounding box center [91, 103] width 11 height 11
checkbox input "true"
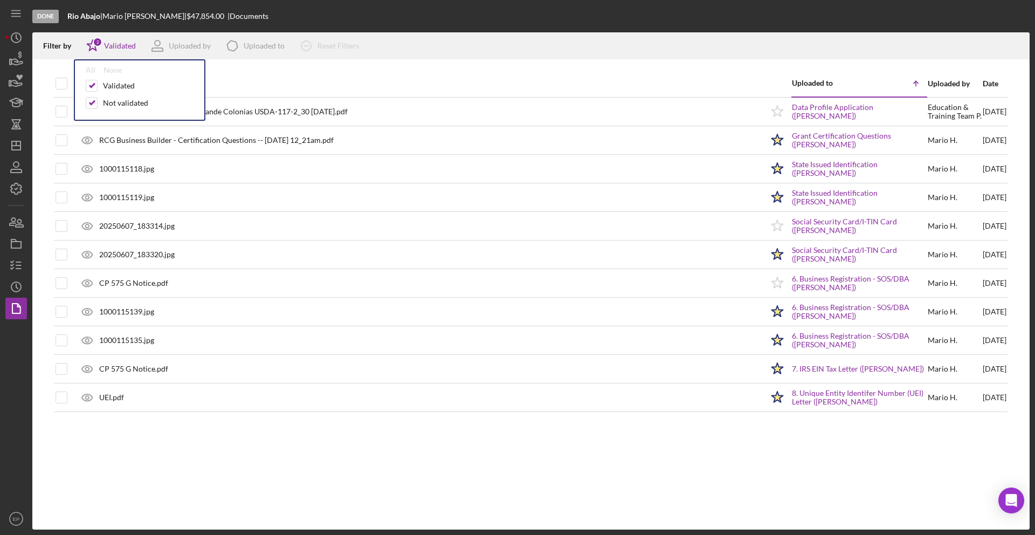
click at [322, 69] on div at bounding box center [531, 64] width 998 height 11
drag, startPoint x: 62, startPoint y: 80, endPoint x: 215, endPoint y: 57, distance: 155.0
click at [65, 80] on input "checkbox" at bounding box center [61, 83] width 11 height 11
checkbox input "true"
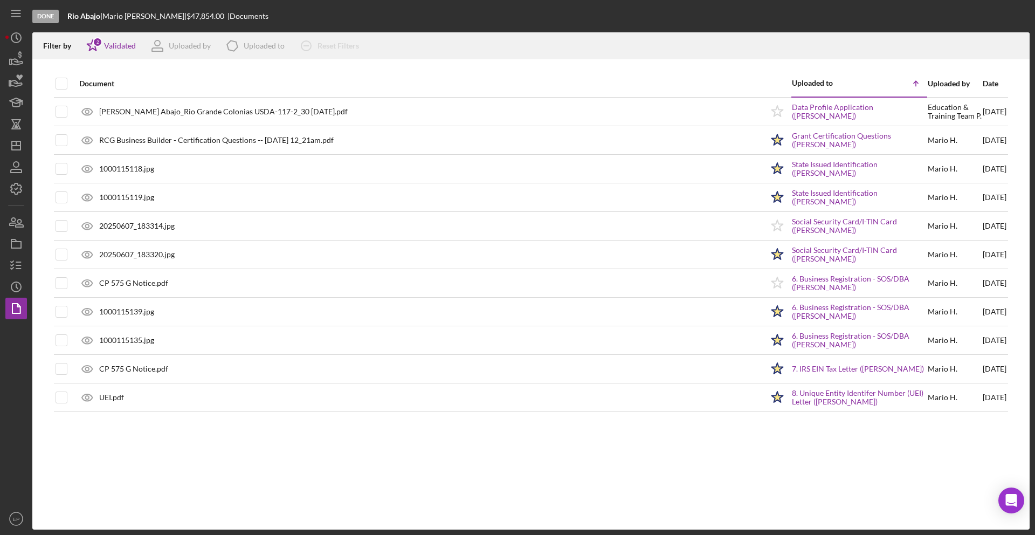
checkbox input "true"
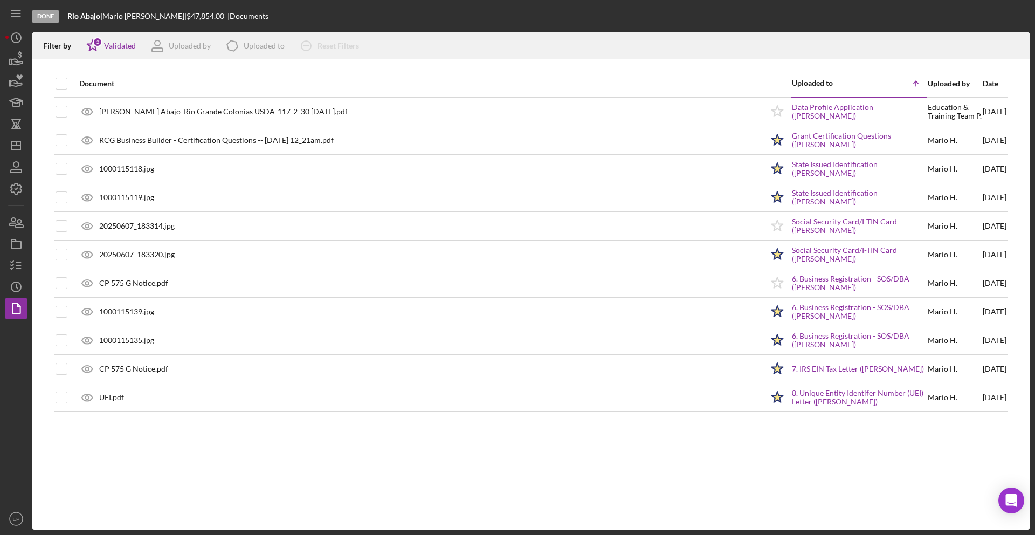
checkbox input "true"
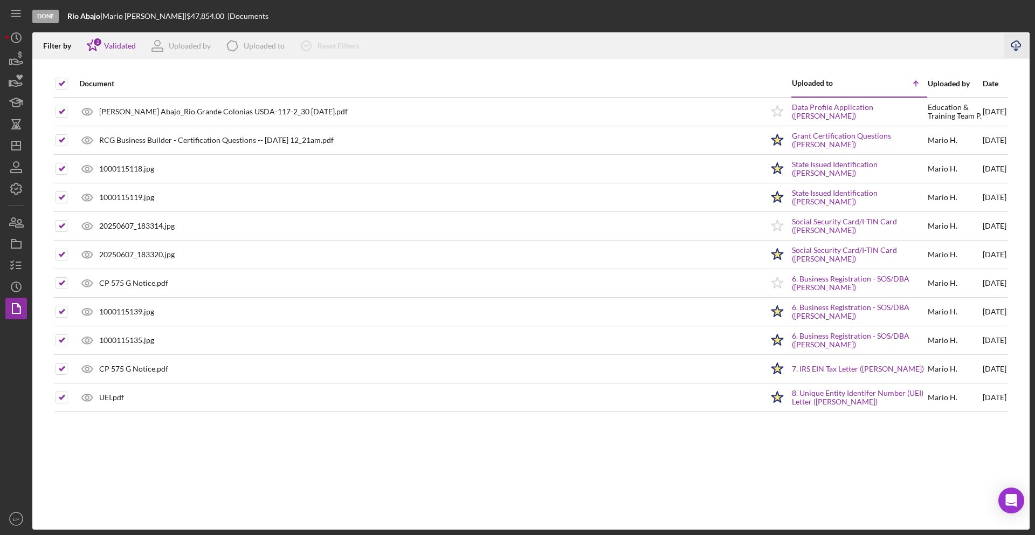
click at [956, 45] on line "button" at bounding box center [1016, 47] width 0 height 6
